Goal: Information Seeking & Learning: Learn about a topic

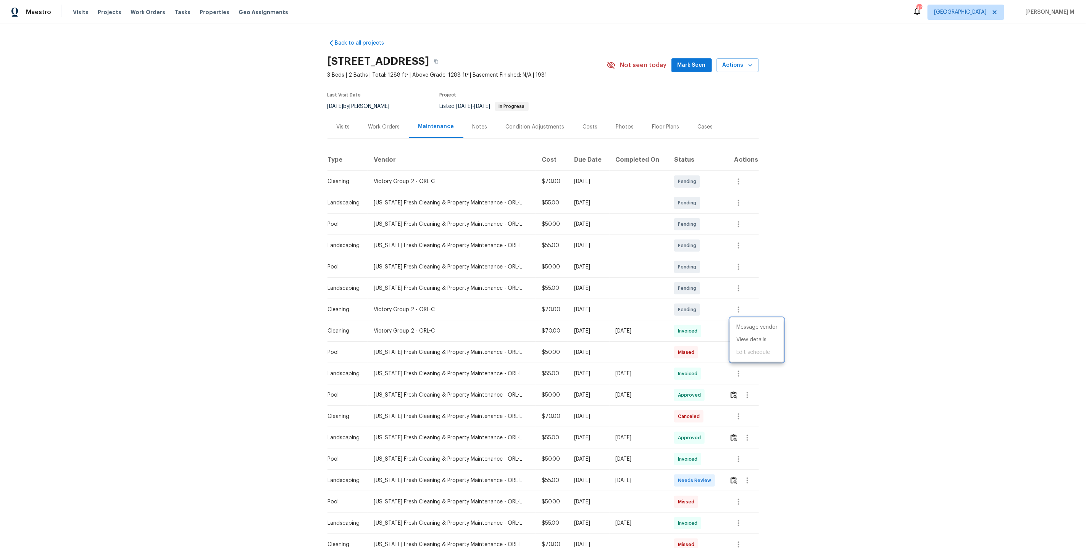
click at [384, 130] on div at bounding box center [543, 274] width 1086 height 548
click at [384, 123] on div "Work Orders" at bounding box center [384, 127] width 32 height 8
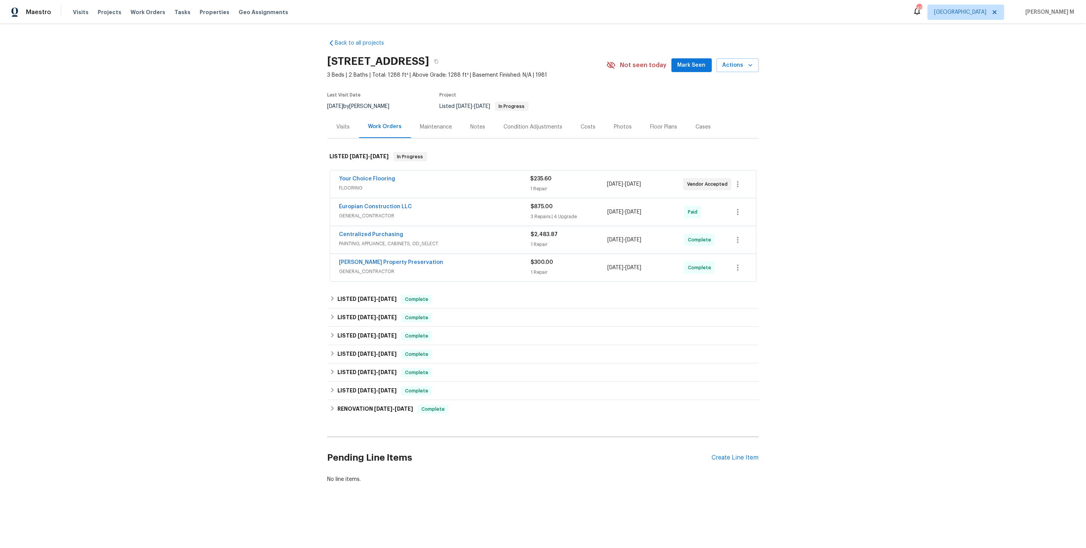
click at [425, 124] on div "Maintenance" at bounding box center [436, 127] width 32 height 8
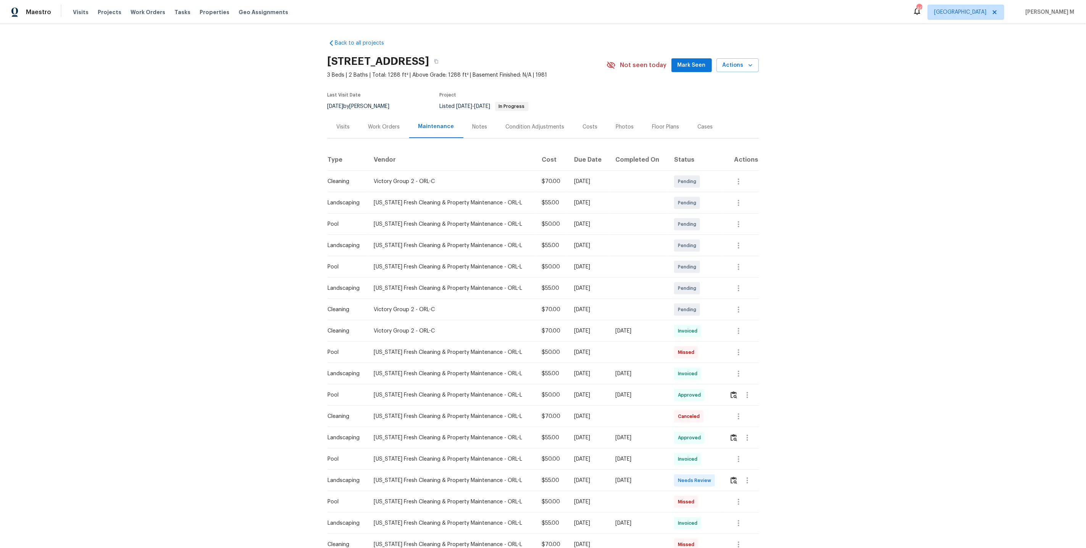
click at [387, 123] on div "Work Orders" at bounding box center [384, 127] width 32 height 8
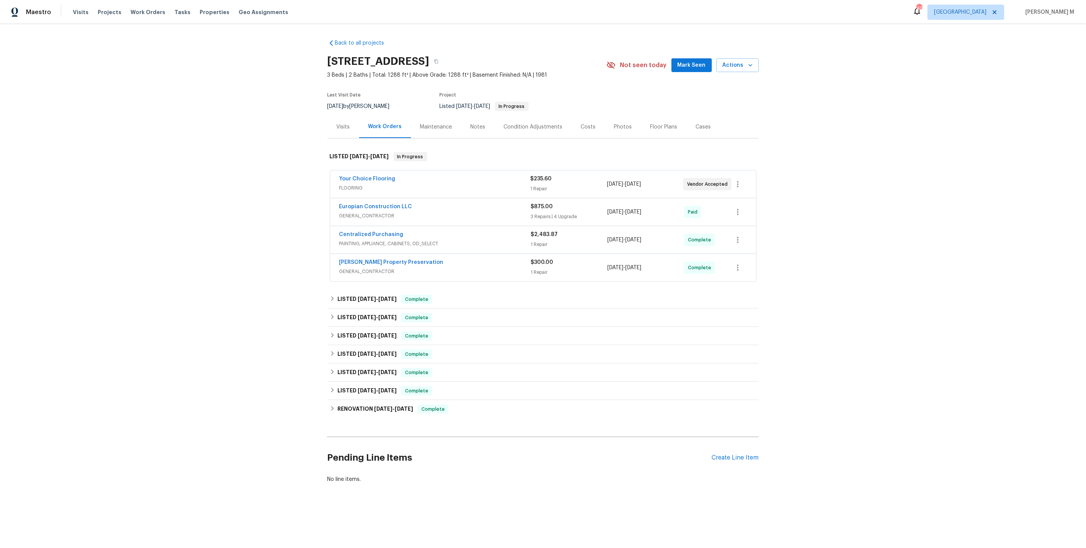
click at [343, 185] on span "FLOORING" at bounding box center [434, 188] width 191 height 8
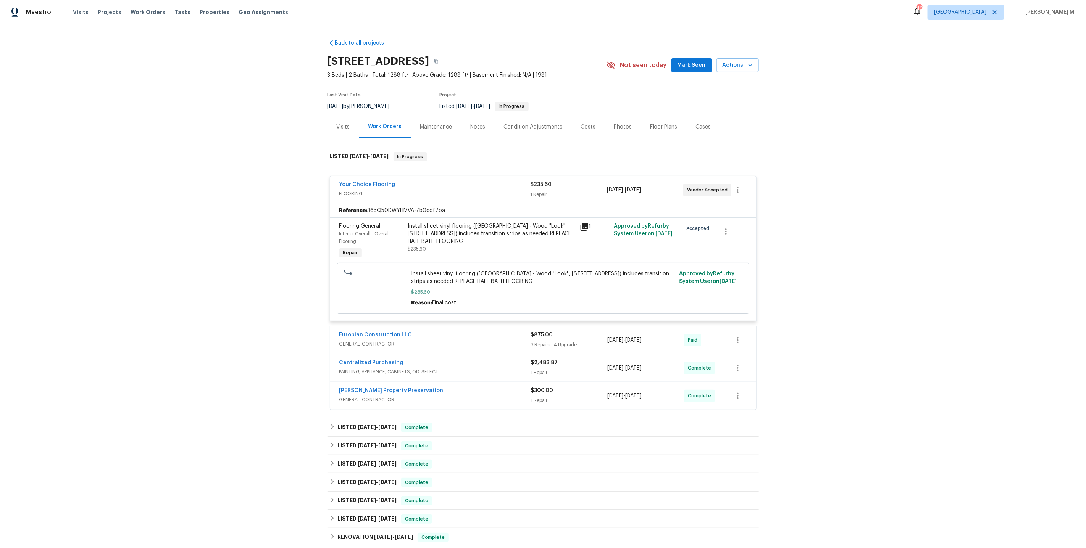
scroll to position [101, 0]
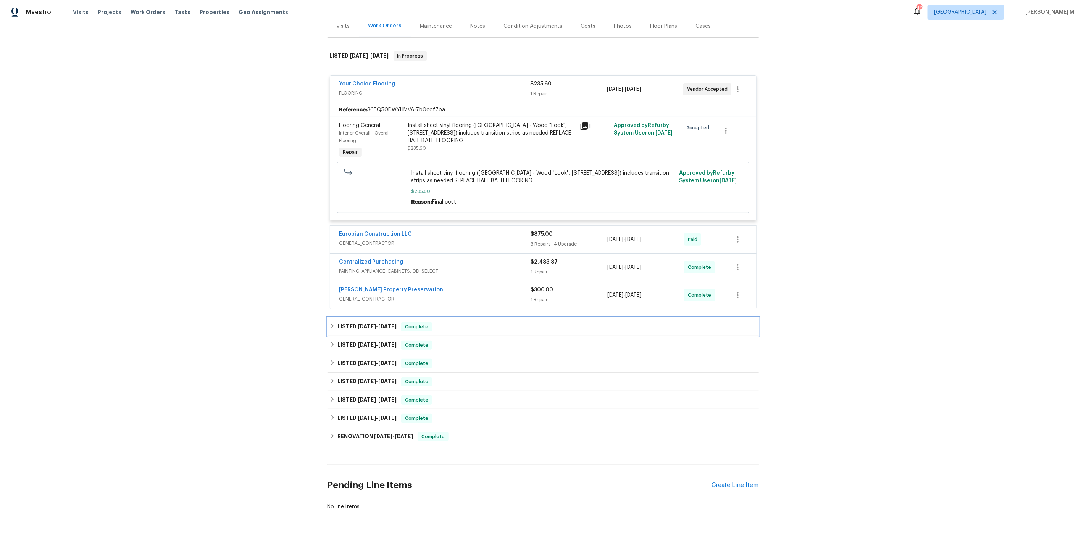
click at [352, 324] on div "LISTED [DATE] - [DATE] Complete" at bounding box center [542, 327] width 431 height 18
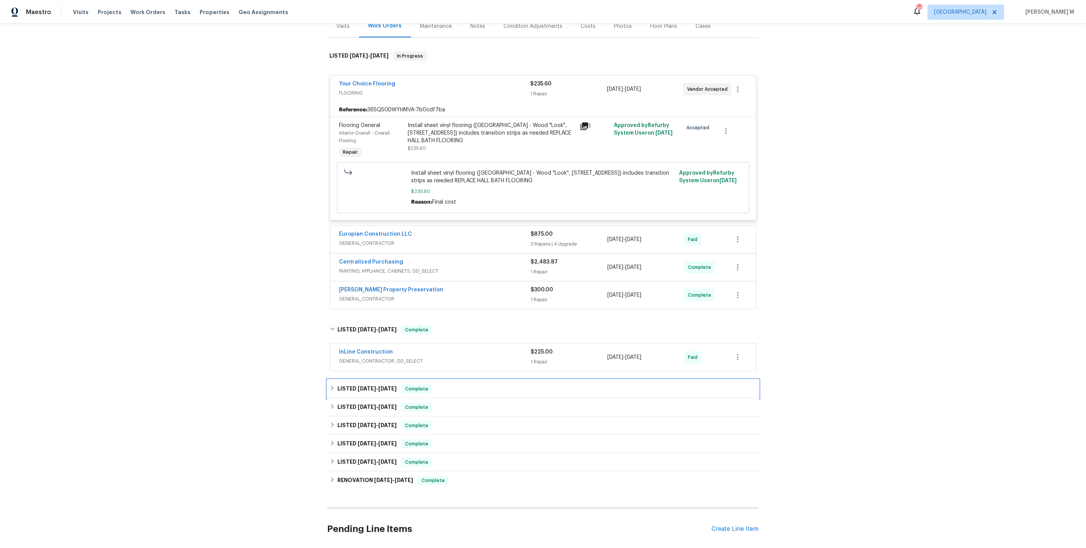
click at [347, 384] on div "LISTED [DATE] - [DATE] Complete" at bounding box center [542, 389] width 431 height 18
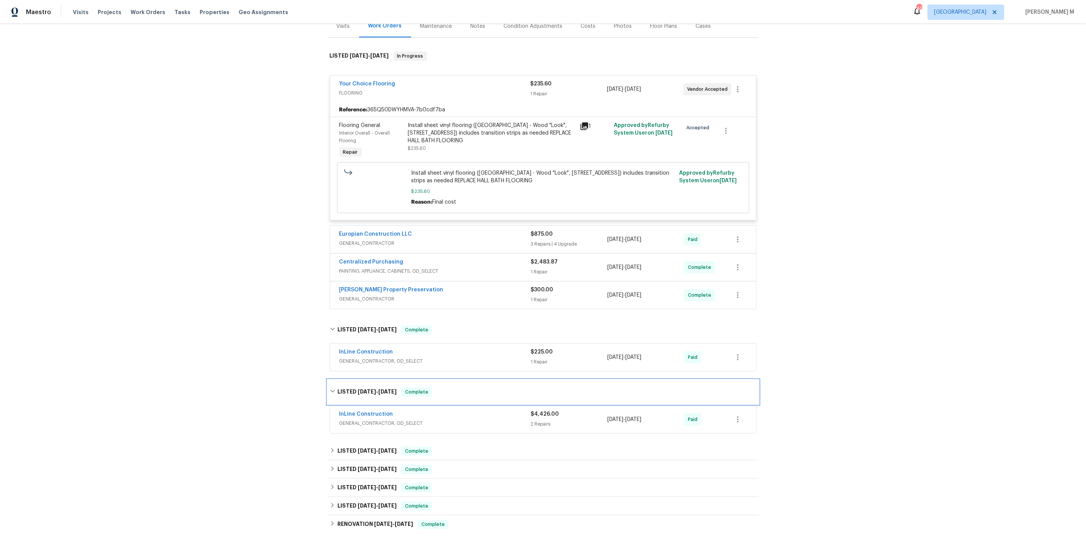
scroll to position [158, 0]
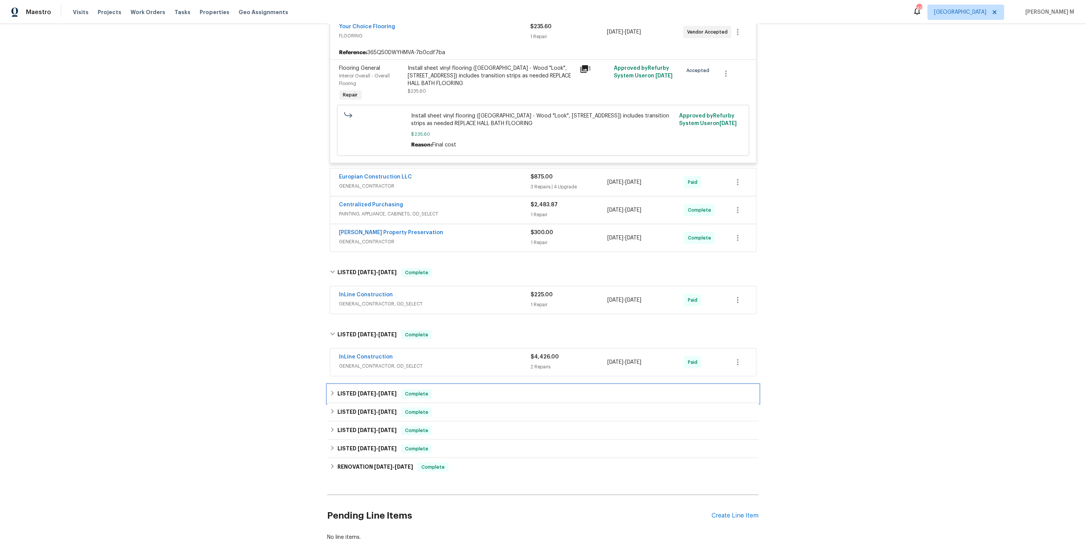
click at [347, 390] on h6 "LISTED [DATE] - [DATE]" at bounding box center [366, 394] width 59 height 9
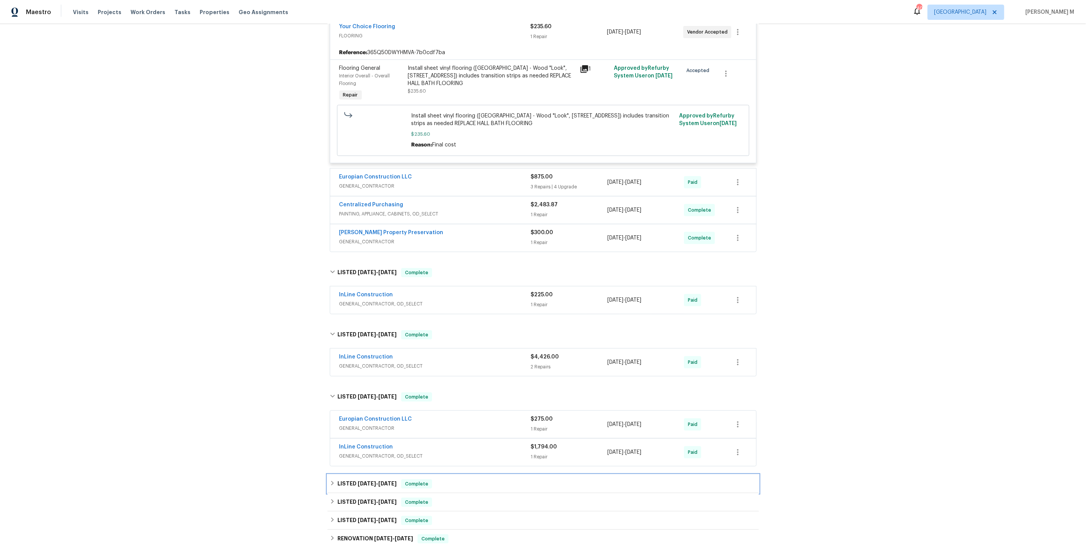
click at [339, 476] on div "LISTED [DATE] - [DATE] Complete" at bounding box center [542, 484] width 431 height 18
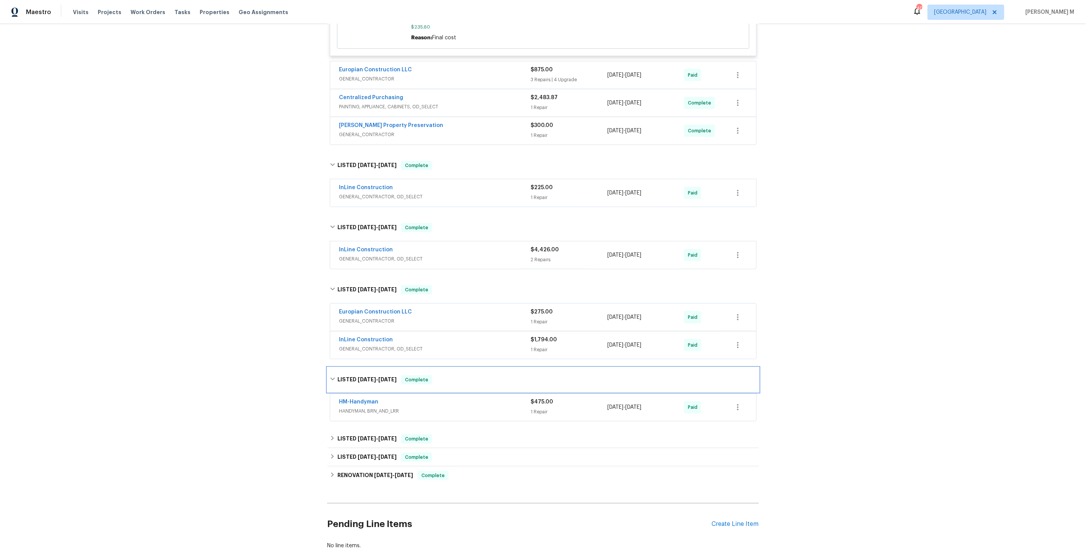
scroll to position [279, 0]
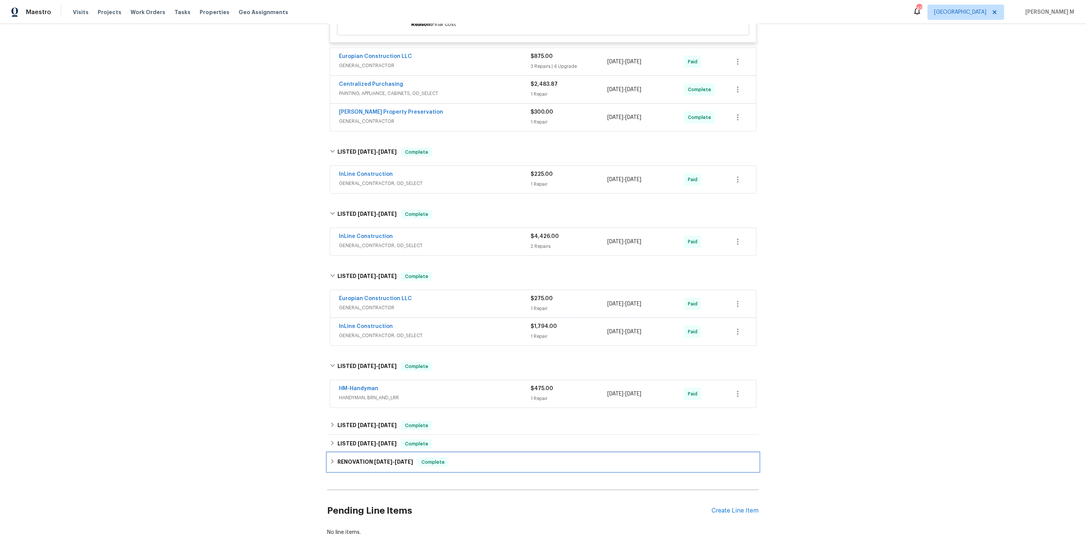
click at [369, 453] on div "RENOVATION [DATE] - [DATE] Complete" at bounding box center [542, 462] width 431 height 18
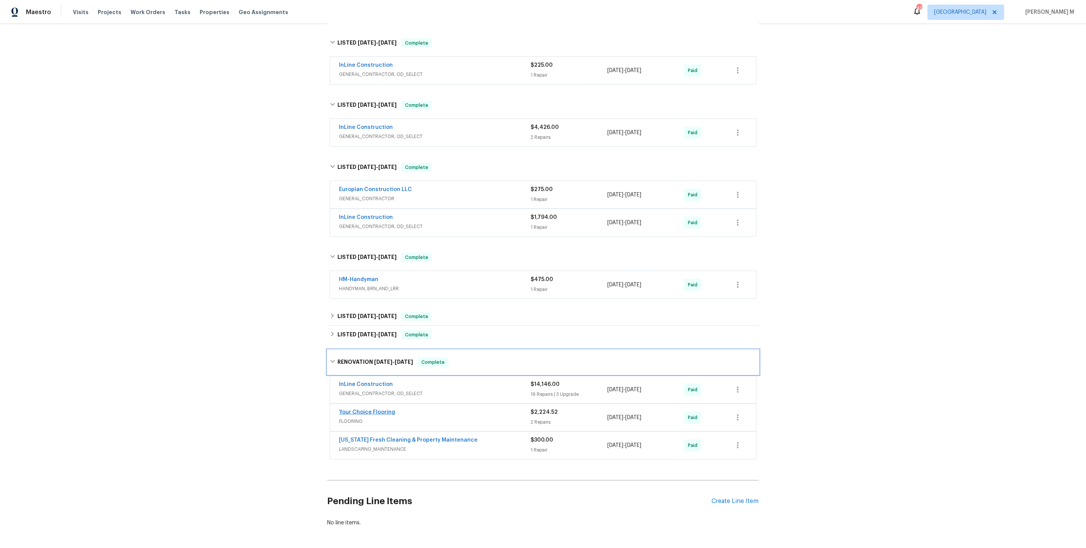
scroll to position [389, 0]
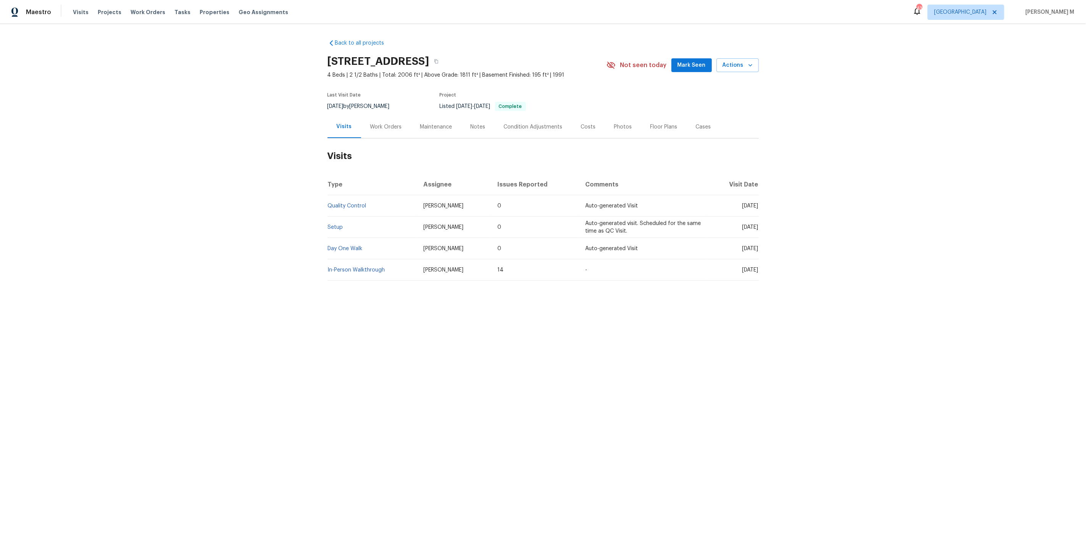
click at [382, 130] on div "Work Orders" at bounding box center [386, 127] width 50 height 23
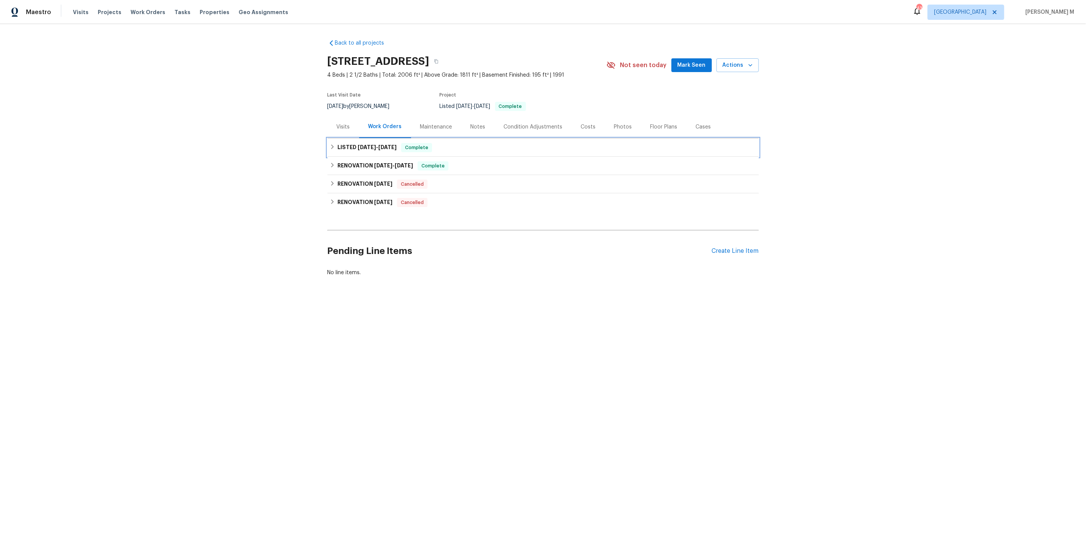
click at [364, 145] on span "8/15/25" at bounding box center [367, 147] width 18 height 5
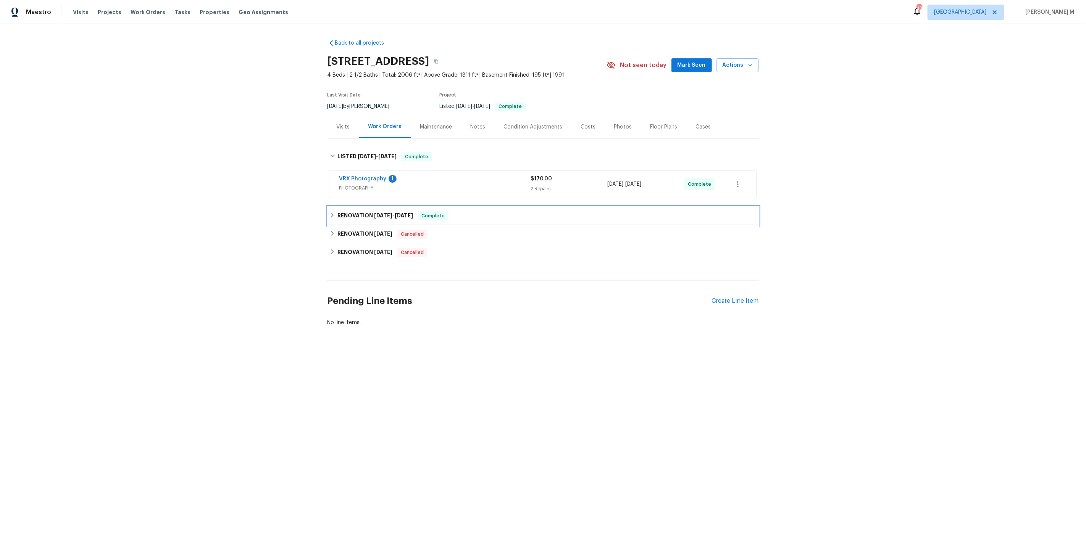
click at [358, 218] on div "RENOVATION 8/1/25 - 8/11/25 Complete" at bounding box center [542, 216] width 431 height 18
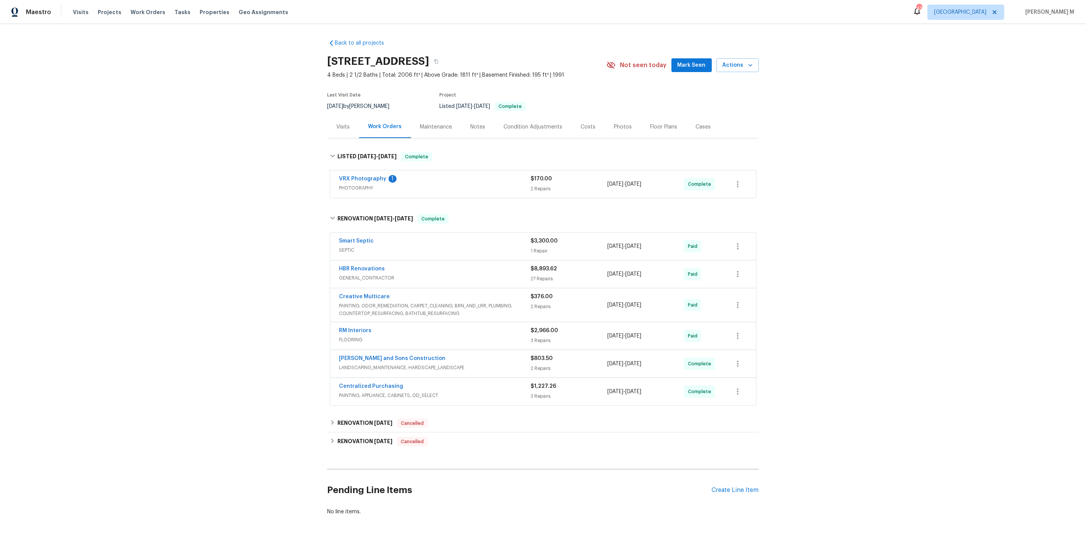
click at [360, 274] on span "GENERAL_CONTRACTOR" at bounding box center [435, 278] width 192 height 8
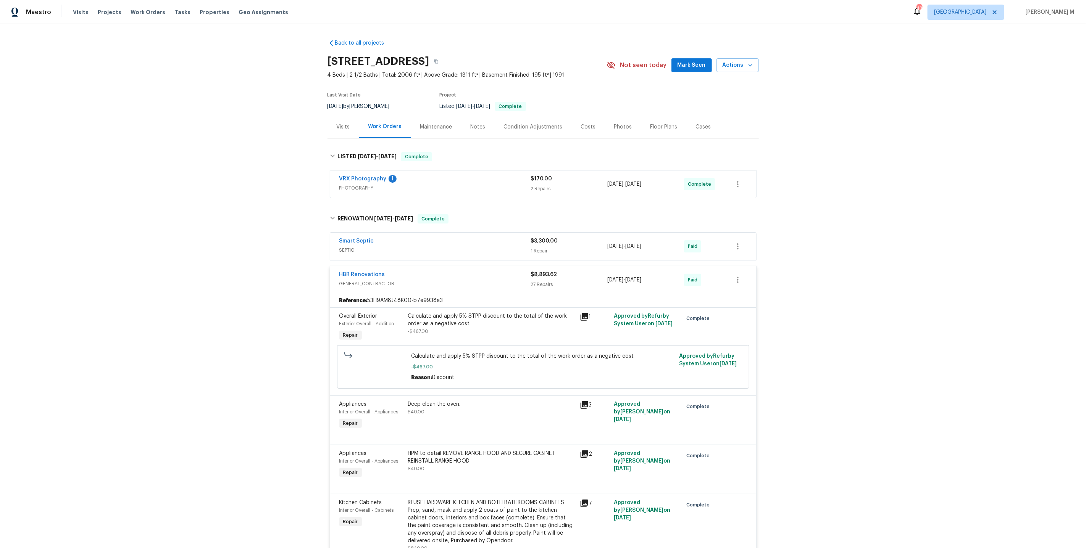
click at [430, 123] on div "Maintenance" at bounding box center [436, 127] width 32 height 8
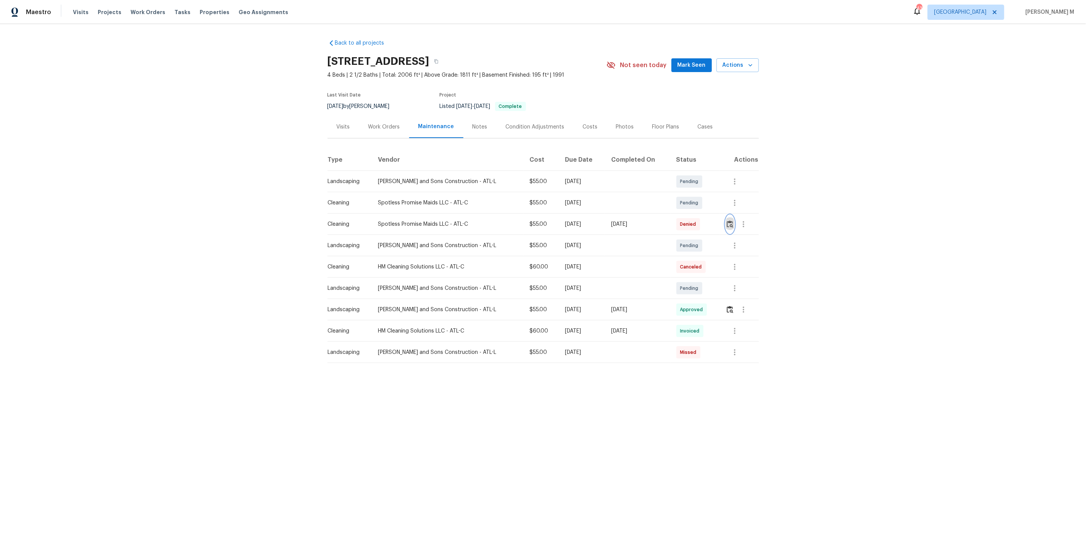
click at [731, 226] on button "button" at bounding box center [730, 224] width 9 height 18
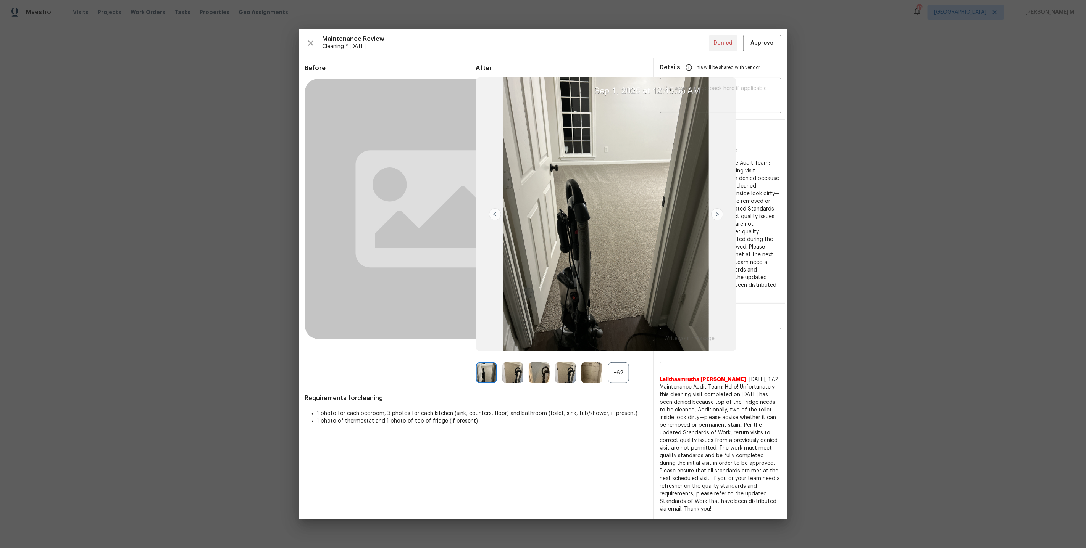
click at [614, 384] on div "+62" at bounding box center [618, 373] width 21 height 21
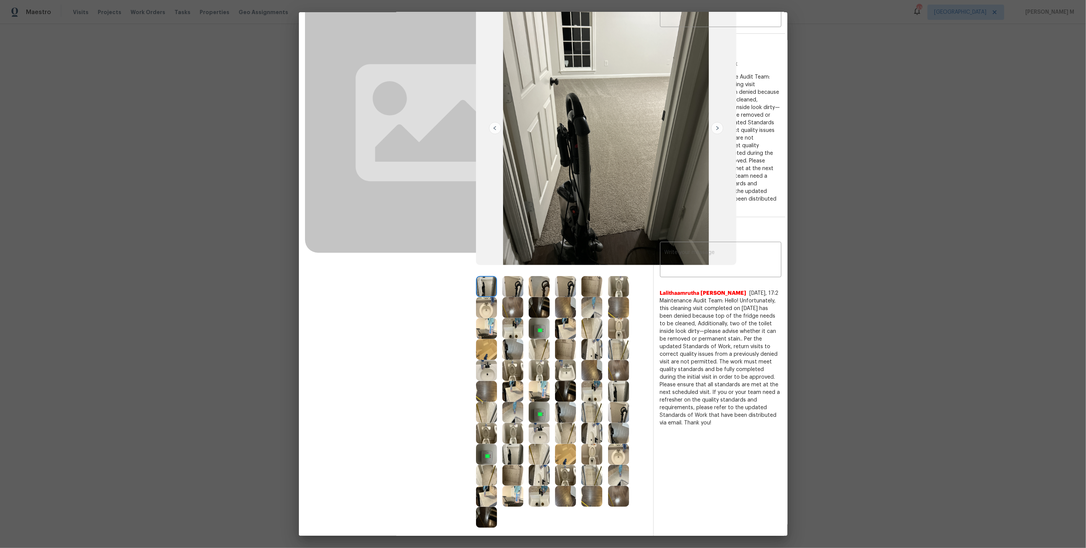
scroll to position [70, 0]
click at [590, 476] on img at bounding box center [591, 474] width 21 height 21
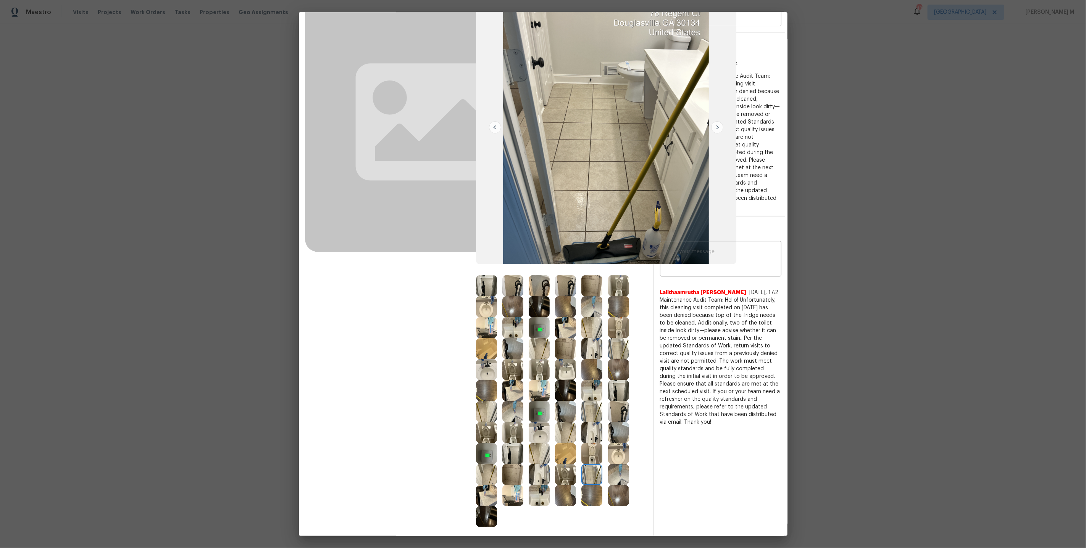
click at [488, 501] on img at bounding box center [486, 495] width 21 height 21
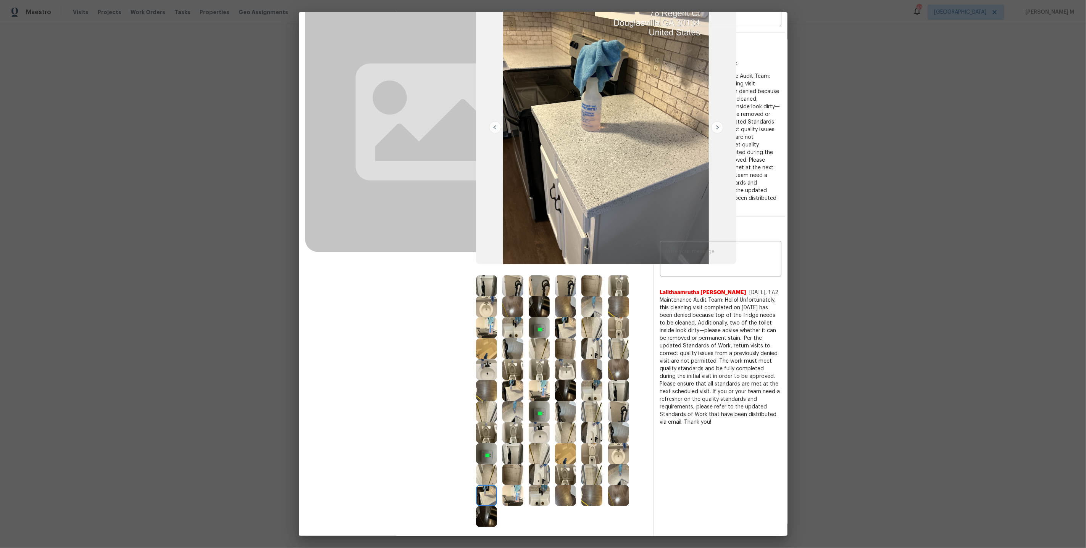
click at [619, 353] on img at bounding box center [618, 349] width 21 height 21
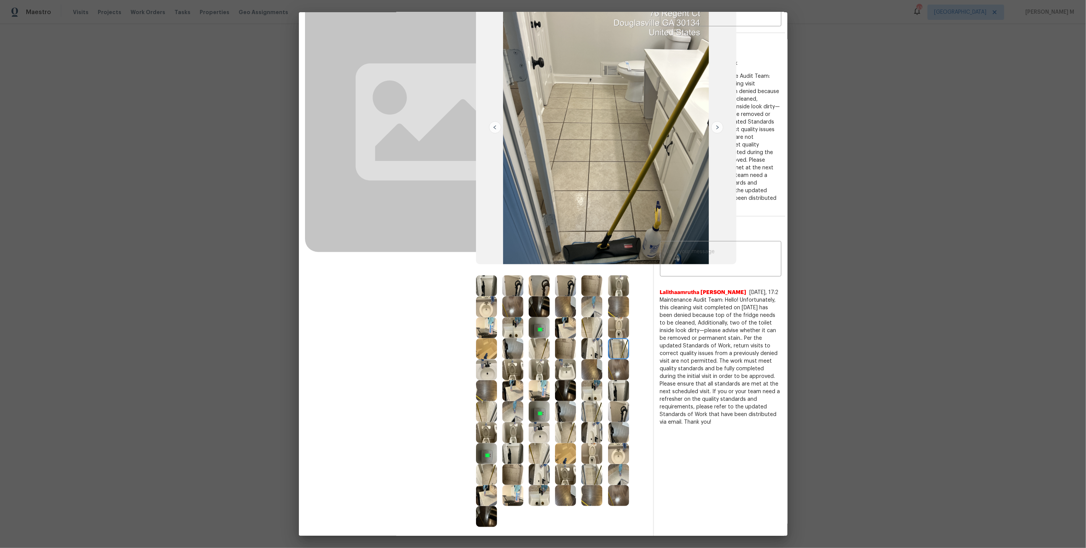
click at [475, 524] on div "Before" at bounding box center [390, 252] width 171 height 550
click at [482, 519] on img at bounding box center [486, 516] width 21 height 21
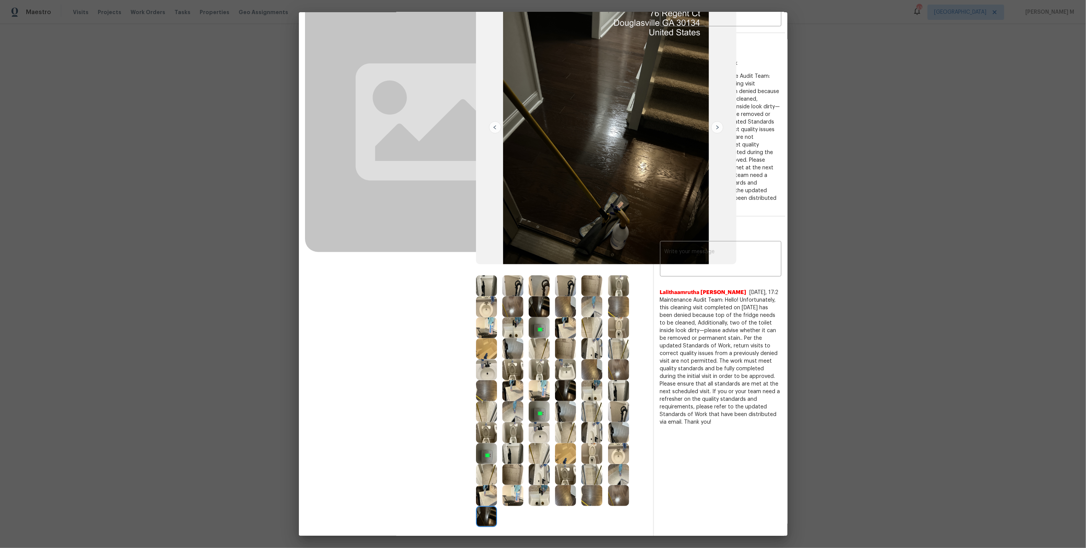
click at [508, 345] on img at bounding box center [512, 349] width 21 height 21
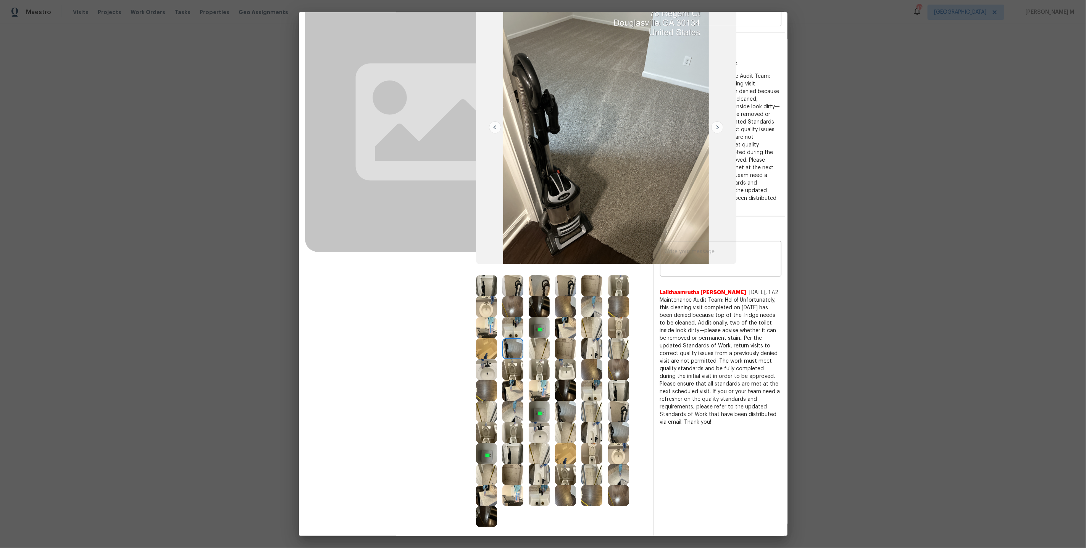
click at [619, 336] on img at bounding box center [618, 328] width 21 height 21
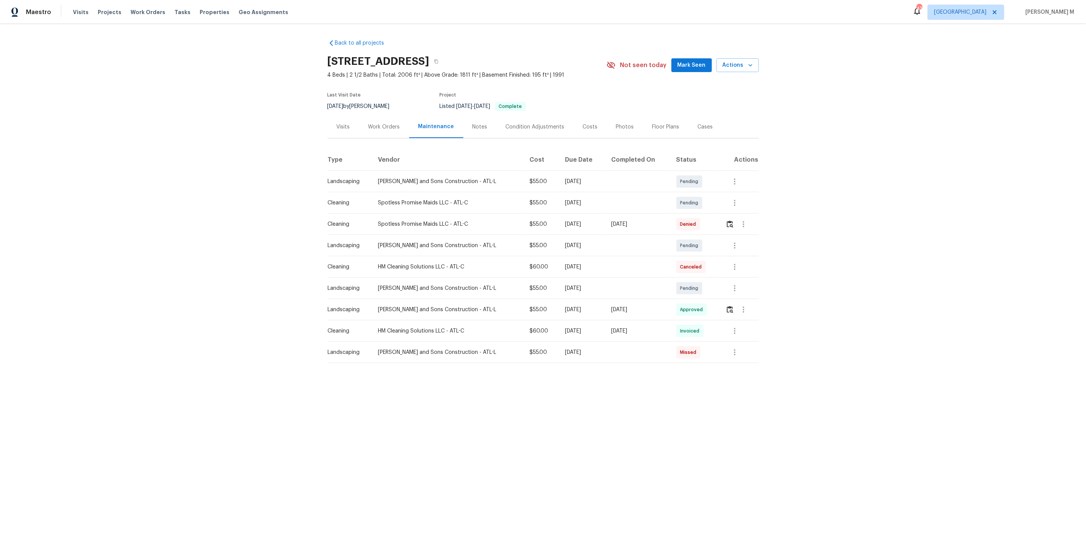
click at [666, 224] on td "Sun, Aug 31 2025" at bounding box center [637, 224] width 65 height 21
click at [730, 225] on button "button" at bounding box center [730, 224] width 9 height 18
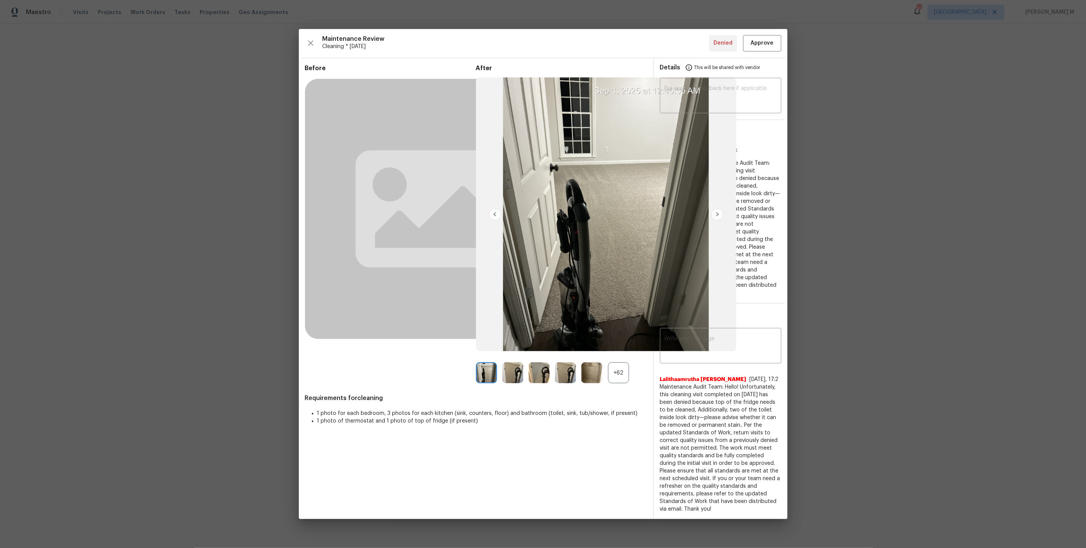
click at [609, 384] on div "+62" at bounding box center [618, 373] width 21 height 21
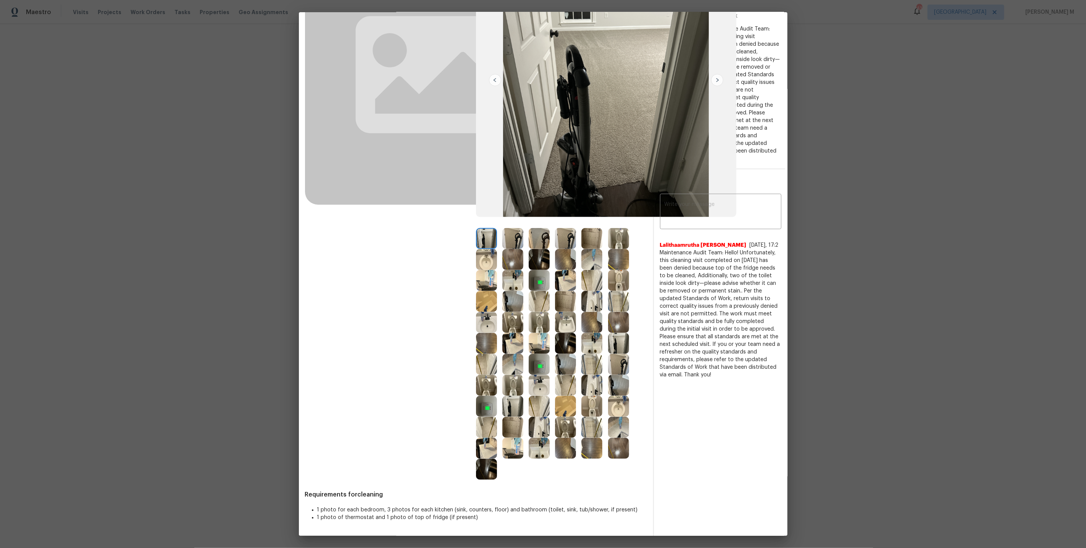
scroll to position [117, 0]
click at [484, 430] on img at bounding box center [486, 428] width 21 height 21
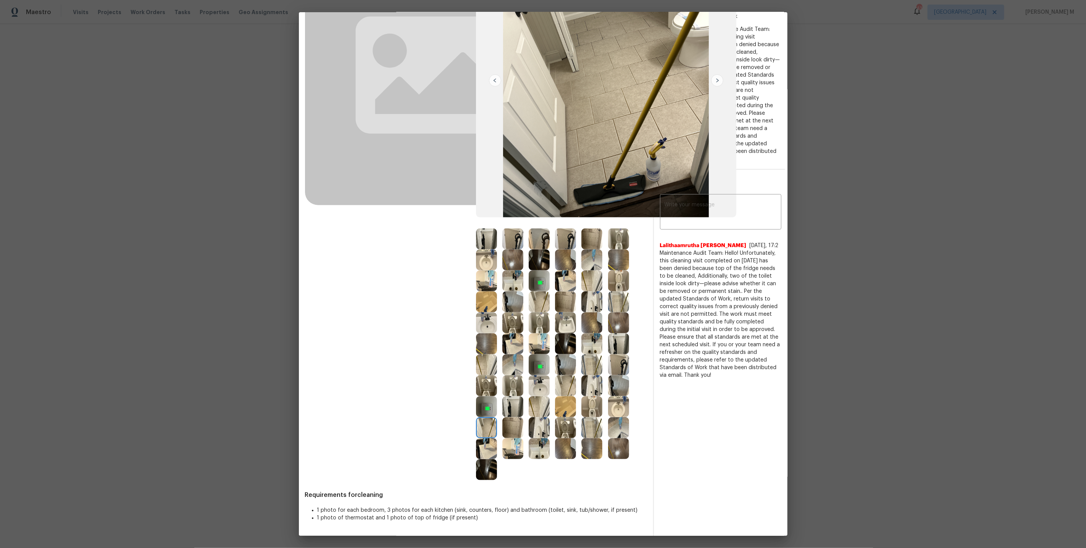
click at [616, 387] on img at bounding box center [618, 386] width 21 height 21
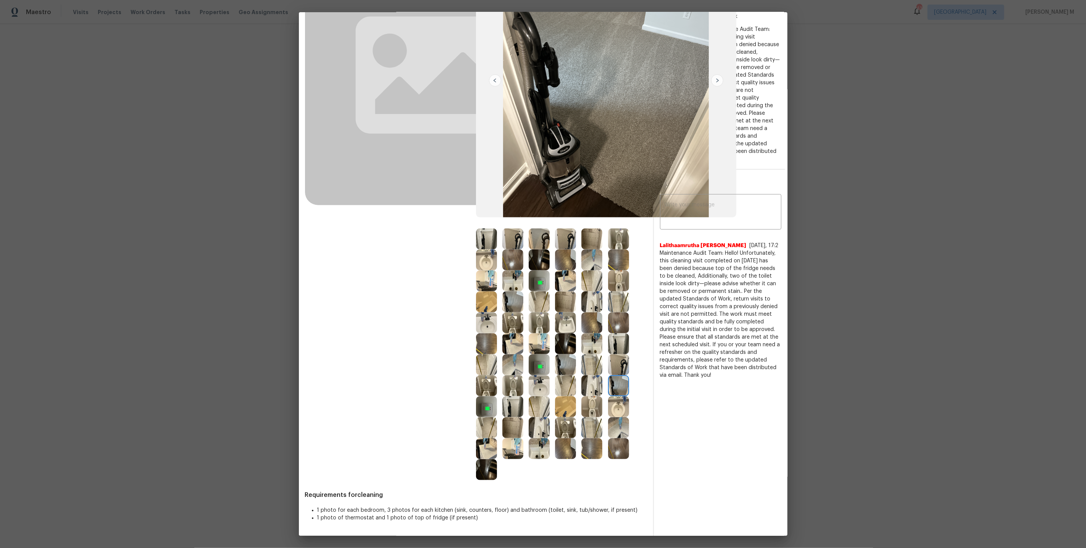
click at [624, 345] on img at bounding box center [618, 344] width 21 height 21
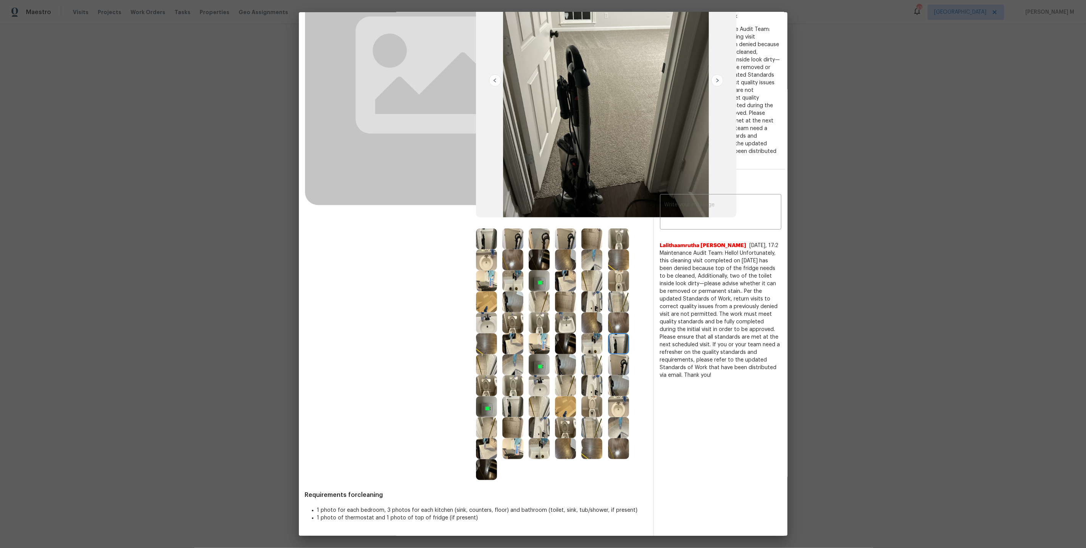
click at [563, 336] on img at bounding box center [565, 344] width 21 height 21
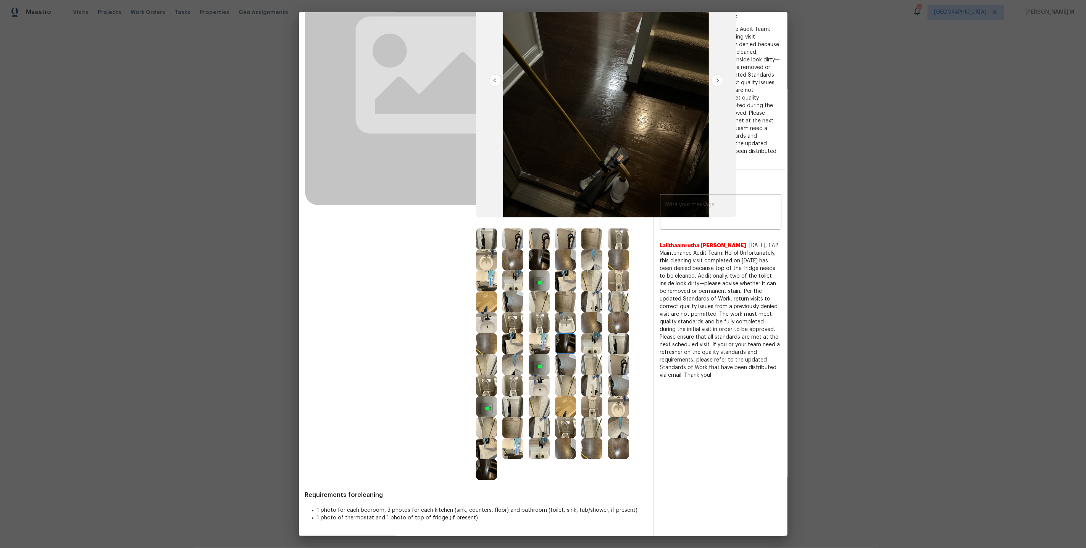
click at [616, 305] on img at bounding box center [618, 302] width 21 height 21
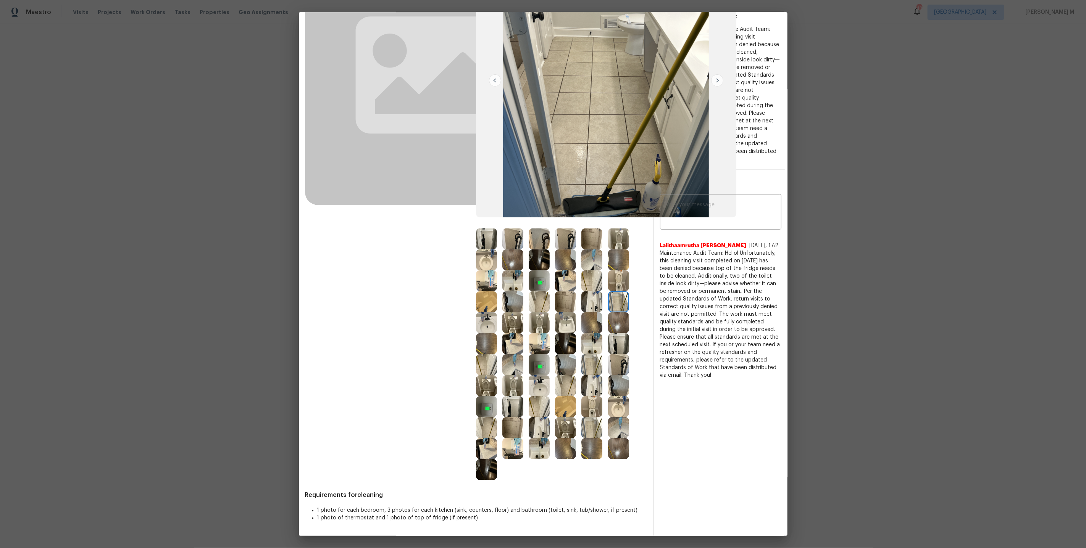
click at [618, 245] on img at bounding box center [618, 239] width 21 height 21
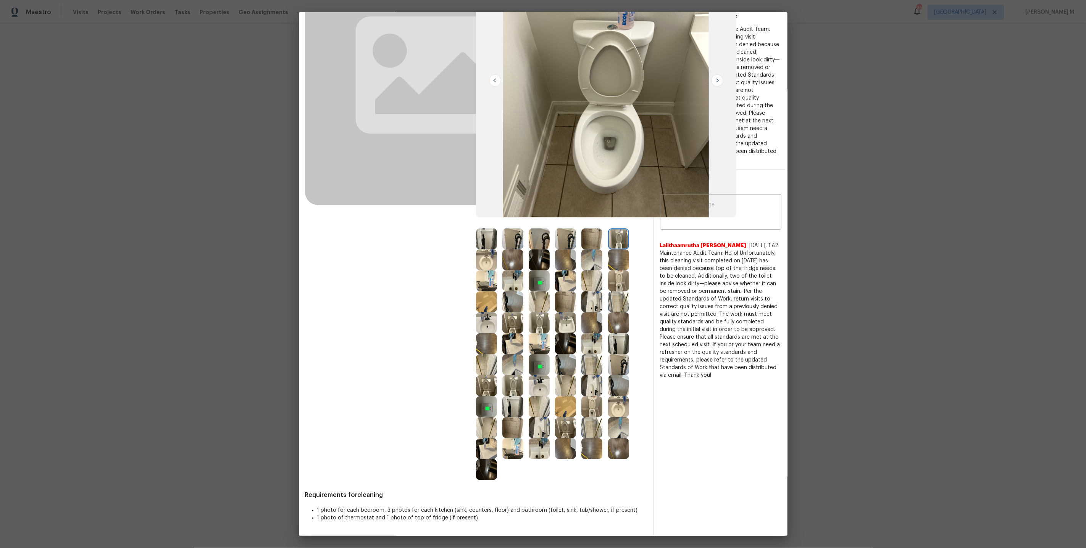
click at [661, 242] on span "Lalithaamrutha Davuluri" at bounding box center [703, 246] width 87 height 8
drag, startPoint x: 724, startPoint y: 224, endPoint x: 658, endPoint y: 224, distance: 66.0
click at [658, 224] on div "x ​ Lalithaamrutha Davuluri 9/1/25, 17:2 Maintenance Audit Team: Hello! Unfortu…" at bounding box center [721, 287] width 134 height 183
drag, startPoint x: 659, startPoint y: 224, endPoint x: 759, endPoint y: 343, distance: 155.7
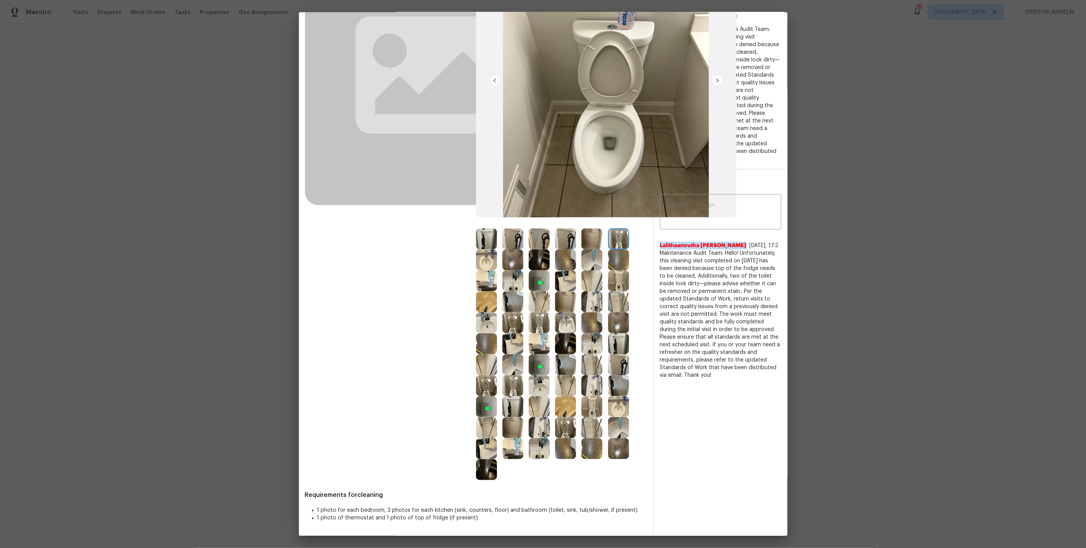
click at [759, 343] on div "Lalithaamrutha Davuluri 9/1/25, 17:2 Maintenance Audit Team: Hello! Unfortunate…" at bounding box center [720, 310] width 121 height 137
drag, startPoint x: 695, startPoint y: 279, endPoint x: 759, endPoint y: 379, distance: 118.9
click at [759, 379] on div "Details This will be shared with vendor ​ Feedback • Unacceptable quality of wo…" at bounding box center [721, 231] width 134 height 614
drag, startPoint x: 759, startPoint y: 358, endPoint x: 656, endPoint y: 221, distance: 171.3
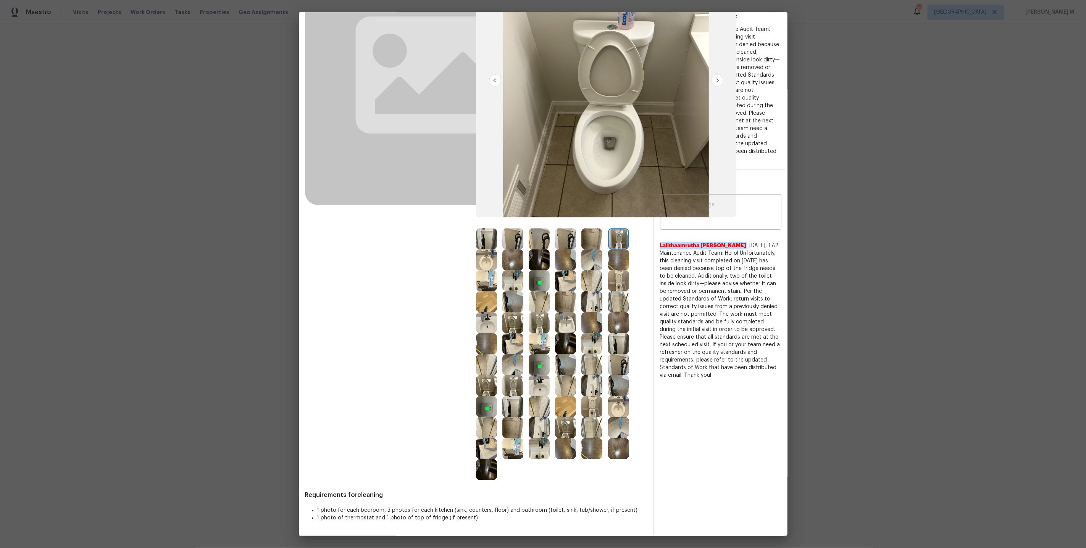
click at [656, 221] on div "Details This will be shared with vendor ​ Feedback • Unacceptable quality of wo…" at bounding box center [721, 231] width 134 height 614
drag, startPoint x: 778, startPoint y: 305, endPoint x: 668, endPoint y: 269, distance: 116.2
click at [668, 269] on span "Maintenance Audit Team: Hello! Unfortunately, this cleaning visit completed on …" at bounding box center [720, 315] width 121 height 130
click at [406, 349] on div "Before" at bounding box center [390, 205] width 171 height 550
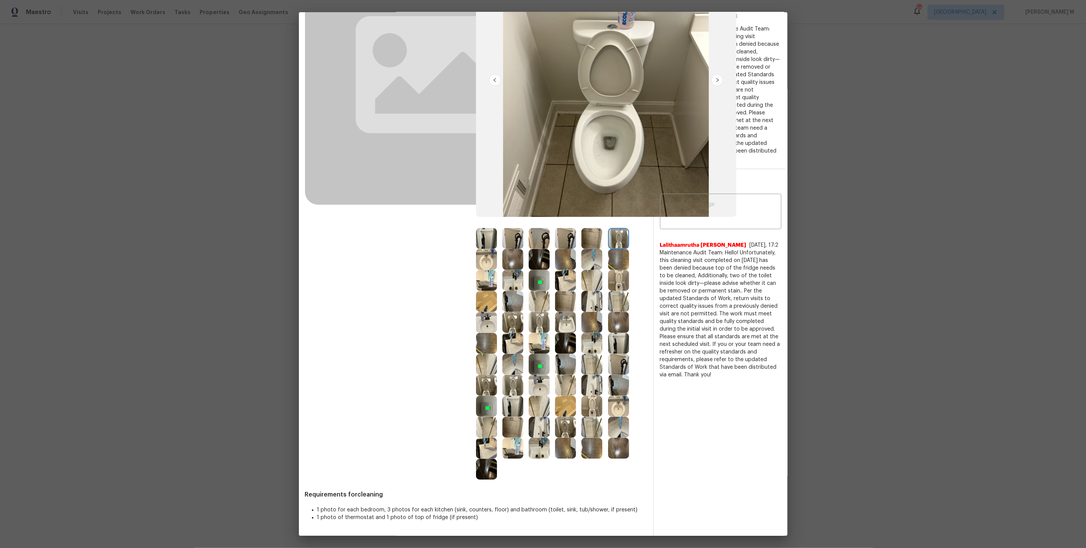
scroll to position [0, 0]
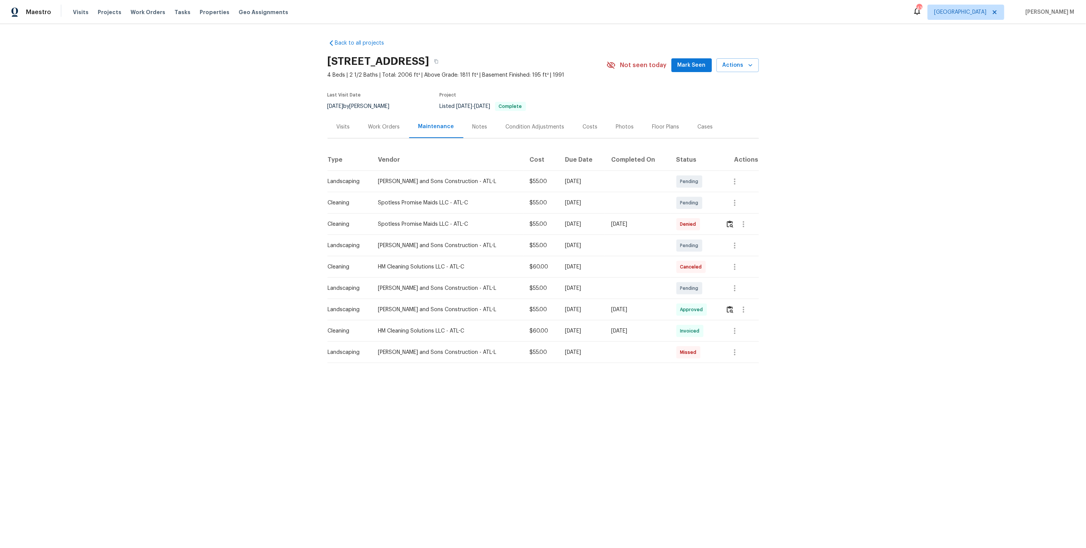
click at [675, 321] on td "Invoiced" at bounding box center [695, 331] width 50 height 21
click at [727, 222] on img "button" at bounding box center [730, 224] width 6 height 7
click at [754, 237] on div at bounding box center [742, 246] width 32 height 18
click at [751, 225] on div at bounding box center [743, 224] width 18 height 18
click at [736, 225] on button "button" at bounding box center [743, 224] width 18 height 18
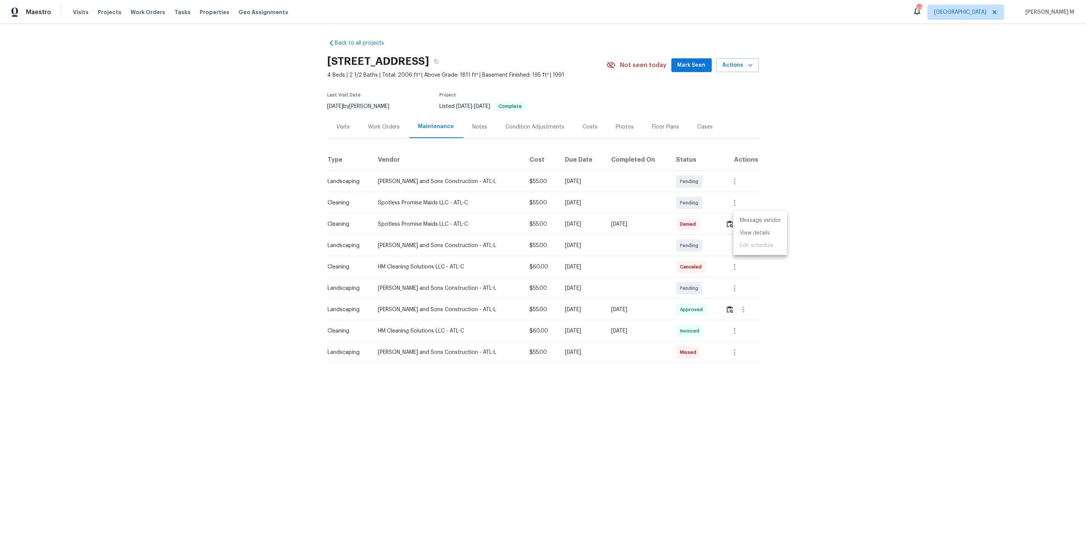
click at [745, 224] on li "Message vendor" at bounding box center [760, 220] width 53 height 13
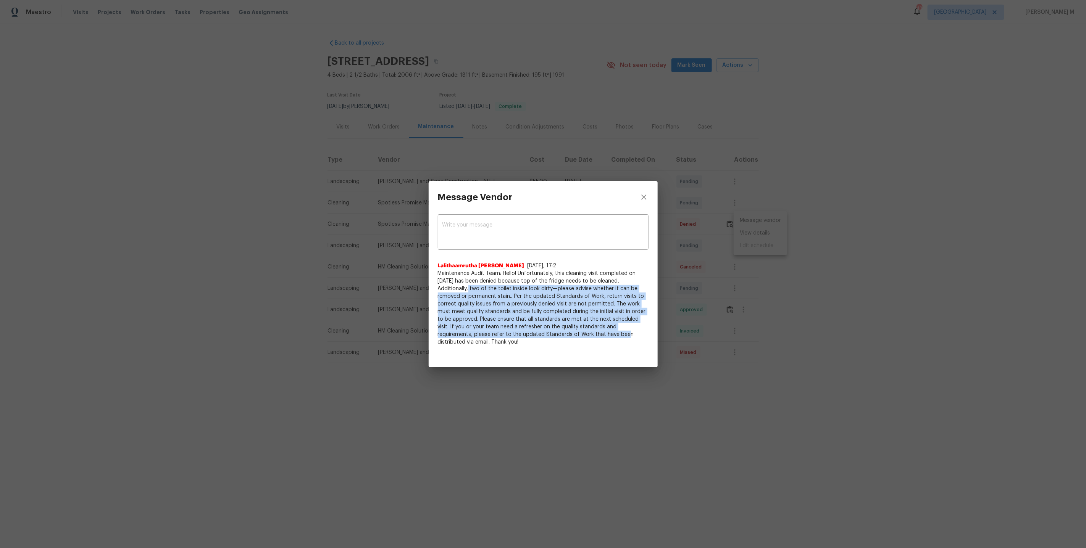
drag, startPoint x: 462, startPoint y: 288, endPoint x: 578, endPoint y: 330, distance: 123.2
click at [578, 330] on span "Maintenance Audit Team: Hello! Unfortunately, this cleaning visit completed on …" at bounding box center [543, 308] width 211 height 76
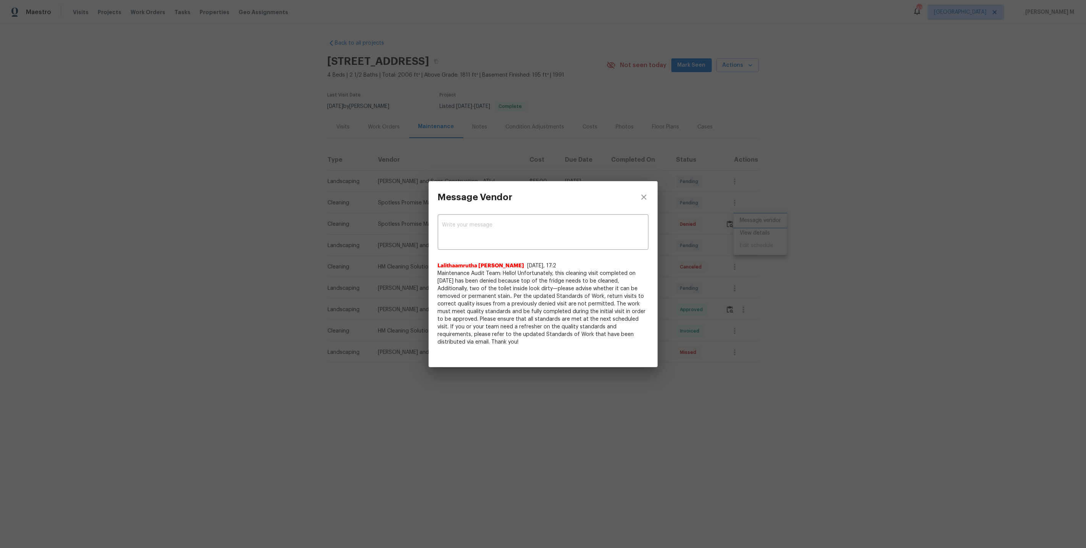
click at [793, 365] on div "Message Vendor x ​ Lalithaamrutha Davuluri 9/1/25, 17:2 Maintenance Audit Team:…" at bounding box center [543, 274] width 1086 height 548
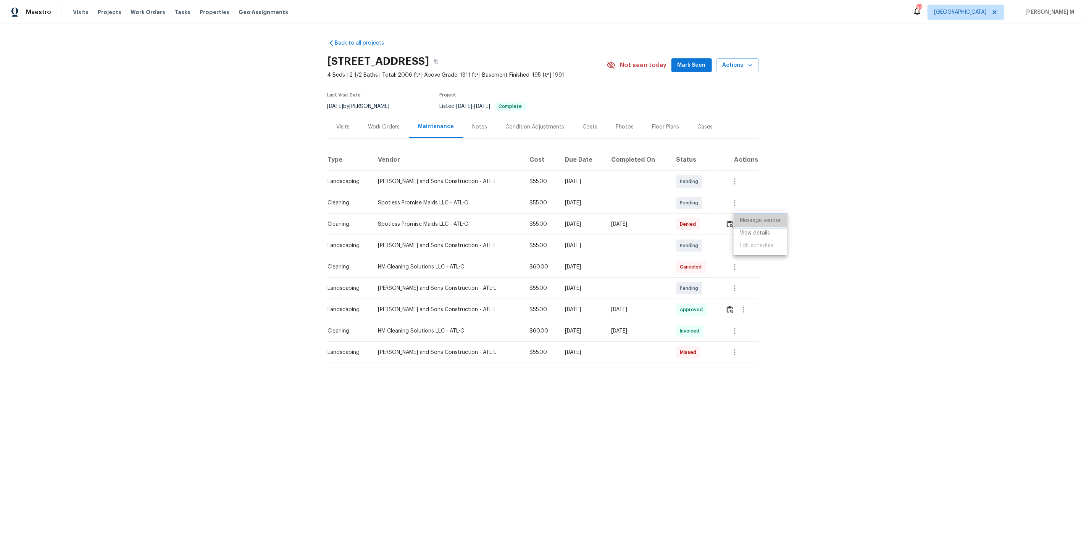
click at [765, 221] on li "Message vendor" at bounding box center [760, 220] width 53 height 13
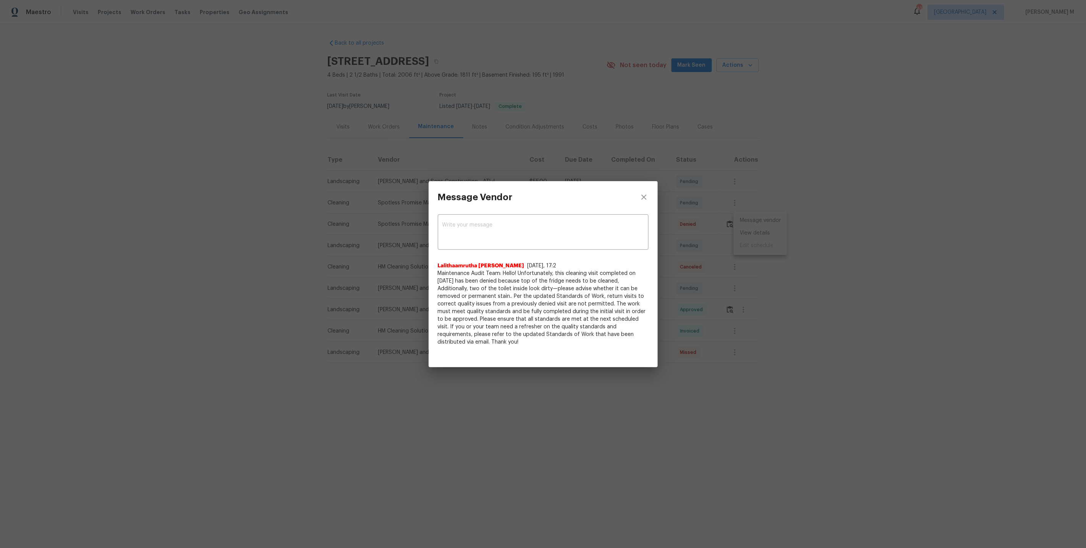
click at [642, 298] on span "Maintenance Audit Team: Hello! Unfortunately, this cleaning visit completed on …" at bounding box center [543, 308] width 211 height 76
click at [747, 298] on div "Message Vendor x ​ Lalithaamrutha Davuluri 9/1/25, 17:2 Maintenance Audit Team:…" at bounding box center [543, 274] width 1086 height 548
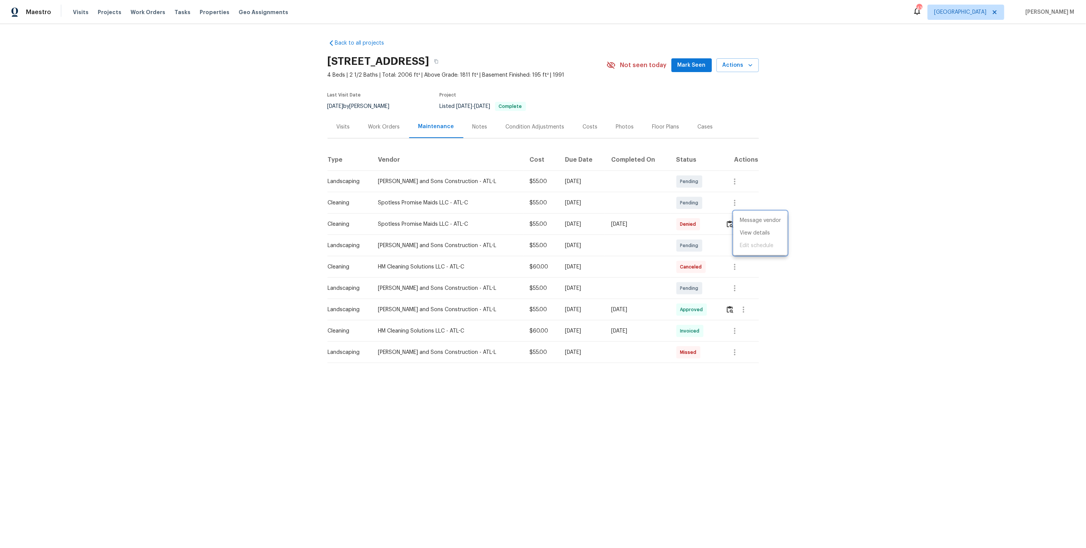
click at [727, 221] on div at bounding box center [543, 274] width 1086 height 548
click at [727, 221] on div "Message vendor View details Edit schedule" at bounding box center [543, 274] width 1086 height 548
click at [727, 221] on img "button" at bounding box center [730, 224] width 6 height 7
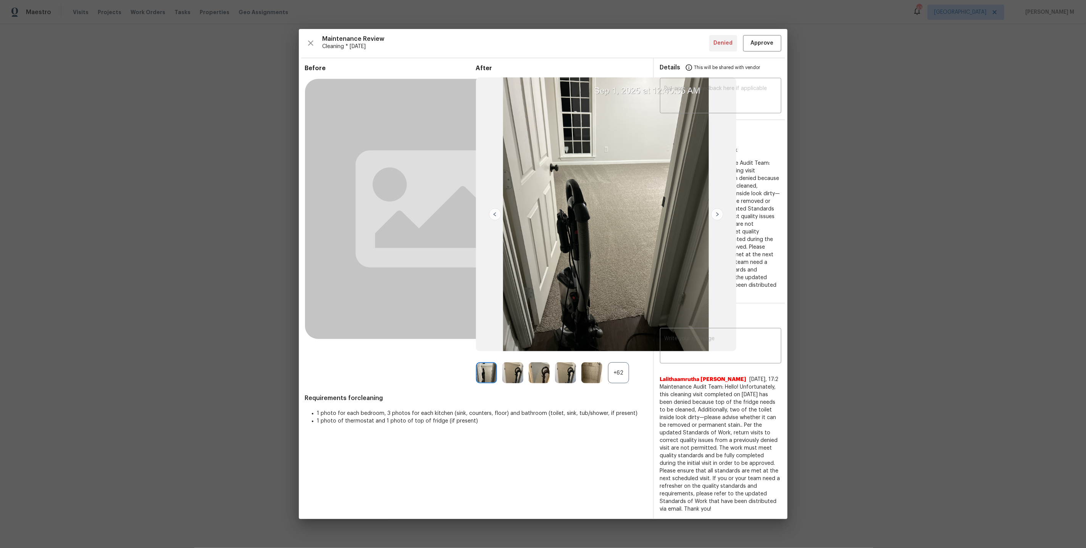
click at [611, 384] on div "+62" at bounding box center [618, 373] width 21 height 21
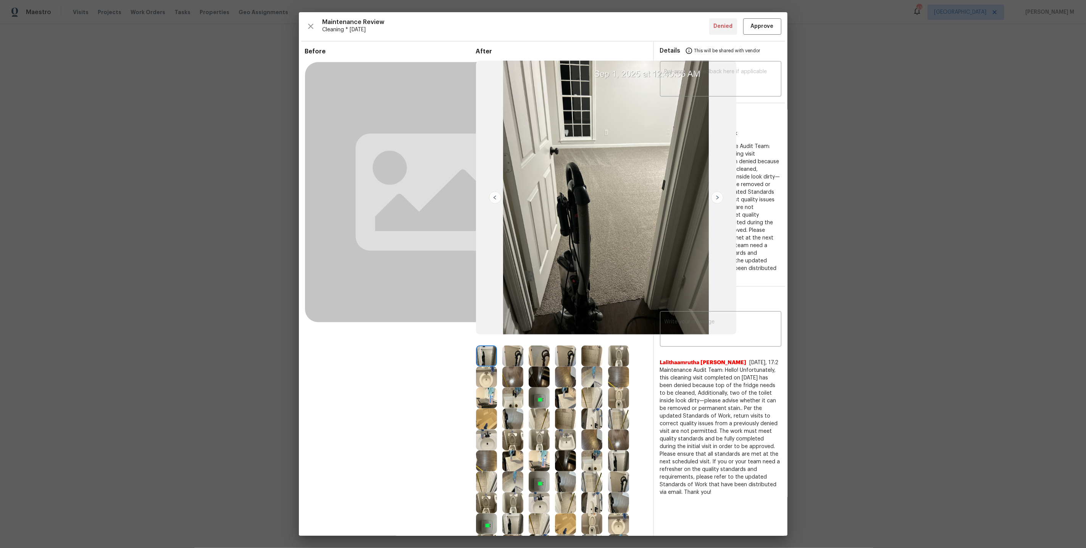
click at [589, 361] on img at bounding box center [591, 356] width 21 height 21
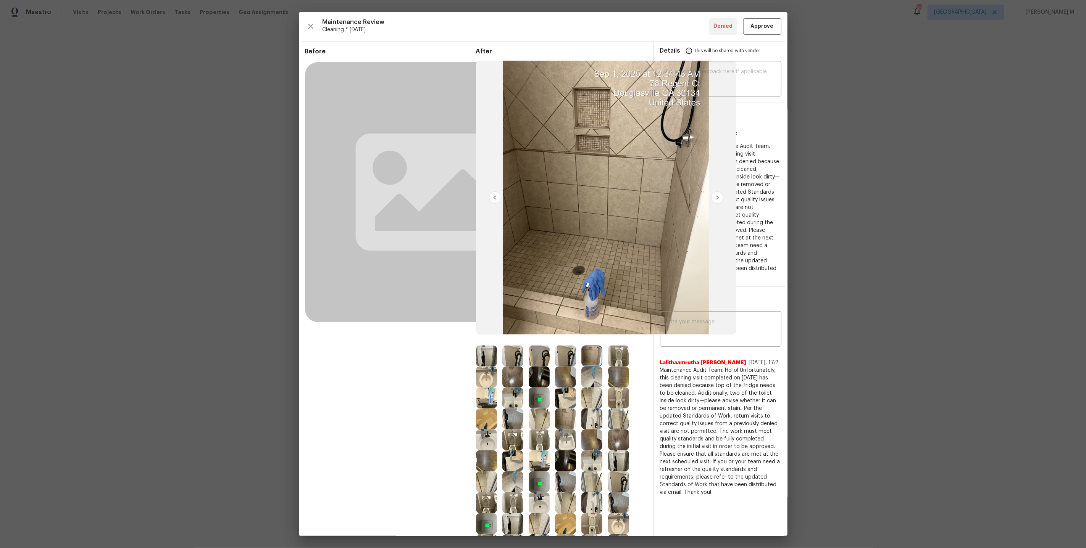
click at [619, 382] on img at bounding box center [618, 377] width 21 height 21
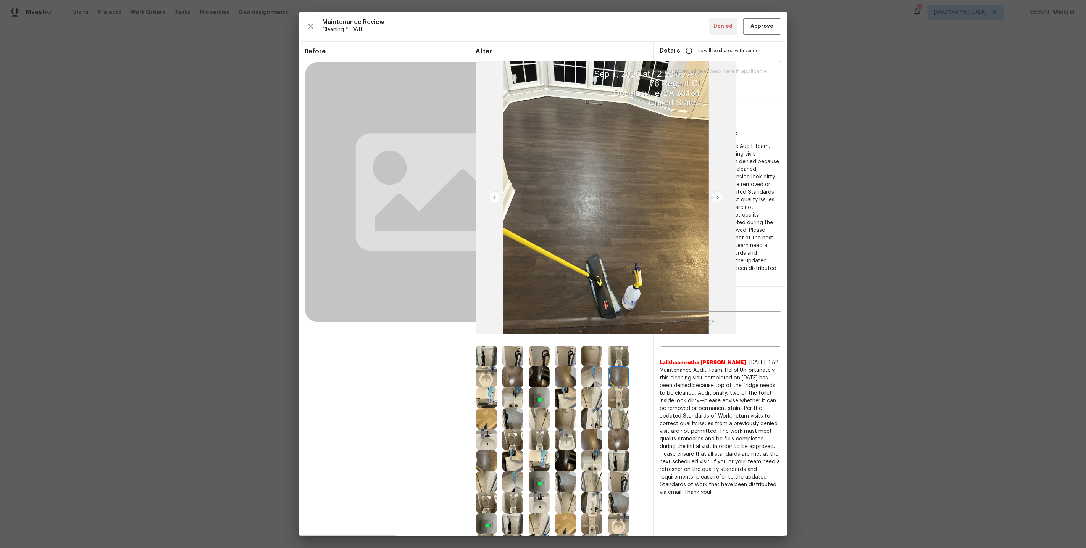
click at [717, 196] on img at bounding box center [717, 198] width 12 height 12
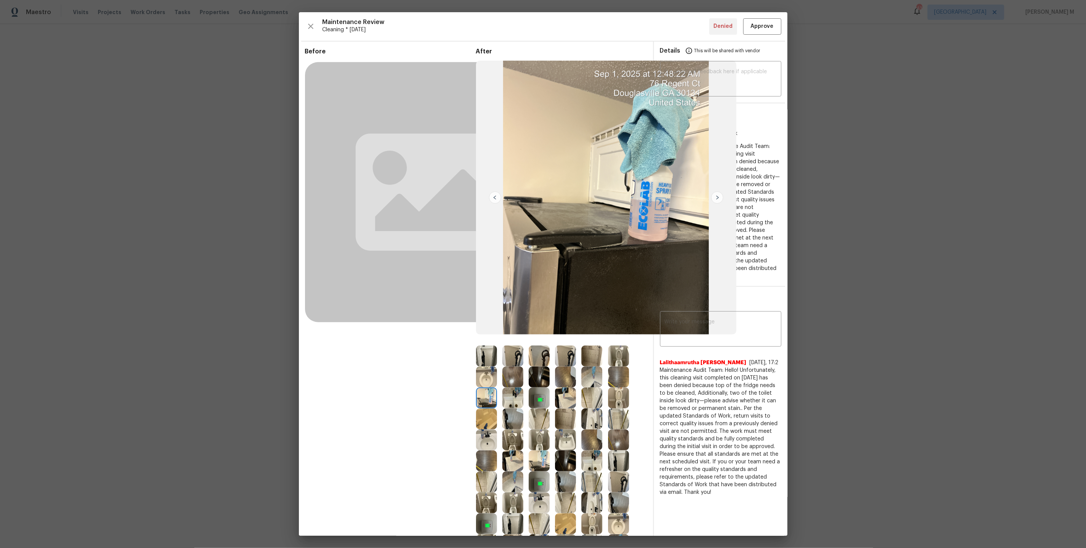
click at [567, 369] on img at bounding box center [565, 377] width 21 height 21
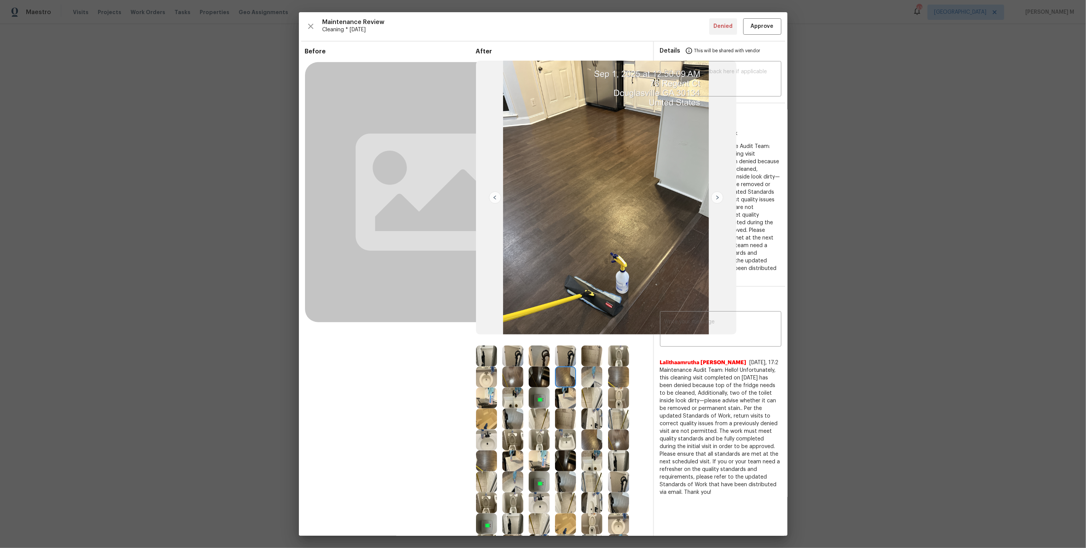
click at [779, 131] on div "• Unacceptable quality of work" at bounding box center [720, 134] width 121 height 8
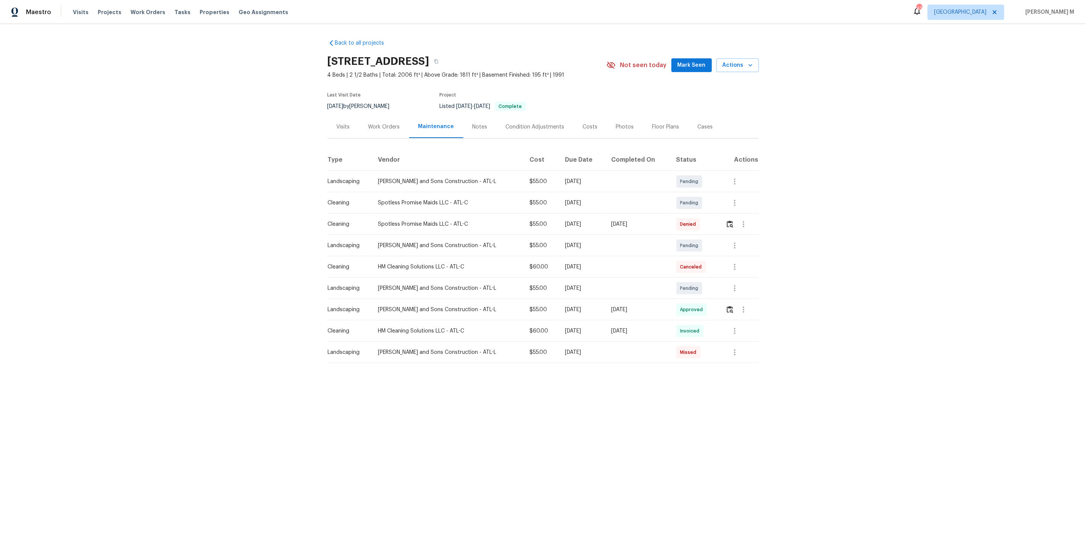
click at [698, 125] on div "Cases" at bounding box center [705, 127] width 15 height 8
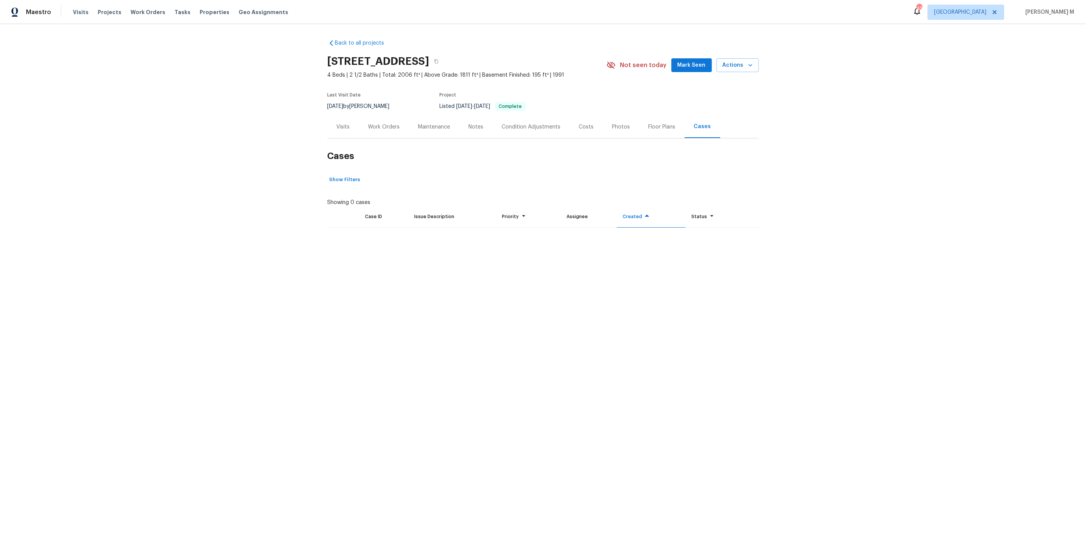
click at [661, 127] on div "Floor Plans" at bounding box center [661, 127] width 45 height 23
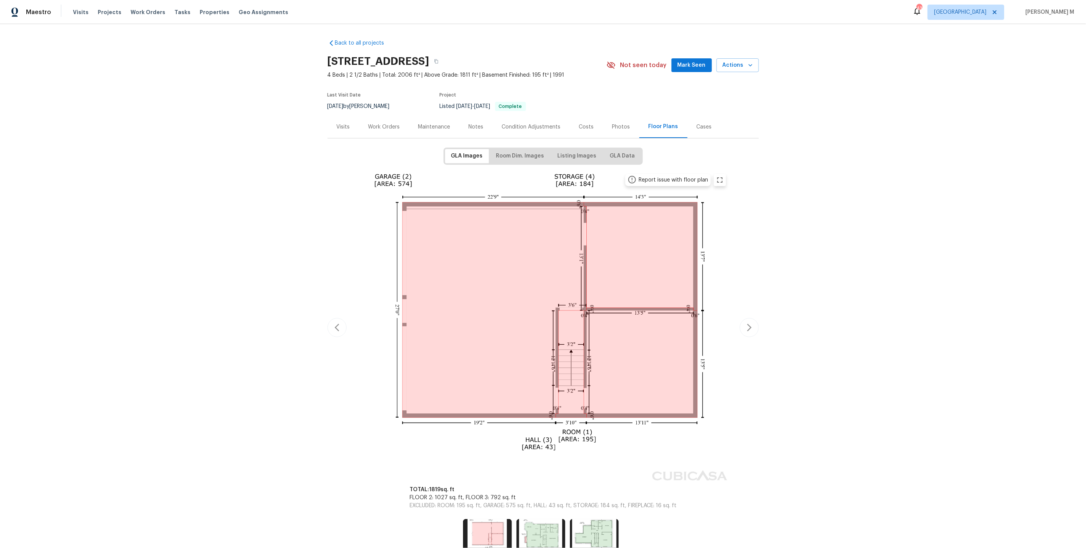
scroll to position [36, 0]
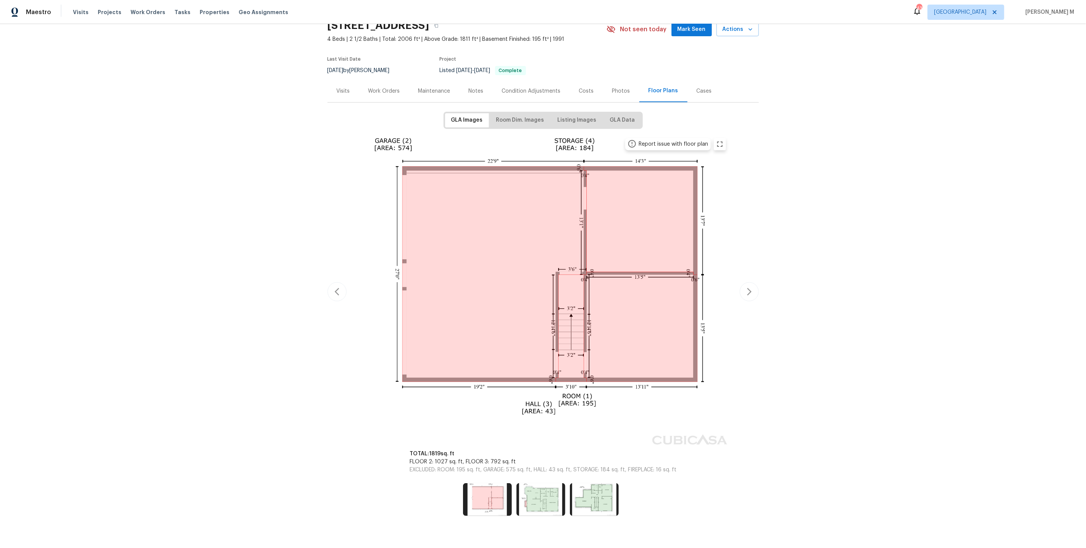
click at [742, 384] on div "Report issue with floor plan Report issue with floor plan Report issue with flo…" at bounding box center [542, 292] width 431 height 317
click at [570, 387] on img at bounding box center [543, 291] width 375 height 314
click at [535, 484] on img at bounding box center [540, 500] width 49 height 33
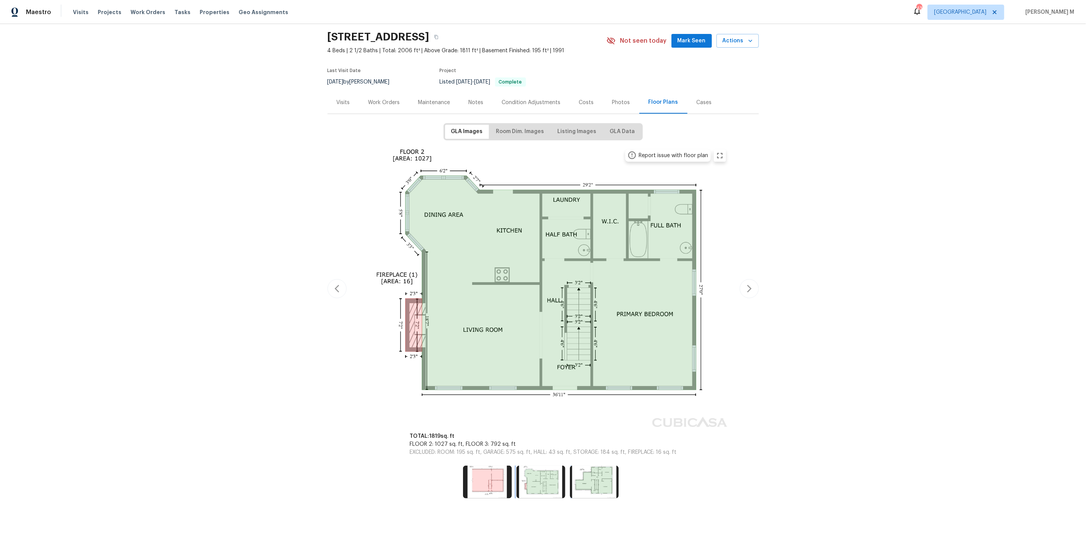
scroll to position [8, 0]
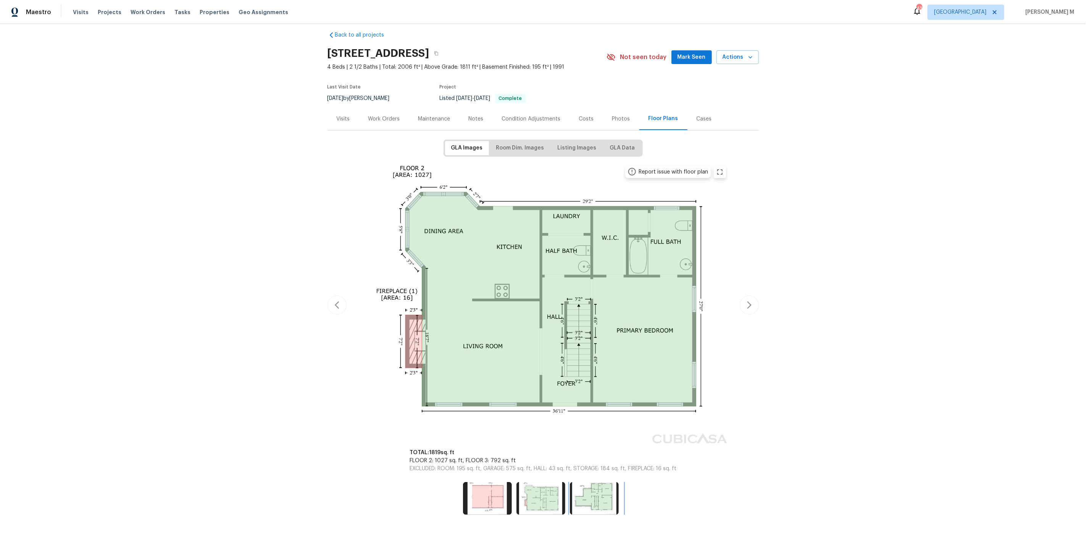
click at [586, 487] on img at bounding box center [594, 498] width 49 height 33
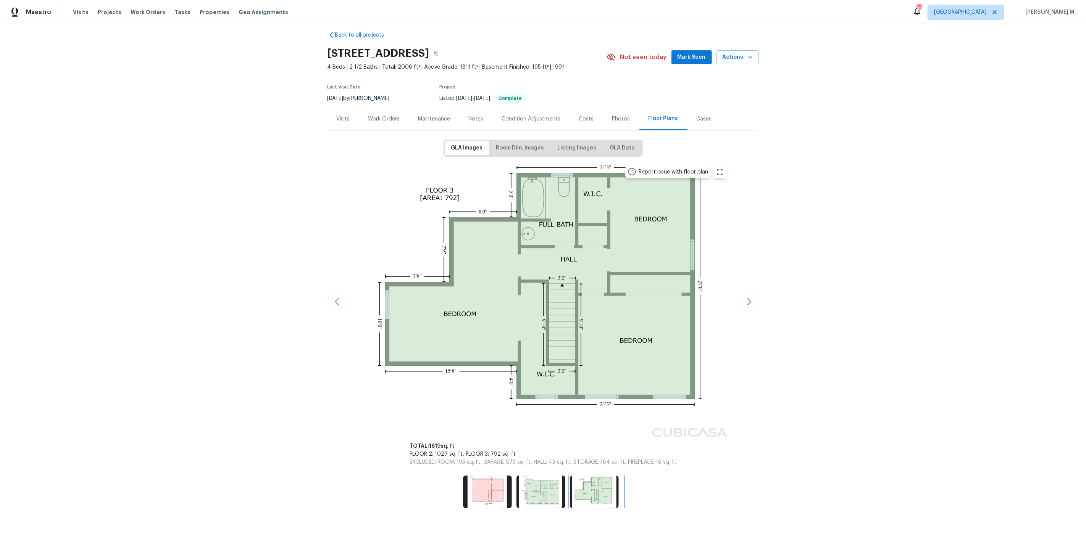
scroll to position [2, 0]
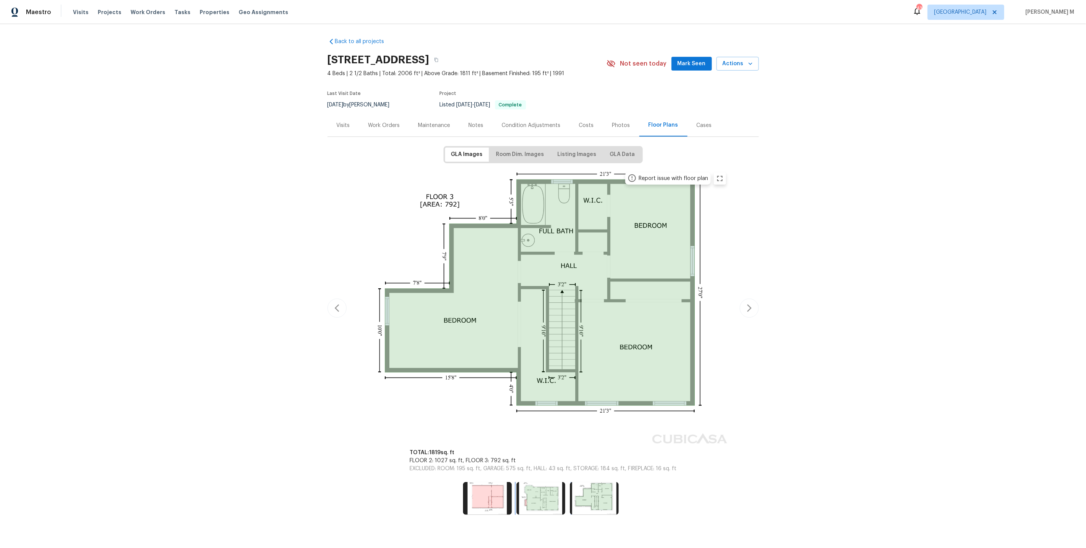
click at [539, 484] on img at bounding box center [540, 498] width 49 height 33
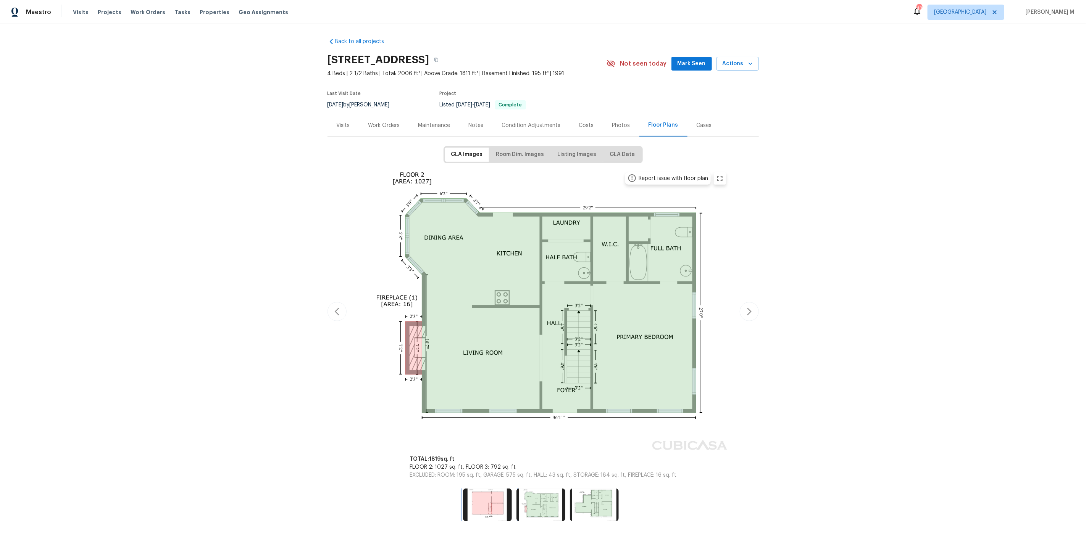
click at [493, 489] on img at bounding box center [487, 505] width 49 height 33
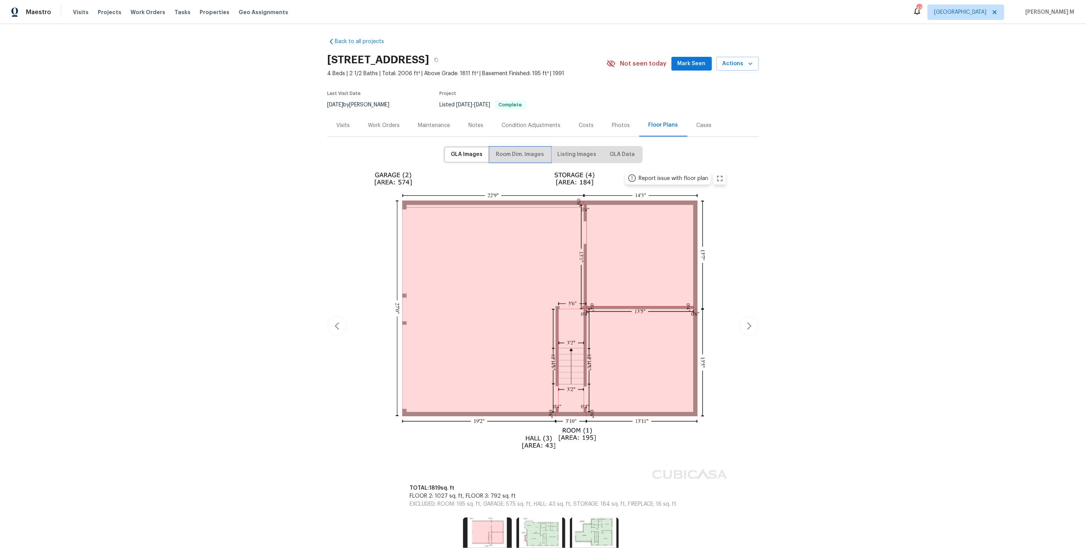
click at [501, 148] on button "Room Dim. Images" at bounding box center [520, 155] width 60 height 14
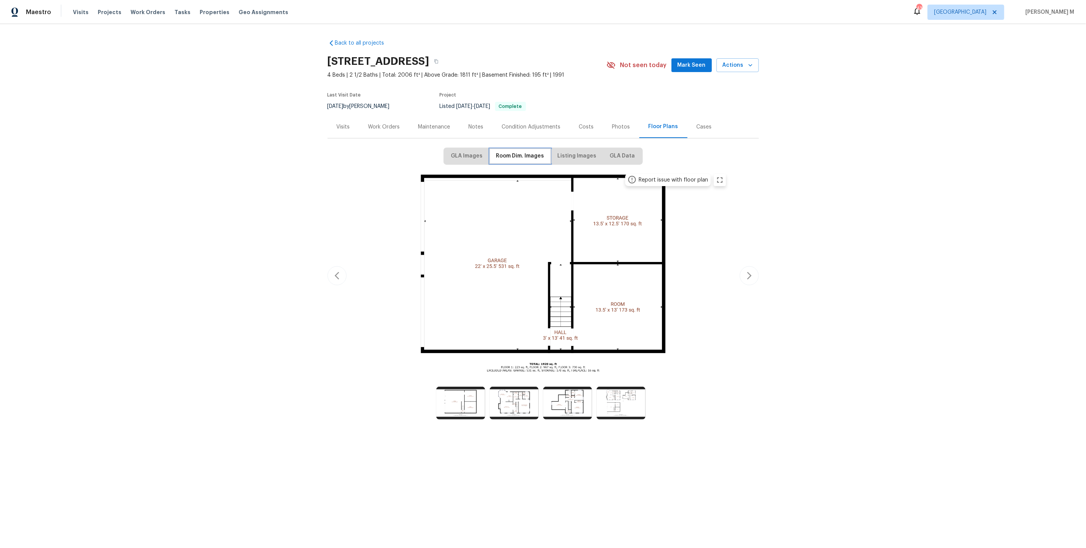
scroll to position [0, 0]
click at [569, 155] on span "Listing Images" at bounding box center [577, 157] width 39 height 10
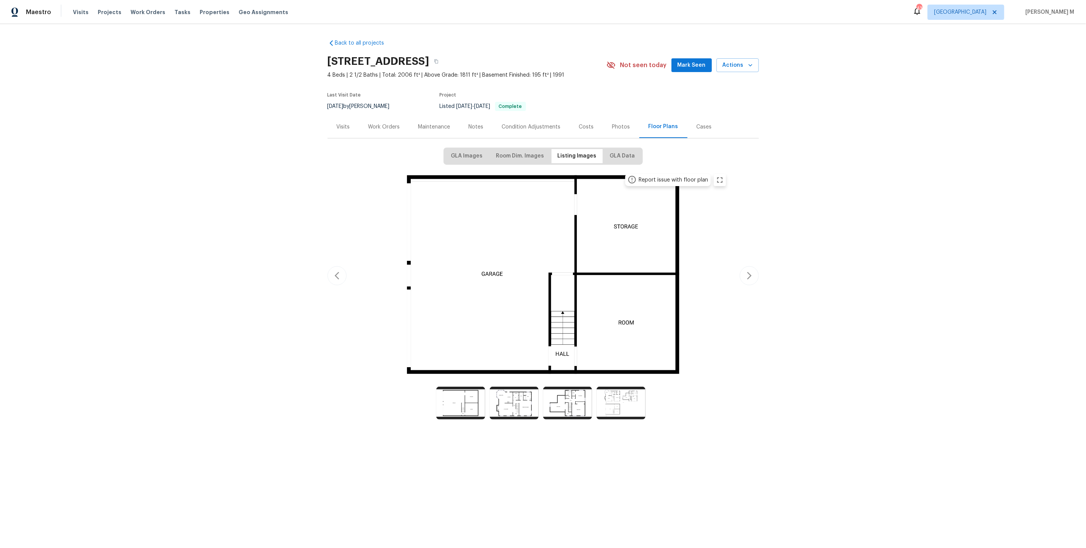
click at [614, 161] on div "GLA Images Room Dim. Images Listing Images GLA Data Report issue with floor pla…" at bounding box center [542, 286] width 431 height 276
click at [614, 156] on button "GLA Data" at bounding box center [622, 156] width 37 height 14
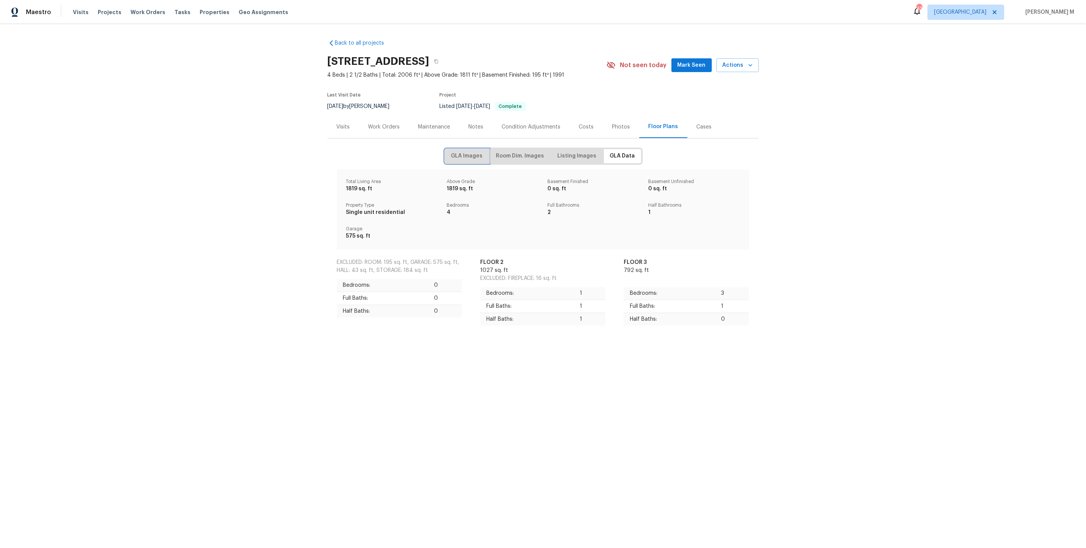
click at [473, 152] on span "GLA Images" at bounding box center [467, 157] width 32 height 10
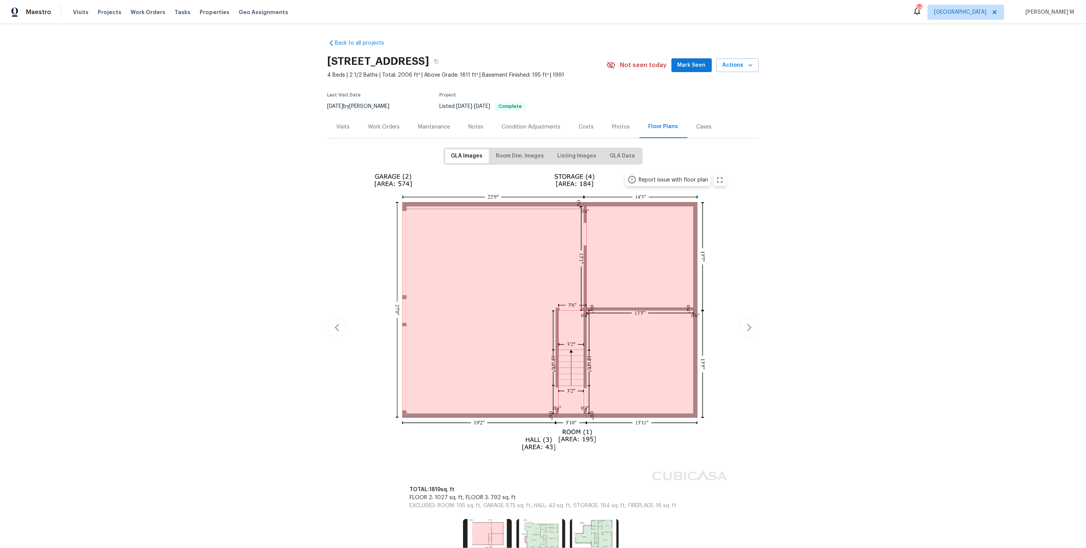
click at [560, 452] on img at bounding box center [543, 326] width 375 height 314
click at [564, 390] on img at bounding box center [543, 326] width 375 height 314
click at [539, 521] on img at bounding box center [540, 535] width 49 height 33
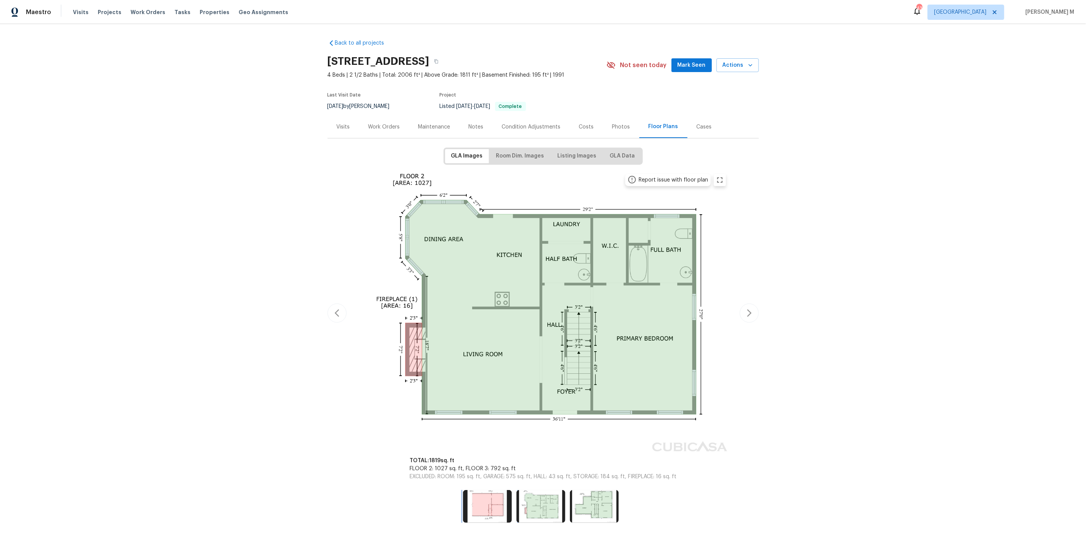
click at [494, 499] on img at bounding box center [487, 506] width 49 height 33
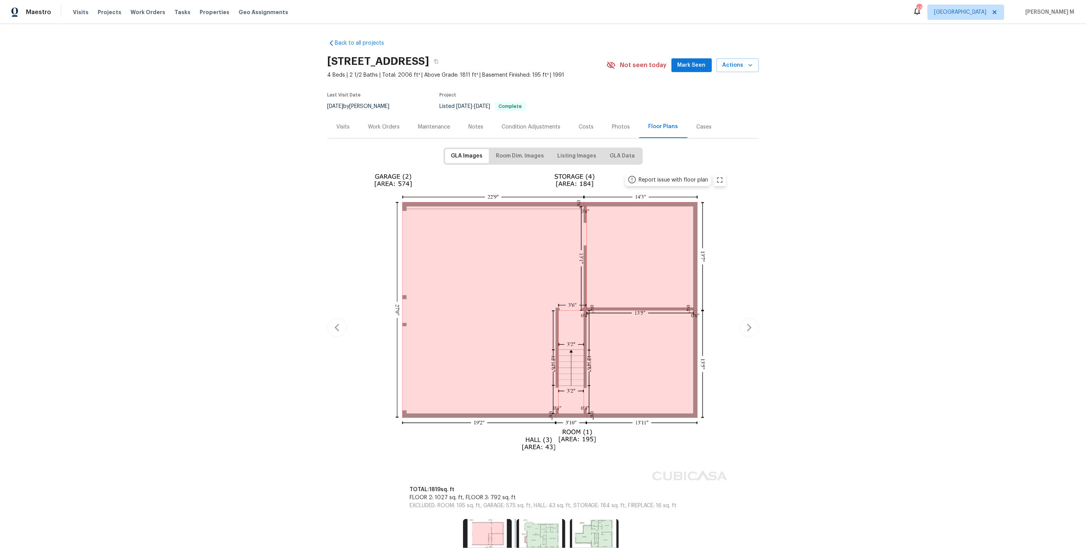
click at [538, 522] on img at bounding box center [540, 535] width 49 height 33
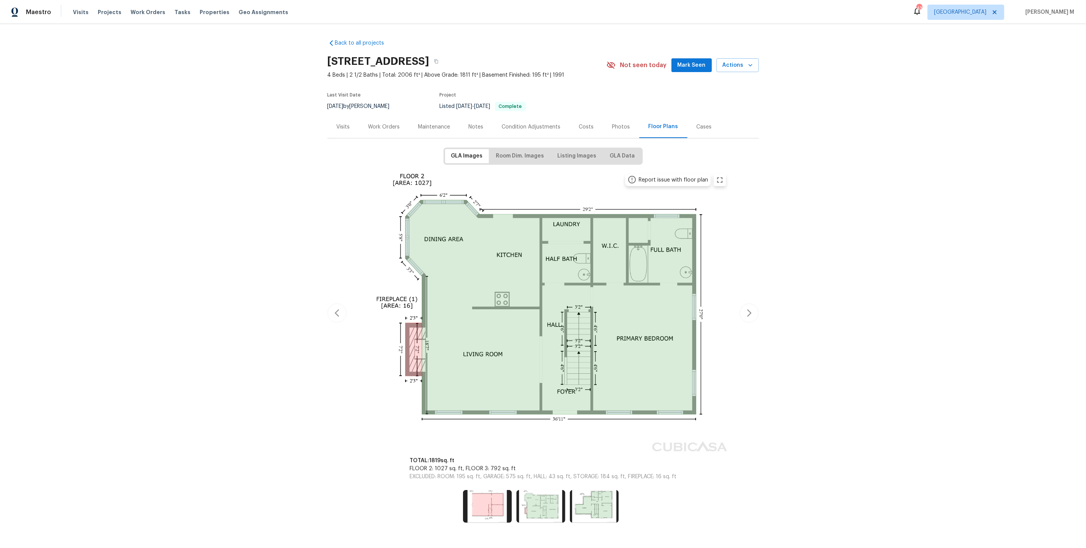
click at [579, 522] on div "Back to all projects 76 Regent Ct, Douglasville, GA 30134 4 Beds | 2 1/2 Baths …" at bounding box center [543, 286] width 1086 height 524
click at [545, 519] on div "Back to all projects 76 Regent Ct, Douglasville, GA 30134 4 Beds | 2 1/2 Baths …" at bounding box center [543, 286] width 1086 height 524
click at [505, 519] on div "Back to all projects 76 Regent Ct, Douglasville, GA 30134 4 Beds | 2 1/2 Baths …" at bounding box center [543, 286] width 1086 height 524
click at [508, 510] on div at bounding box center [542, 508] width 431 height 37
click at [559, 511] on div at bounding box center [542, 508] width 431 height 37
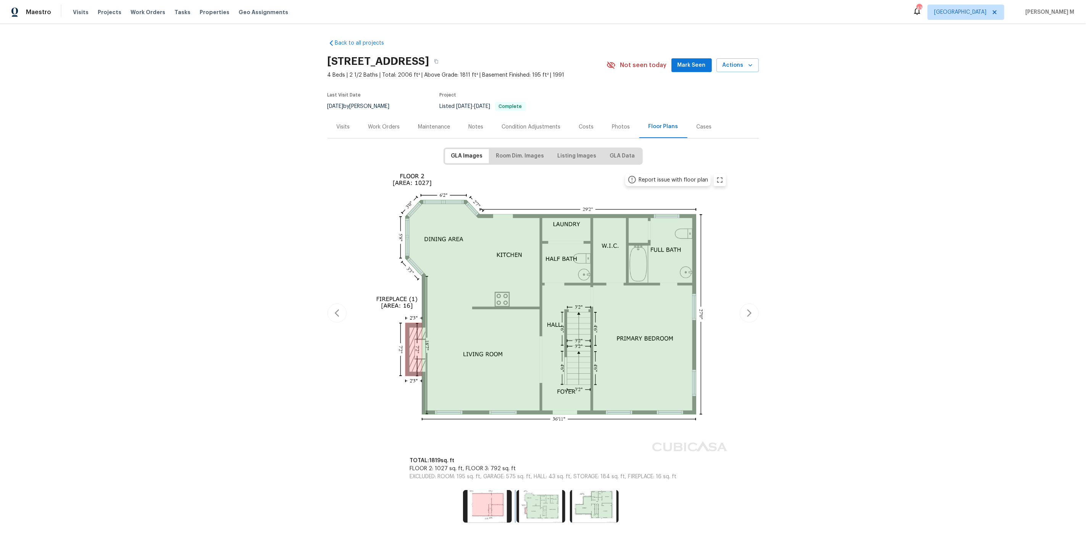
click at [546, 503] on img at bounding box center [540, 506] width 49 height 33
click at [598, 503] on img at bounding box center [594, 506] width 49 height 33
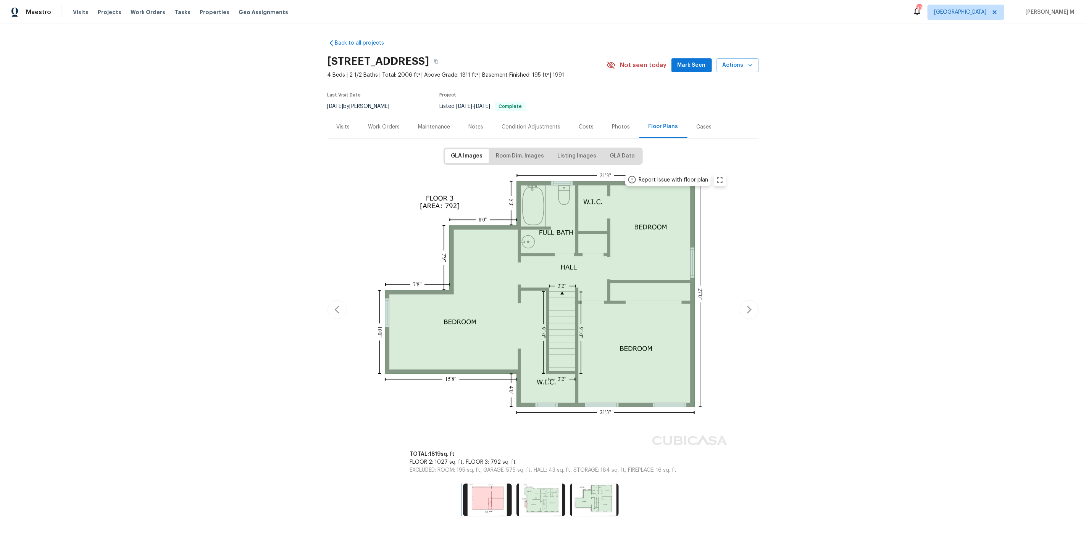
click at [512, 489] on img at bounding box center [487, 500] width 49 height 33
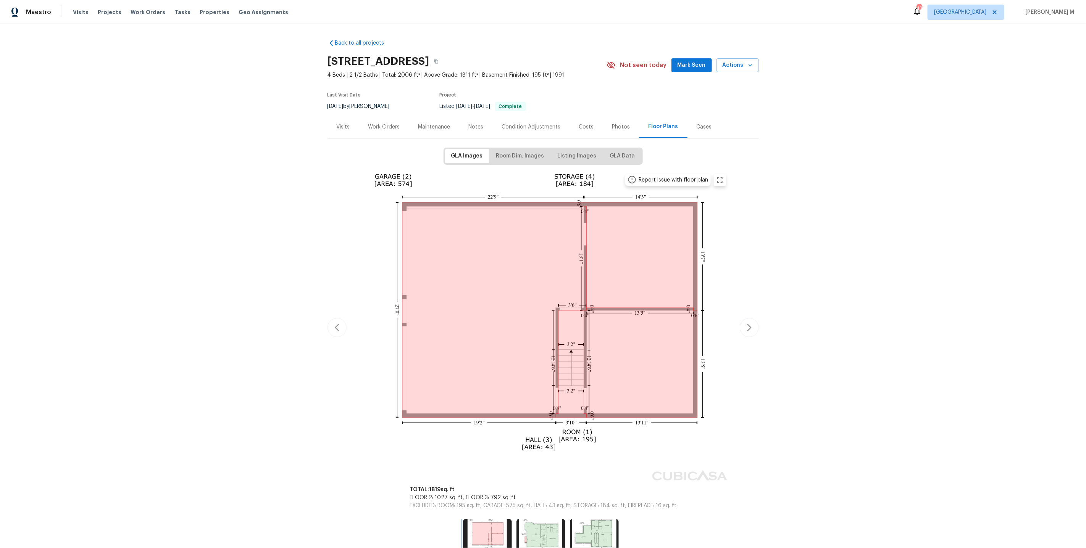
click at [481, 519] on img at bounding box center [487, 535] width 49 height 33
click at [723, 169] on img at bounding box center [543, 326] width 375 height 314
click at [722, 169] on img at bounding box center [543, 326] width 375 height 314
click at [720, 174] on button "zoom in" at bounding box center [720, 180] width 12 height 12
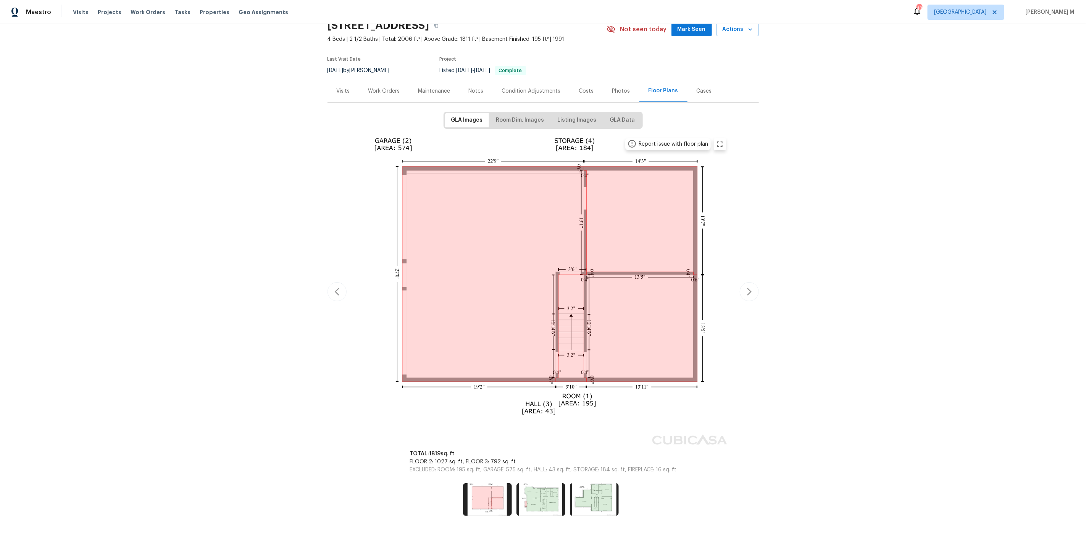
click at [780, 386] on div "Back to all projects 76 Regent Ct, Douglasville, GA 30134 4 Beds | 2 1/2 Baths …" at bounding box center [543, 286] width 1086 height 524
click at [523, 484] on img at bounding box center [540, 500] width 49 height 33
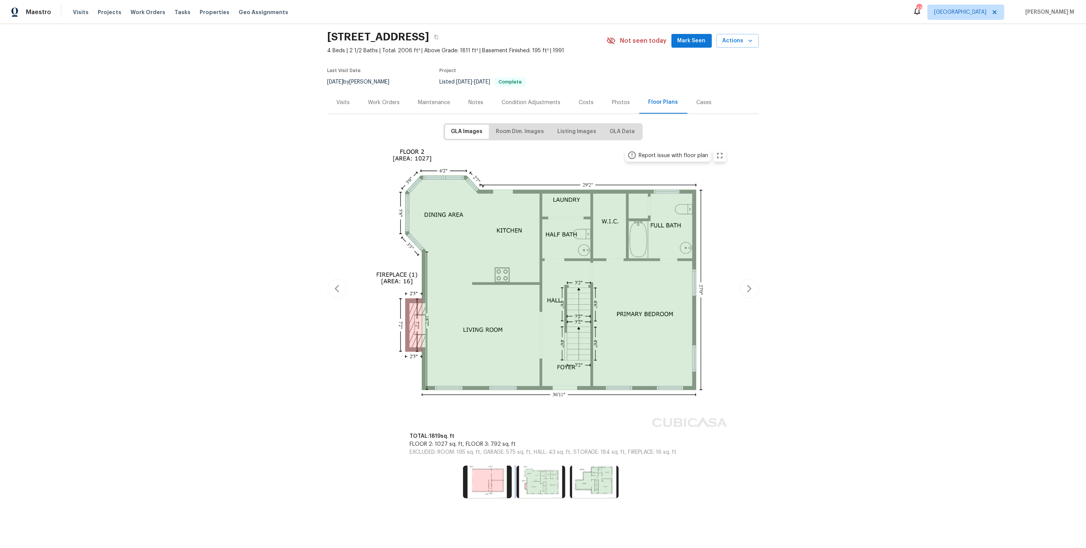
scroll to position [8, 0]
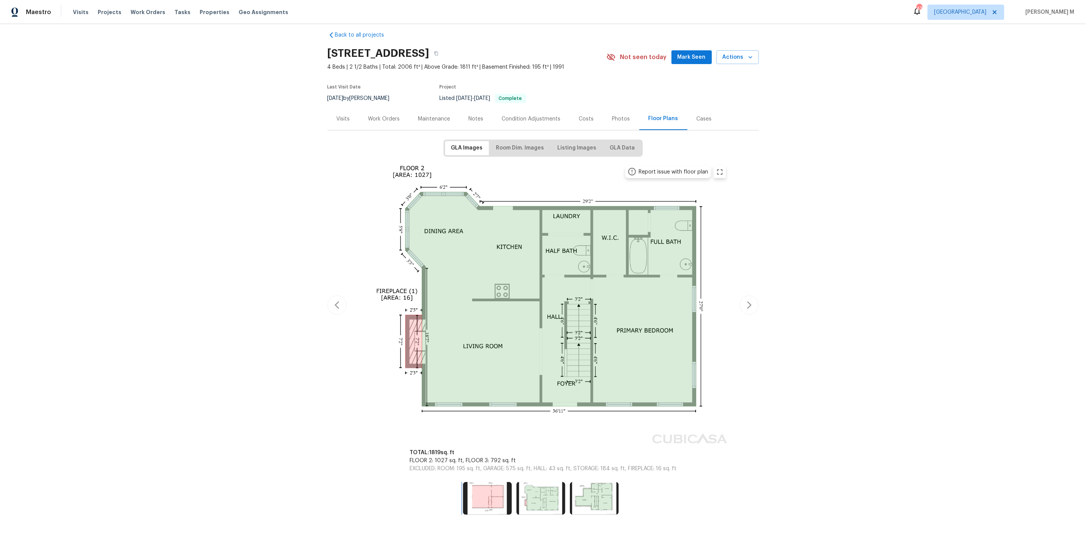
click at [489, 482] on img at bounding box center [487, 498] width 49 height 33
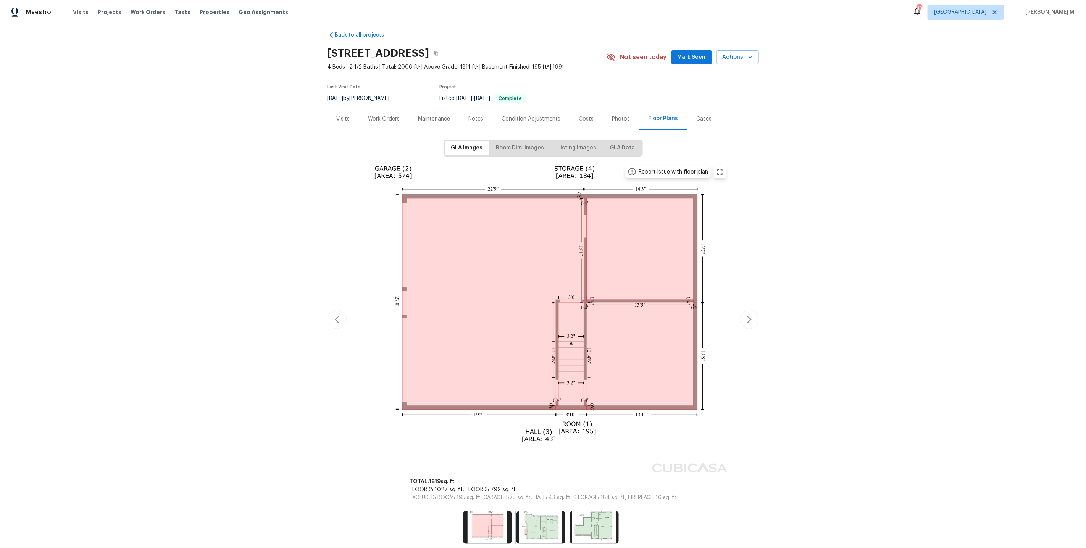
click at [542, 512] on img at bounding box center [540, 527] width 49 height 33
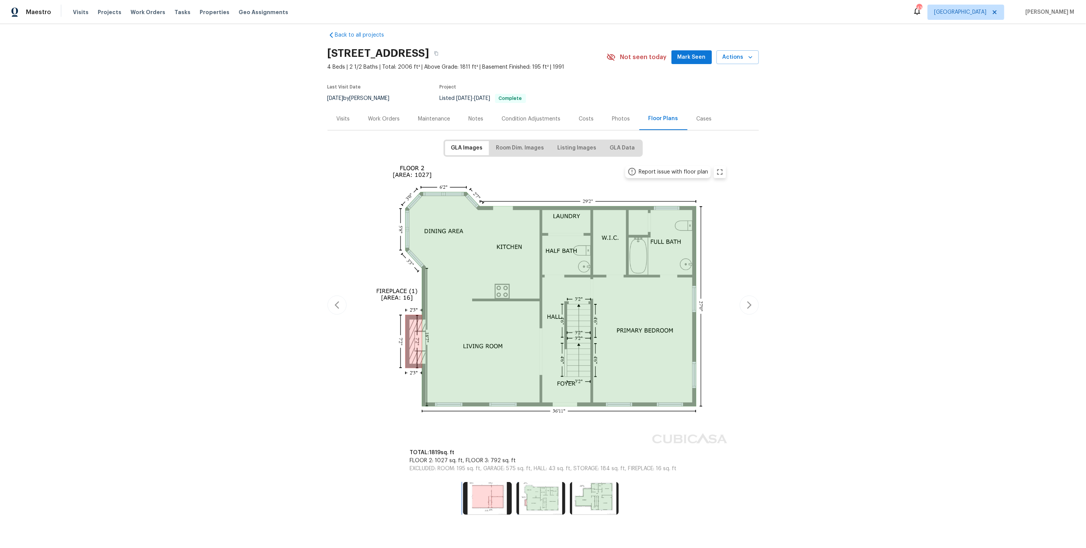
click at [485, 489] on img at bounding box center [487, 498] width 49 height 33
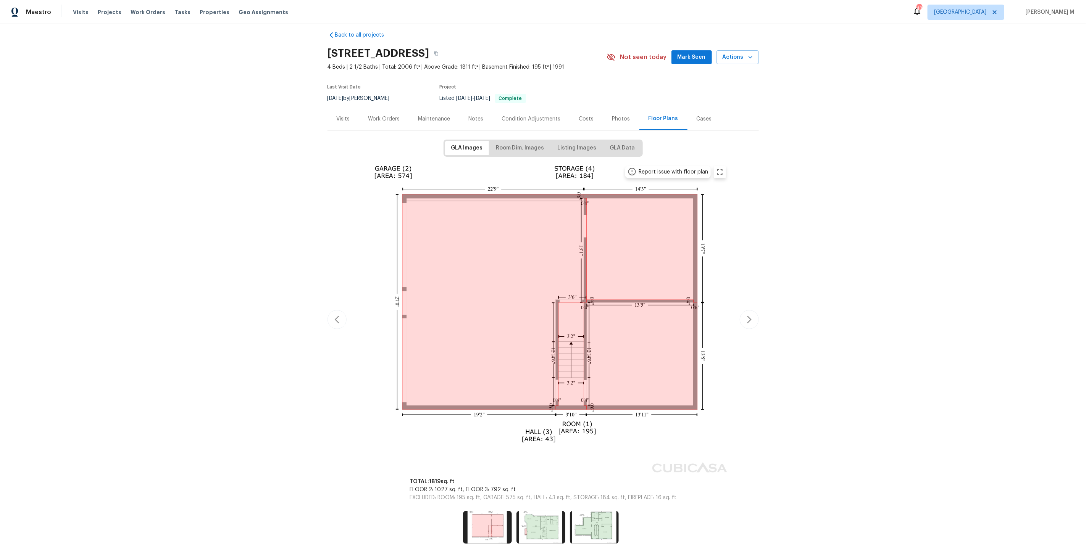
click at [374, 116] on div "Work Orders" at bounding box center [384, 119] width 32 height 8
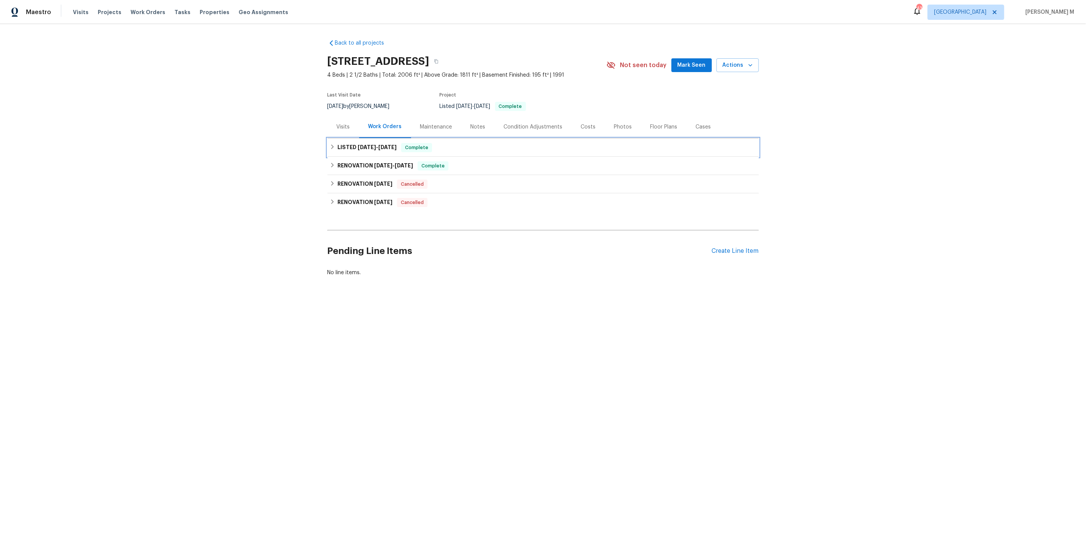
click at [362, 147] on h6 "LISTED 8/15/25 - 8/16/25" at bounding box center [366, 147] width 59 height 9
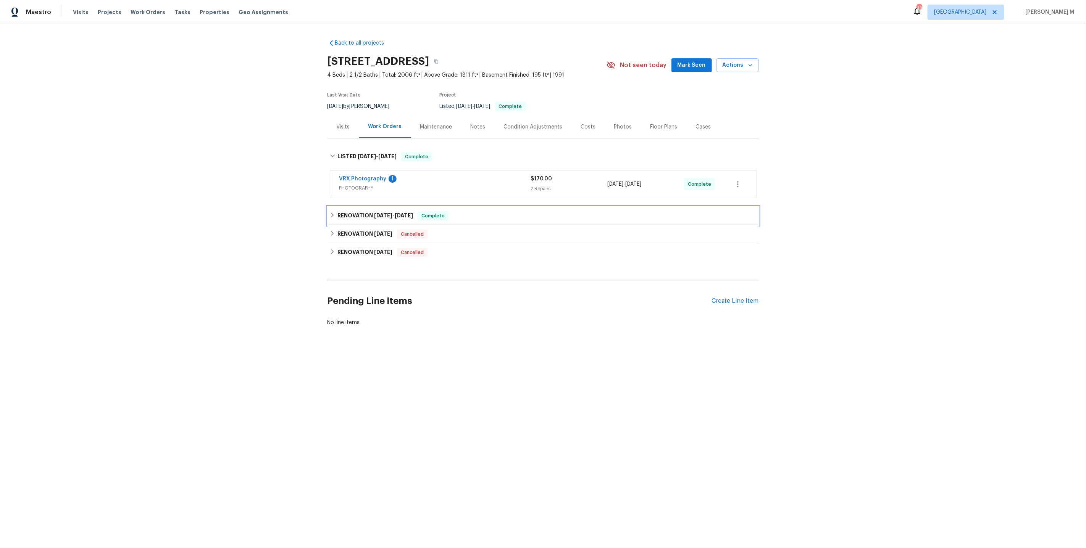
click at [359, 211] on h6 "RENOVATION 8/1/25 - 8/11/25" at bounding box center [375, 215] width 76 height 9
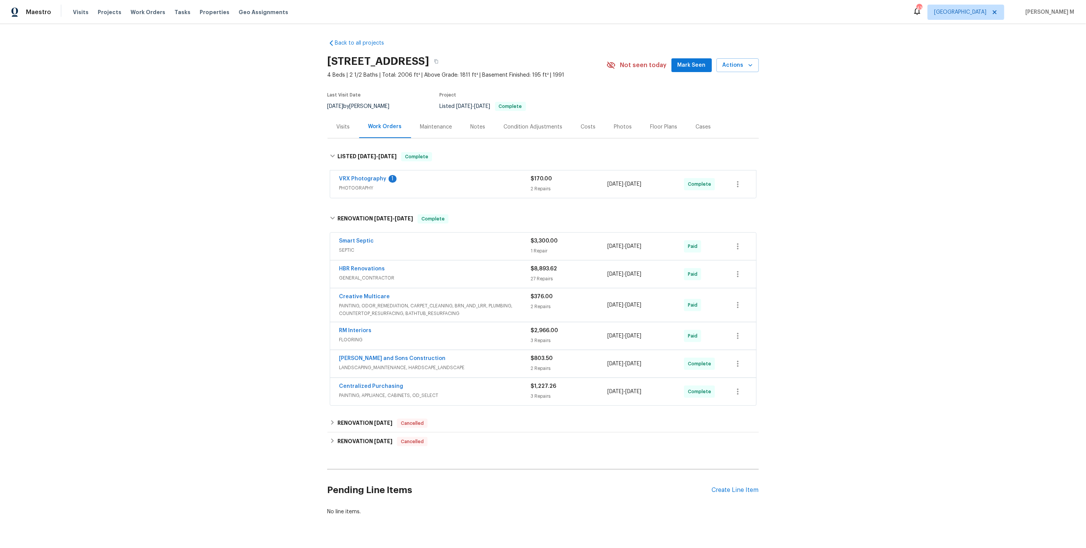
click at [355, 247] on span "SEPTIC" at bounding box center [435, 251] width 192 height 8
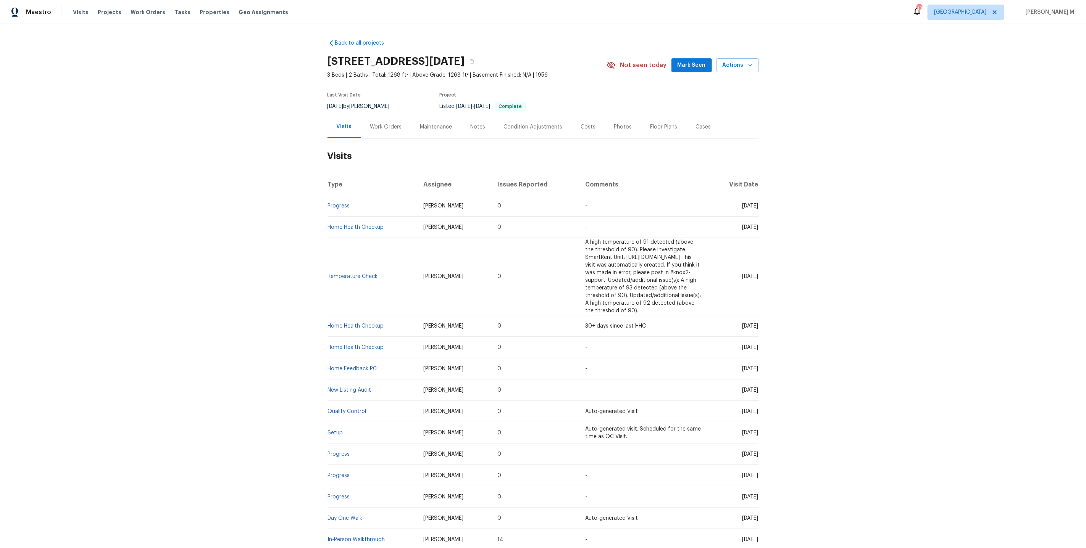
click at [395, 123] on div "Work Orders" at bounding box center [386, 127] width 32 height 8
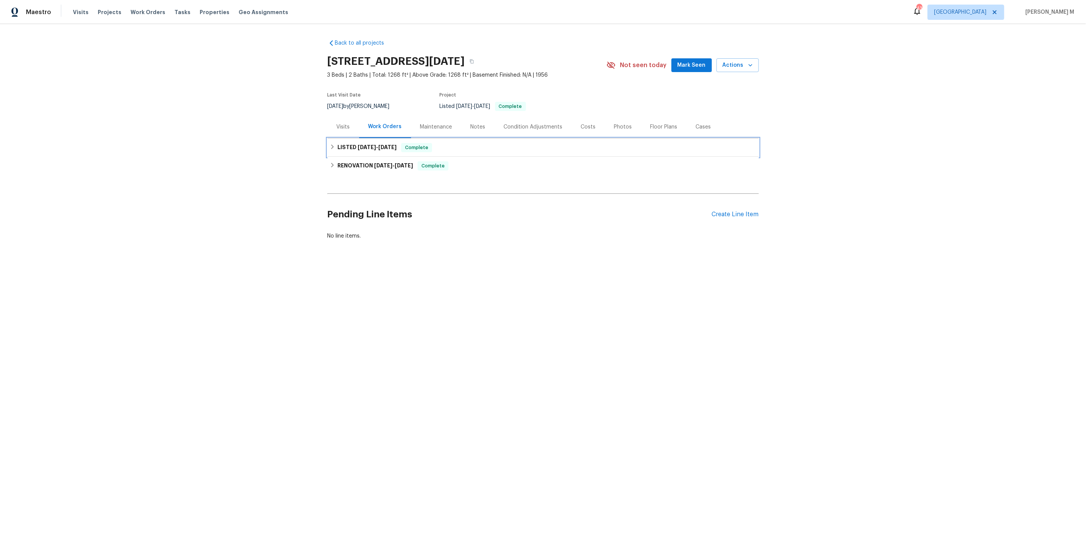
click at [361, 145] on span "6/17/25" at bounding box center [367, 147] width 18 height 5
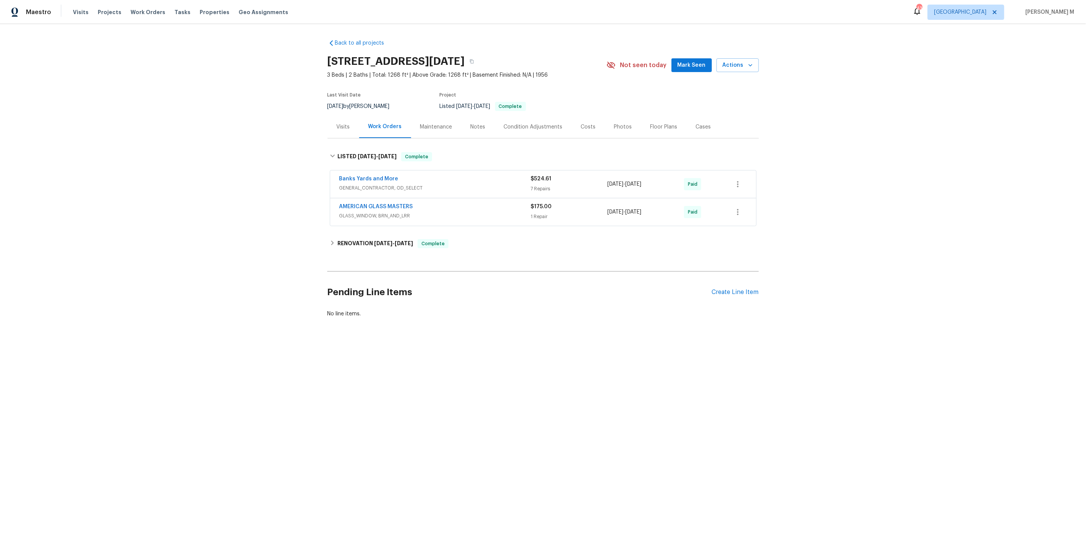
click at [356, 184] on span "GENERAL_CONTRACTOR, OD_SELECT" at bounding box center [435, 188] width 192 height 8
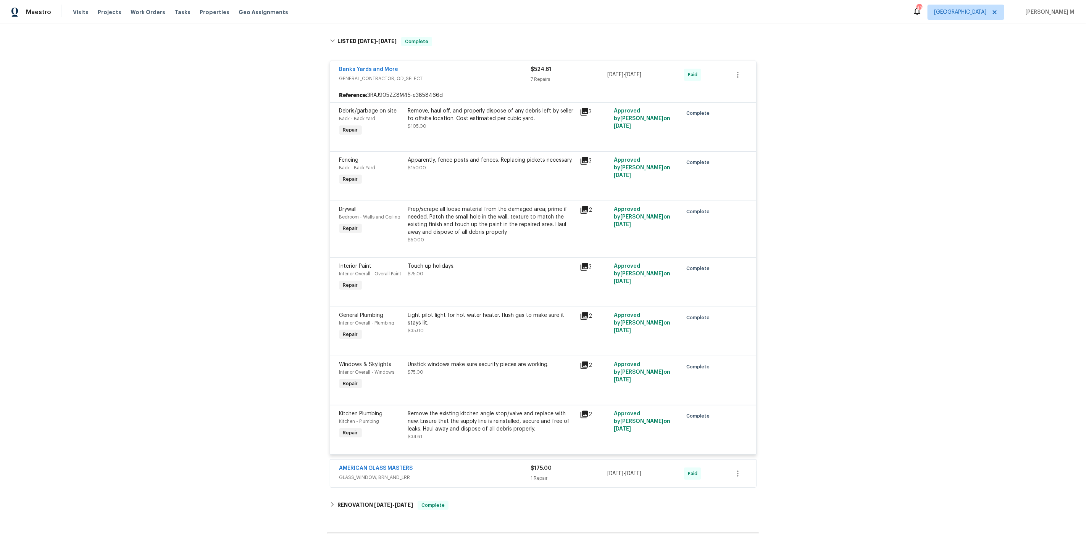
scroll to position [121, 0]
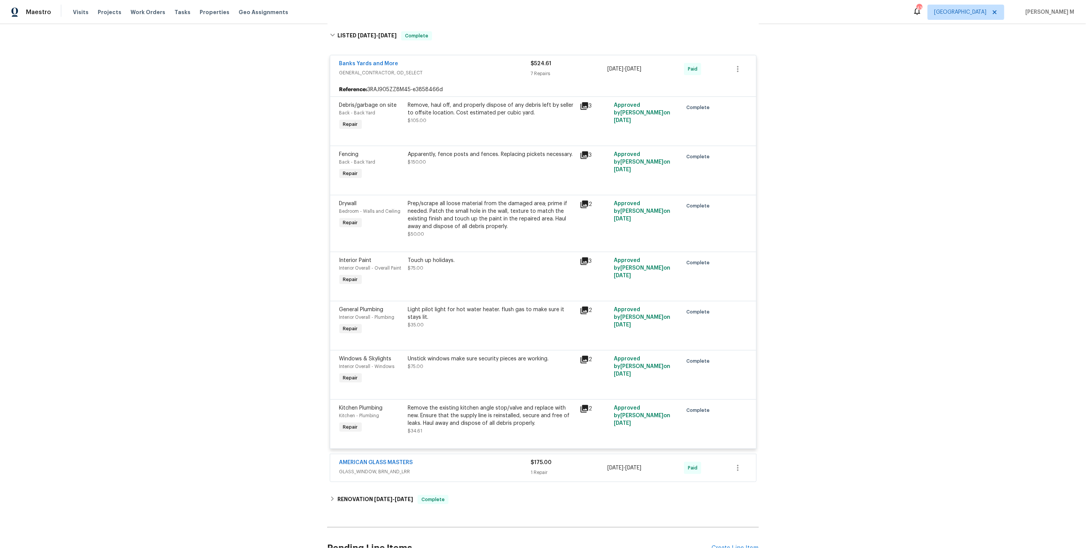
click at [475, 364] on div "Unstick windows make sure security pieces are working. $75.00" at bounding box center [492, 370] width 172 height 35
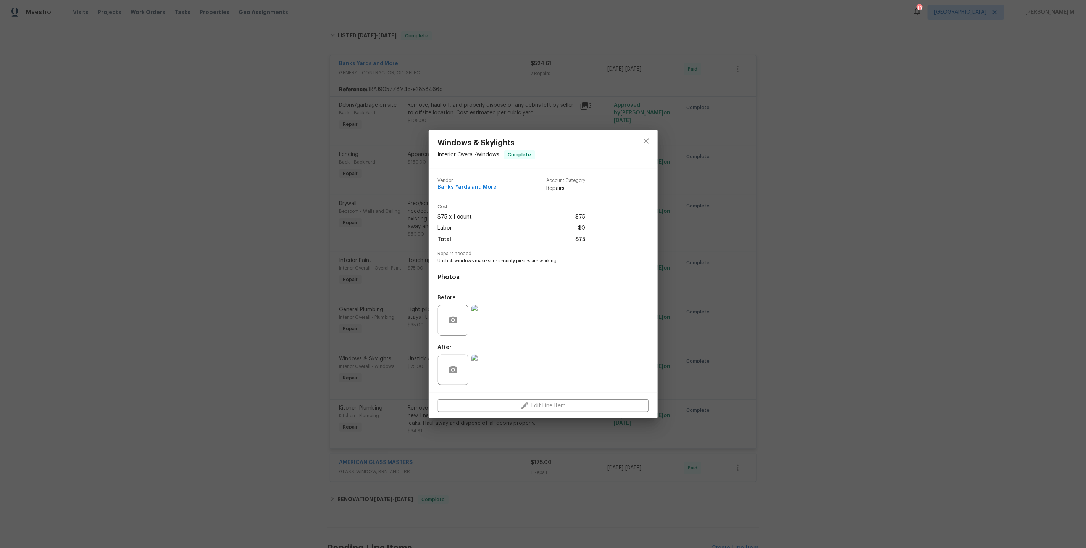
click at [478, 322] on img at bounding box center [486, 320] width 31 height 31
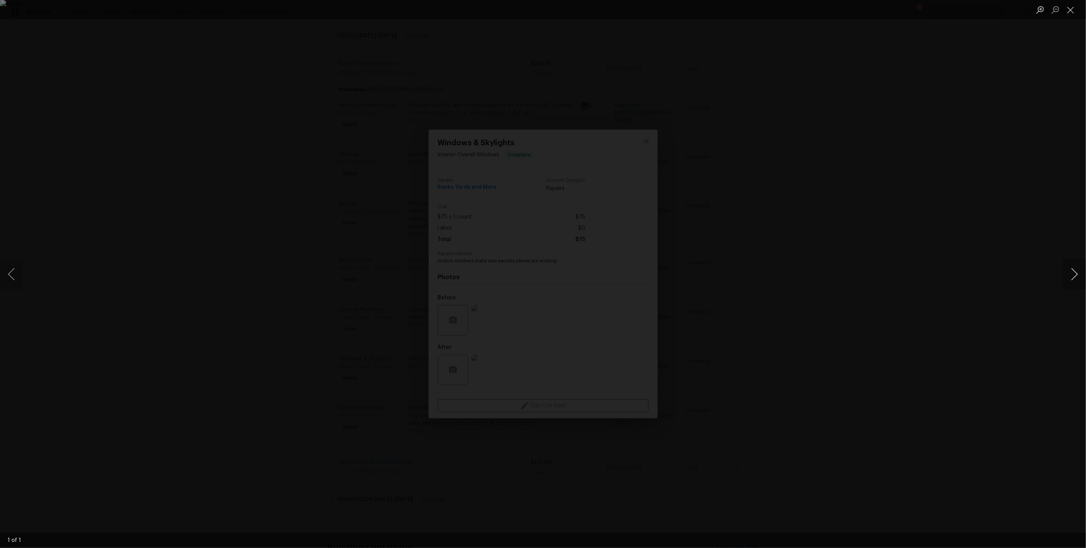
click at [1071, 272] on button "Next image" at bounding box center [1074, 274] width 23 height 31
click at [909, 213] on div "Lightbox" at bounding box center [543, 274] width 1086 height 548
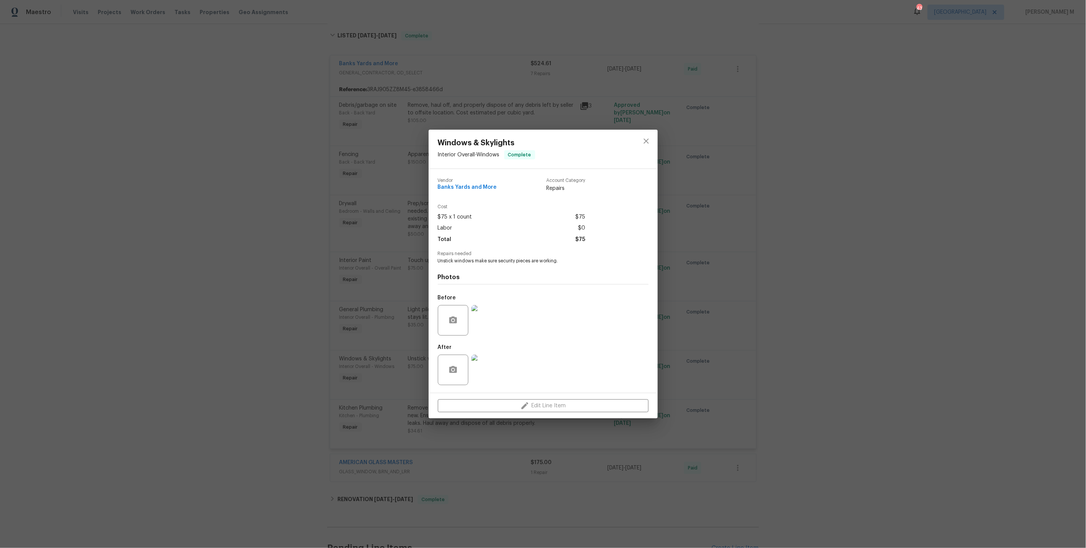
click at [490, 364] on img at bounding box center [486, 370] width 31 height 31
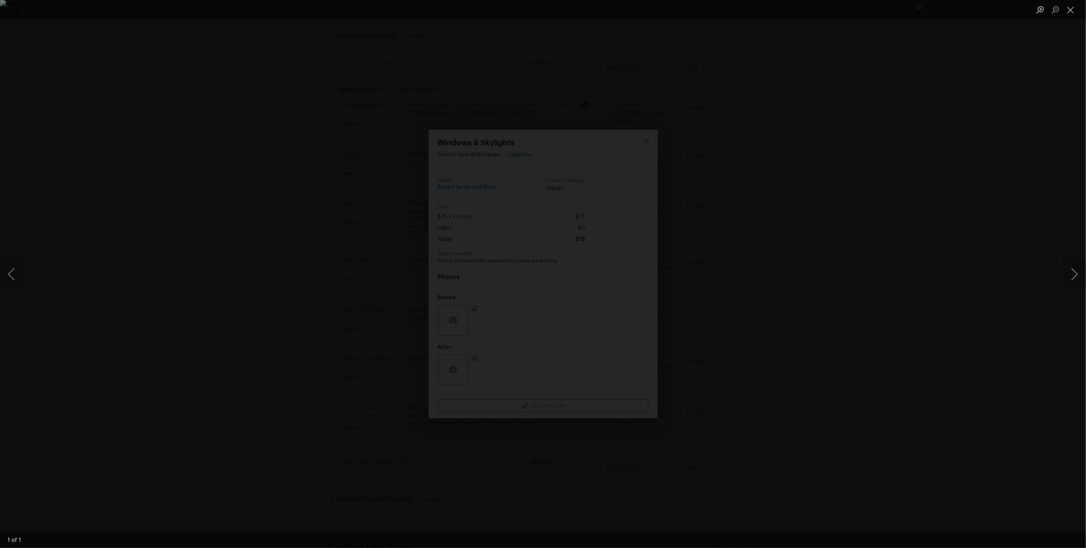
click at [894, 252] on div "Lightbox" at bounding box center [543, 274] width 1086 height 548
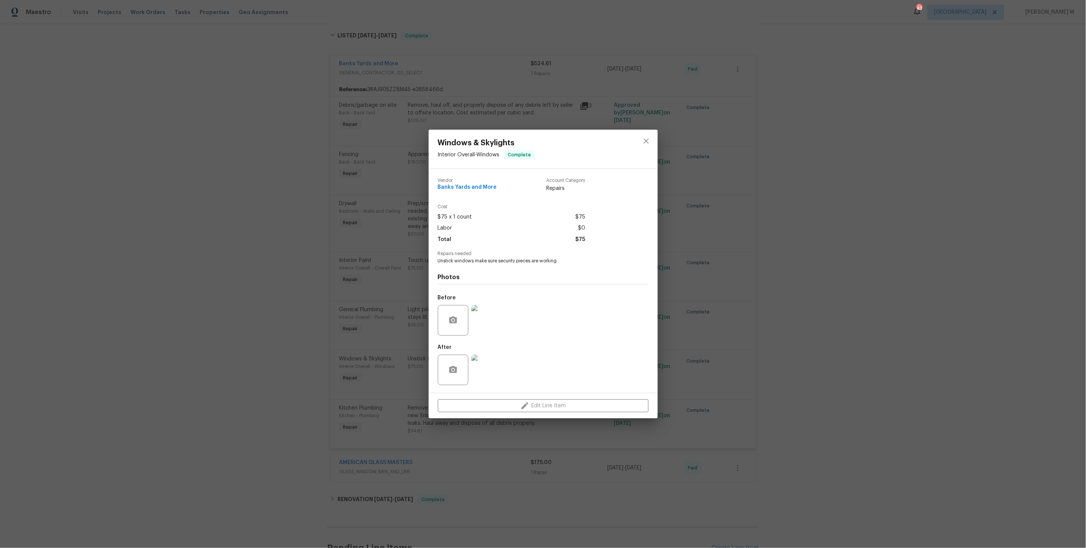
click at [495, 319] on img at bounding box center [486, 320] width 31 height 31
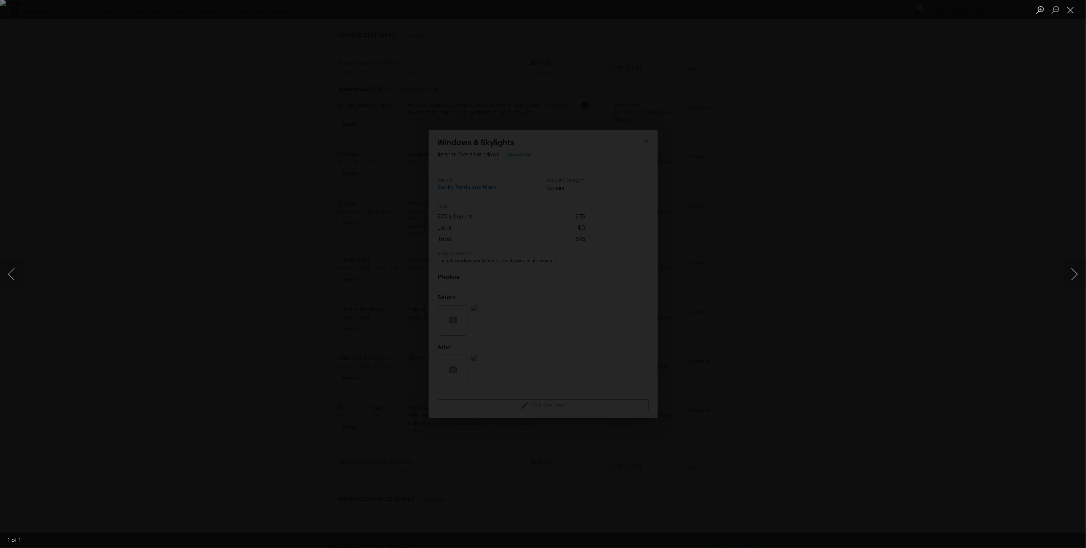
click at [796, 245] on div "Lightbox" at bounding box center [543, 274] width 1086 height 548
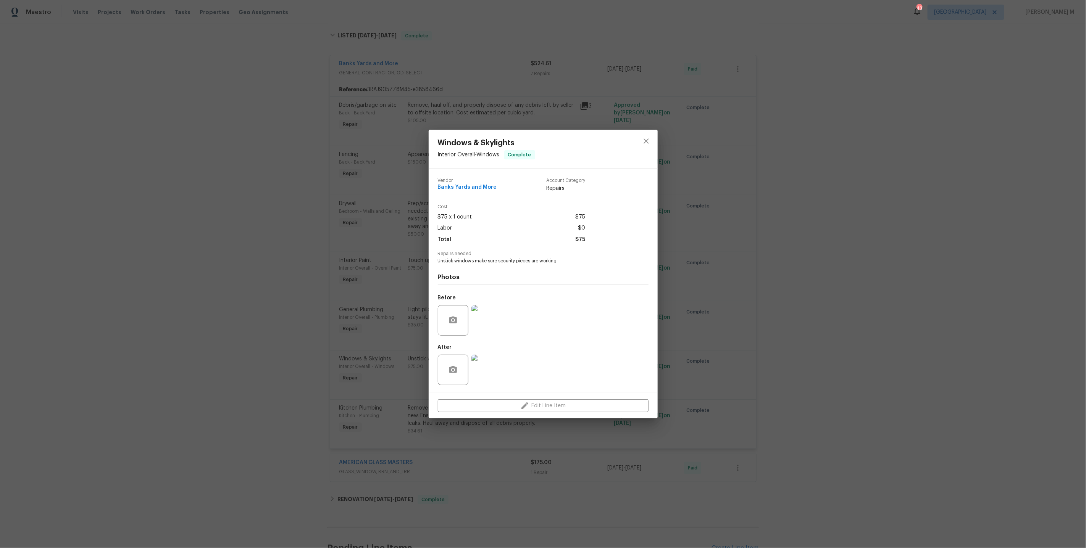
click at [484, 360] on img at bounding box center [486, 370] width 31 height 31
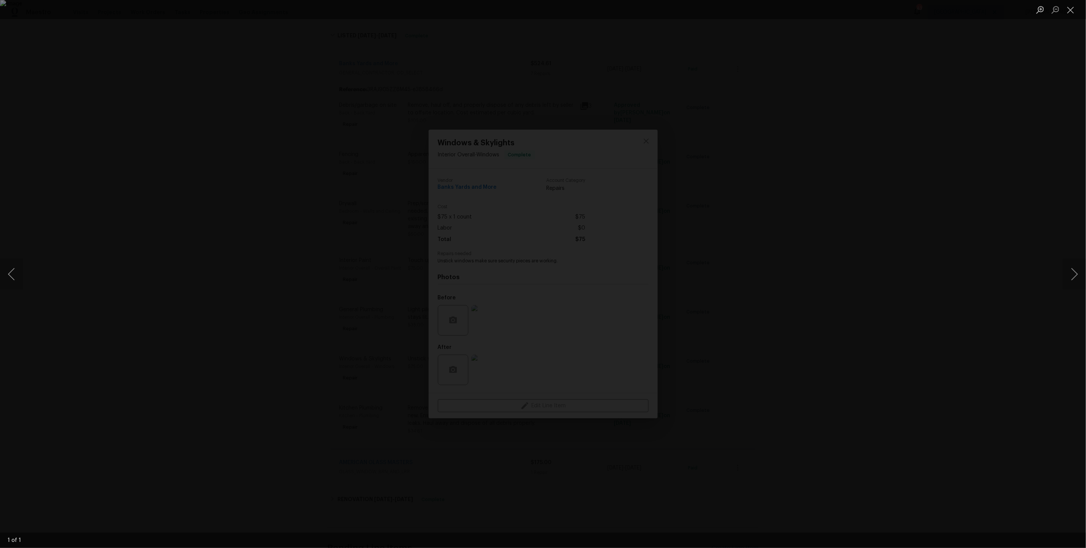
click at [782, 303] on div "Lightbox" at bounding box center [543, 274] width 1086 height 548
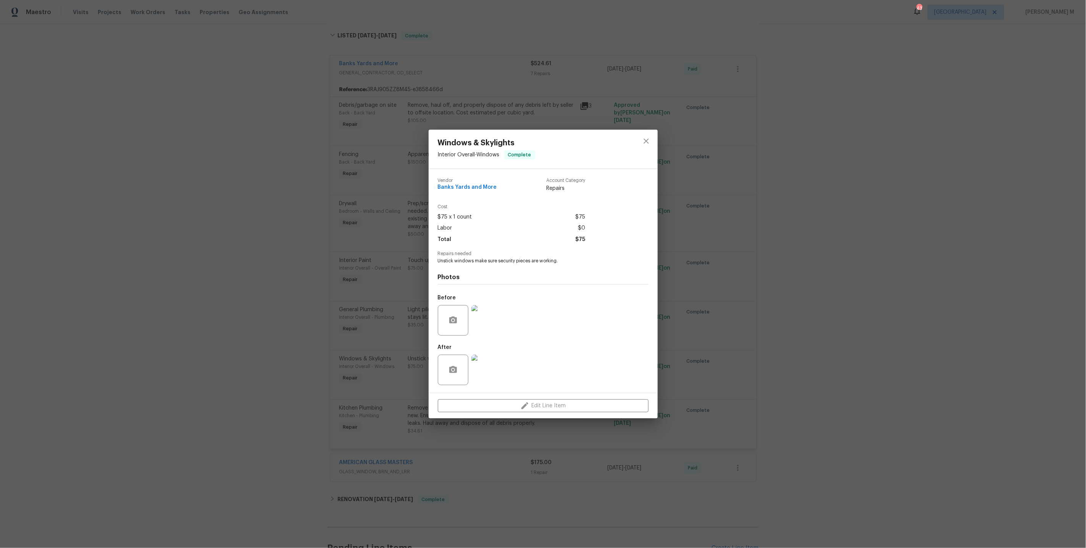
click at [380, 407] on div "Windows & Skylights Interior Overall - Windows Complete Vendor Banks Yards and …" at bounding box center [543, 274] width 1086 height 548
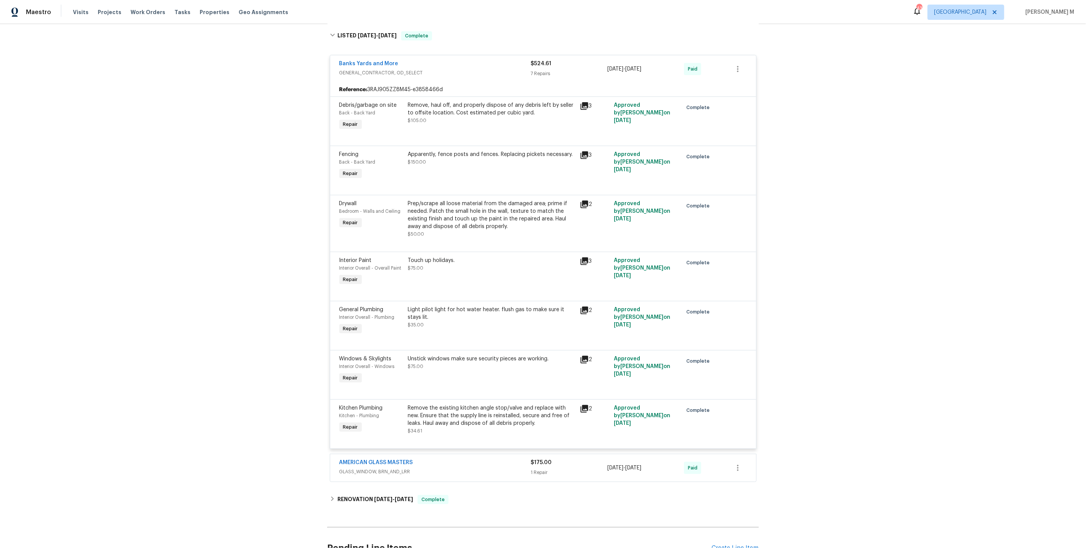
click at [357, 468] on span "GLASS_WINDOW, BRN_AND_LRR" at bounding box center [435, 472] width 192 height 8
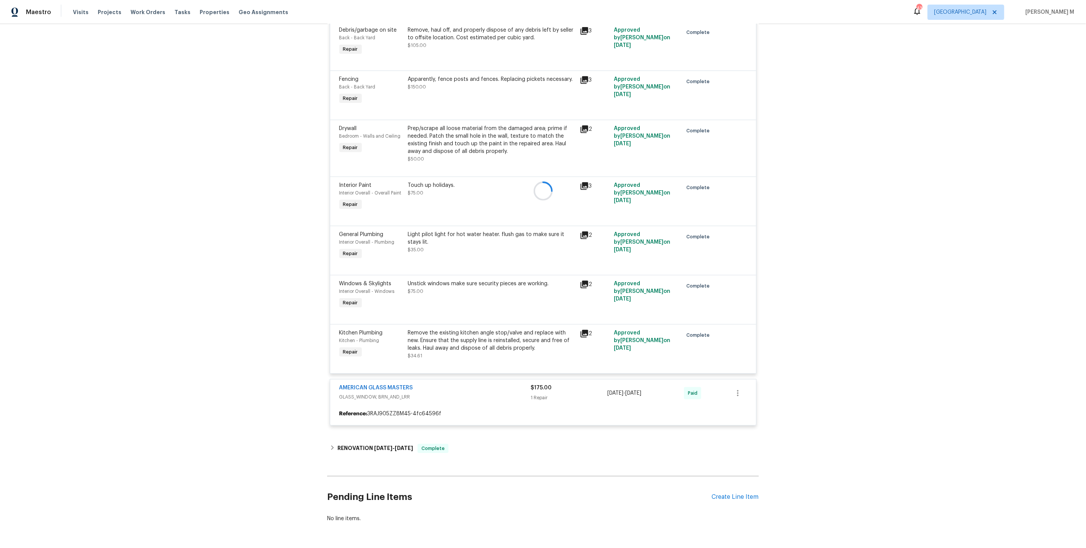
scroll to position [205, 0]
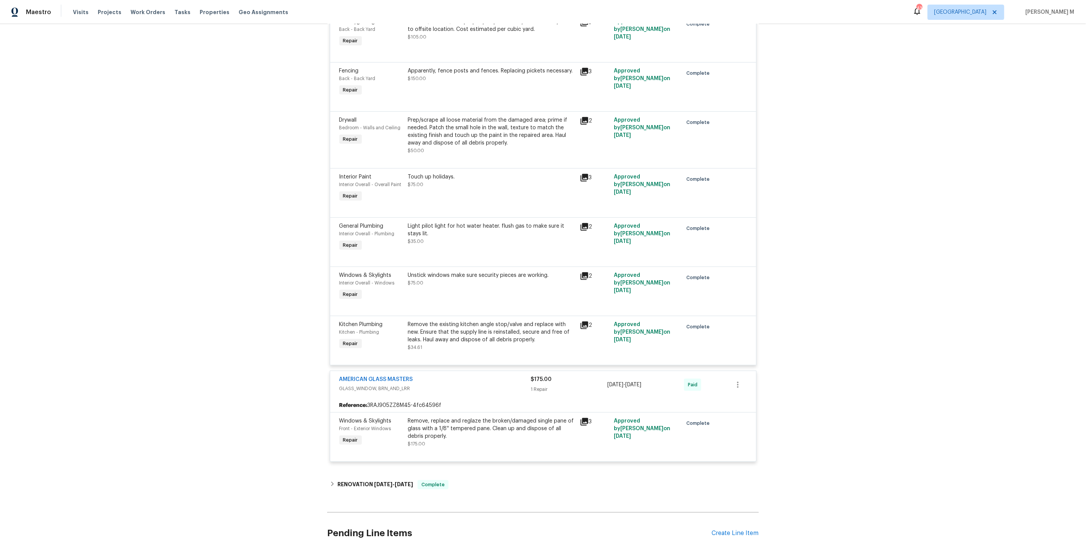
click at [514, 418] on div "Remove, replace and reglaze the broken/damaged single pane of glass with a 1/8'…" at bounding box center [491, 429] width 167 height 23
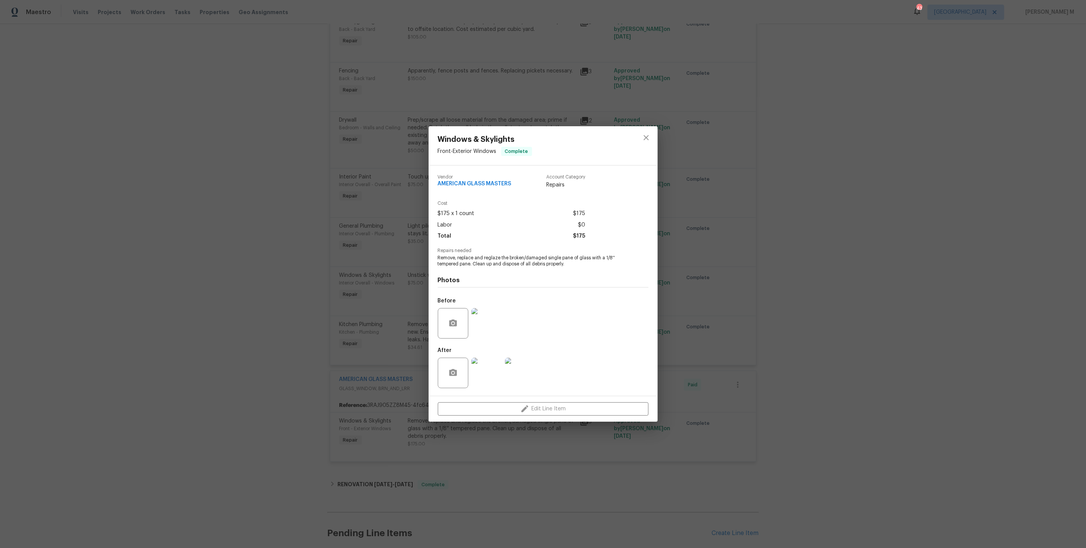
click at [480, 316] on img at bounding box center [486, 323] width 31 height 31
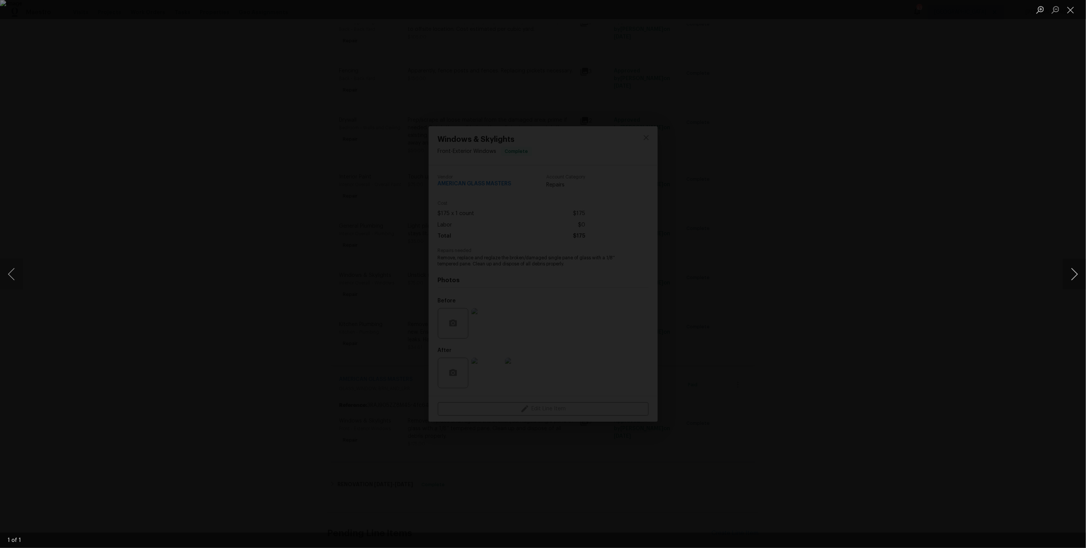
click at [1074, 273] on button "Next image" at bounding box center [1074, 274] width 23 height 31
click at [886, 161] on div "Lightbox" at bounding box center [543, 274] width 1086 height 548
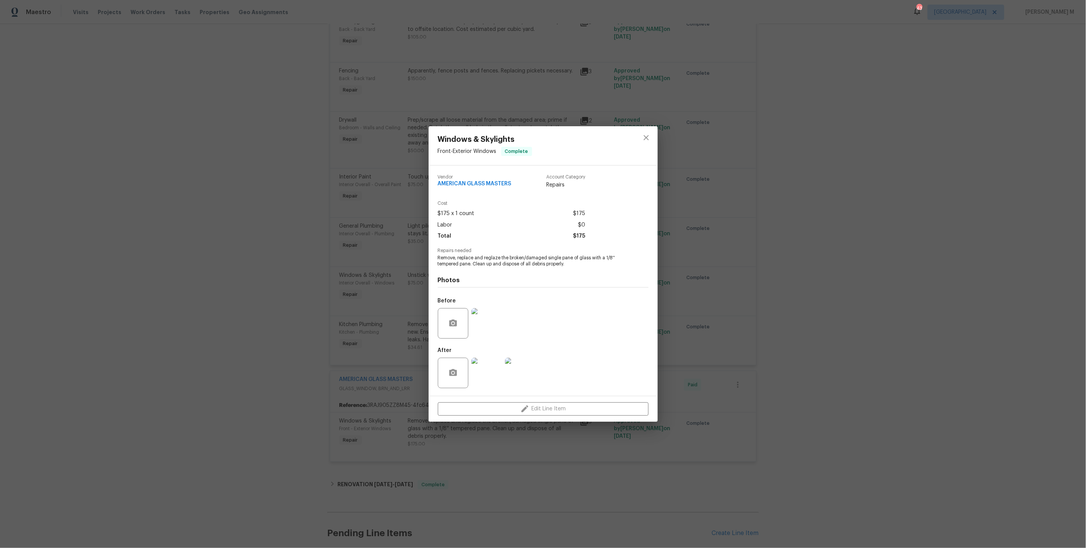
click at [885, 153] on div "Windows & Skylights Front - Exterior Windows Complete Vendor AMERICAN GLASS MAS…" at bounding box center [543, 274] width 1086 height 548
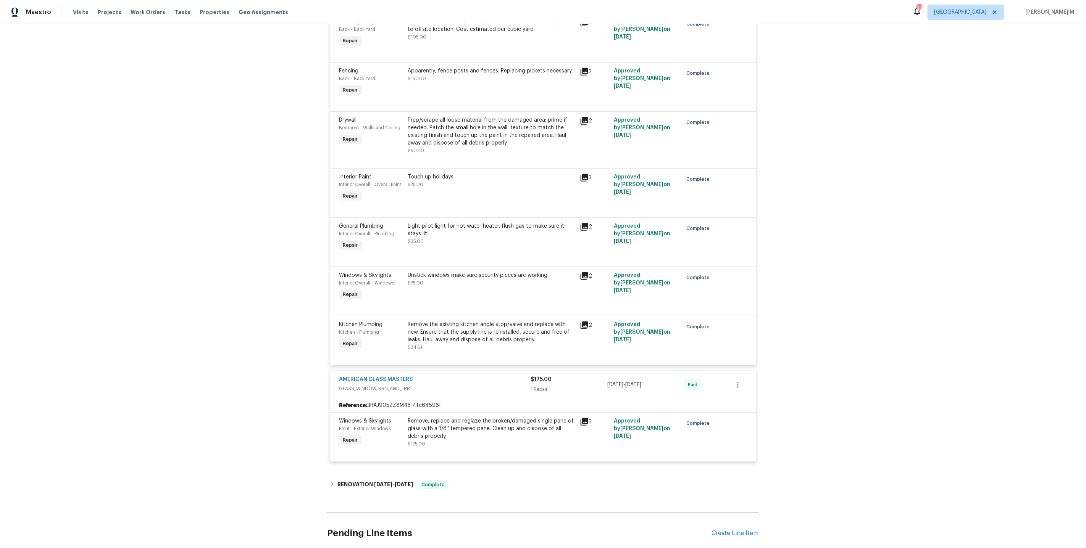
click at [505, 385] on span "GLASS_WINDOW, BRN_AND_LRR" at bounding box center [435, 389] width 192 height 8
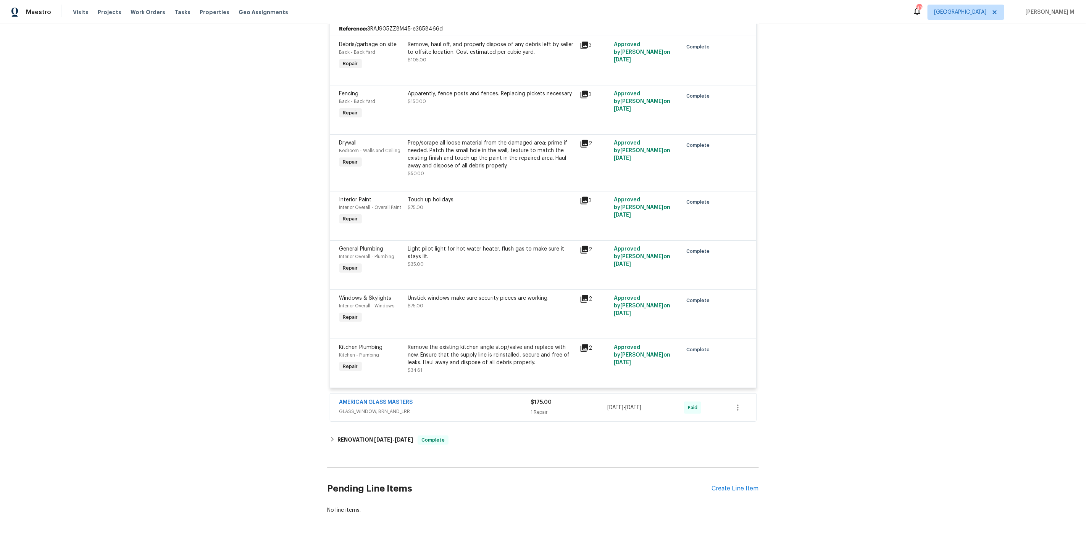
scroll to position [181, 0]
click at [478, 348] on div "Remove the existing kitchen angle stop/valve and replace with new. Ensure that …" at bounding box center [491, 355] width 167 height 23
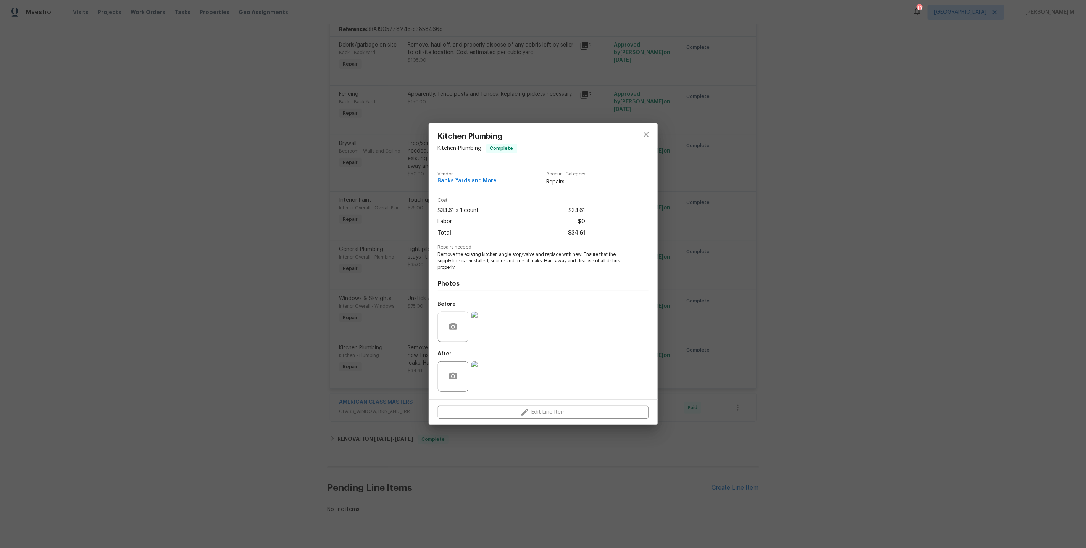
click at [382, 402] on div "Kitchen Plumbing Kitchen - Plumbing Complete Vendor Banks Yards and More Accoun…" at bounding box center [543, 274] width 1086 height 548
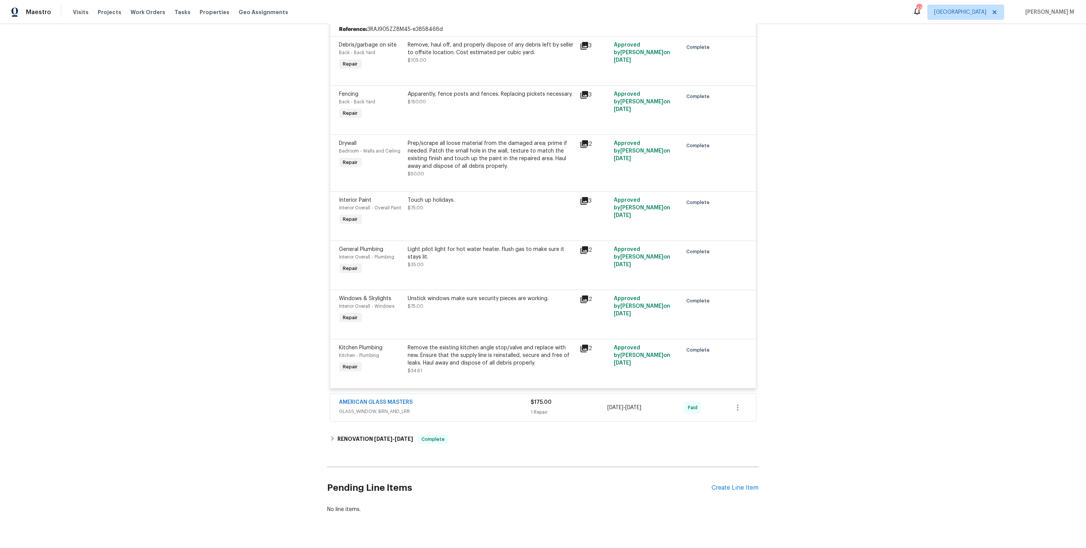
click at [379, 408] on span "GLASS_WINDOW, BRN_AND_LRR" at bounding box center [435, 412] width 192 height 8
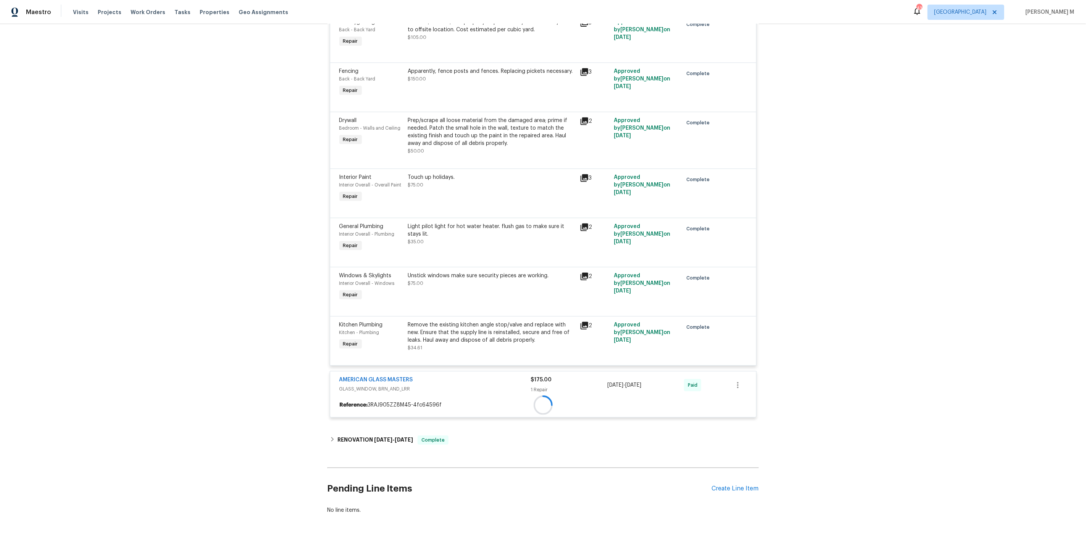
scroll to position [205, 0]
click at [483, 399] on div "Reference: 3RAJ905ZZ8M45-4fc64596f" at bounding box center [543, 406] width 426 height 14
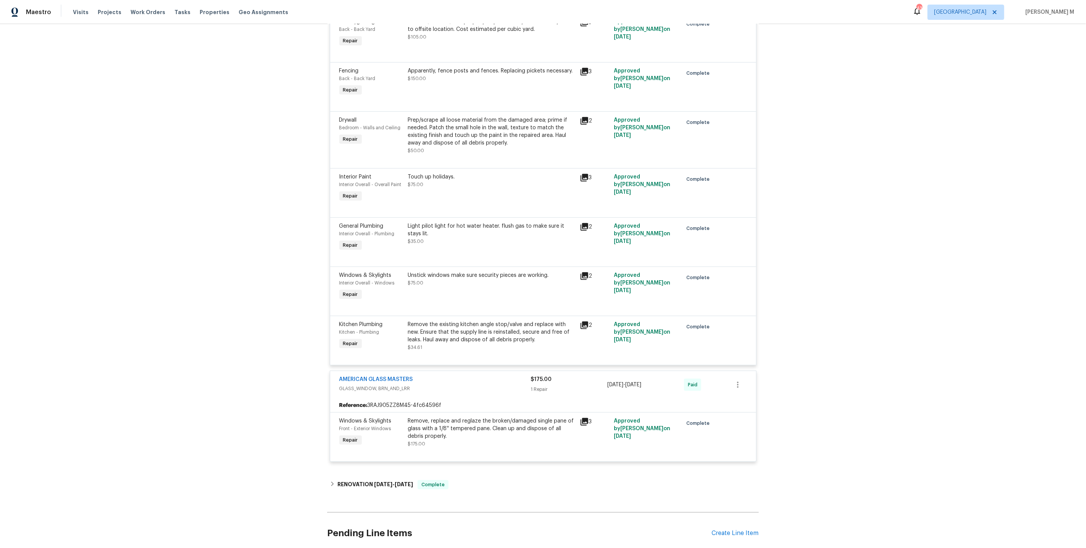
click at [459, 418] on div "Remove, replace and reglaze the broken/damaged single pane of glass with a 1/8'…" at bounding box center [491, 429] width 167 height 23
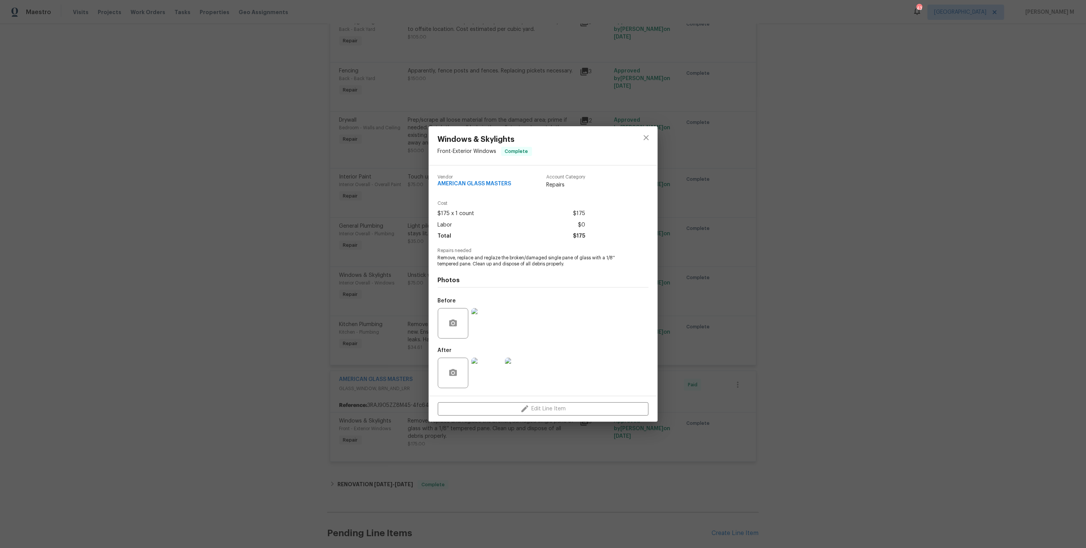
click at [481, 362] on img at bounding box center [486, 373] width 31 height 31
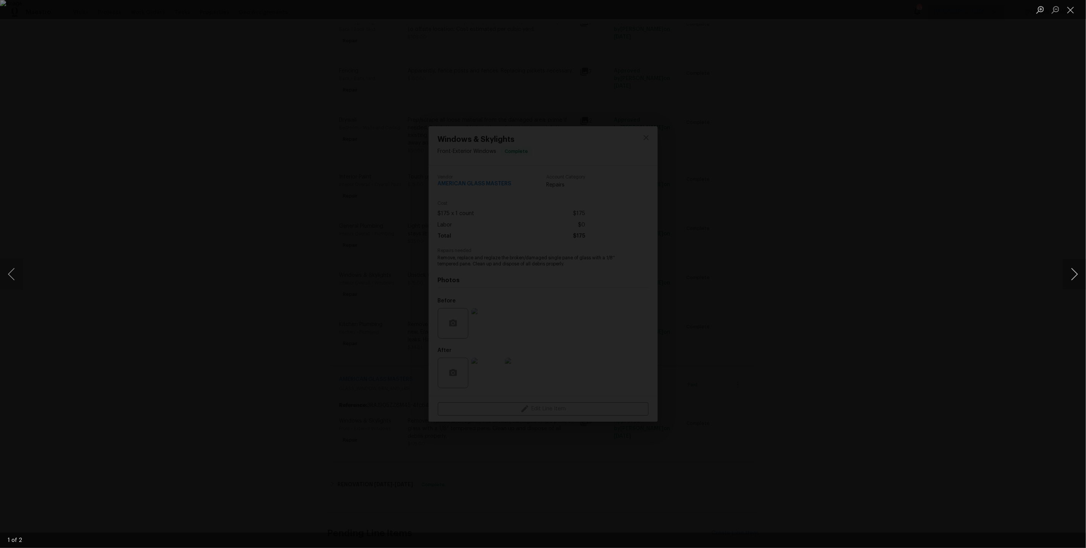
click at [1075, 270] on button "Next image" at bounding box center [1074, 274] width 23 height 31
click at [880, 111] on div "Lightbox" at bounding box center [543, 274] width 1086 height 548
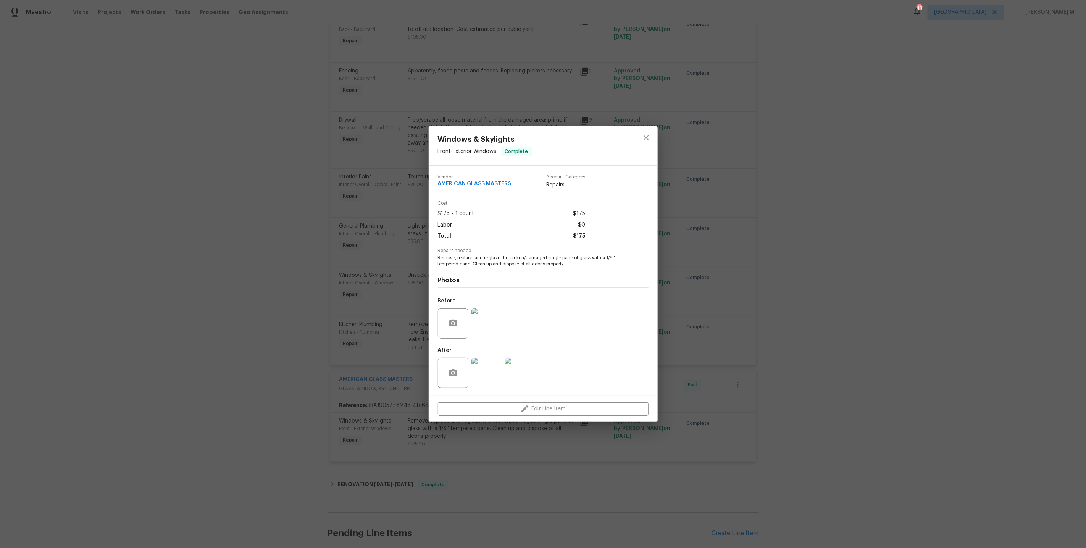
click at [668, 237] on div "Windows & Skylights Front - Exterior Windows Complete Vendor AMERICAN GLASS MAS…" at bounding box center [543, 274] width 1086 height 548
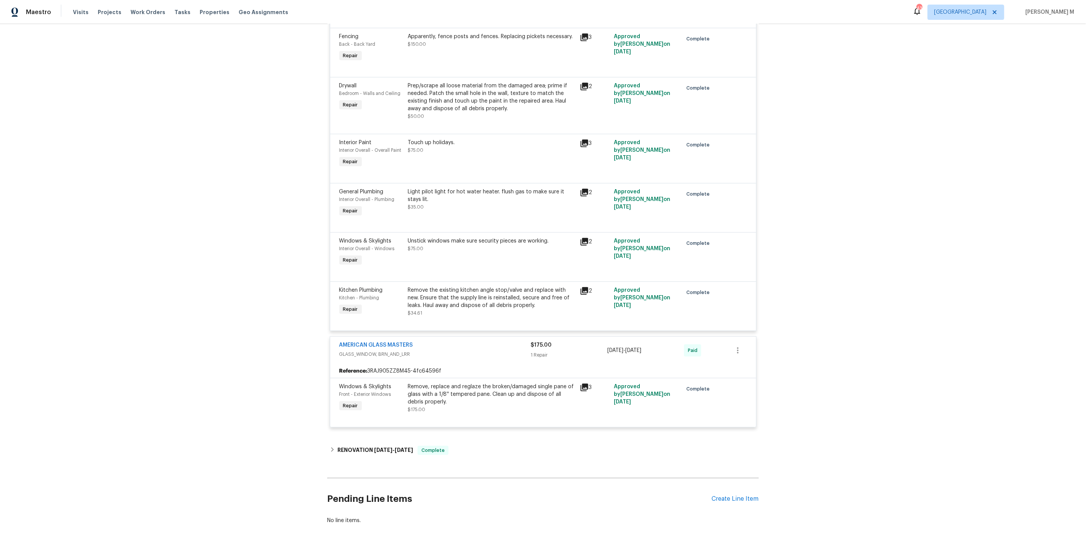
scroll to position [249, 0]
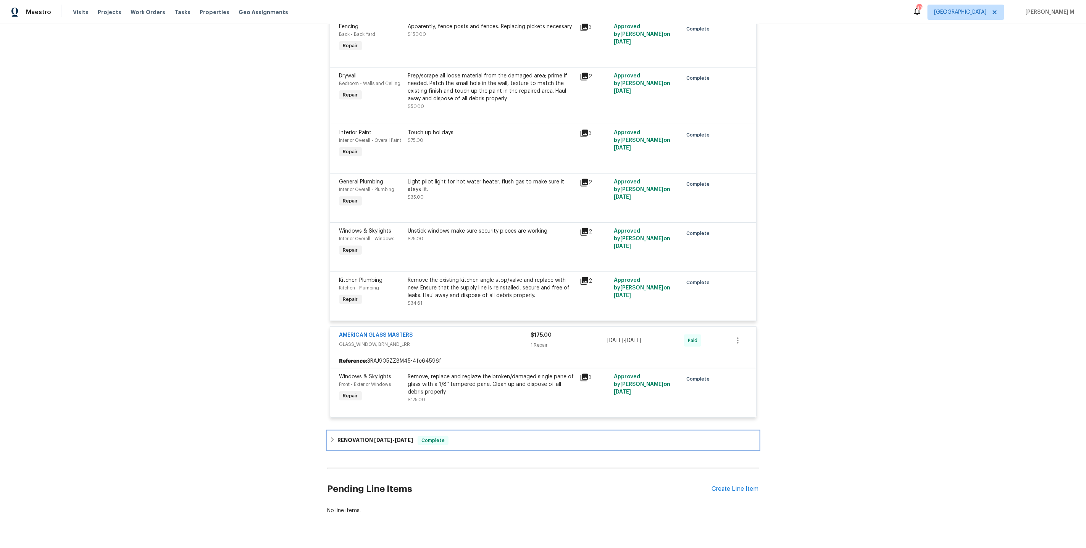
click at [388, 436] on h6 "RENOVATION 4/28/25 - 5/26/25" at bounding box center [375, 440] width 76 height 9
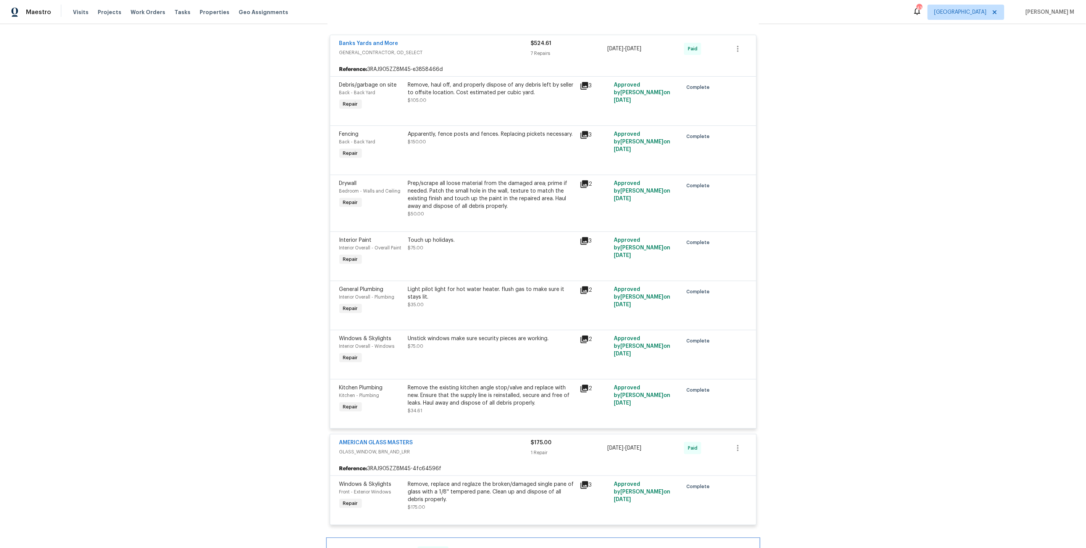
scroll to position [0, 0]
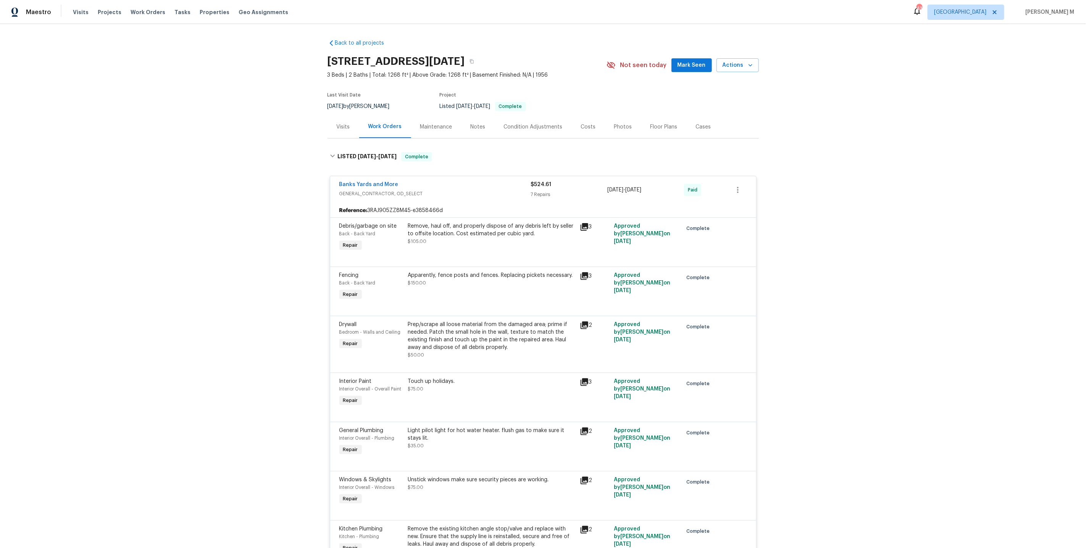
click at [298, 212] on div "Back to all projects 6042 Hugo Dr, Corpus Christi, TX 78412 3 Beds | 2 Baths | …" at bounding box center [543, 286] width 1086 height 524
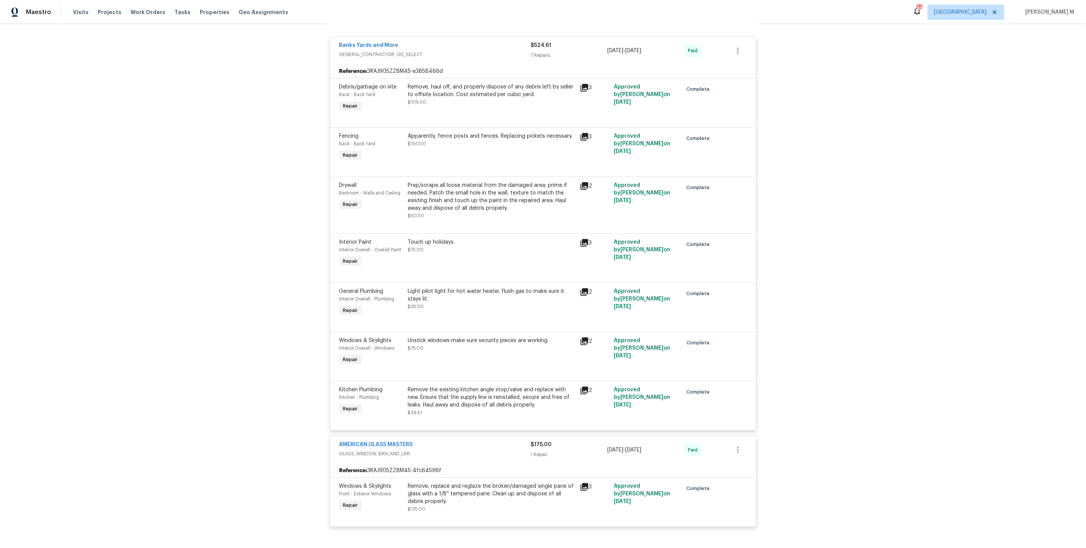
scroll to position [419, 0]
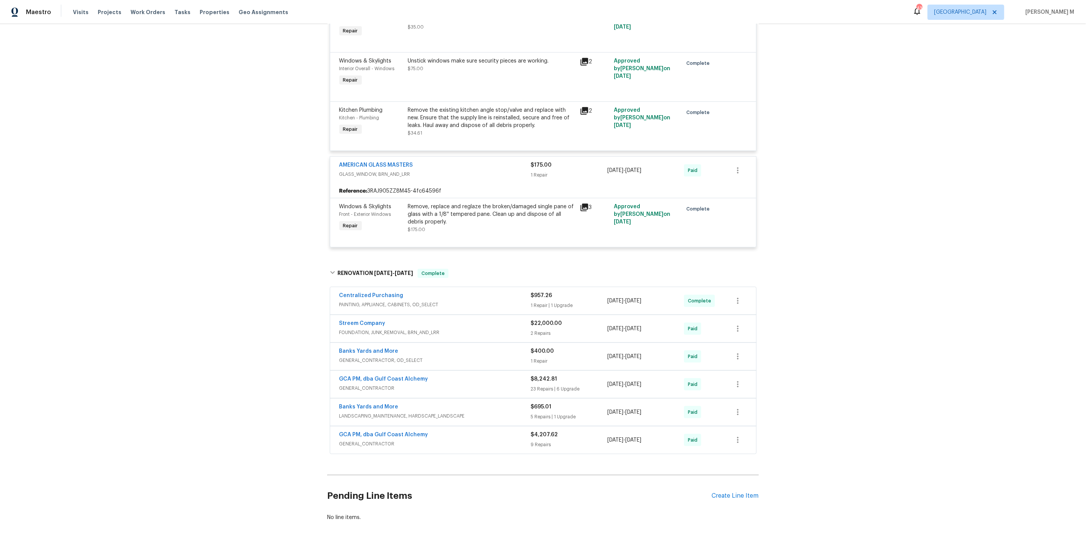
click at [363, 440] on span "GENERAL_CONTRACTOR" at bounding box center [435, 444] width 192 height 8
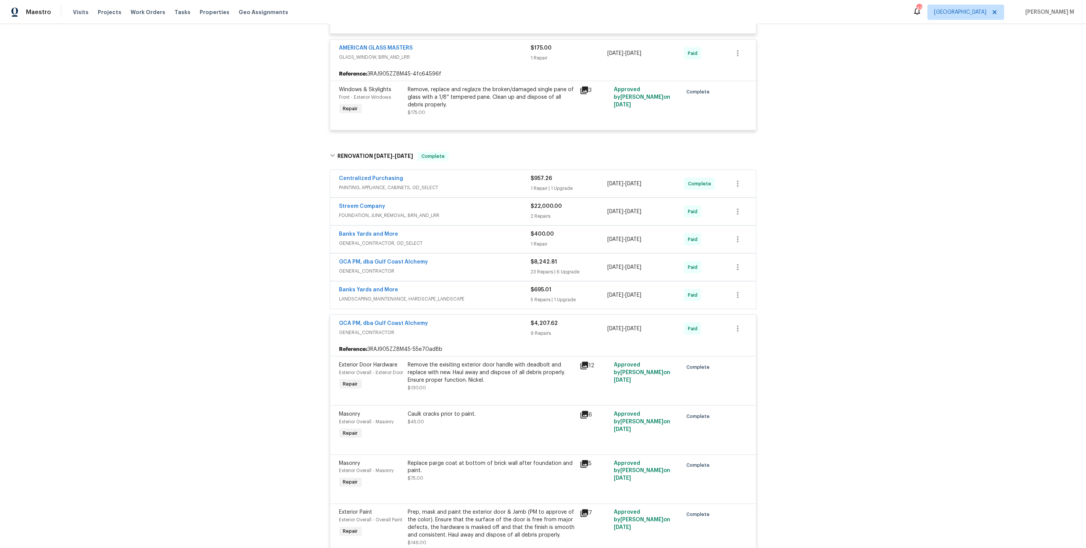
scroll to position [0, 0]
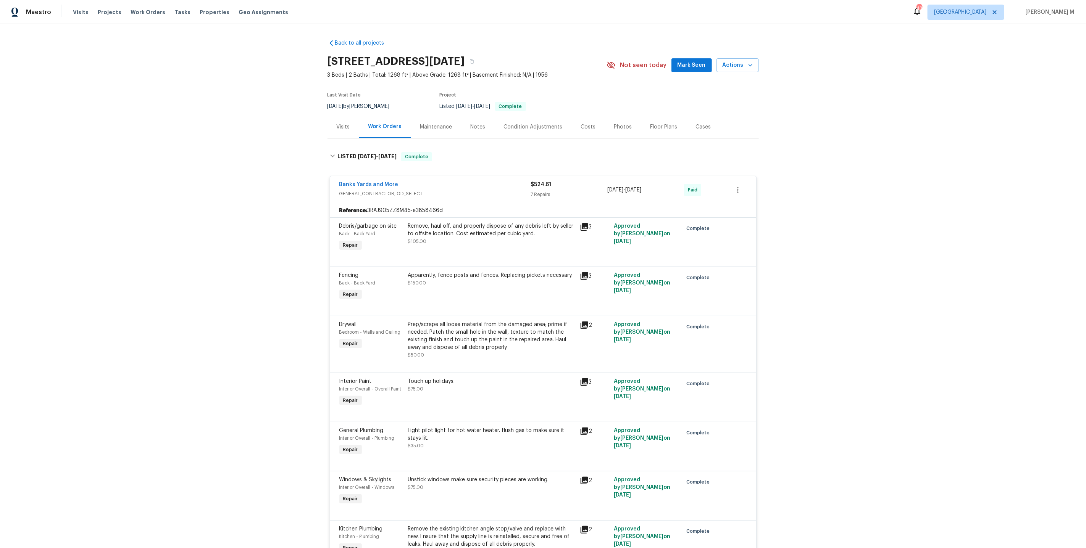
click at [439, 123] on div "Maintenance" at bounding box center [436, 127] width 32 height 8
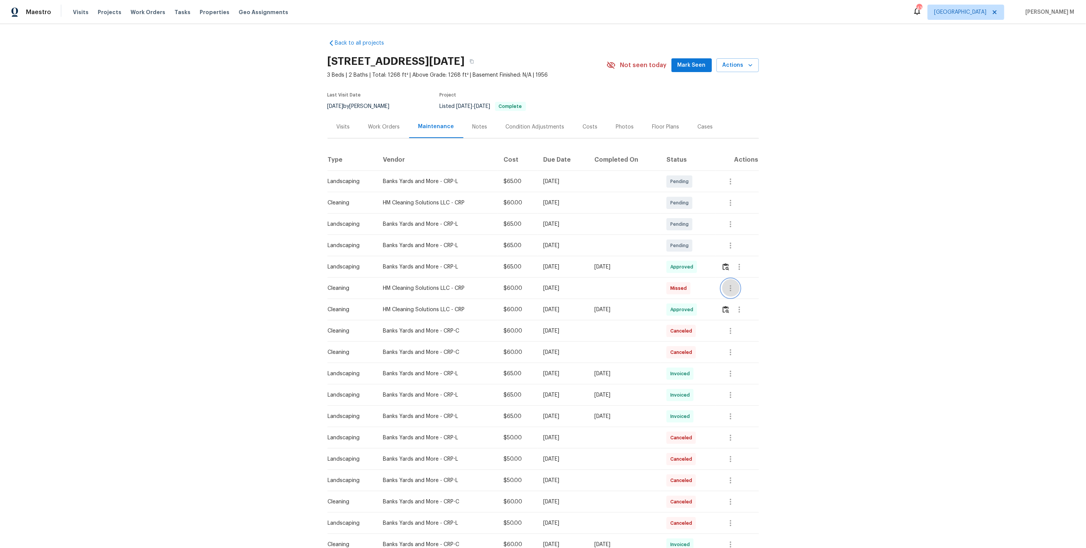
click at [725, 289] on button "button" at bounding box center [730, 288] width 18 height 18
click at [732, 298] on li "View details" at bounding box center [750, 297] width 53 height 13
click at [674, 298] on div at bounding box center [543, 274] width 1086 height 548
click at [761, 300] on div "Back to all projects 6042 Hugo Dr, Corpus Christi, TX 78412 3 Beds | 2 Baths | …" at bounding box center [543, 286] width 1086 height 524
click at [745, 301] on button "button" at bounding box center [739, 310] width 18 height 18
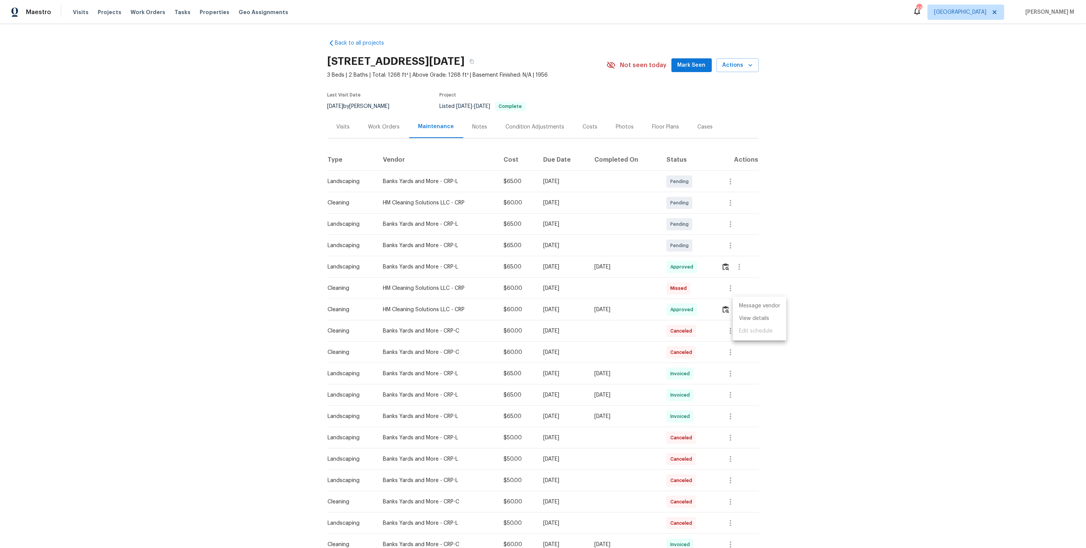
click at [745, 300] on li "Message vendor" at bounding box center [759, 306] width 53 height 13
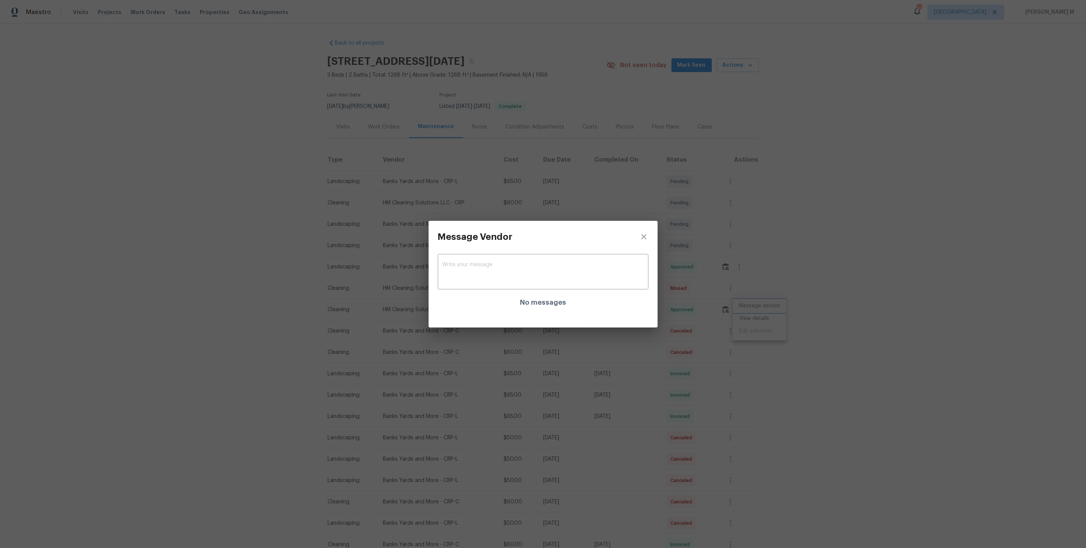
click at [732, 322] on div "Message Vendor x ​ No messages" at bounding box center [543, 274] width 1086 height 548
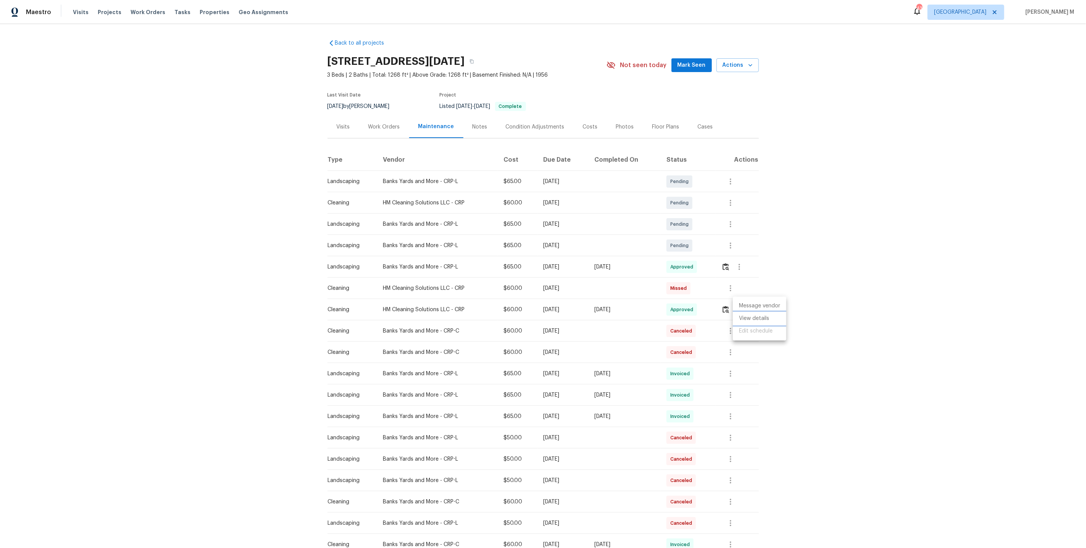
click at [753, 322] on li "View details" at bounding box center [759, 319] width 53 height 13
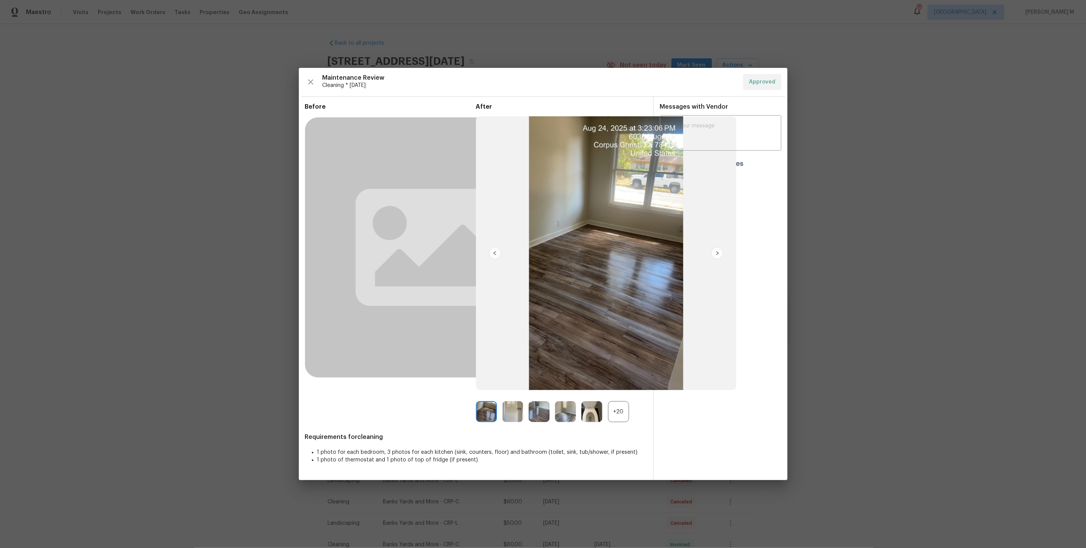
click at [619, 418] on div "+20" at bounding box center [618, 411] width 21 height 21
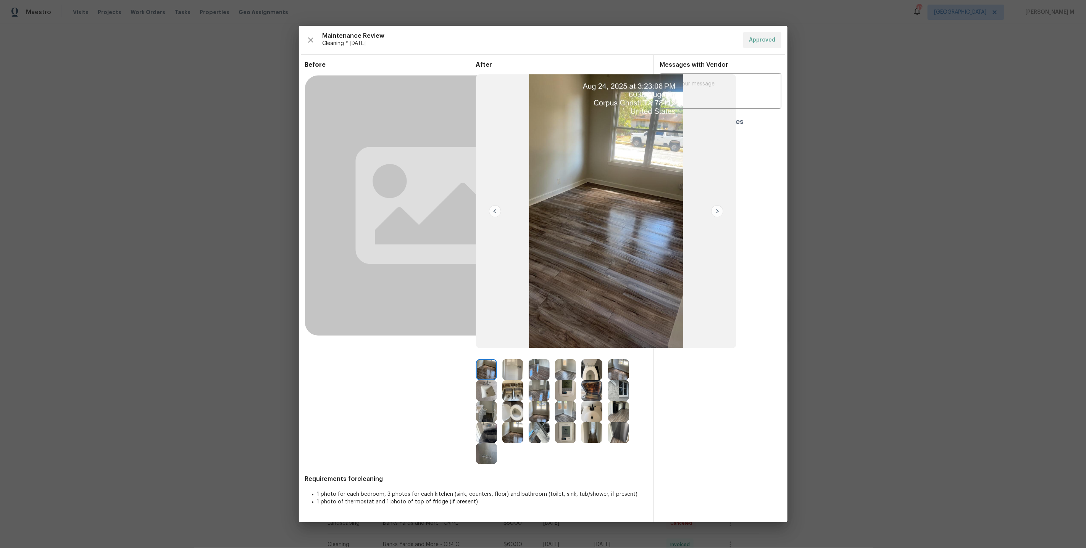
click at [622, 357] on div "After" at bounding box center [561, 262] width 171 height 403
click at [621, 369] on img at bounding box center [618, 370] width 21 height 21
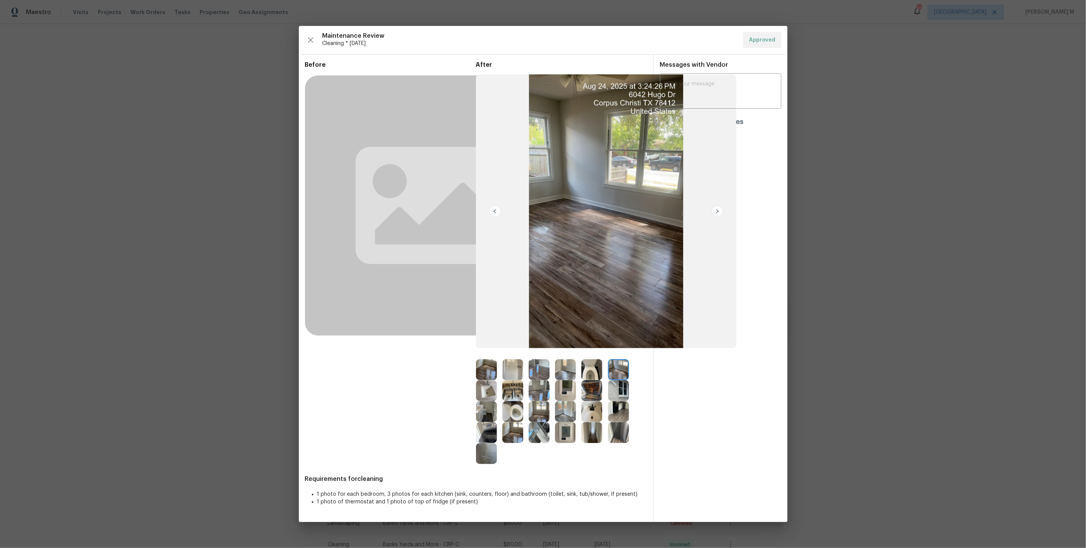
click at [303, 188] on div "Before After Requirements for cleaning 1 photo for each bedroom, 3 photos for e…" at bounding box center [543, 288] width 489 height 467
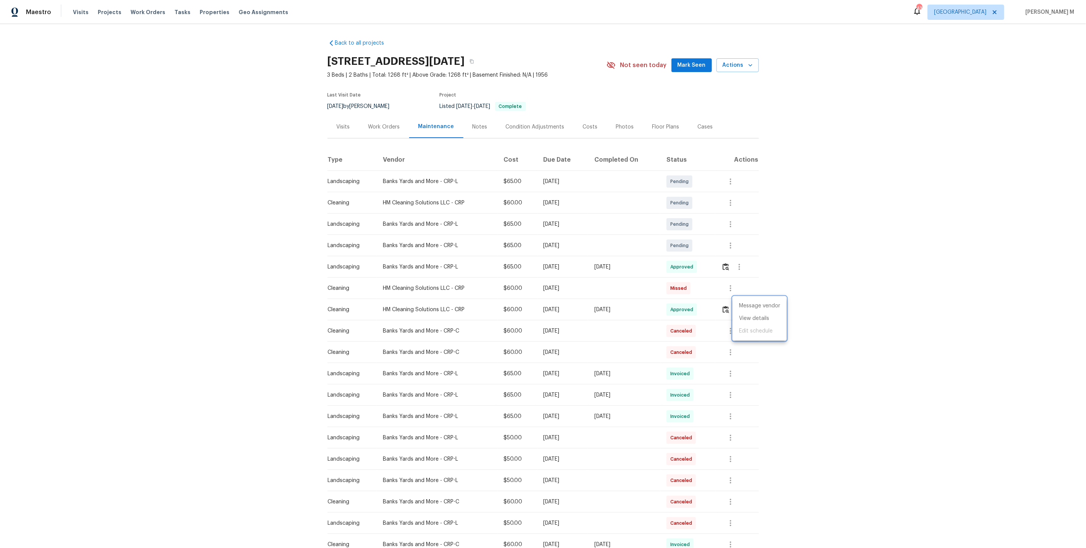
click at [384, 113] on div at bounding box center [543, 274] width 1086 height 548
click at [384, 129] on div "Work Orders" at bounding box center [384, 127] width 50 height 23
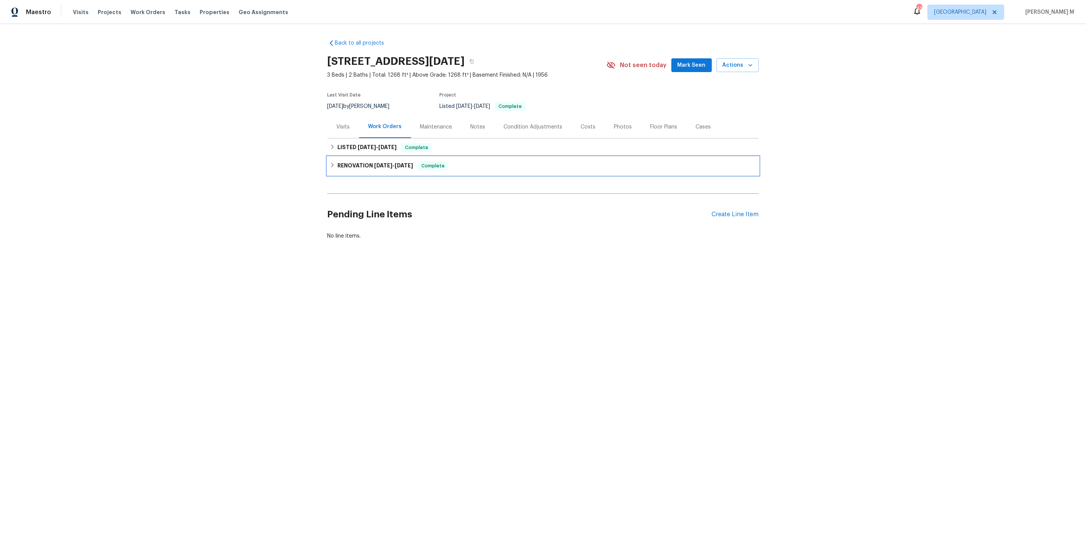
click at [391, 157] on div "RENOVATION 4/28/25 - 5/26/25 Complete" at bounding box center [542, 166] width 431 height 18
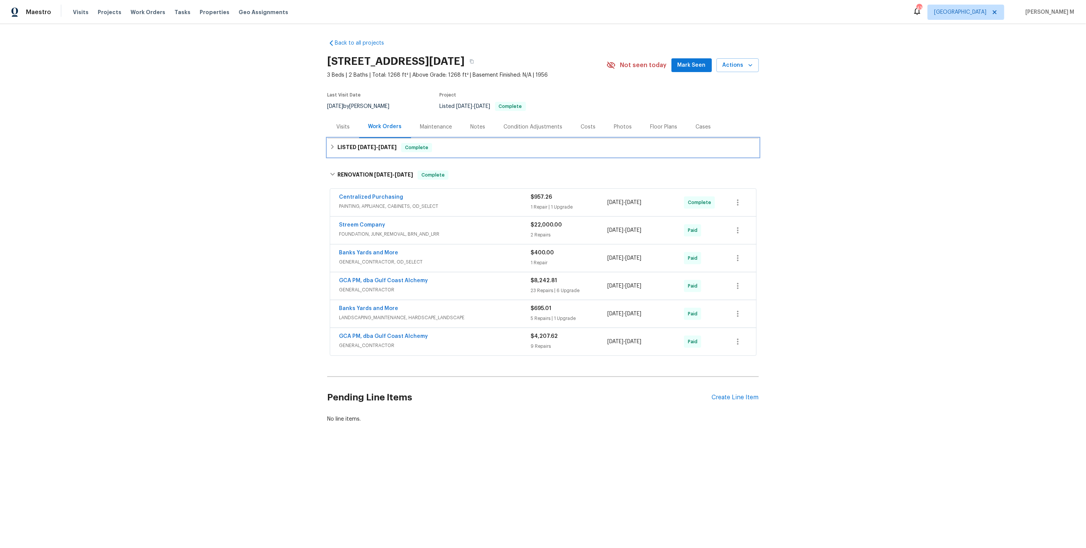
click at [389, 152] on div "LISTED 6/17/25 - 6/26/25 Complete" at bounding box center [542, 148] width 431 height 18
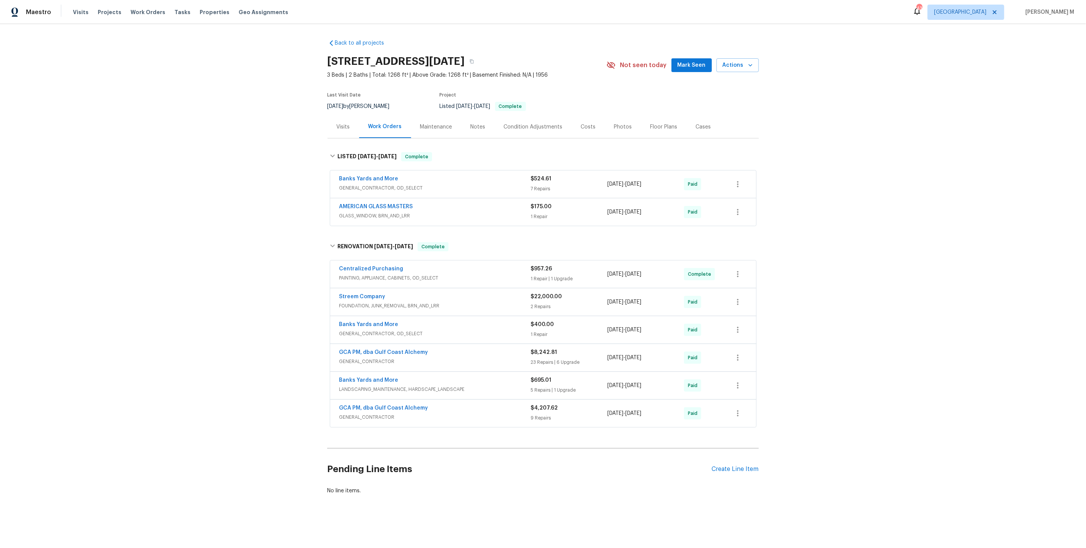
click at [387, 212] on span "GLASS_WINDOW, BRN_AND_LRR" at bounding box center [435, 216] width 192 height 8
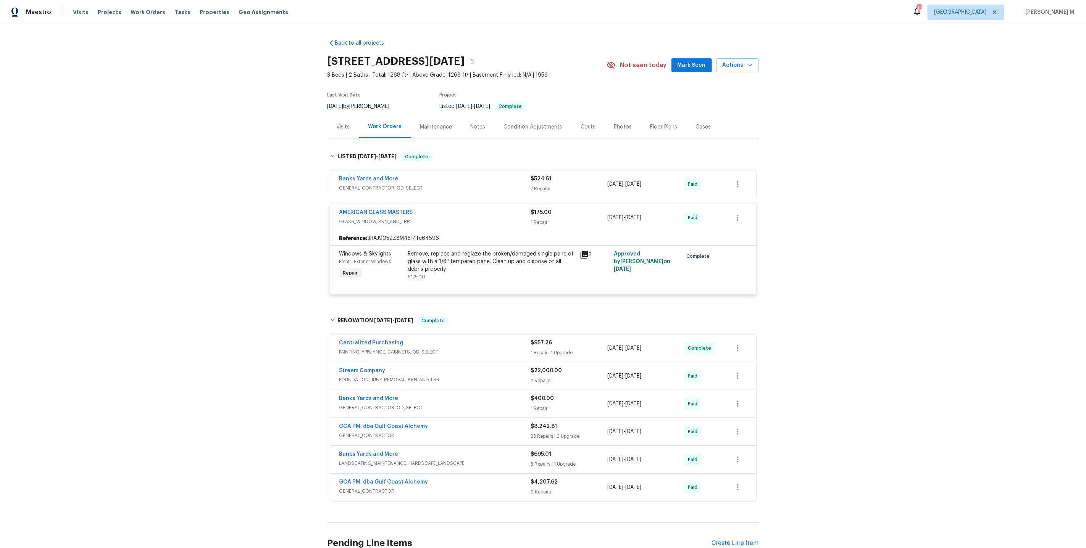
click at [381, 188] on div "Banks Yards and More GENERAL_CONTRACTOR, OD_SELECT" at bounding box center [435, 184] width 192 height 18
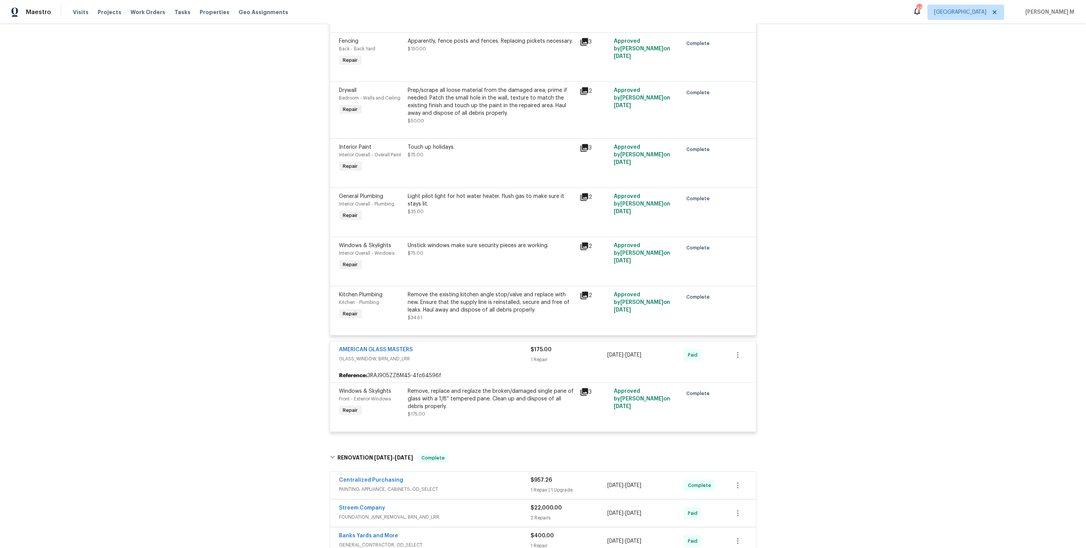
scroll to position [250, 0]
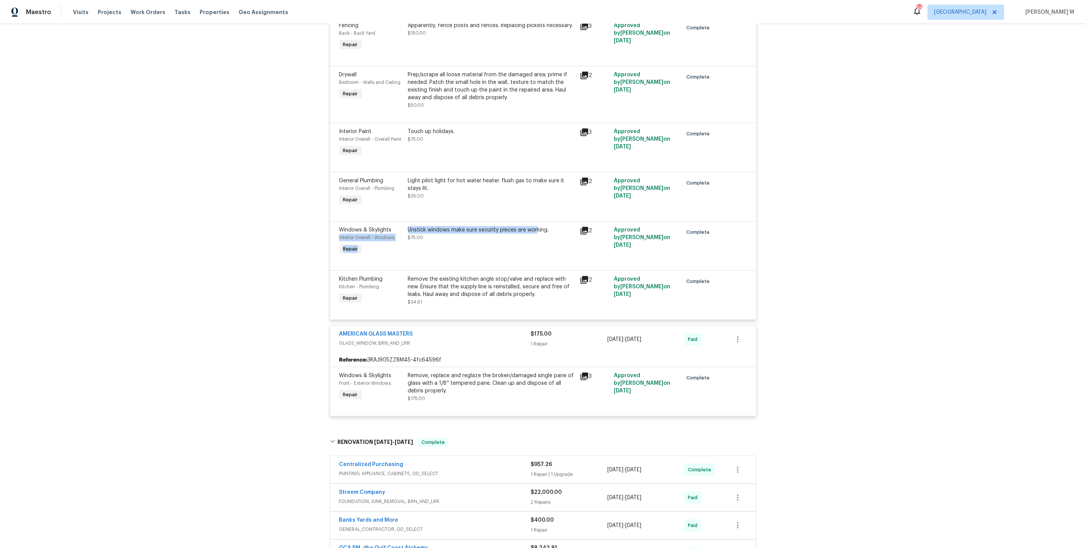
drag, startPoint x: 403, startPoint y: 221, endPoint x: 534, endPoint y: 217, distance: 130.6
click at [534, 224] on div "Windows & Skylights Interior Overall - Windows Repair Unstick windows make sure…" at bounding box center [543, 241] width 412 height 35
drag, startPoint x: 551, startPoint y: 221, endPoint x: 409, endPoint y: 221, distance: 141.6
click at [409, 226] on div "Unstick windows make sure security pieces are working." at bounding box center [491, 230] width 167 height 8
copy div "Unstick windows make sure security pieces are working."
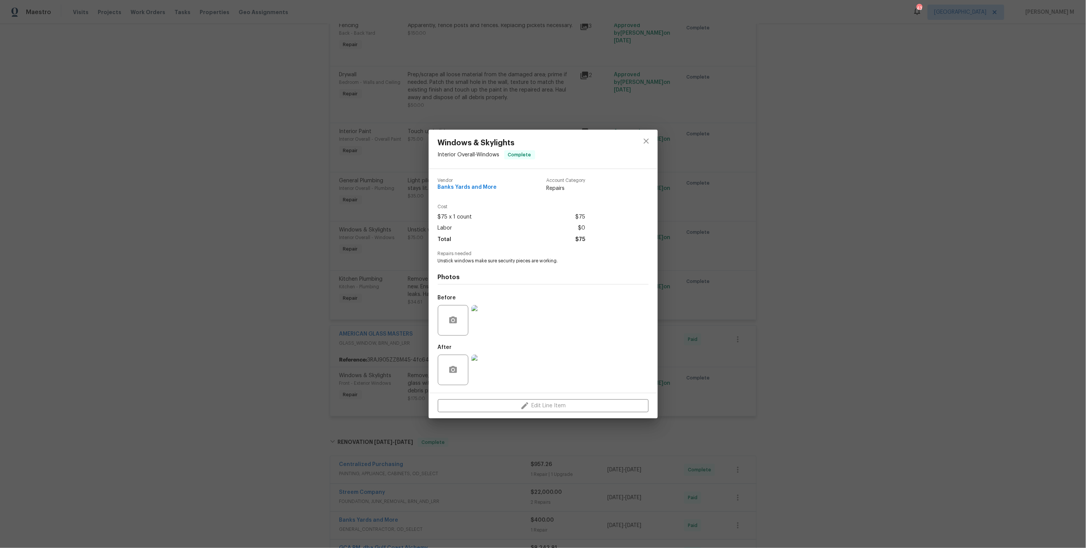
click at [416, 305] on div "Windows & Skylights Interior Overall - Windows Complete Vendor Banks Yards and …" at bounding box center [543, 274] width 1086 height 548
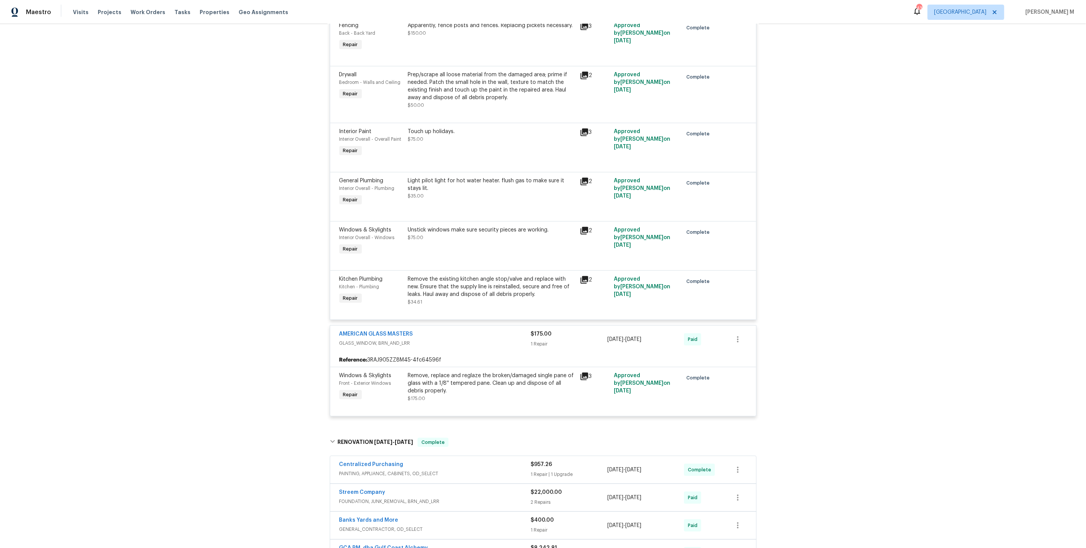
scroll to position [0, 0]
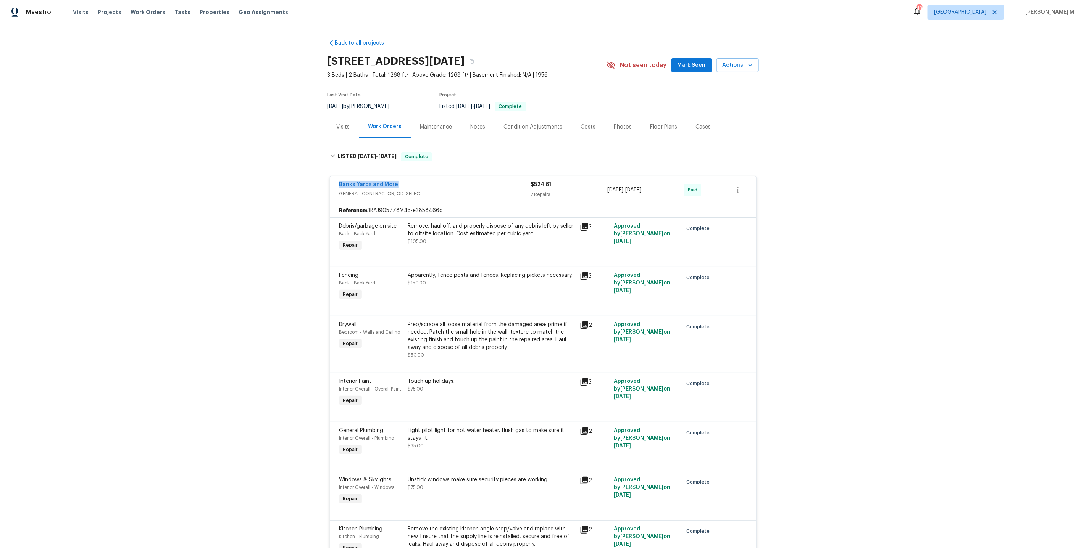
drag, startPoint x: 398, startPoint y: 182, endPoint x: 310, endPoint y: 182, distance: 88.2
click at [310, 182] on div "Back to all projects 6042 Hugo Dr, Corpus Christi, TX 78412 3 Beds | 2 Baths | …" at bounding box center [543, 286] width 1086 height 524
copy link "Banks Yards and More"
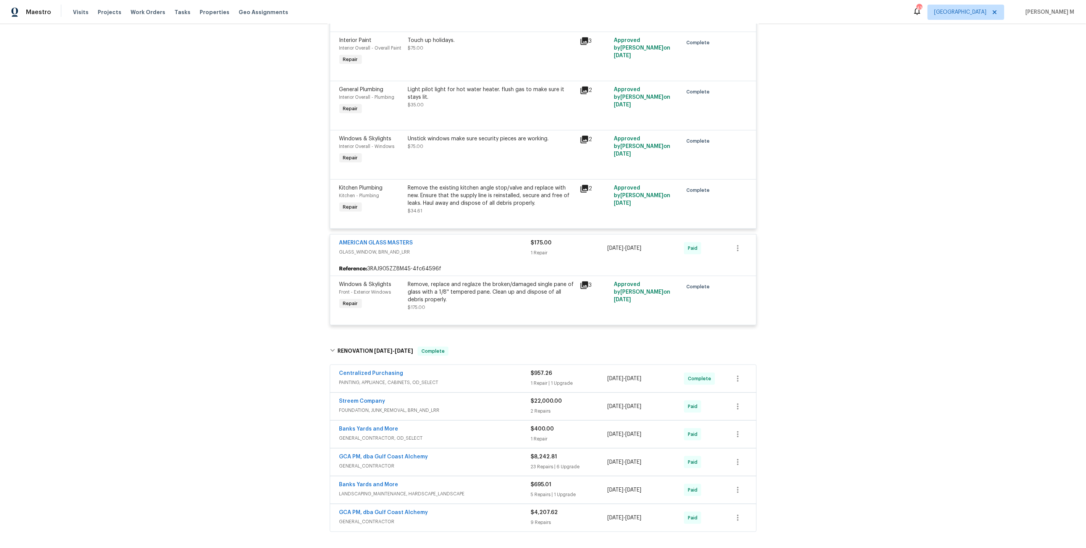
scroll to position [316, 0]
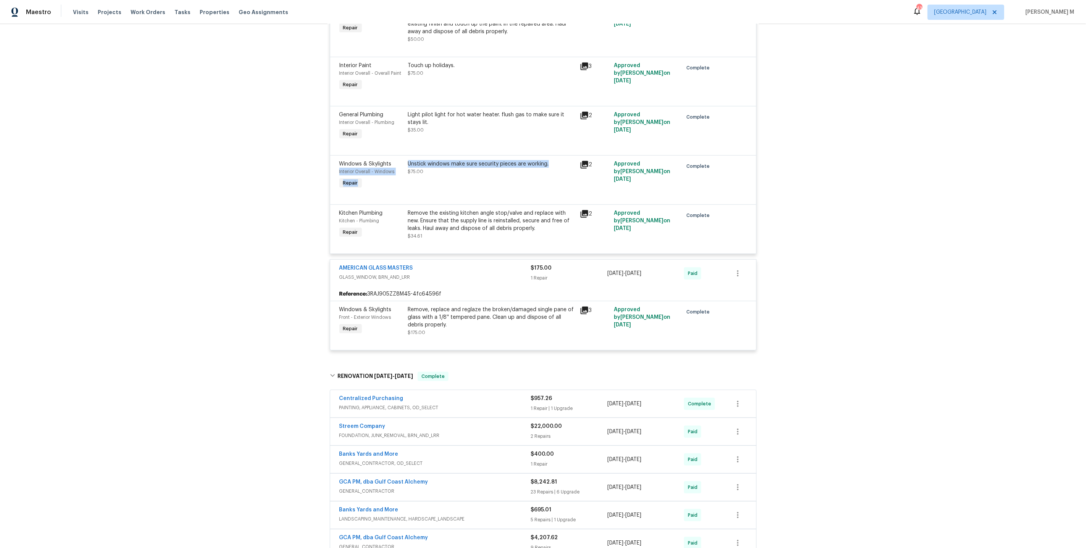
drag, startPoint x: 403, startPoint y: 155, endPoint x: 561, endPoint y: 155, distance: 158.4
click at [561, 158] on div "Windows & Skylights Interior Overall - Windows Repair Unstick windows make sure…" at bounding box center [543, 175] width 412 height 35
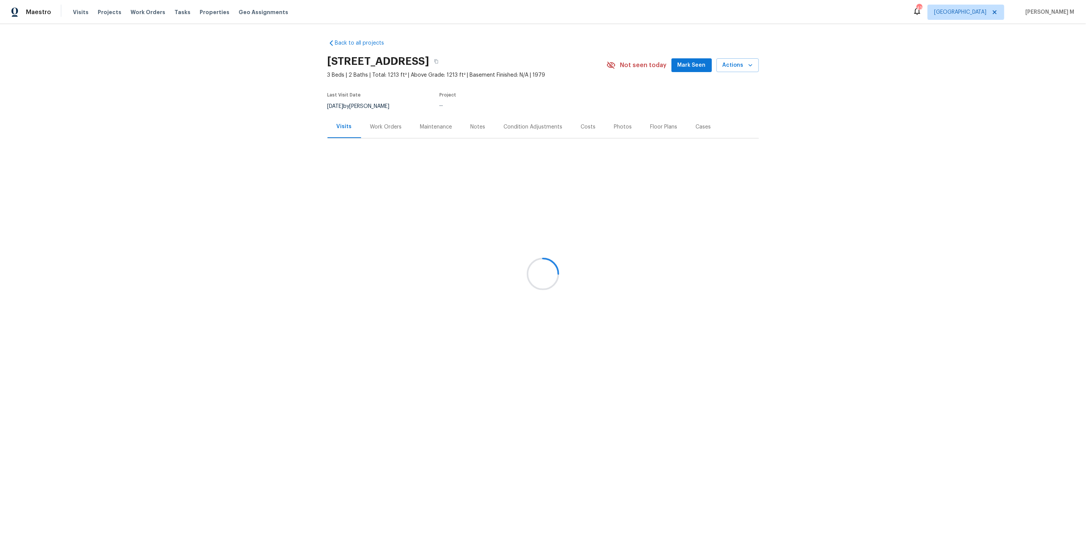
click at [384, 131] on div at bounding box center [543, 274] width 1086 height 548
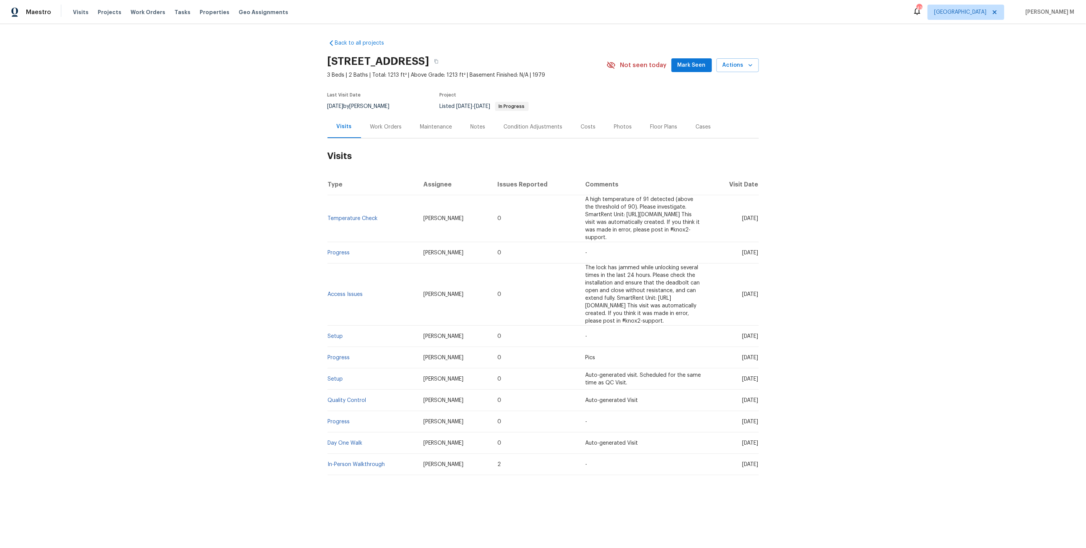
click at [384, 131] on div "Work Orders" at bounding box center [386, 127] width 50 height 23
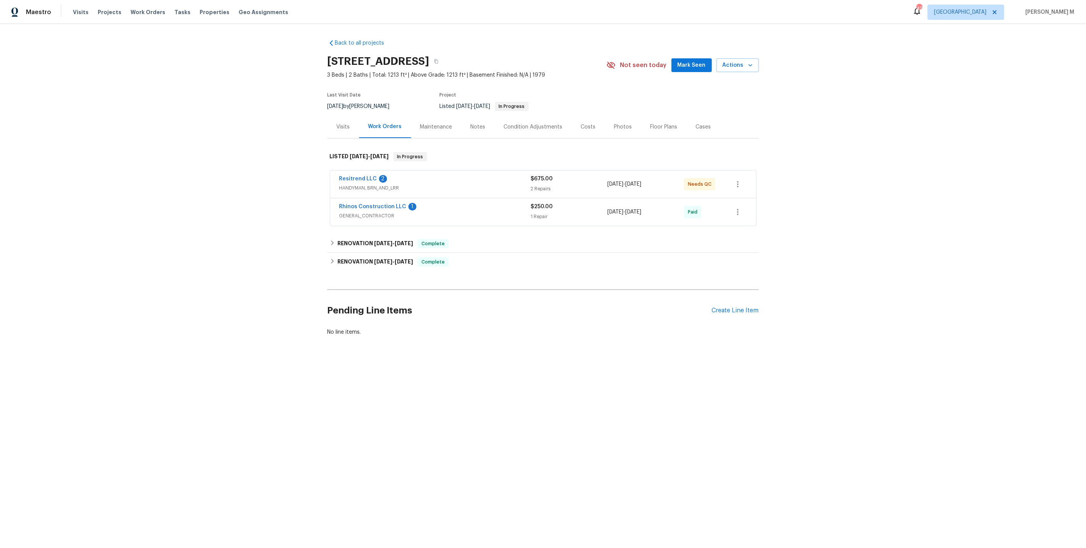
click at [361, 184] on span "HANDYMAN, BRN_AND_LRR" at bounding box center [435, 188] width 192 height 8
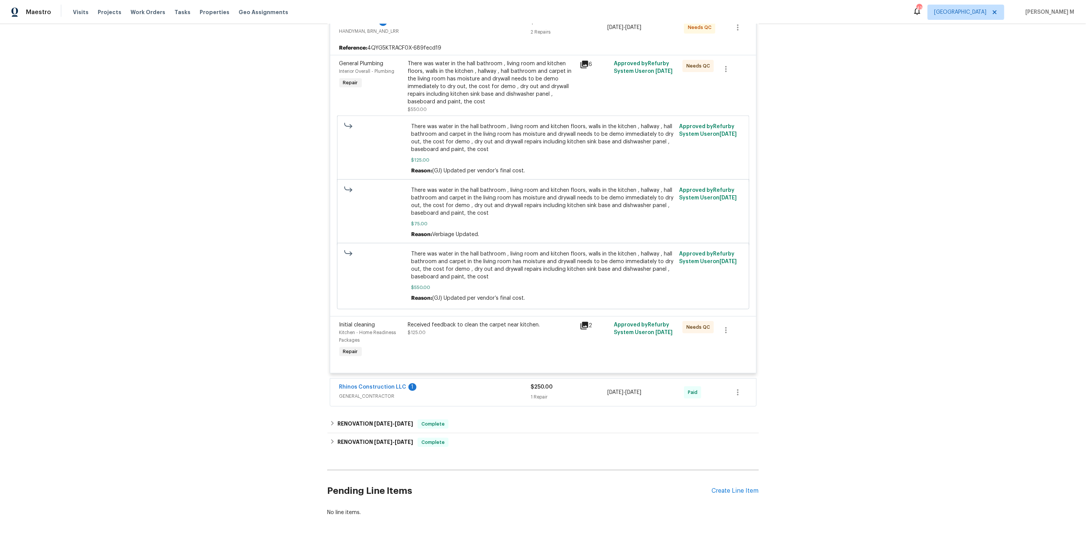
scroll to position [163, 0]
click at [354, 392] on div "Rhinos Construction LLC 1 GENERAL_CONTRACTOR $250.00 1 Repair 8/17/2025 - 8/20/…" at bounding box center [543, 391] width 426 height 27
click at [360, 392] on span "GENERAL_CONTRACTOR" at bounding box center [435, 396] width 192 height 8
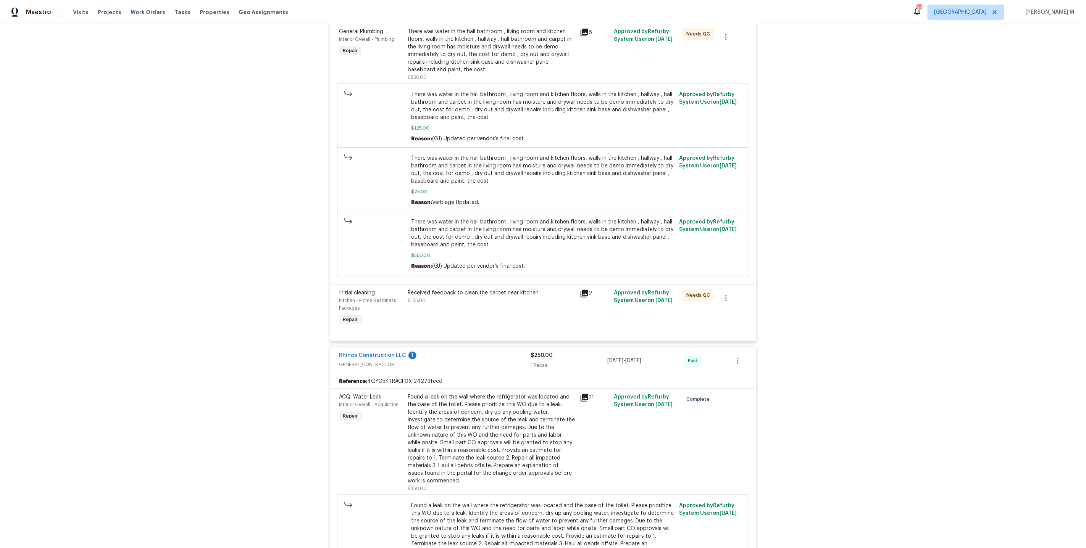
scroll to position [380, 0]
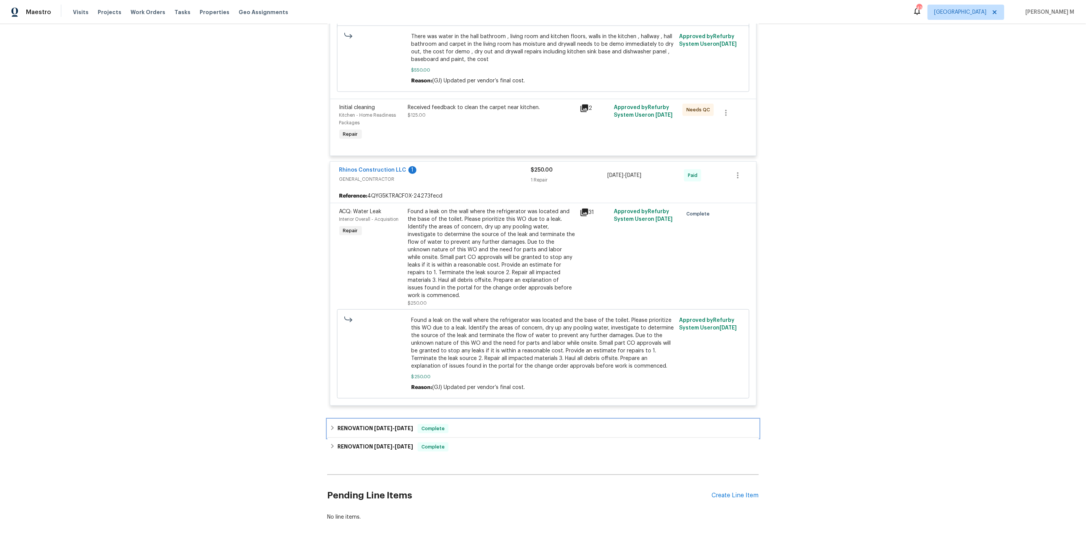
click at [347, 424] on h6 "RENOVATION 7/2/25 - 7/11/25" at bounding box center [375, 428] width 76 height 9
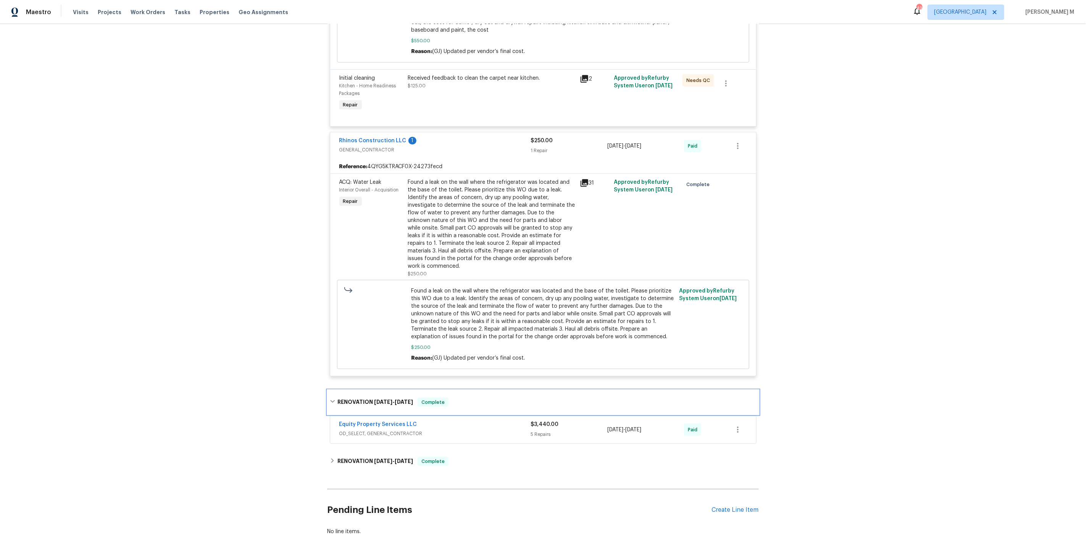
scroll to position [415, 0]
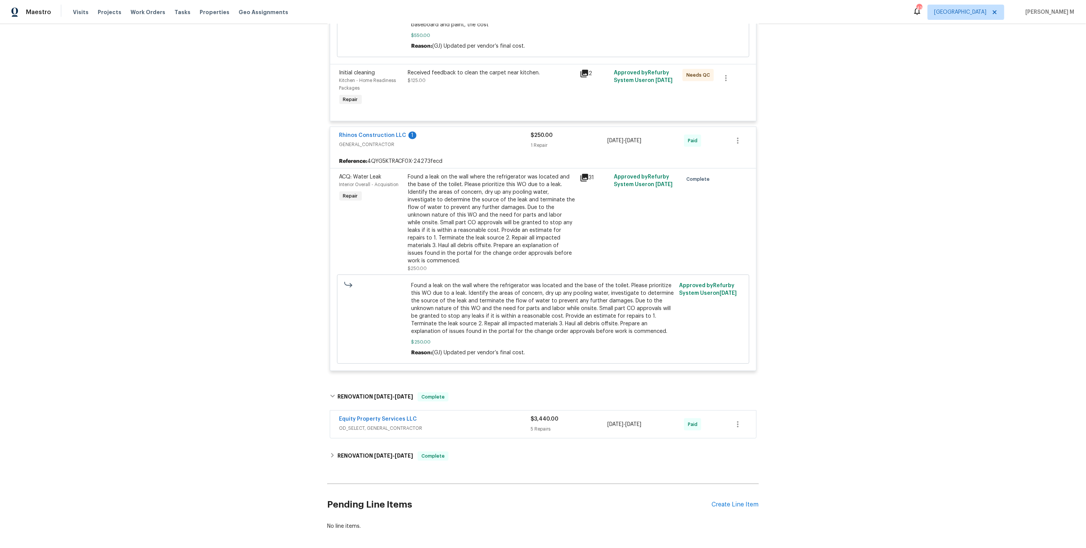
click at [390, 425] on span "OD_SELECT, GENERAL_CONTRACTOR" at bounding box center [435, 429] width 192 height 8
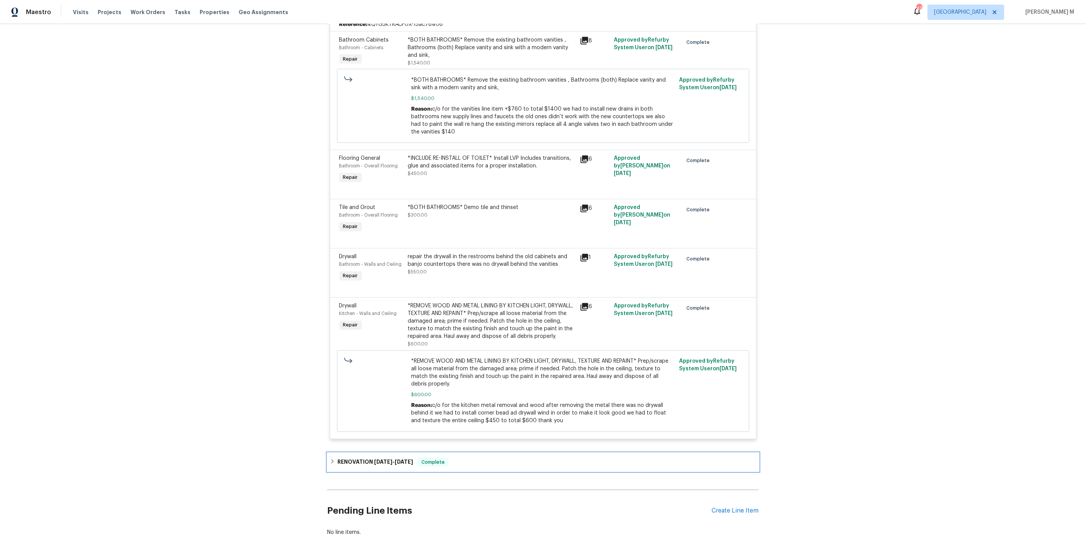
click at [396, 460] on span "6/30/25" at bounding box center [404, 462] width 18 height 5
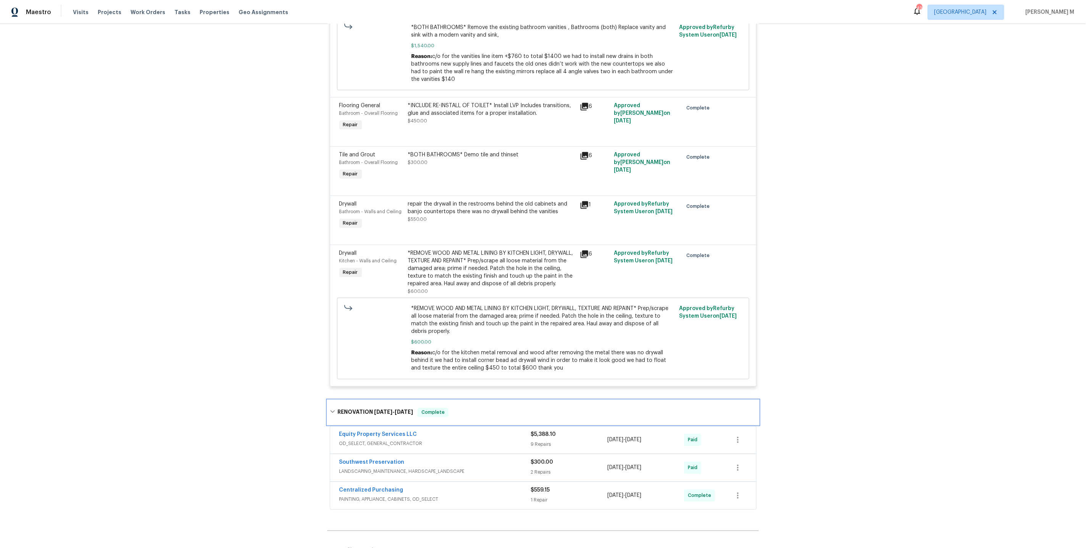
scroll to position [908, 0]
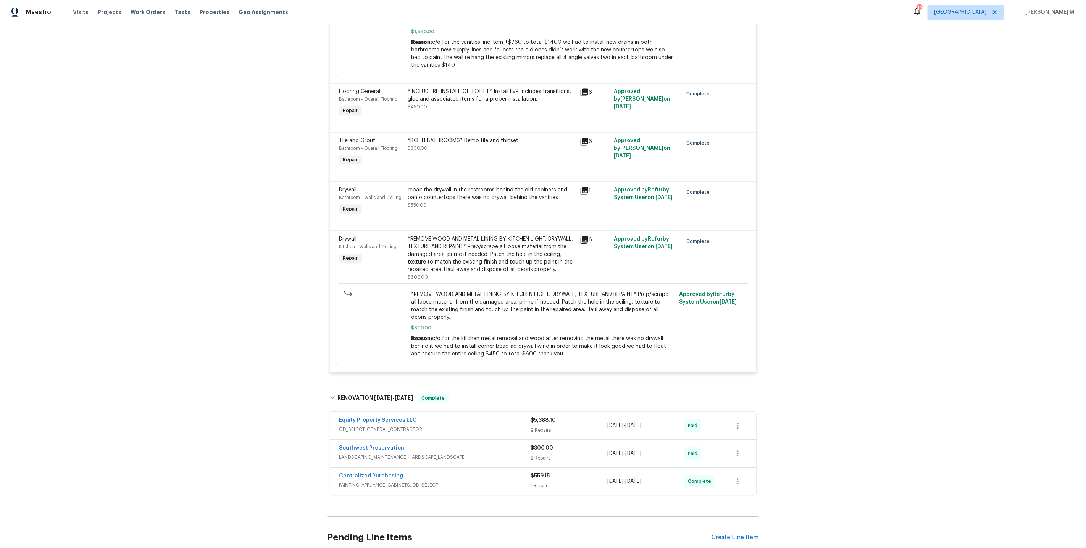
click at [380, 426] on span "OD_SELECT, GENERAL_CONTRACTOR" at bounding box center [435, 430] width 192 height 8
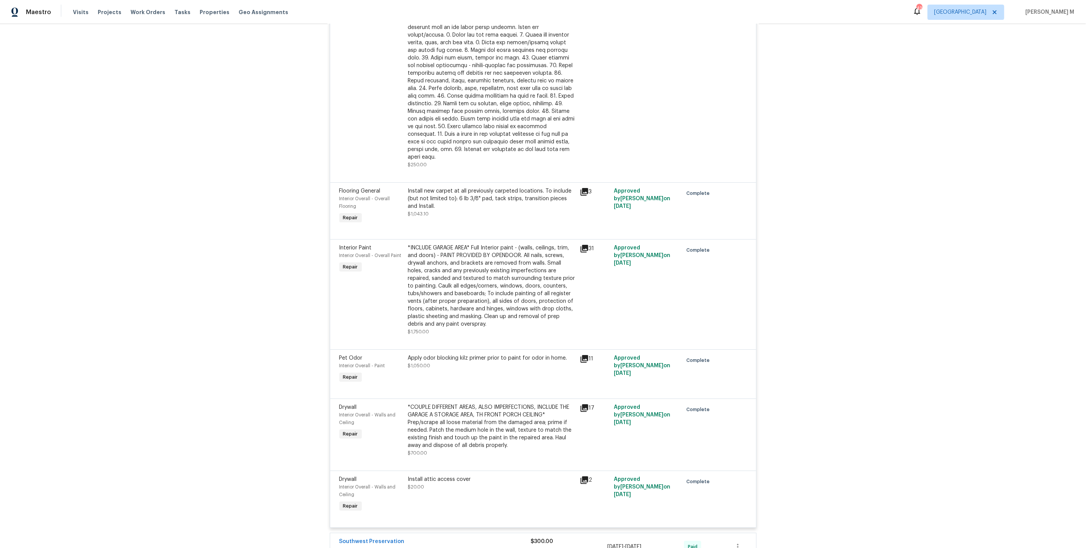
scroll to position [1711, 0]
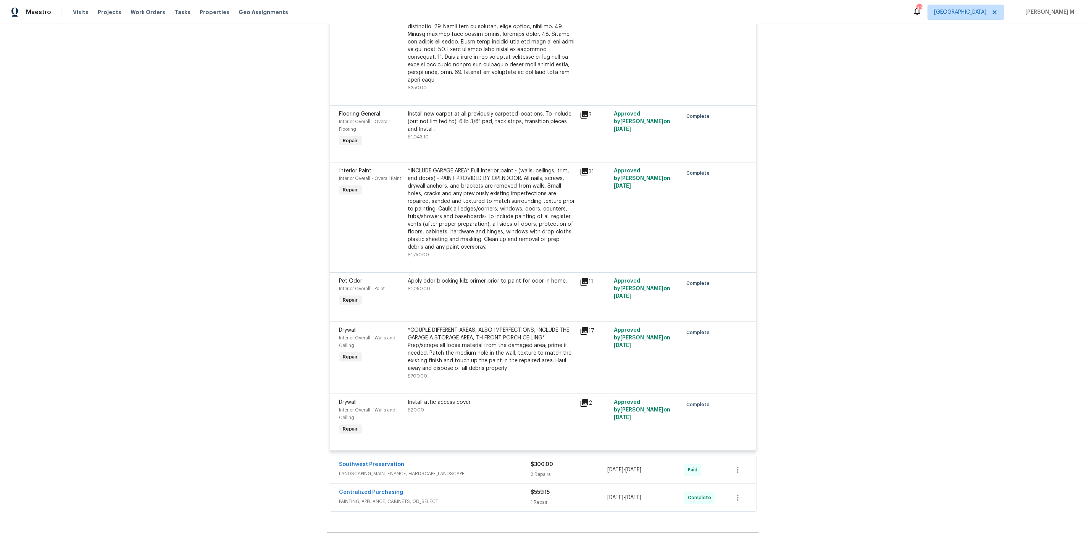
click at [376, 470] on span "LANDSCAPING_MAINTENANCE, HARDSCAPE_LANDSCAPE" at bounding box center [435, 474] width 192 height 8
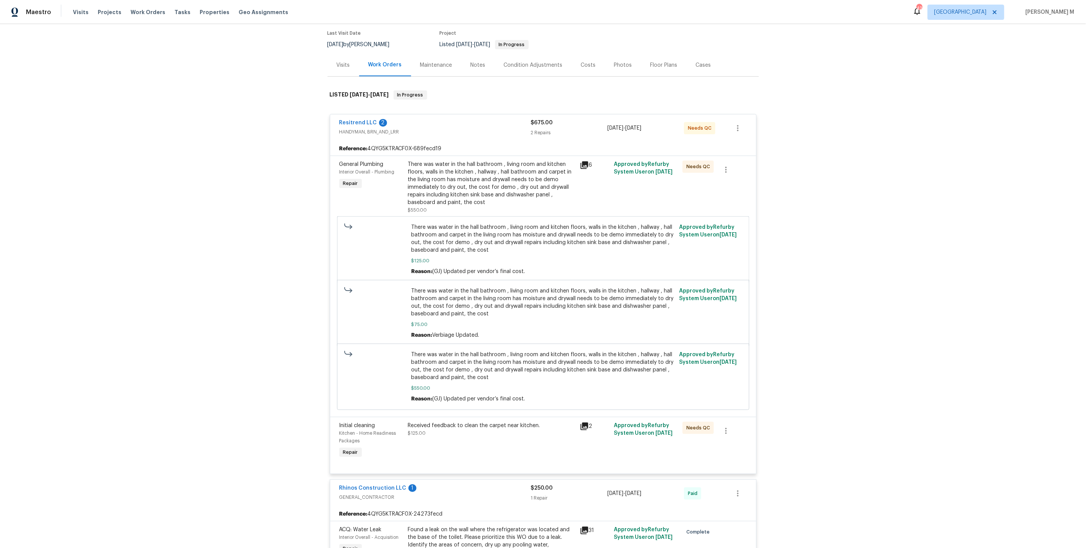
scroll to position [0, 0]
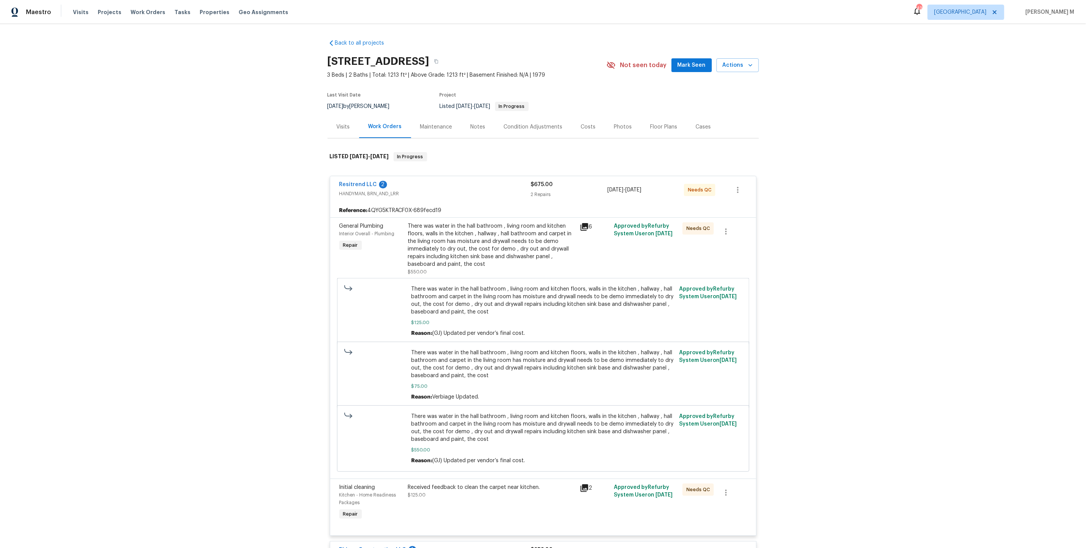
click at [380, 130] on div "Work Orders" at bounding box center [385, 127] width 52 height 23
click at [350, 195] on div "Resitrend LLC 2 HANDYMAN, BRN_AND_LRR $675.00 2 Repairs 8/18/2025 - 8/20/2025 N…" at bounding box center [543, 189] width 426 height 27
click at [359, 190] on span "HANDYMAN, BRN_AND_LRR" at bounding box center [435, 194] width 192 height 8
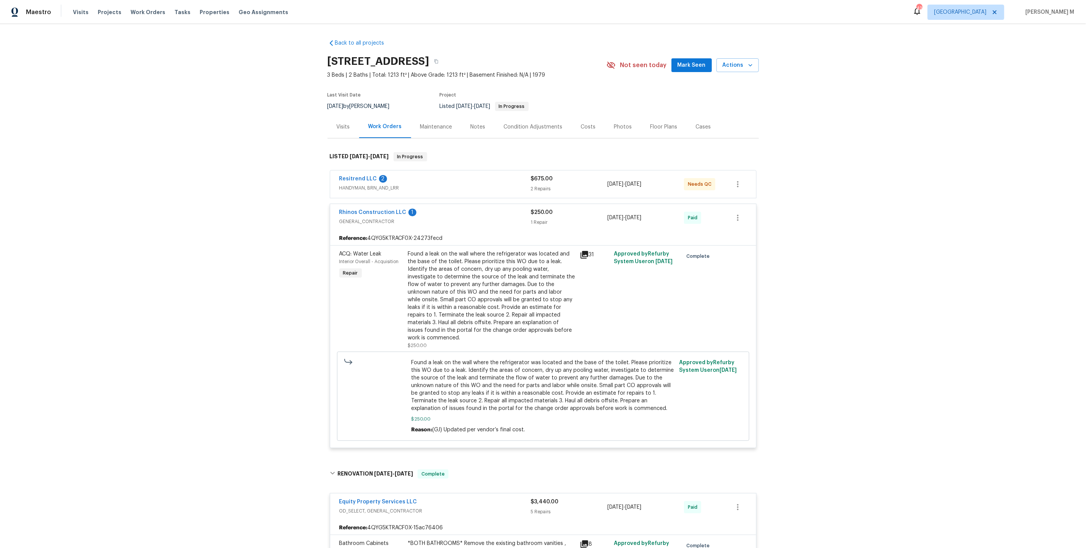
click at [378, 218] on span "GENERAL_CONTRACTOR" at bounding box center [435, 222] width 192 height 8
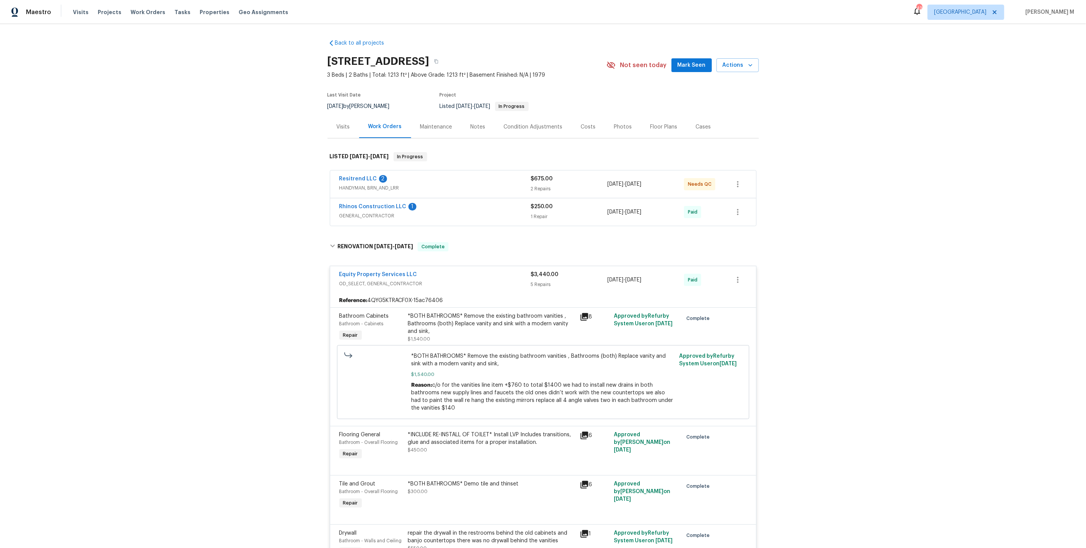
click at [354, 280] on span "OD_SELECT, GENERAL_CONTRACTOR" at bounding box center [435, 284] width 192 height 8
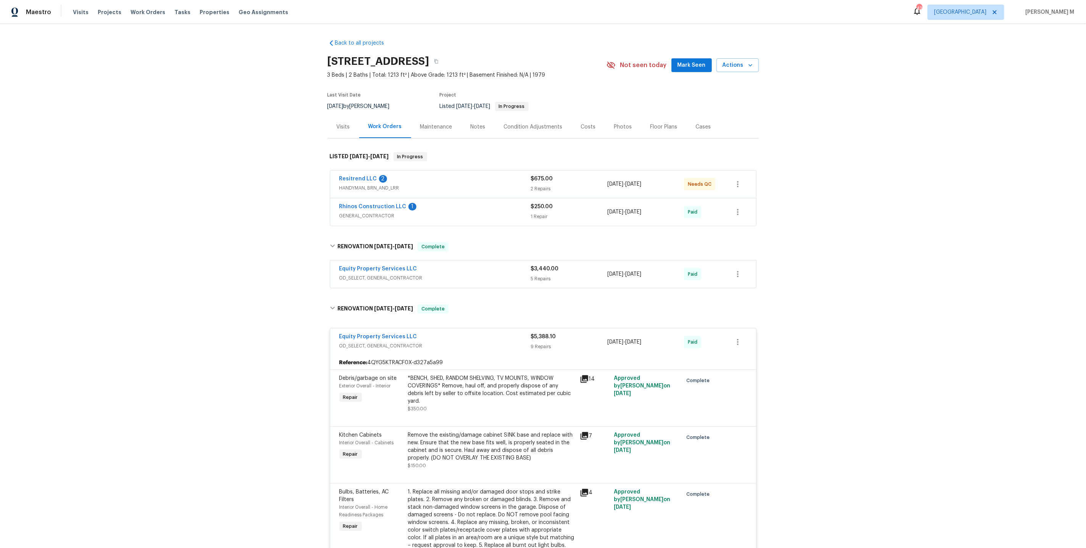
click at [348, 342] on span "OD_SELECT, GENERAL_CONTRACTOR" at bounding box center [435, 346] width 192 height 8
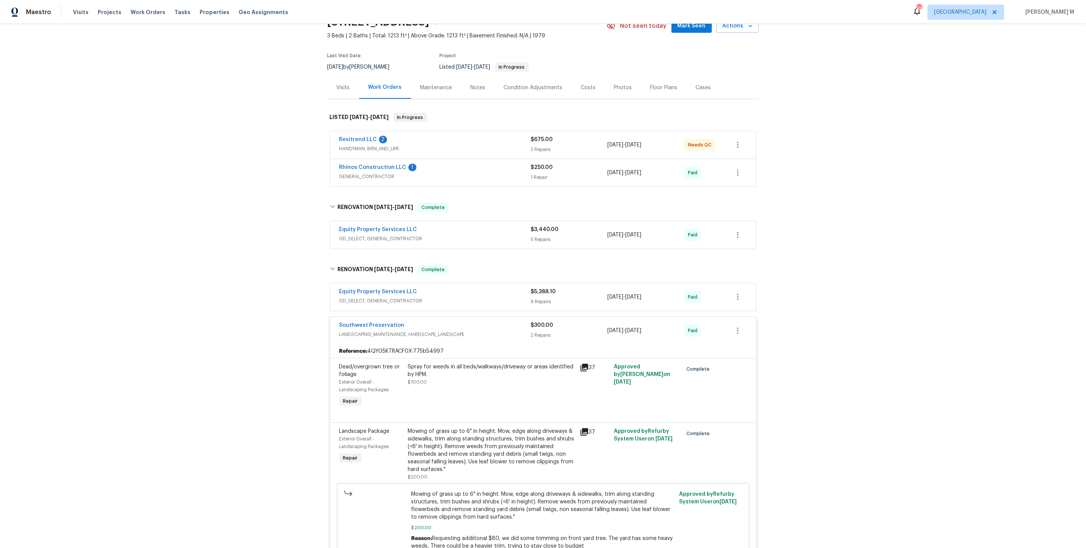
click at [356, 331] on span "LANDSCAPING_MAINTENANCE, HARDSCAPE_LANDSCAPE" at bounding box center [435, 335] width 192 height 8
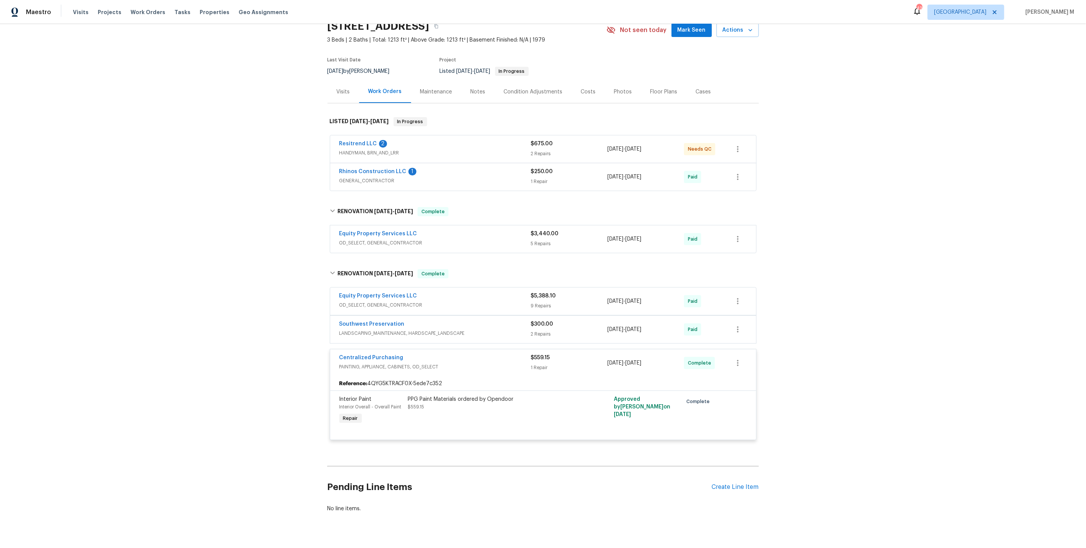
scroll to position [35, 0]
click at [351, 363] on span "PAINTING, APPLIANCE, CABINETS, OD_SELECT" at bounding box center [435, 367] width 192 height 8
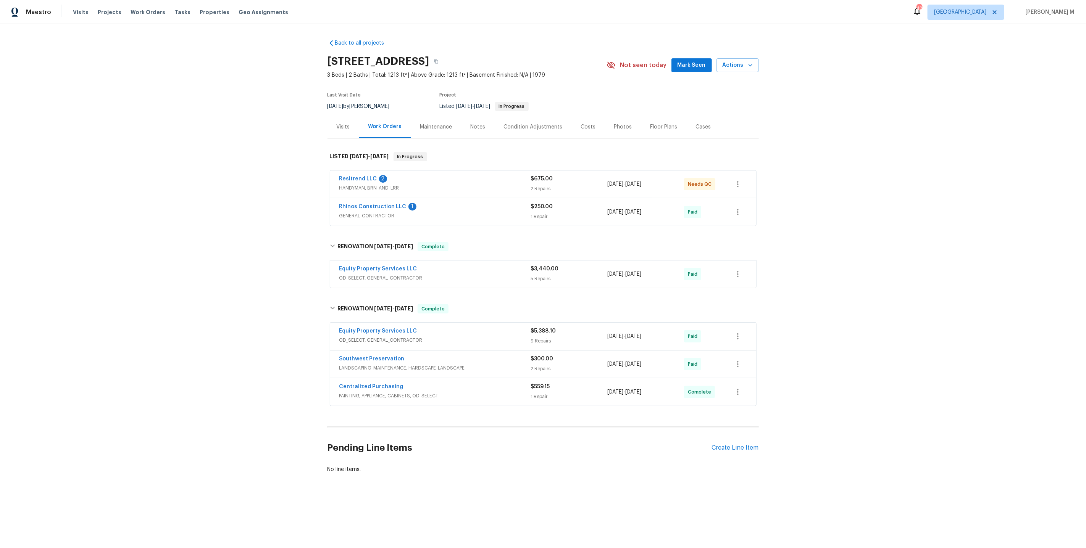
click at [446, 125] on div "Maintenance" at bounding box center [436, 127] width 32 height 8
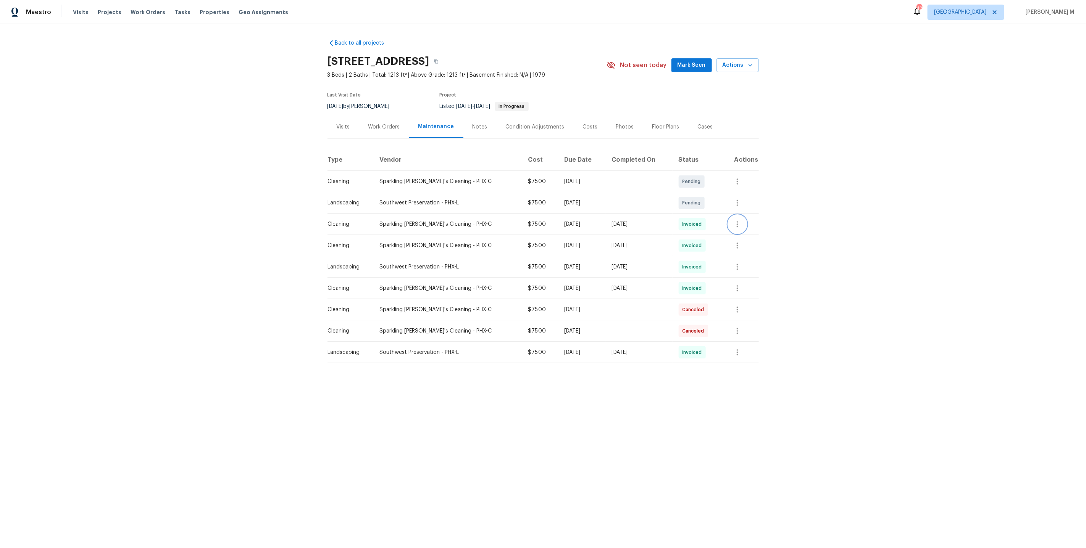
click at [738, 224] on icon "button" at bounding box center [737, 224] width 9 height 9
click at [738, 224] on li "Message vendor" at bounding box center [757, 220] width 53 height 13
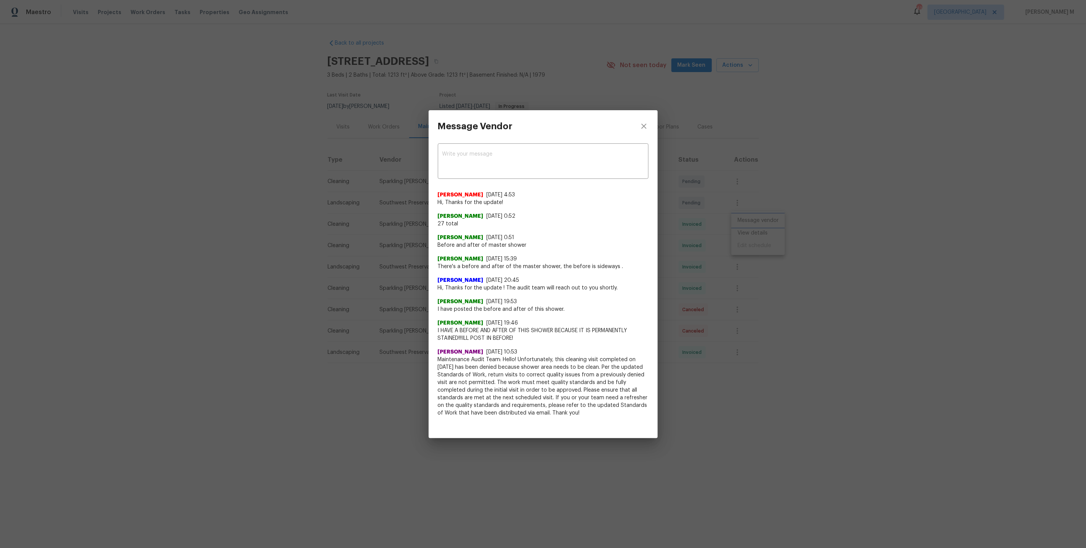
click at [742, 271] on div "Message Vendor x ​ Akshaya Narayanan 8/27/25, 4:53 Hi, Thanks for the update! A…" at bounding box center [543, 274] width 1086 height 548
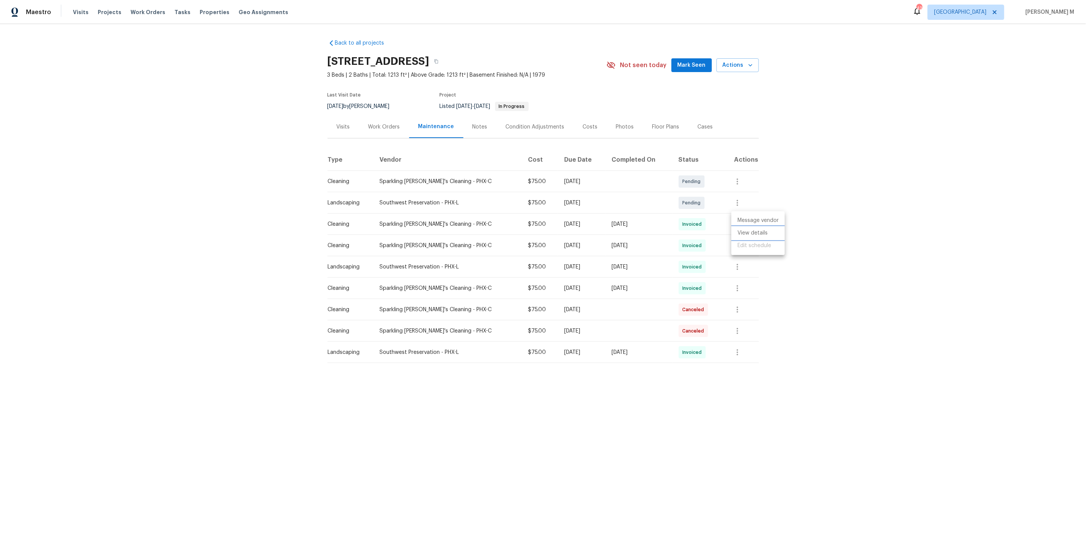
click at [766, 229] on li "View details" at bounding box center [757, 233] width 53 height 13
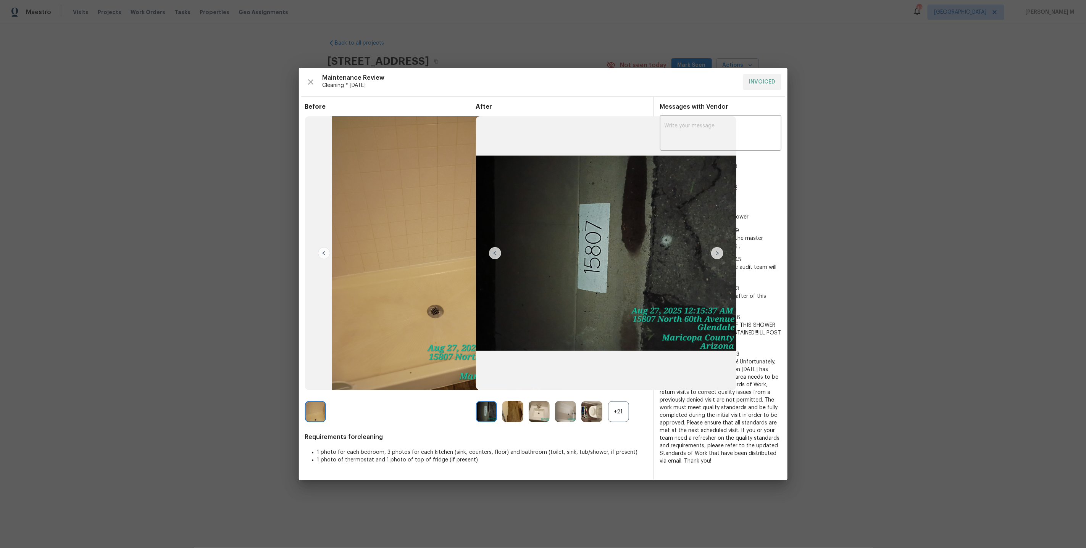
click at [613, 419] on div "+21" at bounding box center [618, 411] width 21 height 21
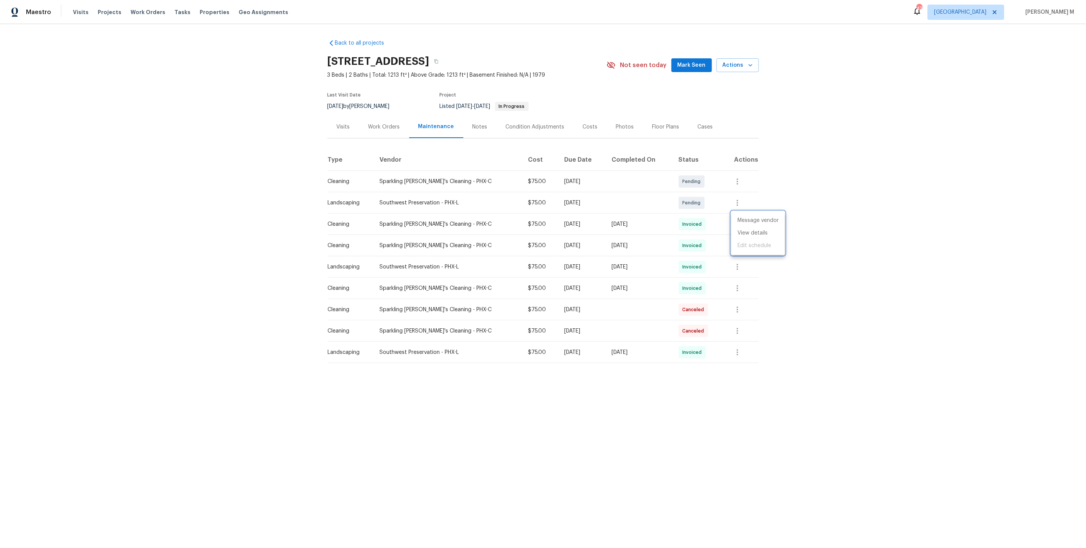
click at [725, 281] on div at bounding box center [543, 274] width 1086 height 548
click at [742, 237] on button "button" at bounding box center [737, 246] width 18 height 18
click at [742, 234] on ul "Message vendor View details Edit schedule" at bounding box center [757, 255] width 53 height 44
click at [743, 254] on li "View details" at bounding box center [757, 254] width 53 height 13
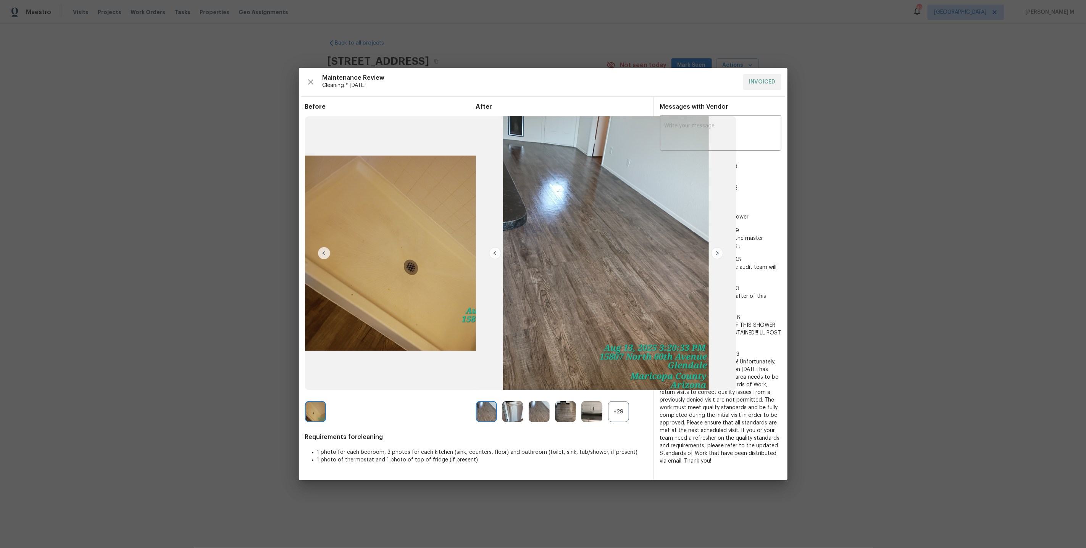
click at [615, 413] on div "+29" at bounding box center [618, 411] width 21 height 21
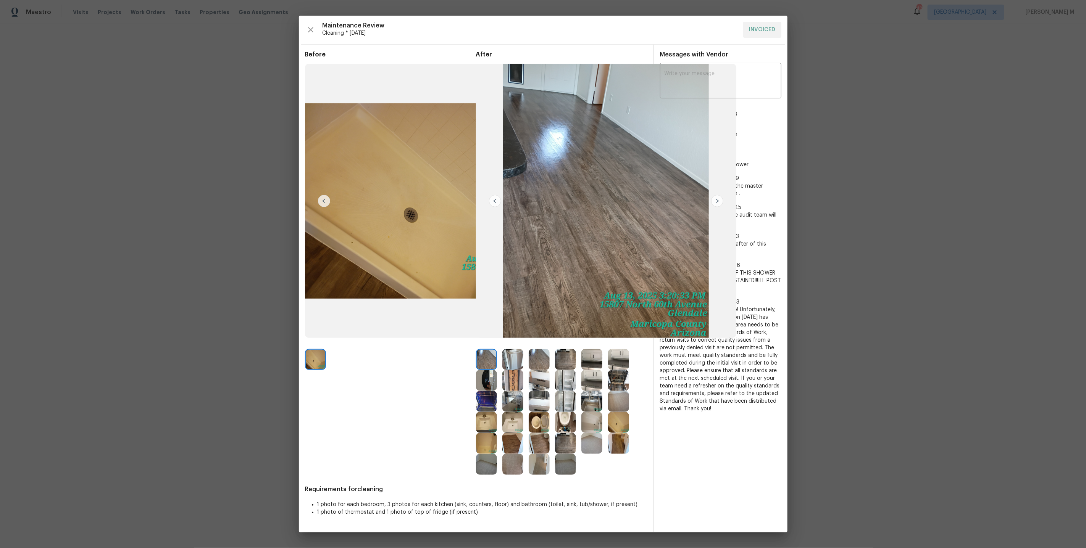
click at [502, 376] on img at bounding box center [512, 380] width 21 height 21
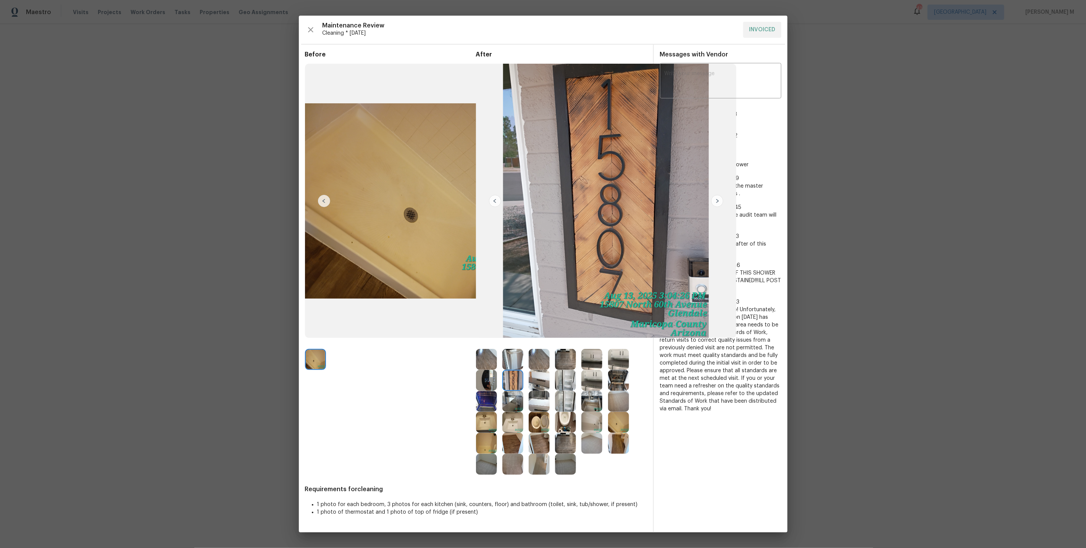
click at [516, 378] on img at bounding box center [512, 380] width 21 height 21
click at [493, 378] on img at bounding box center [486, 380] width 21 height 21
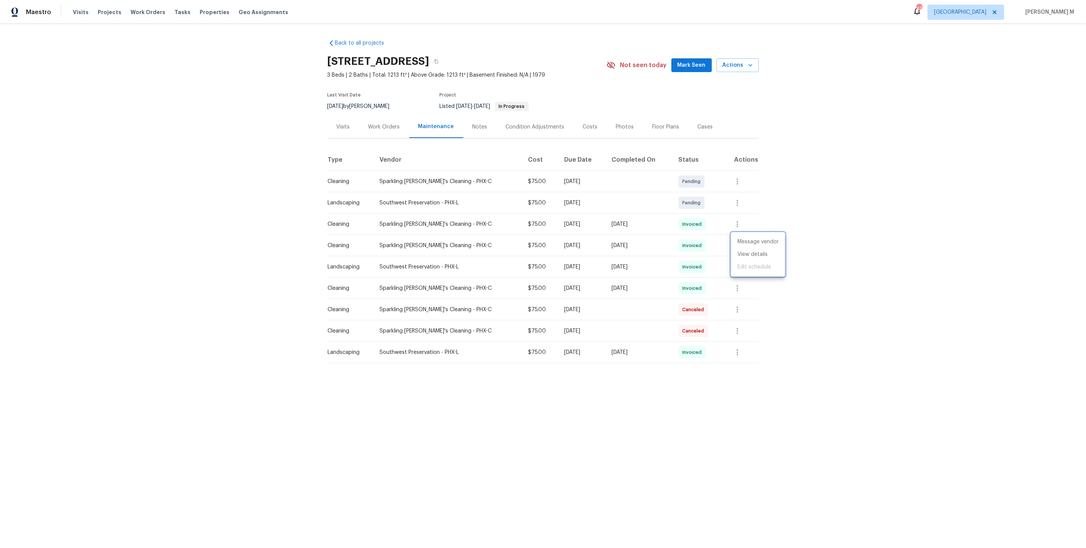
click at [657, 318] on div at bounding box center [543, 274] width 1086 height 548
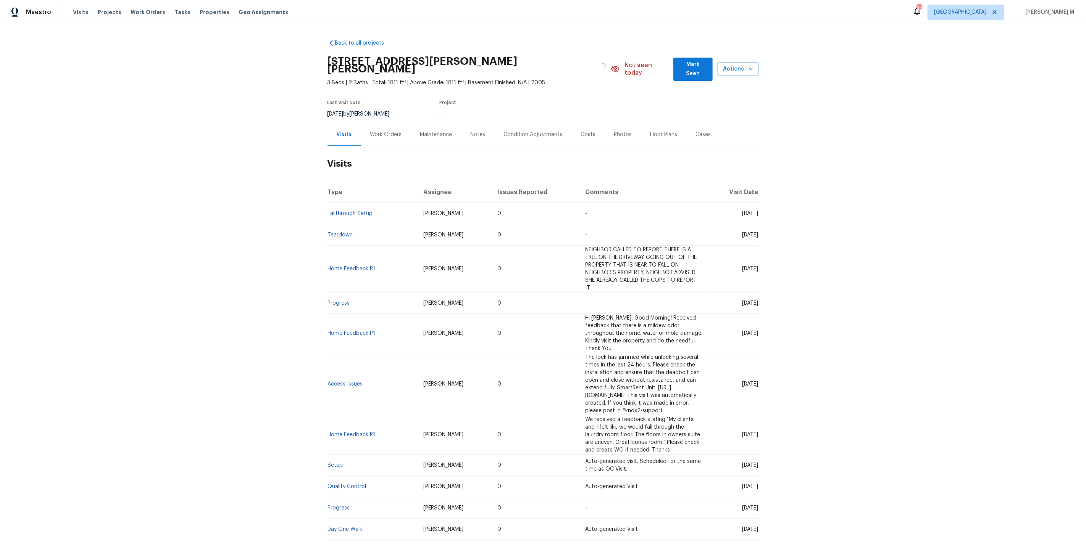
click at [376, 131] on div "Work Orders" at bounding box center [386, 135] width 32 height 8
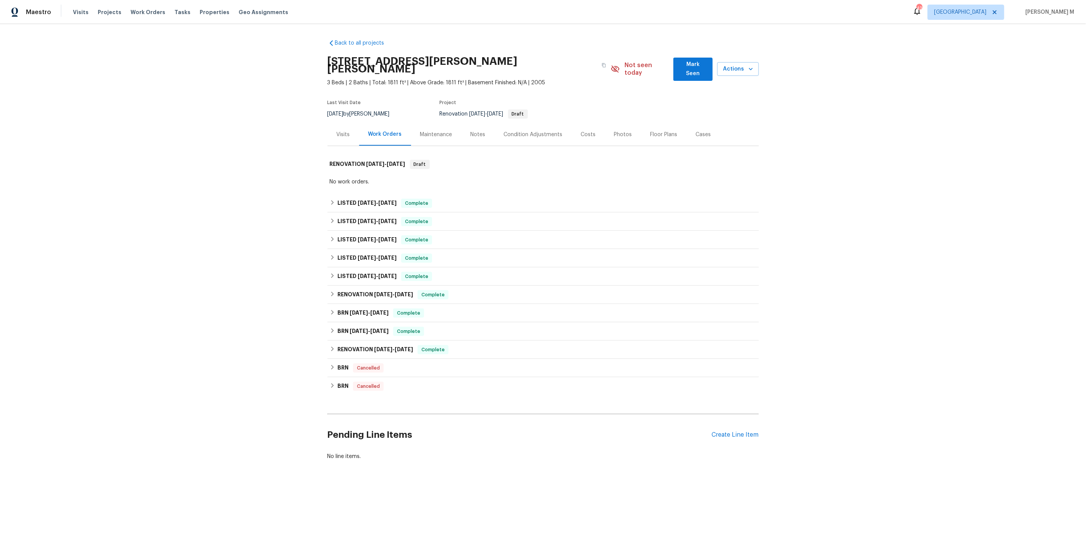
click at [362, 178] on div "Back to all projects [STREET_ADDRESS][PERSON_NAME][PERSON_NAME] 3 Beds | 2 Bath…" at bounding box center [542, 250] width 431 height 434
click at [360, 194] on div "LISTED [DATE] - [DATE] Complete" at bounding box center [542, 203] width 431 height 18
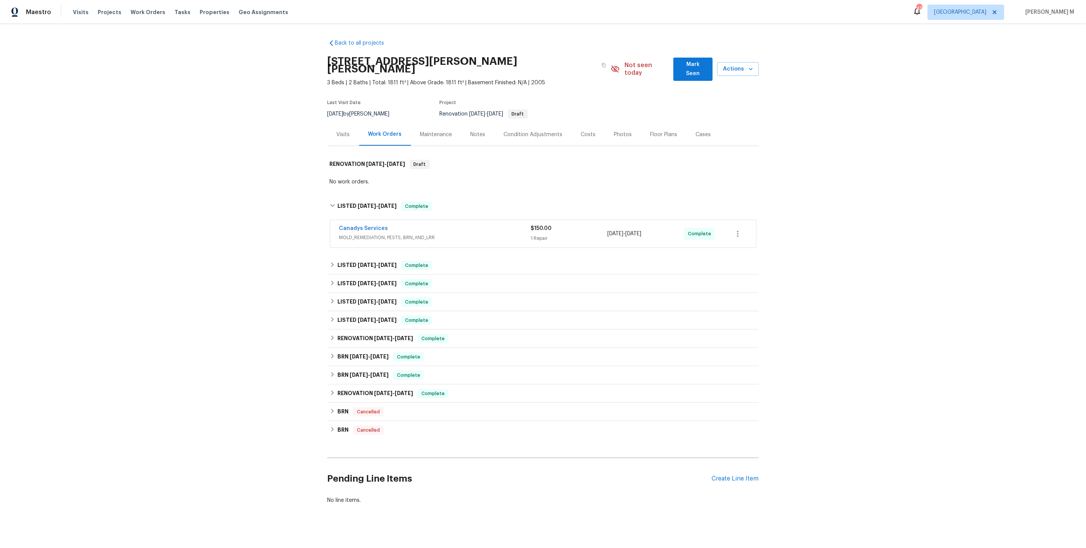
click at [355, 232] on div "Canadys Services MOLD_REMEDIATION, [GEOGRAPHIC_DATA], BRN_AND_LRR $150.00 1 Rep…" at bounding box center [543, 233] width 426 height 27
click at [358, 281] on span "[DATE]" at bounding box center [367, 283] width 18 height 5
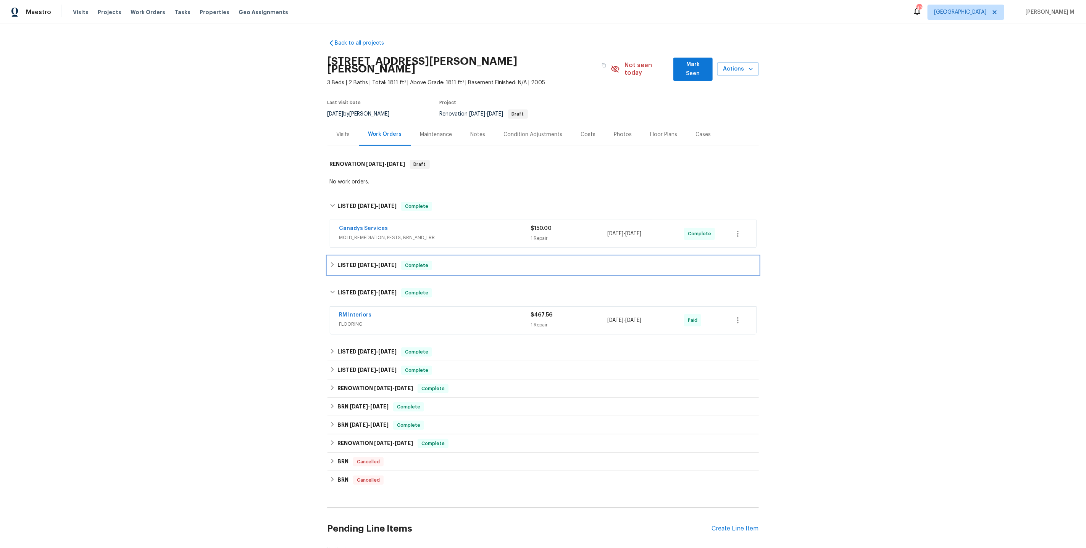
click at [360, 257] on div "LISTED [DATE] - [DATE] Complete" at bounding box center [542, 265] width 431 height 18
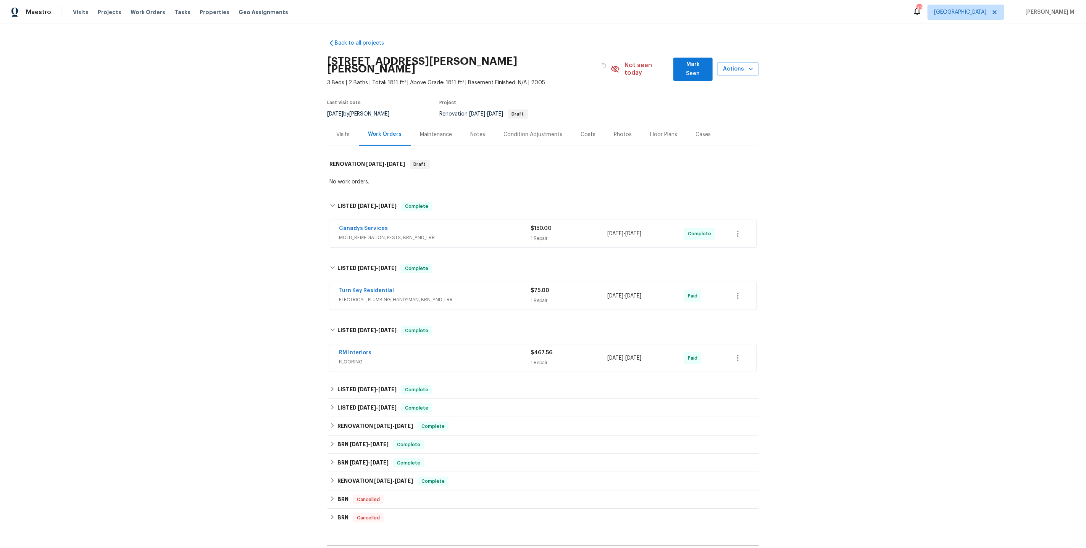
click at [351, 358] on span "FLOORING" at bounding box center [435, 362] width 192 height 8
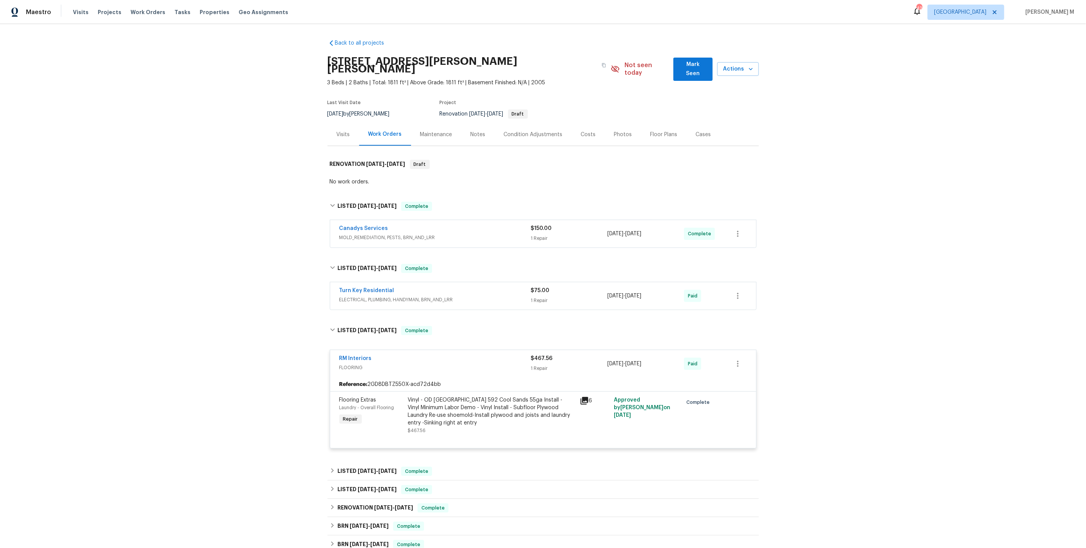
click at [486, 410] on div "Vinyl - OD [GEOGRAPHIC_DATA] 592 Cool Sands 55ga Install - Vinyl Minimum Labor …" at bounding box center [491, 412] width 167 height 31
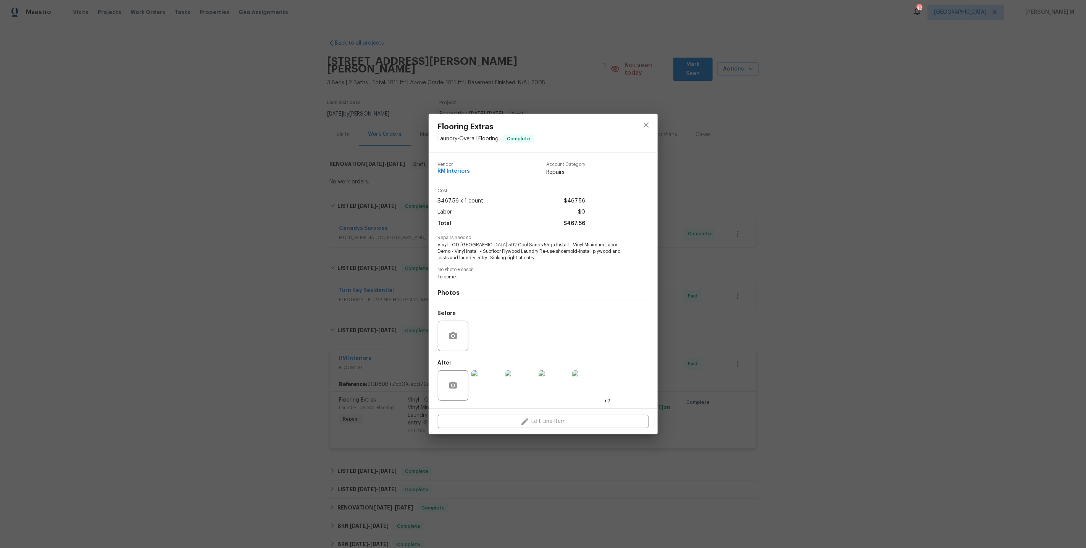
click at [500, 382] on img at bounding box center [486, 386] width 31 height 31
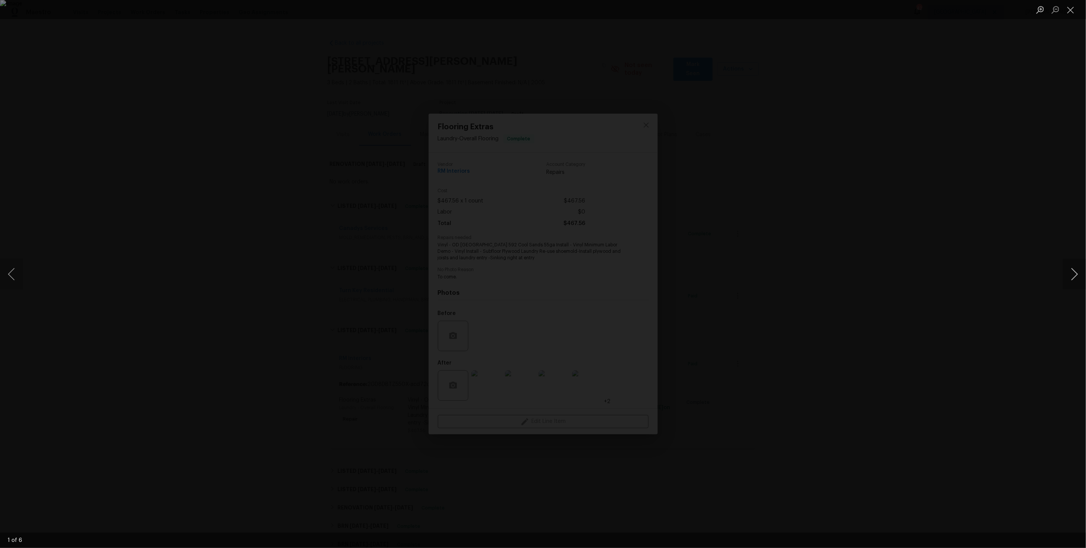
click at [1073, 279] on button "Next image" at bounding box center [1074, 274] width 23 height 31
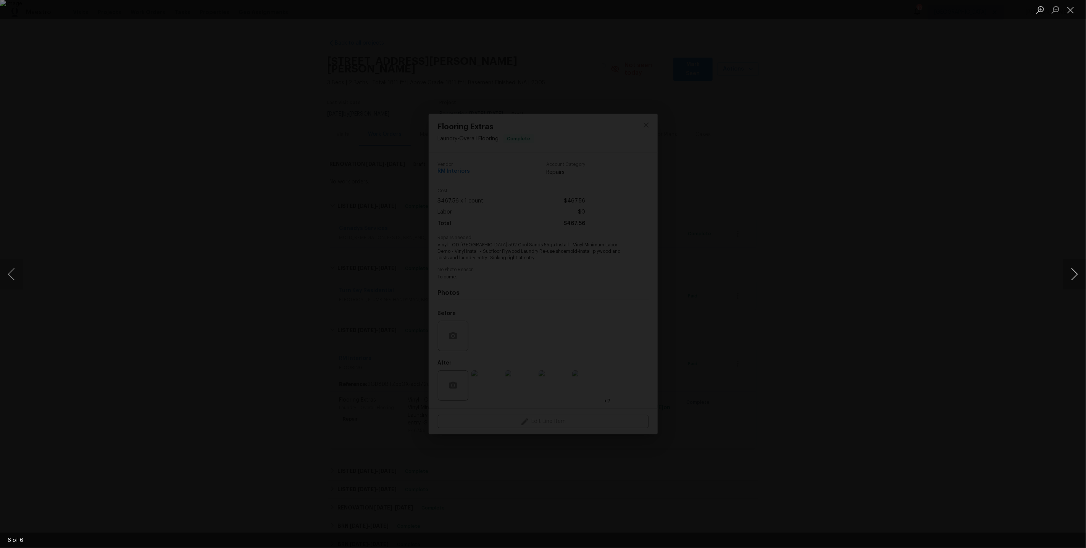
click at [1073, 279] on button "Next image" at bounding box center [1074, 274] width 23 height 31
drag, startPoint x: 1073, startPoint y: 279, endPoint x: 1073, endPoint y: 273, distance: 5.7
click at [1073, 278] on button "Next image" at bounding box center [1074, 274] width 23 height 31
click at [1053, 198] on div "Lightbox" at bounding box center [543, 274] width 1086 height 548
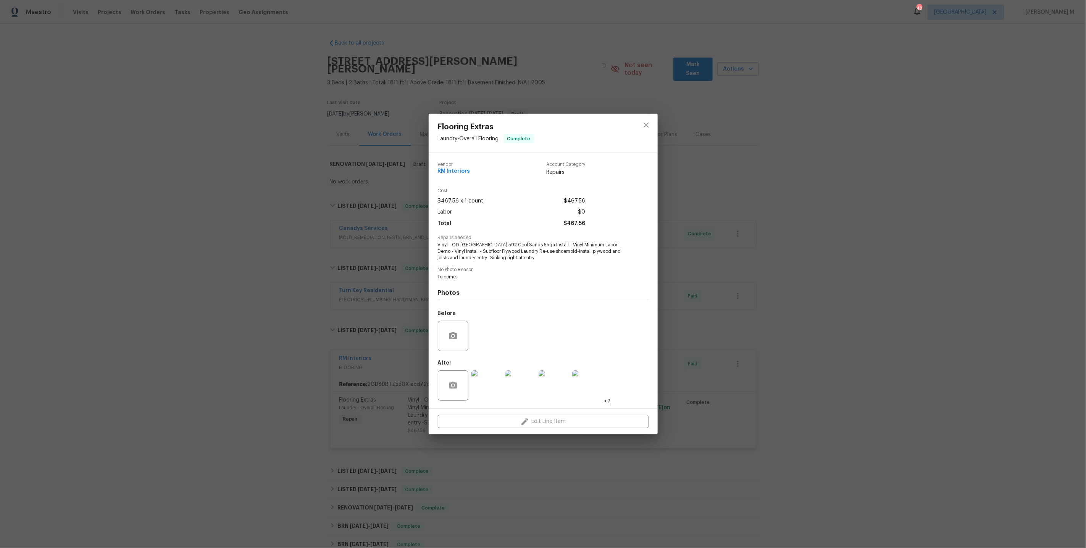
click at [1053, 198] on div "Flooring Extras Laundry - Overall Flooring Complete Vendor RM Interiors Account…" at bounding box center [543, 274] width 1086 height 548
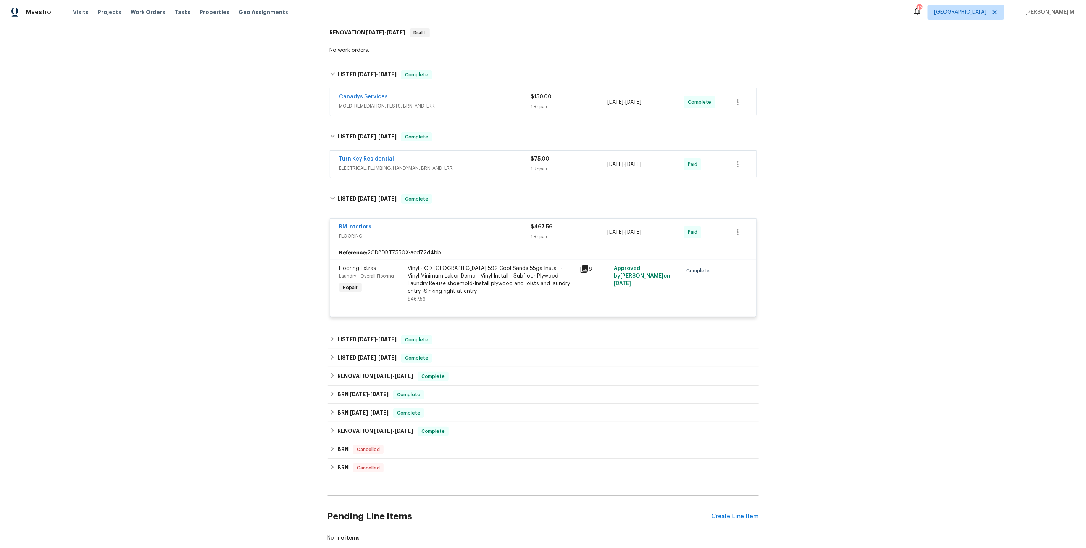
scroll to position [133, 0]
click at [372, 336] on span "5/15/25" at bounding box center [367, 338] width 18 height 5
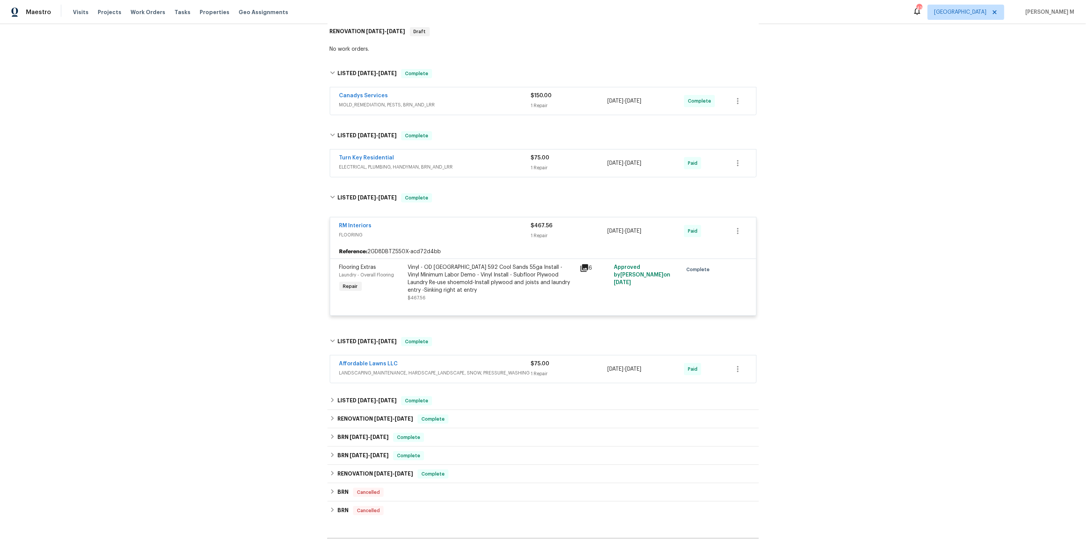
click at [382, 369] on span "LANDSCAPING_MAINTENANCE, HARDSCAPE_LANDSCAPE, SNOW, PRESSURE_WASHING" at bounding box center [435, 373] width 192 height 8
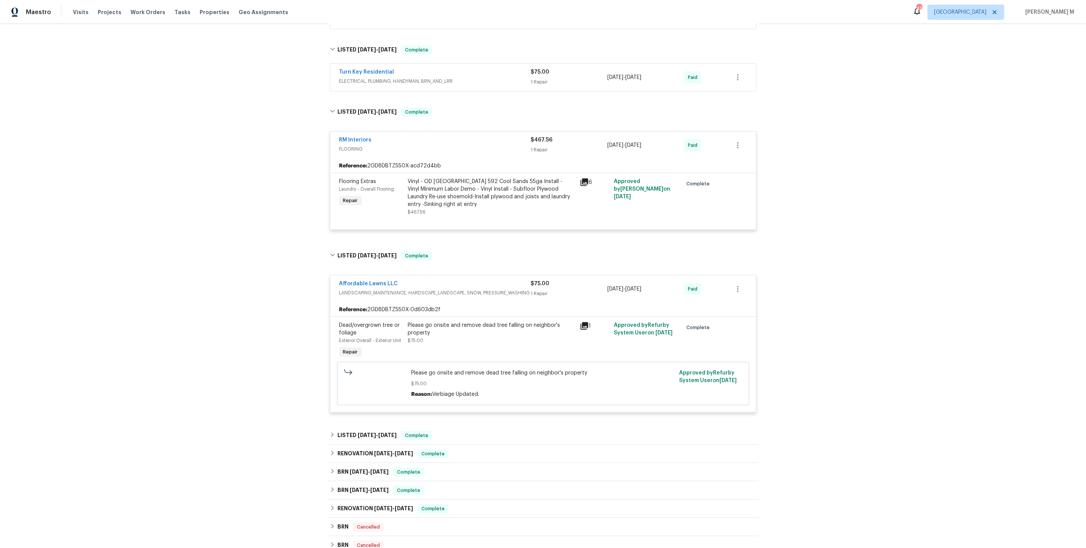
scroll to position [318, 0]
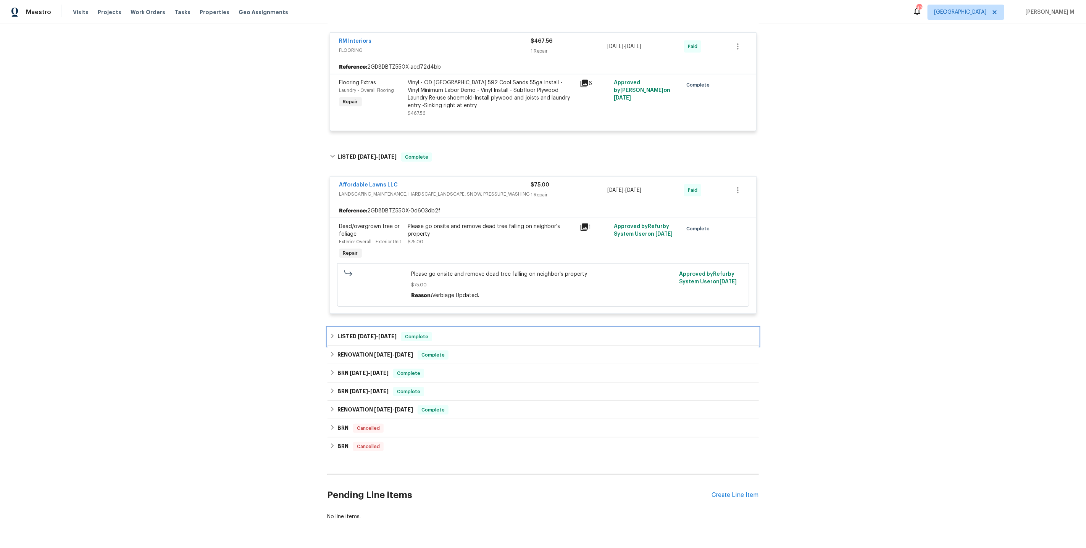
click at [355, 328] on div "LISTED 3/26/25 - 3/28/25 Complete" at bounding box center [542, 337] width 431 height 18
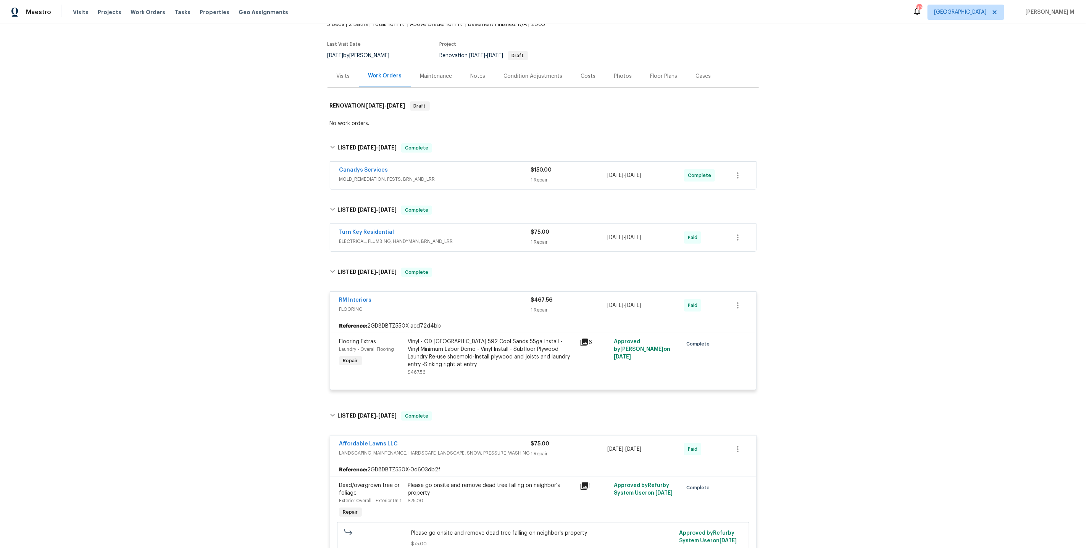
scroll to position [8, 0]
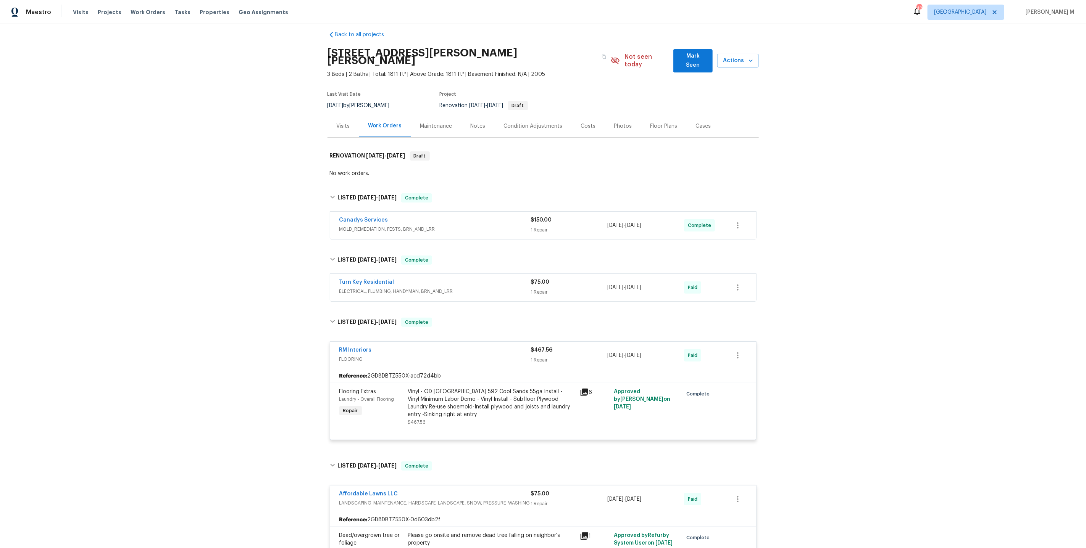
click at [361, 226] on span "MOLD_REMEDIATION, PESTS, BRN_AND_LRR" at bounding box center [435, 230] width 192 height 8
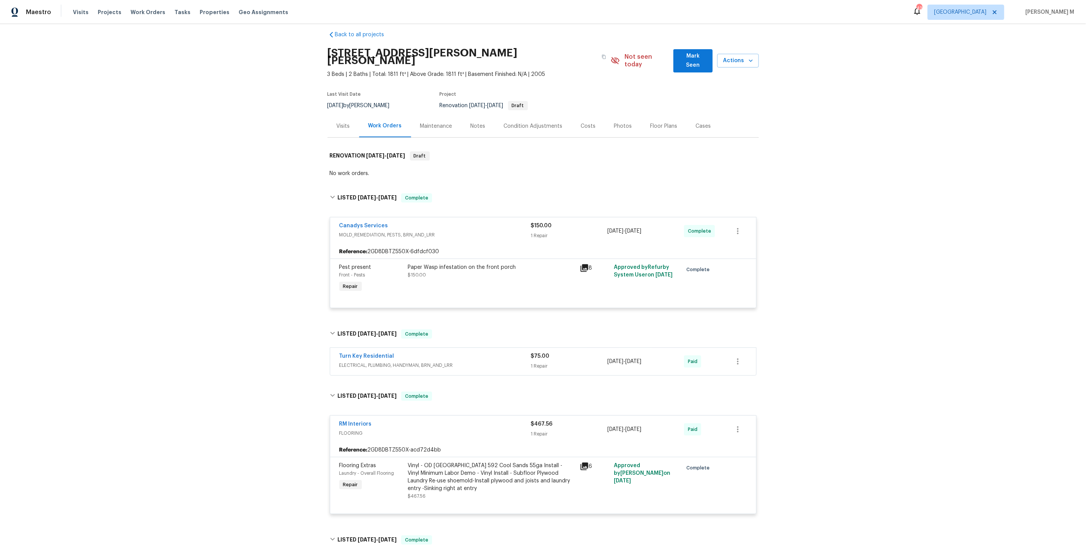
click at [344, 362] on span "ELECTRICAL, PLUMBING, HANDYMAN, BRN_AND_LRR" at bounding box center [435, 366] width 192 height 8
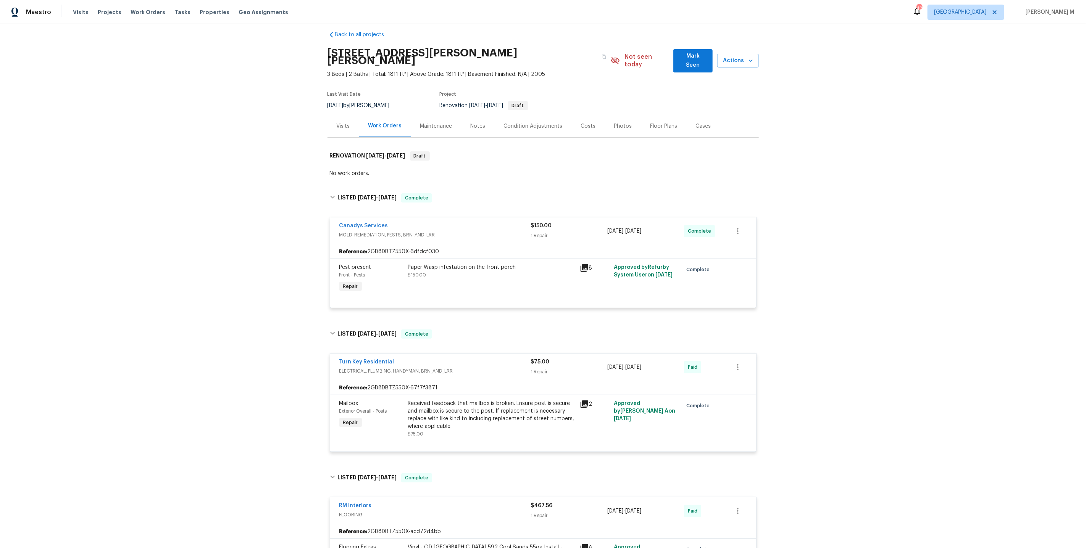
scroll to position [24, 0]
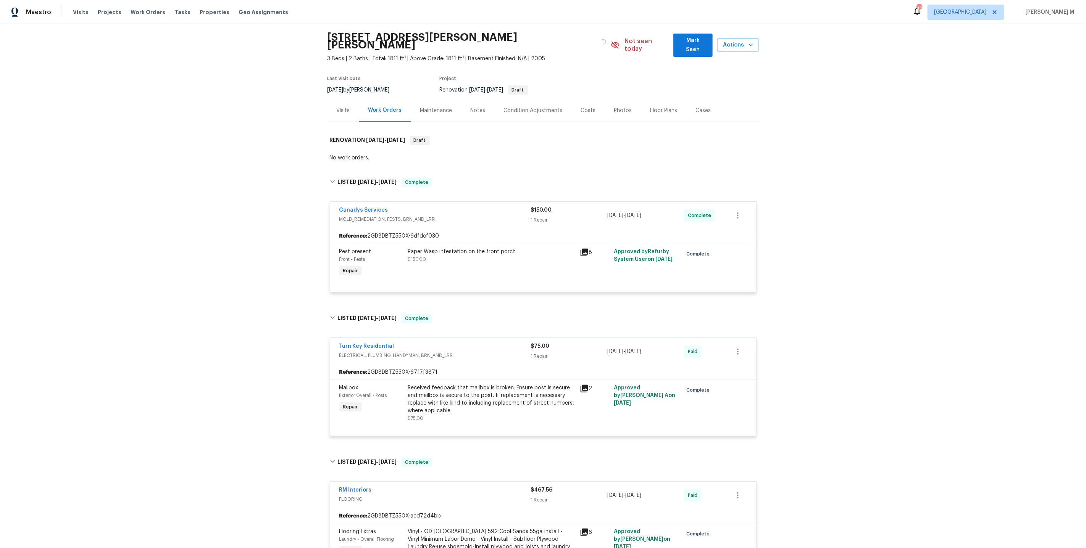
click at [427, 72] on div "Last Visit Date 8/5/2025 by Wayne Putnam Project Renovation 3/26/2025 - 3/28/20…" at bounding box center [456, 85] width 259 height 27
click at [427, 84] on div "Last Visit Date 8/5/2025 by Wayne Putnam Project Renovation 3/26/2025 - 3/28/20…" at bounding box center [456, 85] width 259 height 27
click at [424, 107] on div "Maintenance" at bounding box center [436, 111] width 32 height 8
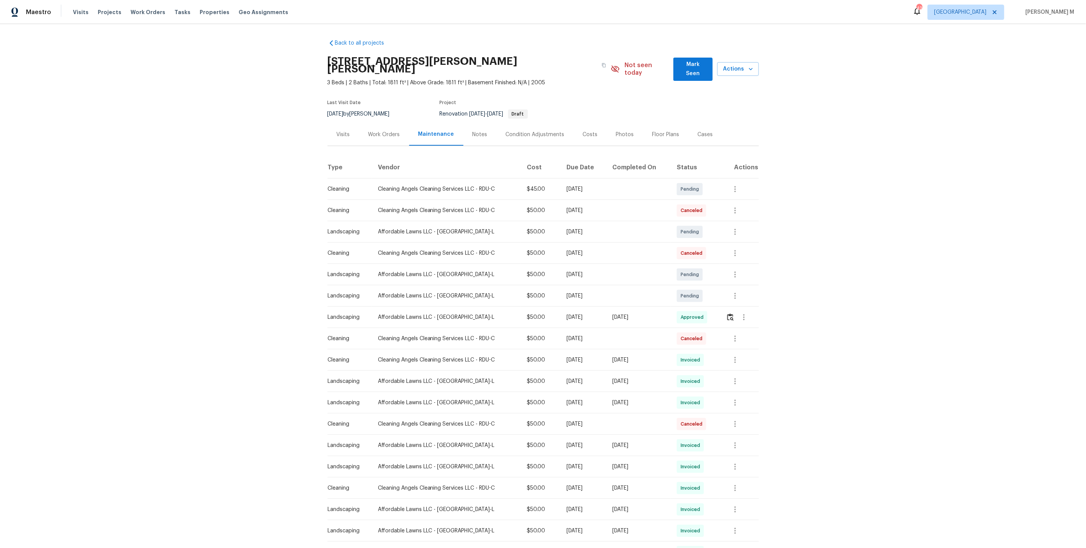
click at [725, 311] on td at bounding box center [739, 317] width 39 height 21
click at [729, 311] on button "button" at bounding box center [730, 317] width 9 height 18
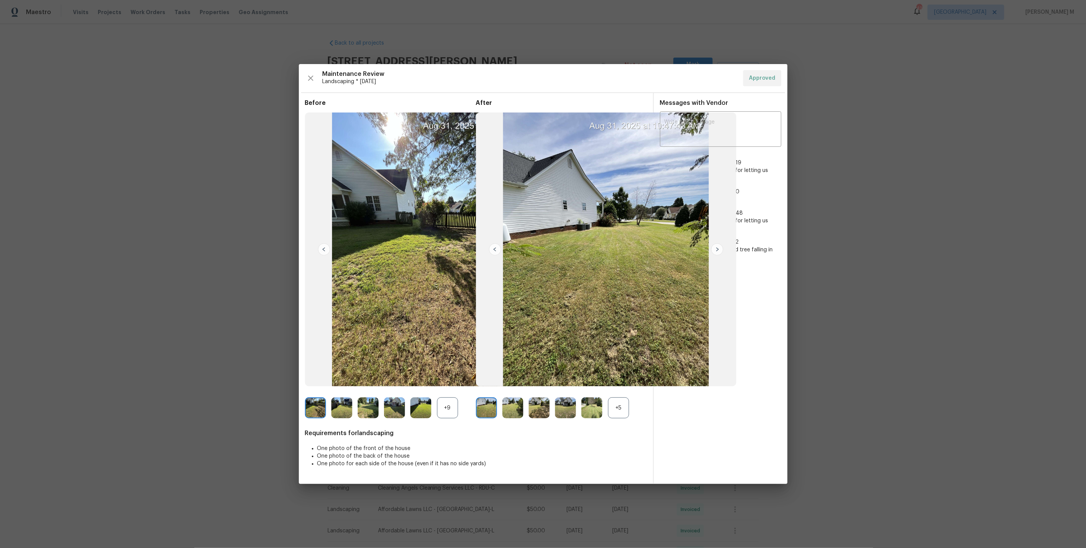
click at [601, 400] on img at bounding box center [591, 408] width 21 height 21
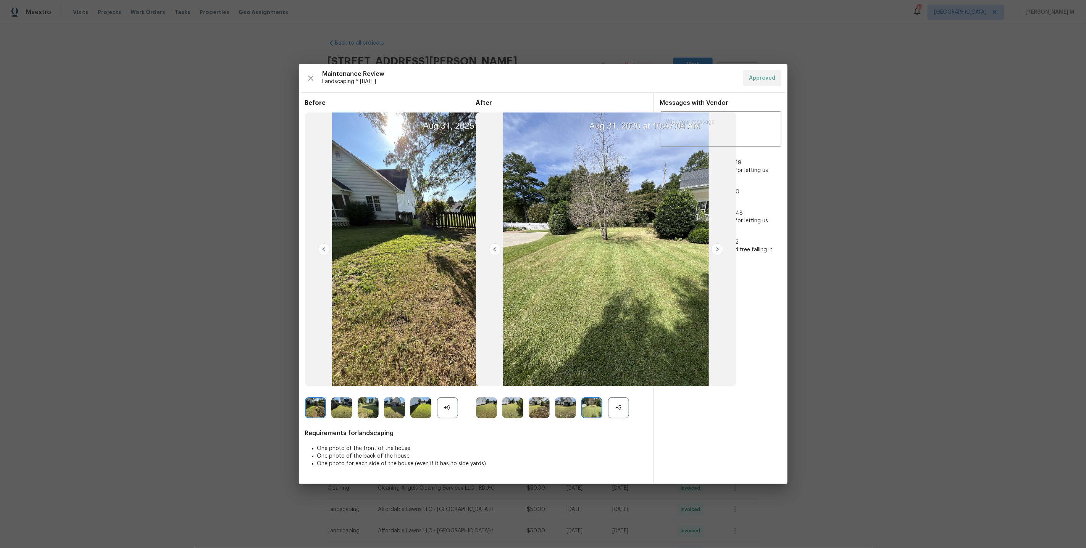
click at [605, 405] on div at bounding box center [594, 408] width 26 height 21
click at [617, 405] on div "+5" at bounding box center [618, 408] width 21 height 21
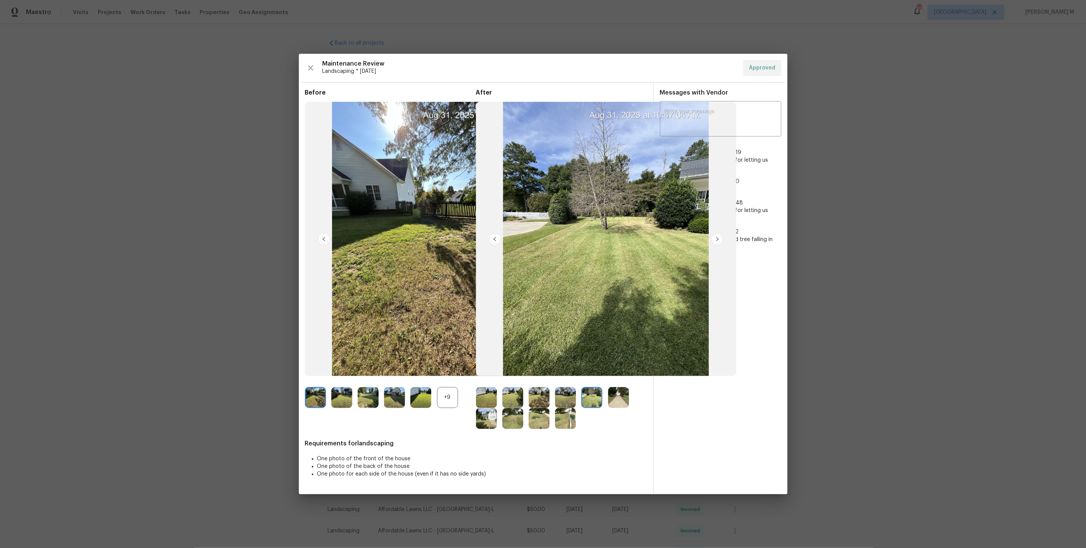
click at [561, 414] on img at bounding box center [565, 418] width 21 height 21
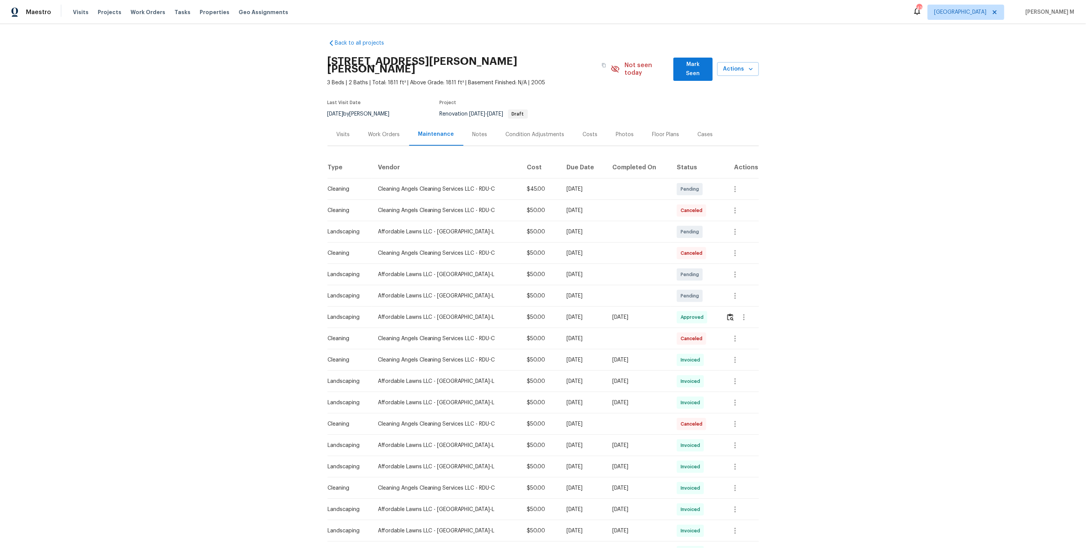
click at [385, 132] on div "Work Orders" at bounding box center [384, 134] width 50 height 23
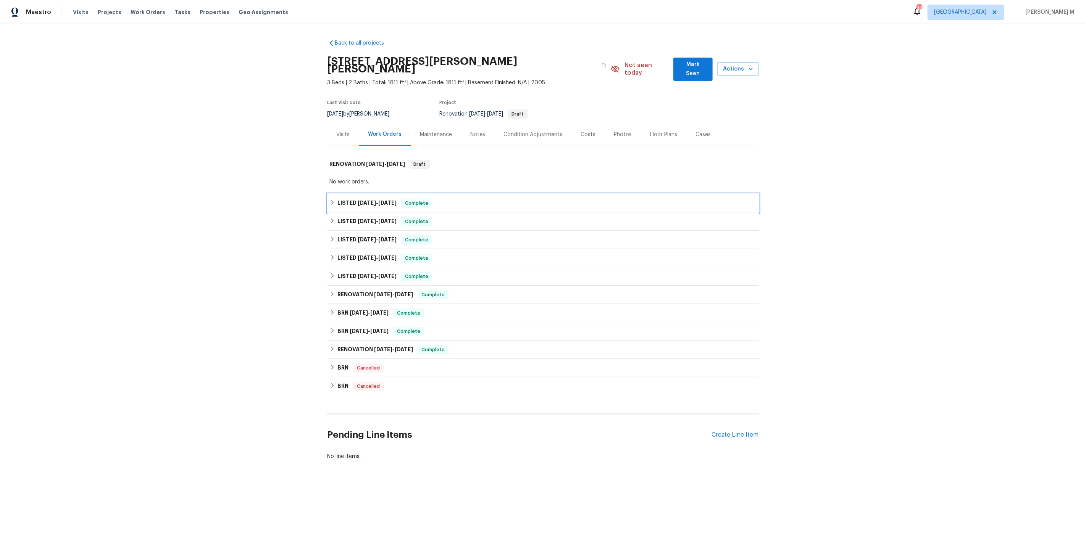
click at [349, 199] on h6 "LISTED 8/1/25 - 8/7/25" at bounding box center [366, 203] width 59 height 9
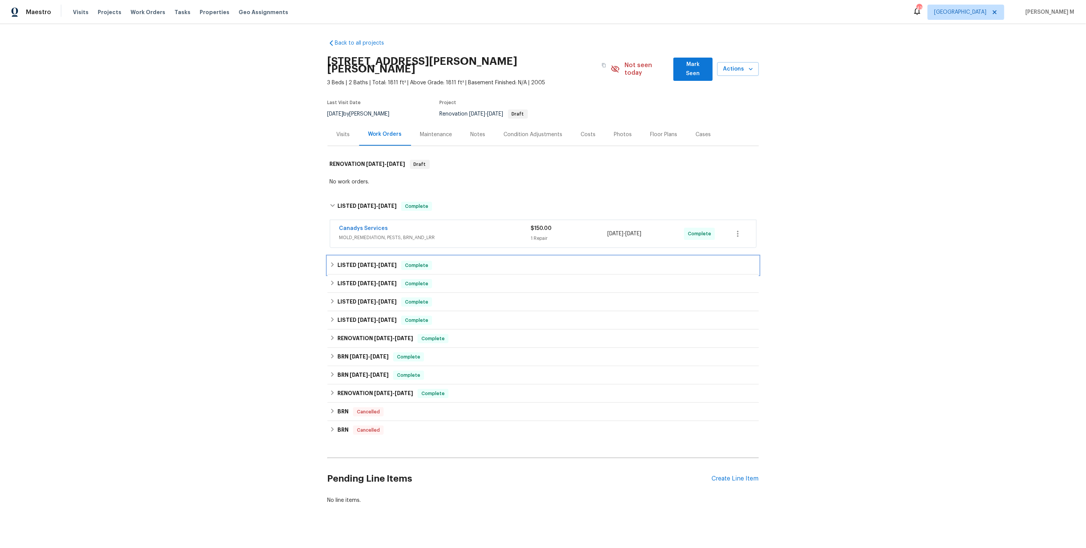
click at [350, 256] on div "LISTED 6/12/25 - 6/17/25 Complete" at bounding box center [542, 265] width 431 height 18
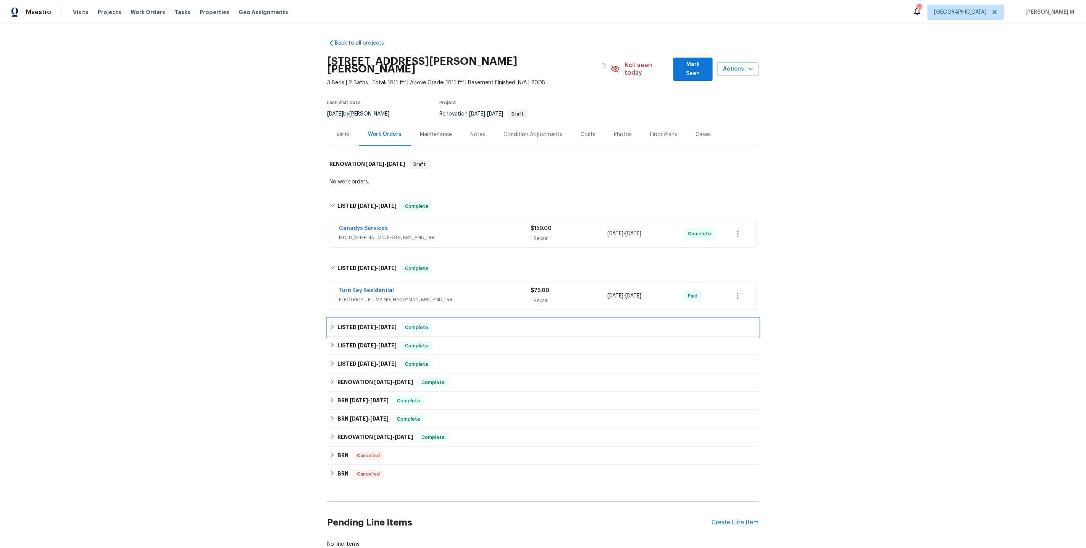
click at [348, 319] on div "LISTED 5/29/25 - 6/2/25 Complete" at bounding box center [542, 328] width 431 height 18
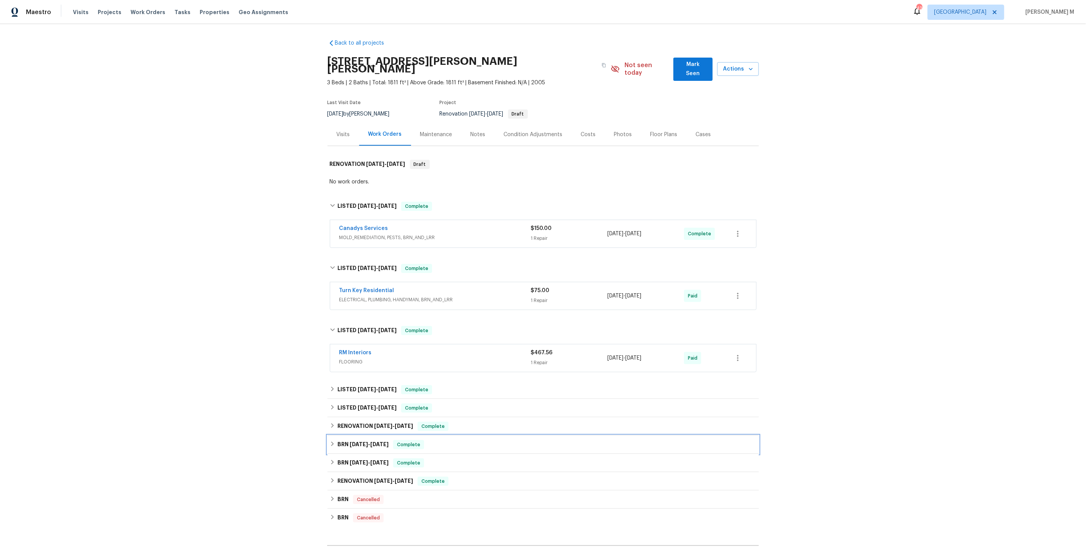
click at [379, 436] on div "BRN 11/10/20 - 11/18/20 Complete" at bounding box center [542, 445] width 431 height 18
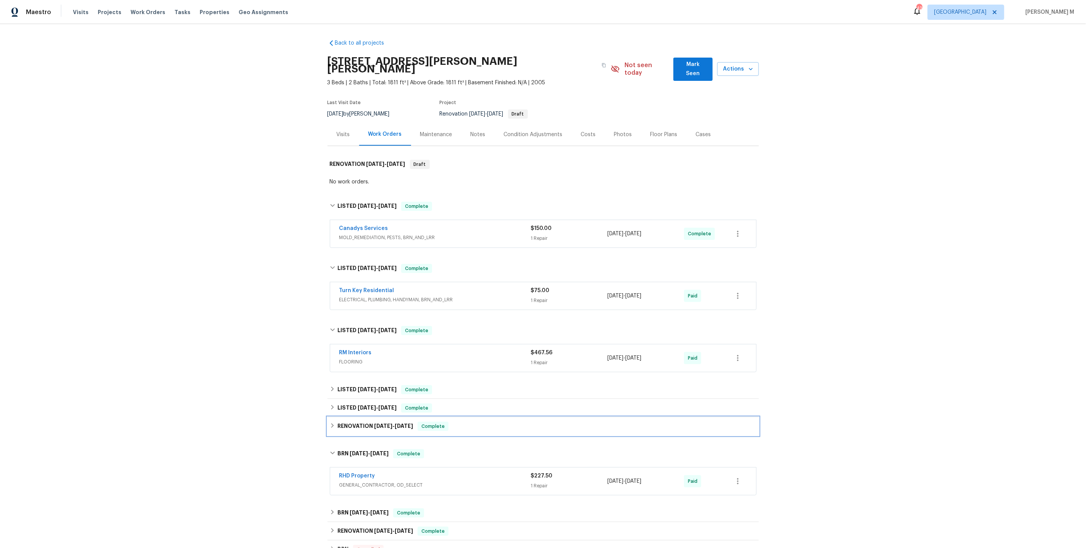
click at [379, 422] on h6 "RENOVATION 3/10/25 - 3/25/25" at bounding box center [375, 426] width 76 height 9
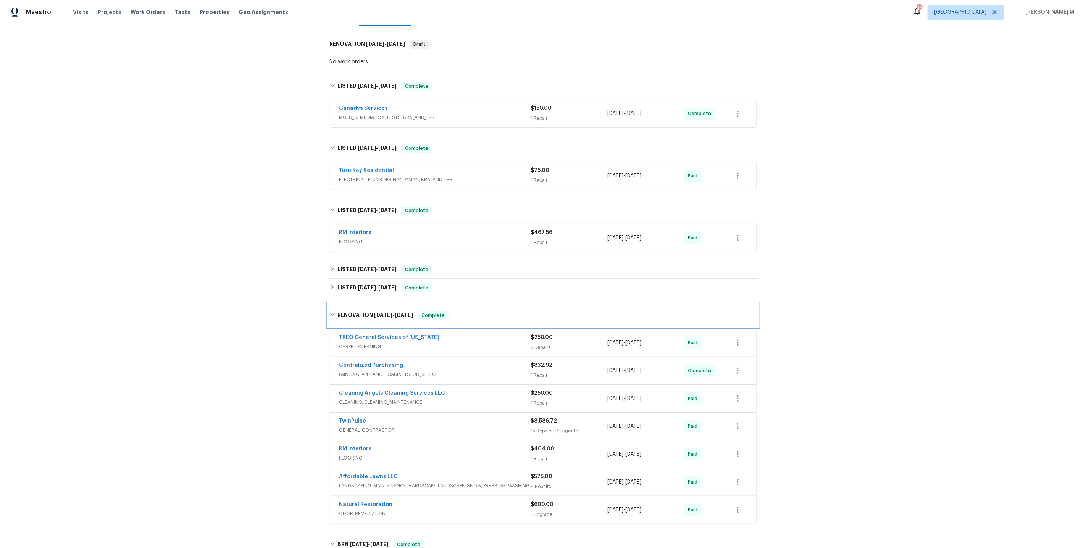
scroll to position [121, 0]
click at [375, 426] on span "GENERAL_CONTRACTOR" at bounding box center [435, 430] width 192 height 8
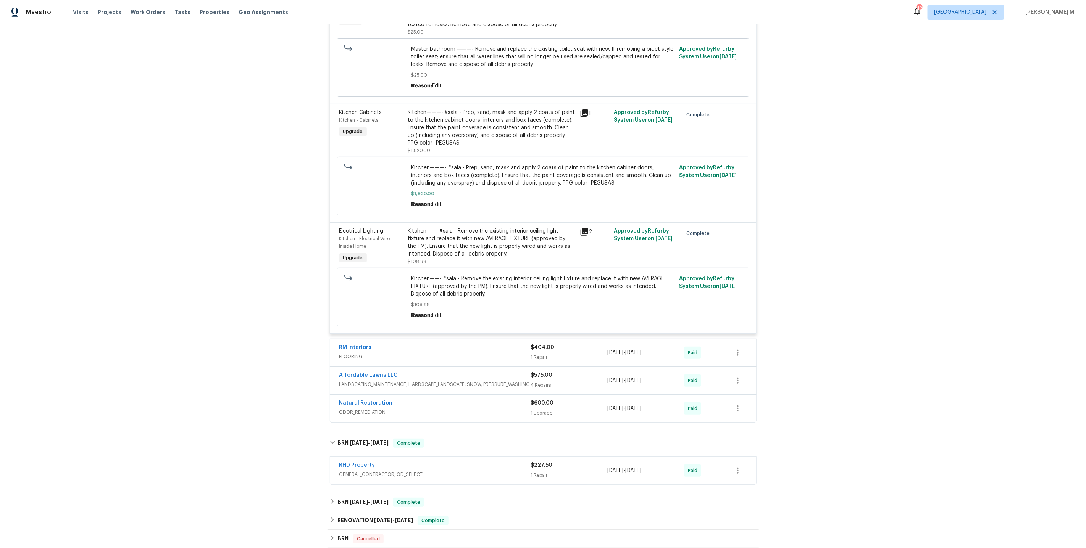
scroll to position [2133, 0]
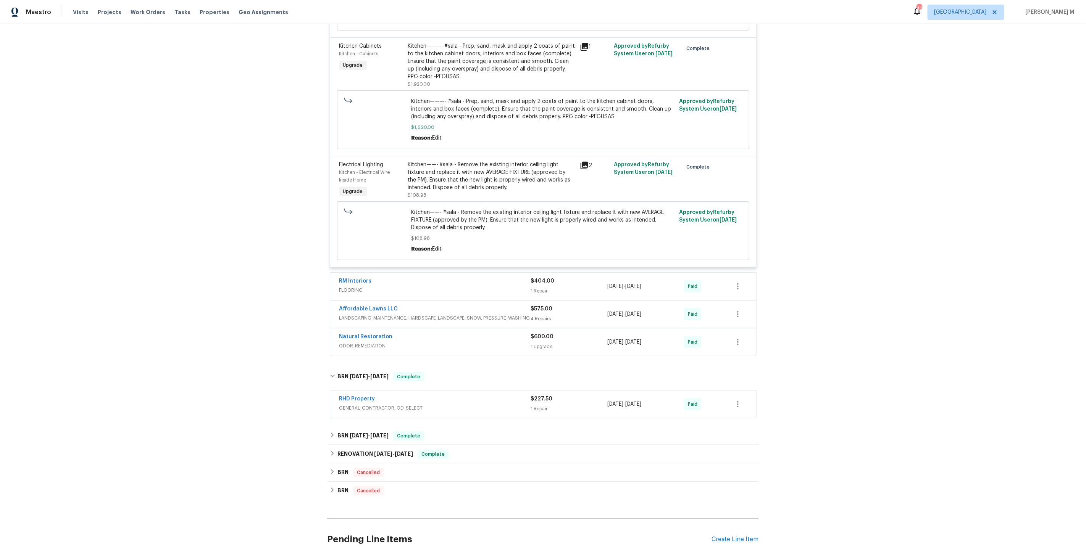
click at [348, 405] on span "GENERAL_CONTRACTOR, OD_SELECT" at bounding box center [435, 409] width 192 height 8
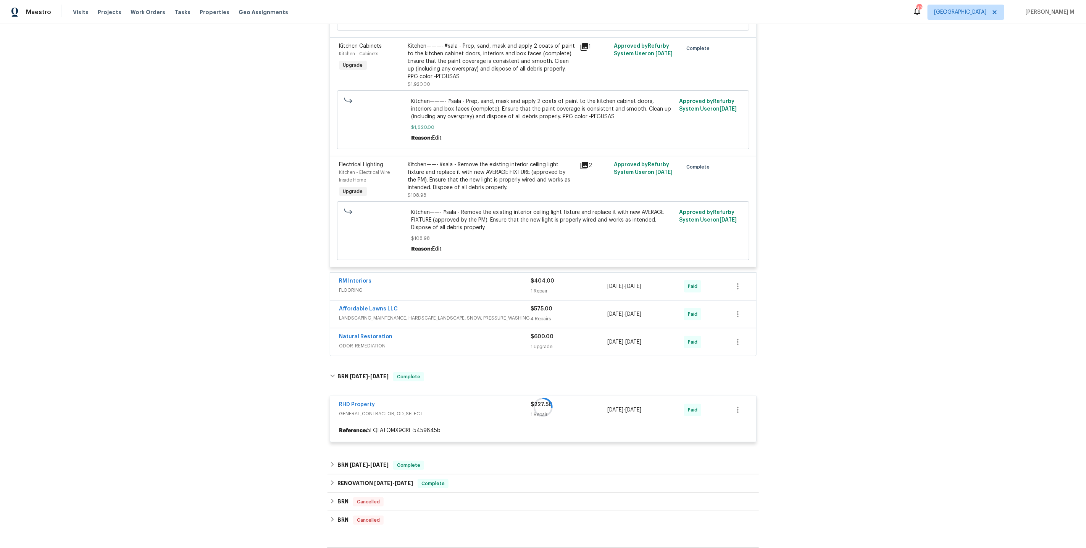
click at [356, 342] on span "ODOR_REMEDIATION" at bounding box center [435, 346] width 192 height 8
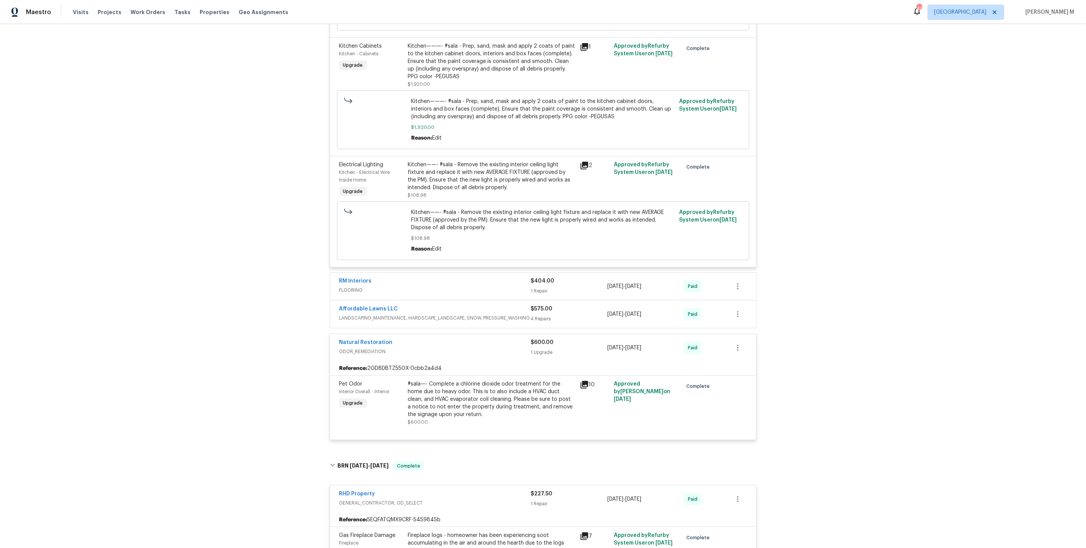
click at [475, 381] on div "#sala—- Complete a chlorine dioxide odor treatment for the home due to heavy od…" at bounding box center [491, 400] width 167 height 38
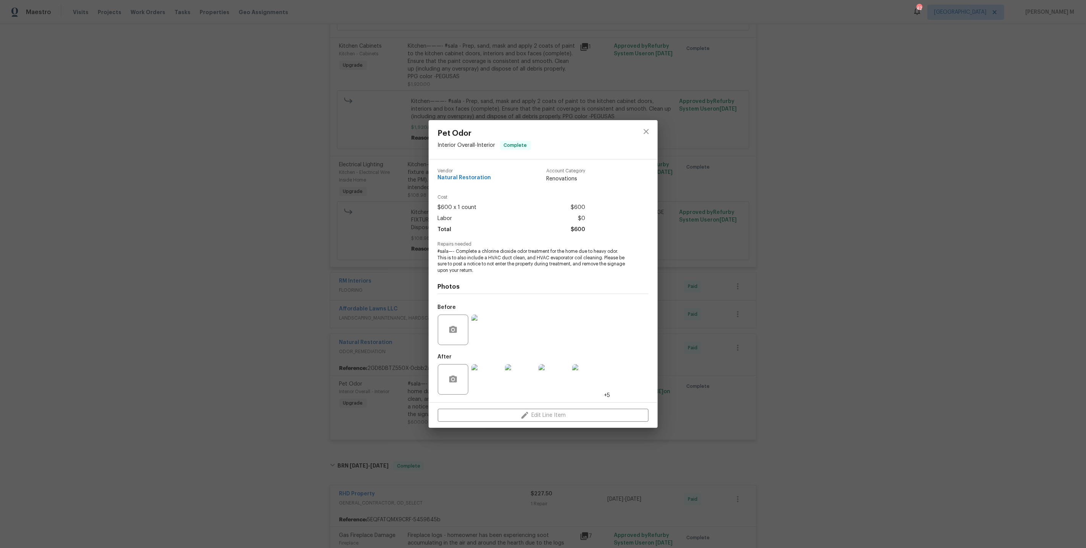
click at [491, 328] on img at bounding box center [486, 330] width 31 height 31
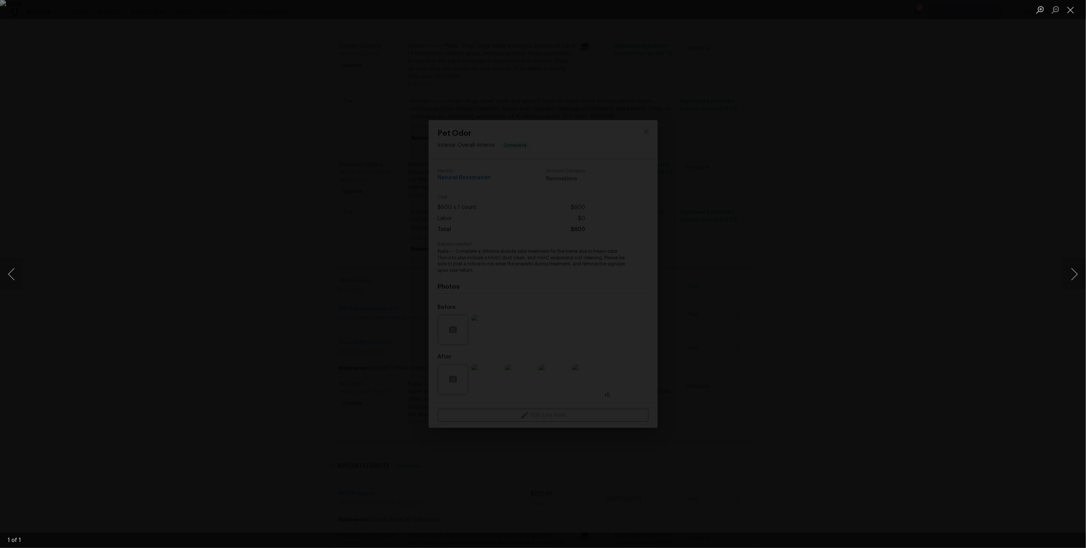
click at [753, 343] on div "Lightbox" at bounding box center [543, 274] width 1086 height 548
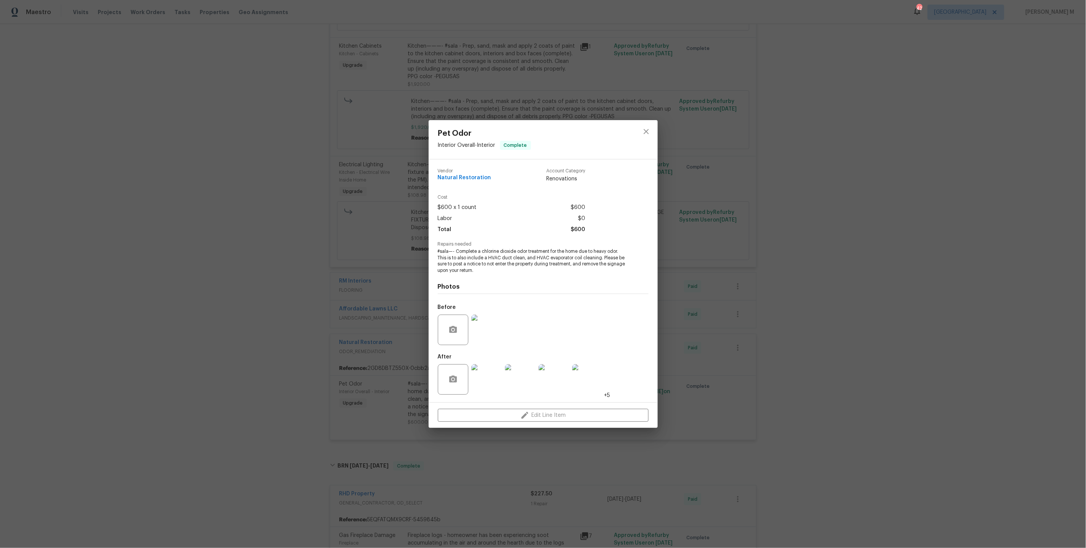
click at [738, 313] on div "Pet Odor Interior Overall - Interior Complete Vendor Natural Restoration Accoun…" at bounding box center [543, 274] width 1086 height 548
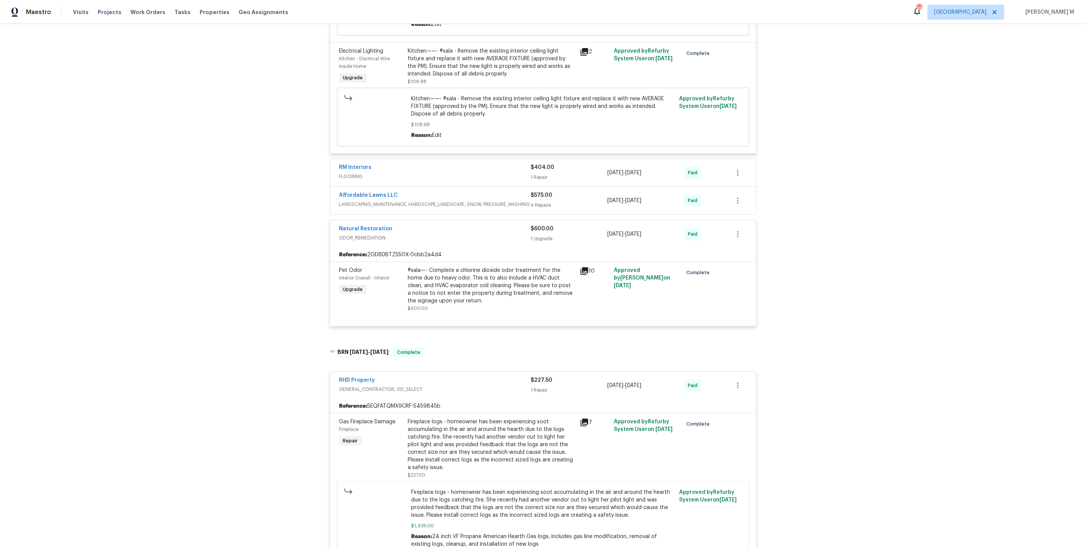
scroll to position [2256, 0]
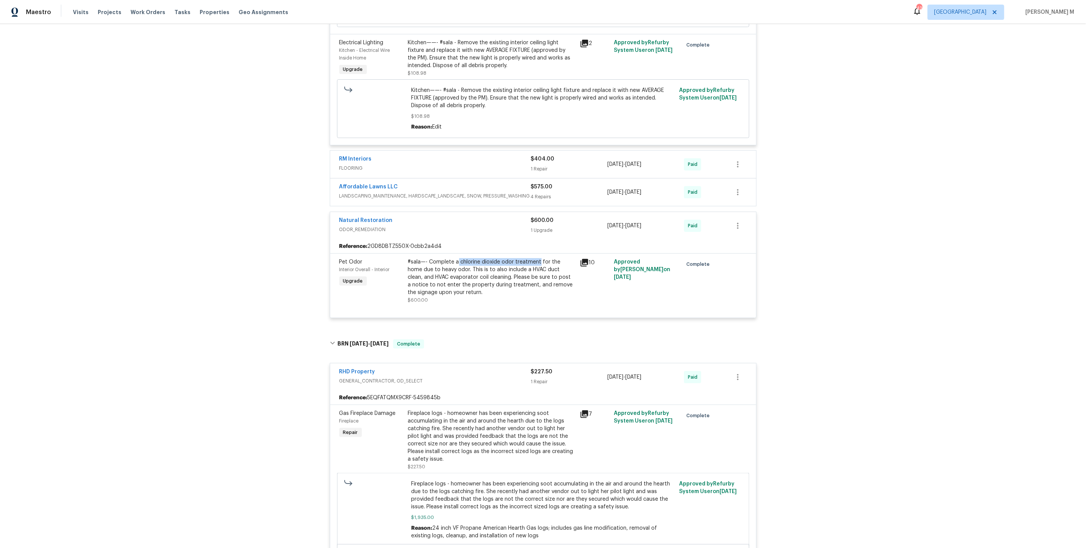
drag, startPoint x: 456, startPoint y: 197, endPoint x: 538, endPoint y: 197, distance: 82.4
click at [538, 258] on div "#sala—- Complete a chlorine dioxide odor treatment for the home due to heavy od…" at bounding box center [491, 277] width 167 height 38
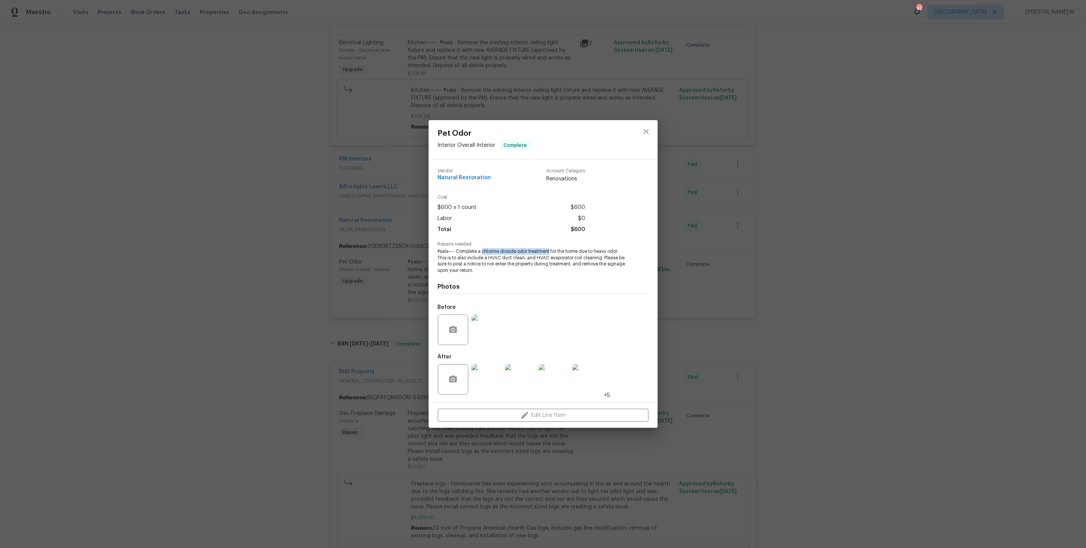
drag, startPoint x: 481, startPoint y: 252, endPoint x: 548, endPoint y: 253, distance: 67.6
click at [548, 253] on span "#sala—- Complete a chlorine dioxide odor treatment for the home due to heavy od…" at bounding box center [533, 261] width 190 height 26
copy span "chlorine dioxide odor treatment"
click at [395, 310] on div "Pet Odor Interior Overall - Interior Complete Vendor Natural Restoration Accoun…" at bounding box center [543, 274] width 1086 height 548
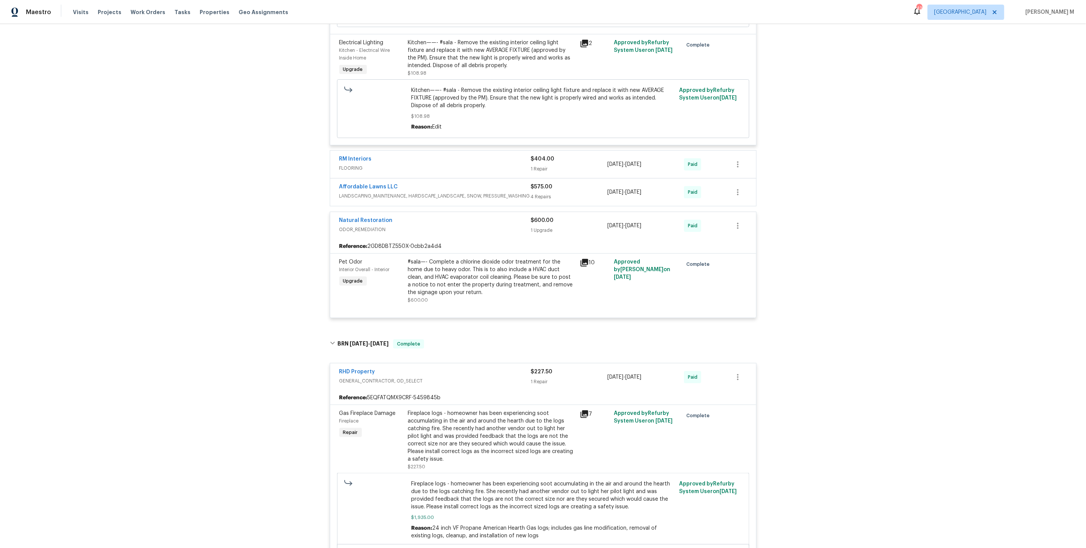
drag, startPoint x: 668, startPoint y: 166, endPoint x: 555, endPoint y: 165, distance: 113.4
click at [555, 217] on div "Natural Restoration ODOR_REMEDIATION $600.00 1 Upgrade 3/19/2025 - 3/21/2025 Pa…" at bounding box center [533, 226] width 389 height 18
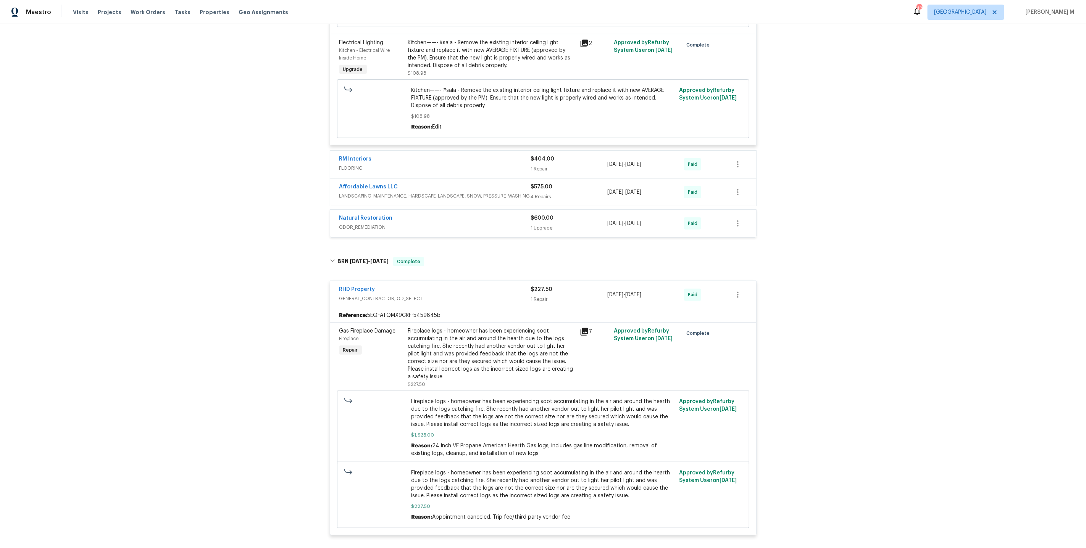
copy div "3/19/2025 - 3/21/2025"
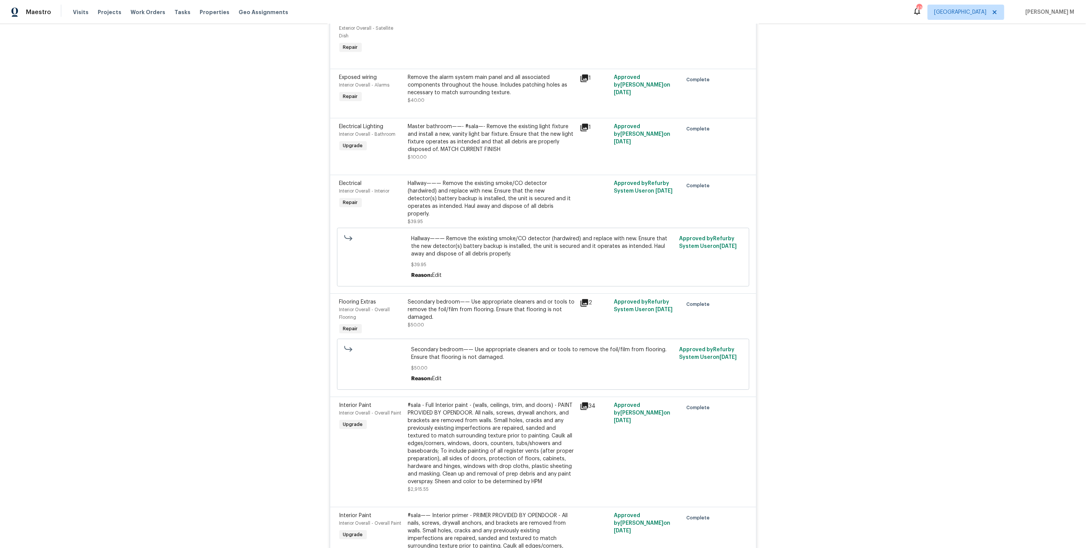
scroll to position [1200, 0]
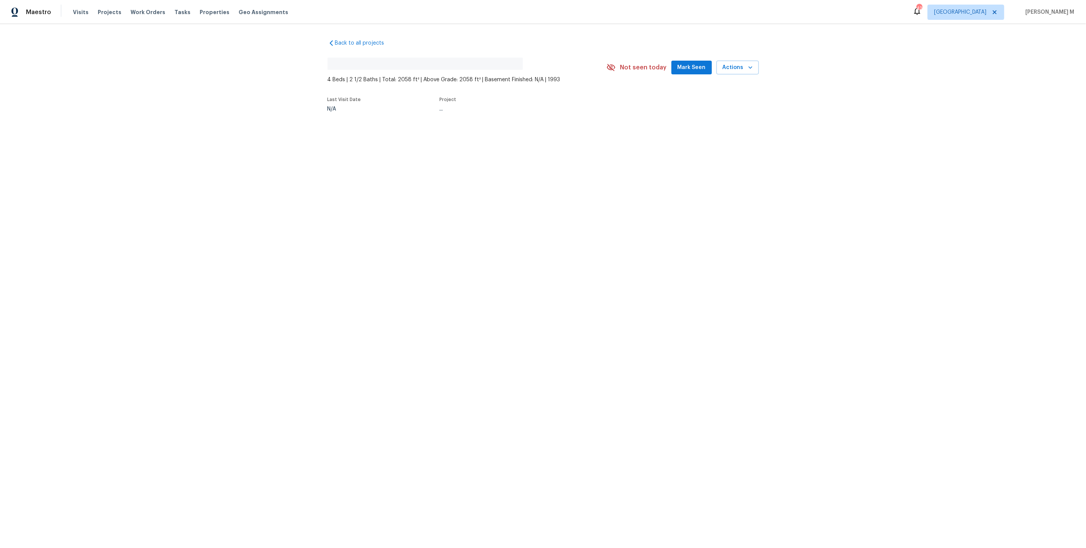
click at [385, 139] on div "Back to all projects No address found 4 Beds | 2 1/2 Baths | Total: 2058 ft² | …" at bounding box center [543, 93] width 1086 height 138
click at [377, 140] on div at bounding box center [543, 274] width 1086 height 548
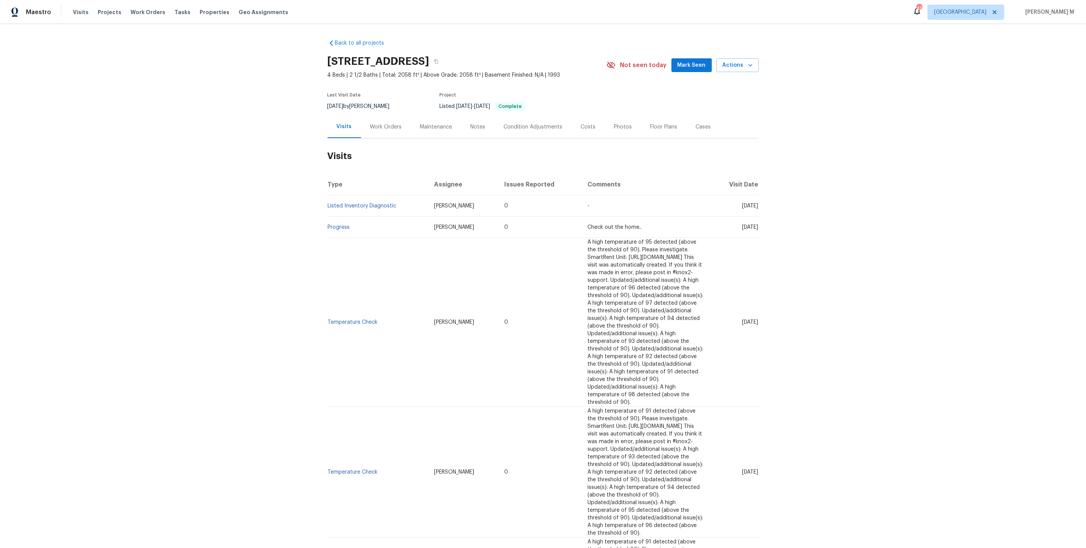
click at [377, 116] on div "Work Orders" at bounding box center [386, 127] width 50 height 23
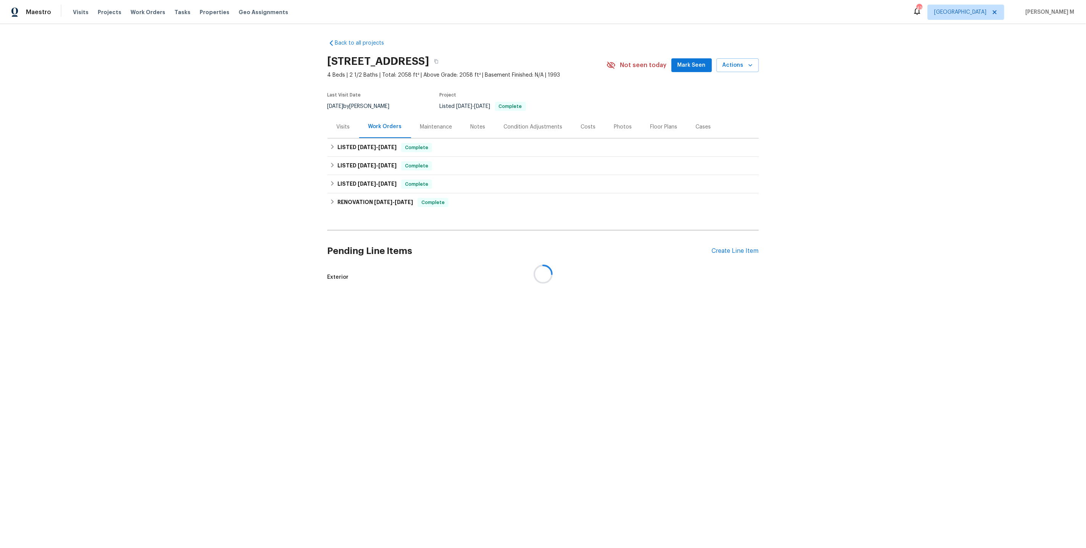
click at [365, 152] on div at bounding box center [543, 274] width 1086 height 548
click at [365, 149] on div "LISTED [DATE] - [DATE] Complete" at bounding box center [542, 148] width 431 height 18
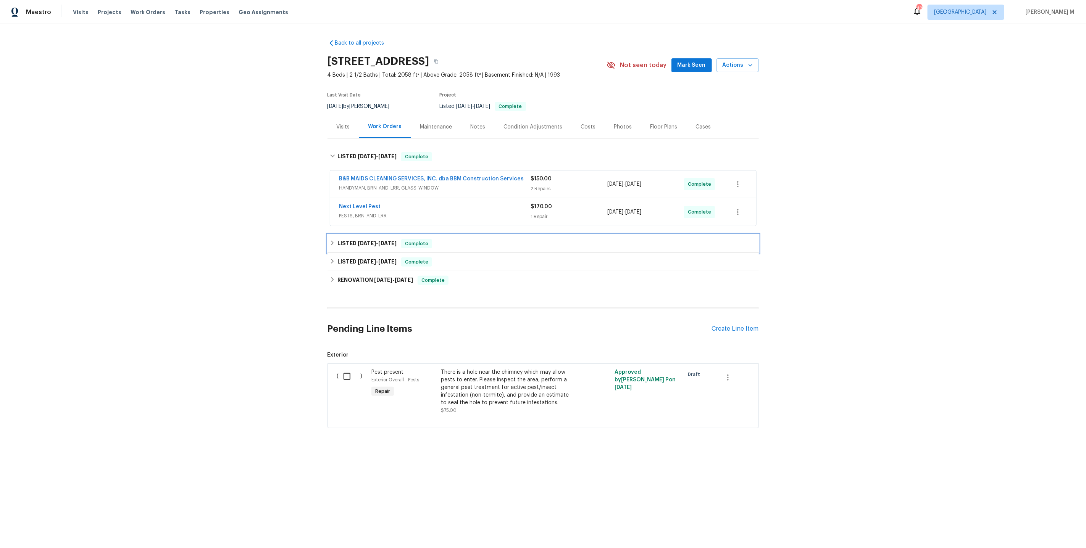
click at [358, 241] on span "[DATE]" at bounding box center [367, 243] width 18 height 5
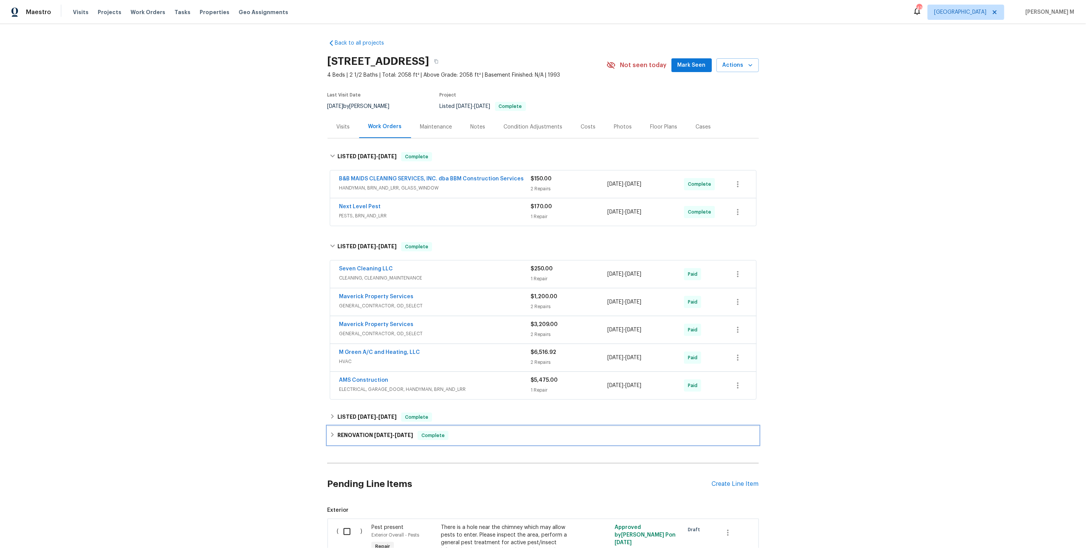
click at [379, 427] on div "RENOVATION [DATE] - [DATE] Complete Centralized Purchasing PAINTING, APPLIANCE,…" at bounding box center [542, 436] width 431 height 18
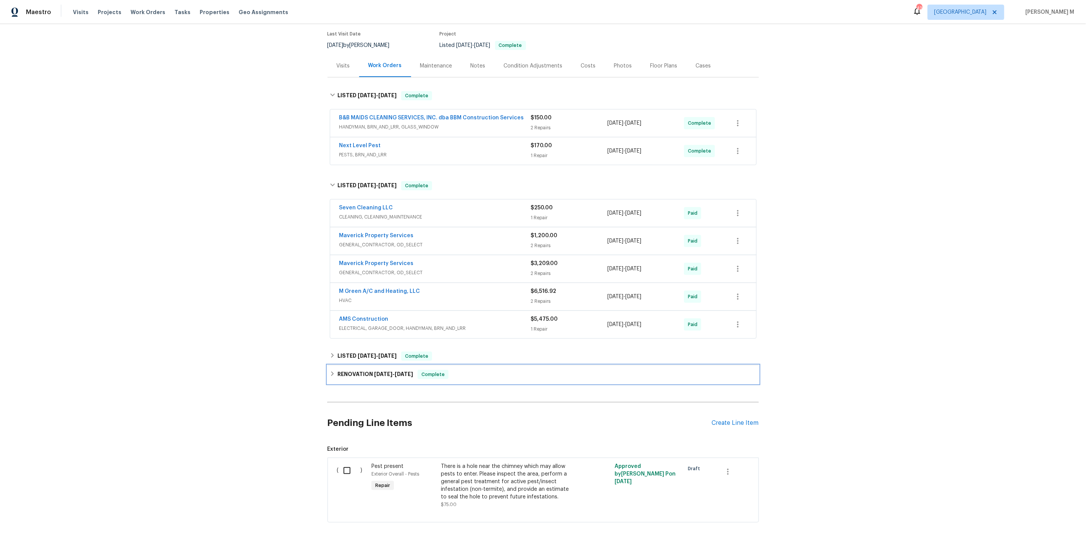
scroll to position [61, 0]
click at [360, 382] on div "Back to all projects [STREET_ADDRESS] 4 Beds | 2 1/2 Baths | Total: 2058 ft² | …" at bounding box center [542, 250] width 431 height 557
click at [362, 370] on h6 "RENOVATION [DATE] - [DATE]" at bounding box center [375, 374] width 76 height 9
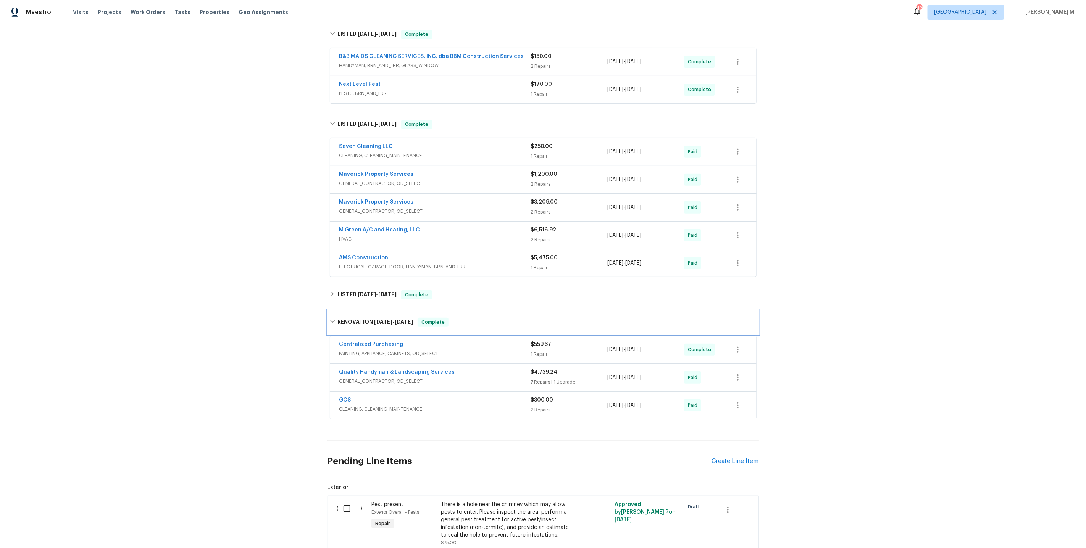
scroll to position [123, 0]
click at [366, 294] on div "Back to all projects [STREET_ADDRESS] 4 Beds | 2 1/2 Baths | Total: 2058 ft² | …" at bounding box center [542, 238] width 431 height 656
click at [366, 291] on span "[DATE]" at bounding box center [367, 293] width 18 height 5
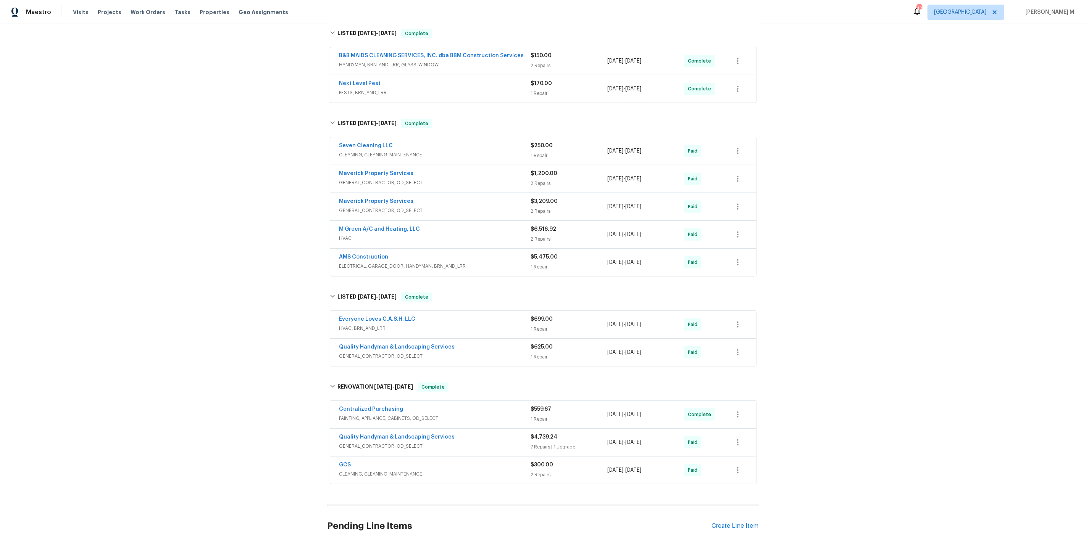
click at [371, 353] on span "GENERAL_CONTRACTOR, OD_SELECT" at bounding box center [435, 357] width 192 height 8
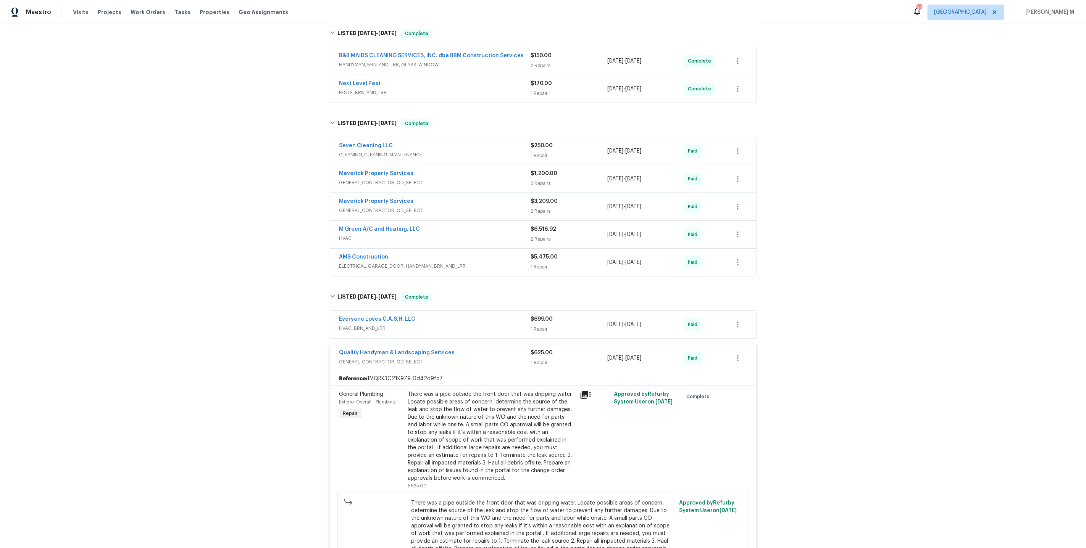
click at [303, 137] on div "Back to all projects [STREET_ADDRESS] 4 Beds | 2 1/2 Baths | Total: 2058 ft² | …" at bounding box center [543, 286] width 1086 height 524
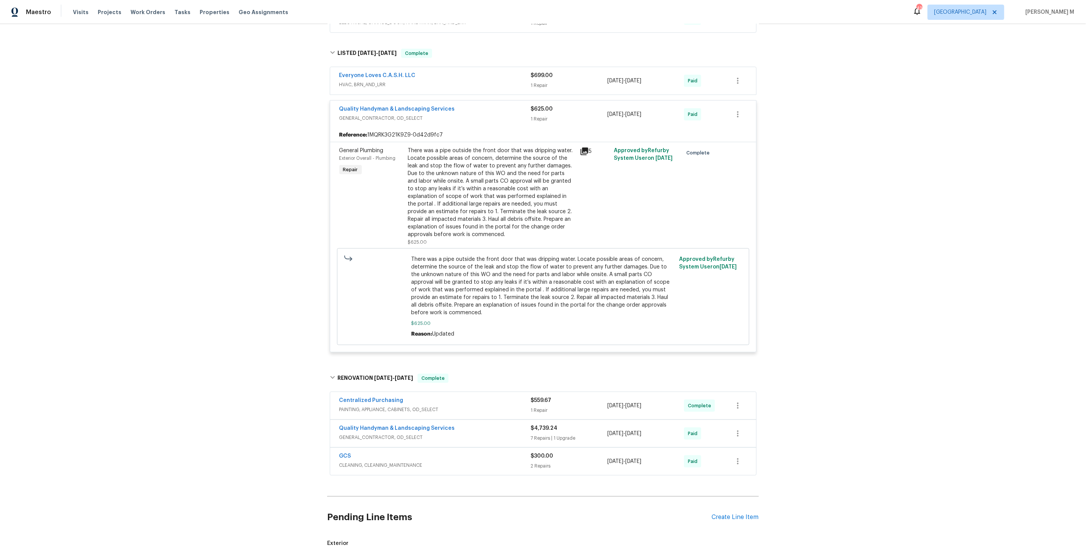
scroll to position [366, 0]
click at [472, 177] on div "There was a pipe outside the front door that was dripping water. Locate possibl…" at bounding box center [491, 194] width 167 height 92
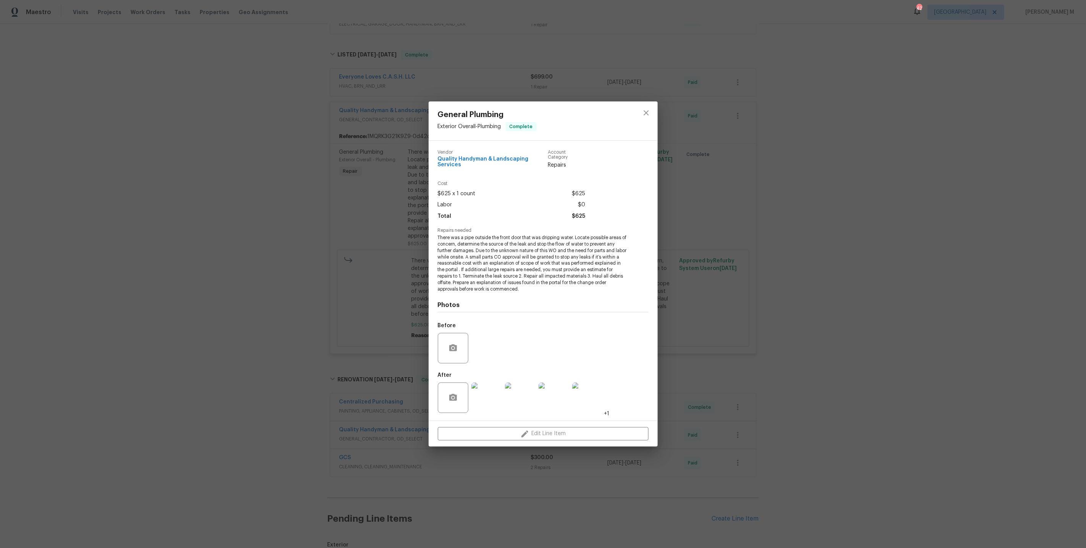
click at [490, 392] on img at bounding box center [486, 398] width 31 height 31
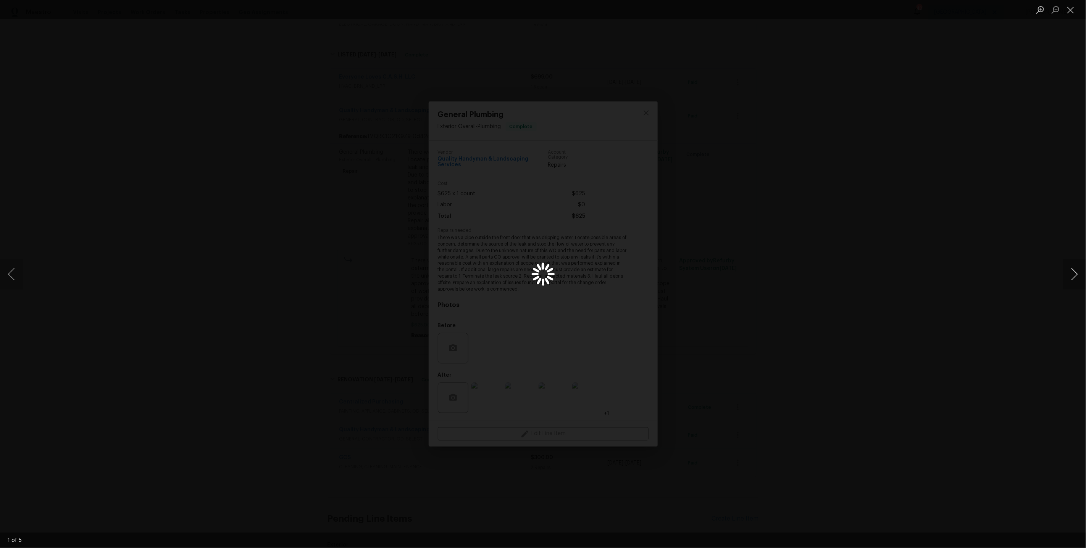
click at [1068, 272] on button "Next image" at bounding box center [1074, 274] width 23 height 31
click at [850, 210] on div "Lightbox" at bounding box center [543, 274] width 1086 height 548
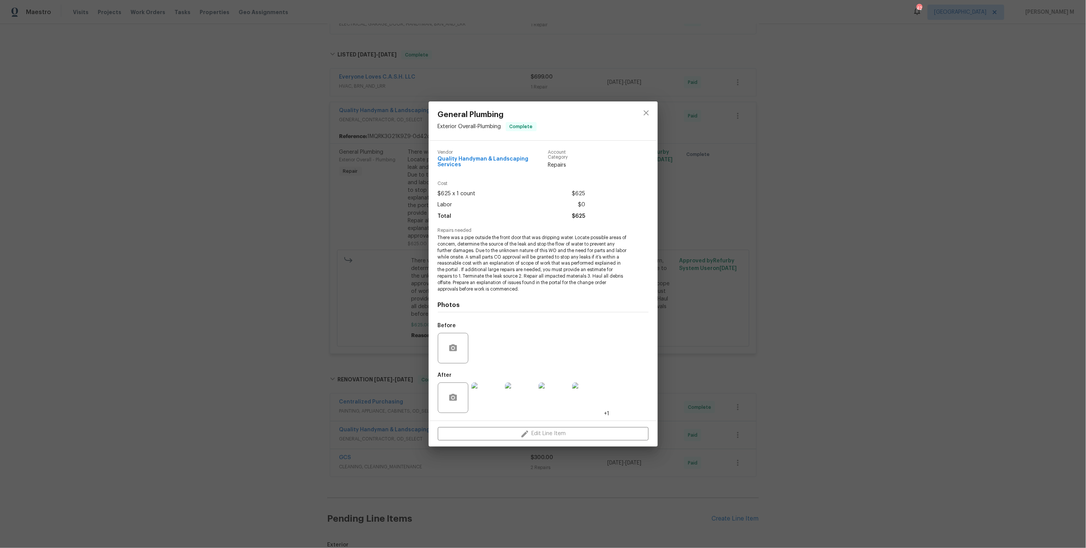
click at [824, 261] on div "General Plumbing Exterior Overall - Plumbing Complete Vendor Quality Handyman &…" at bounding box center [543, 274] width 1086 height 548
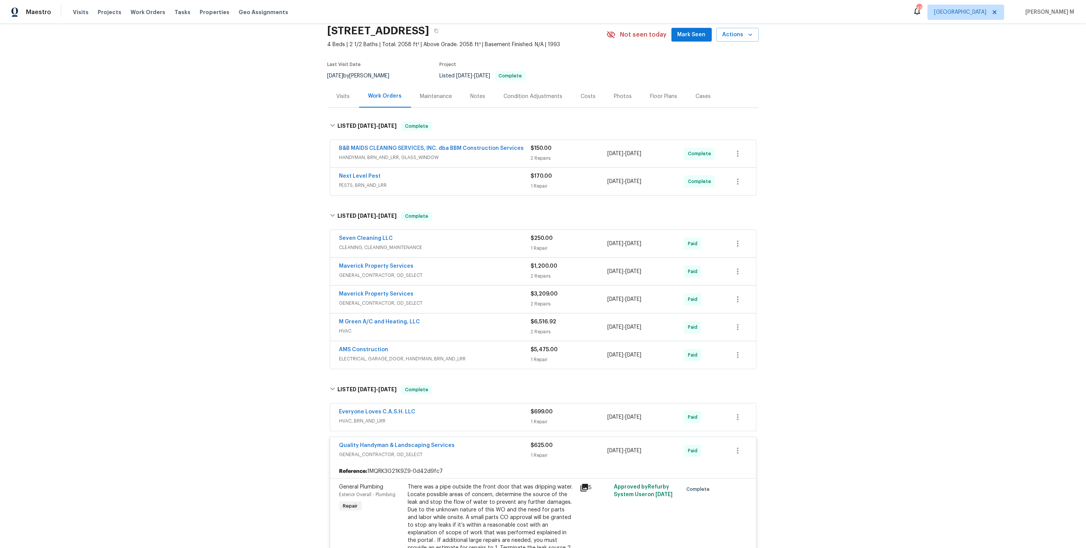
scroll to position [0, 0]
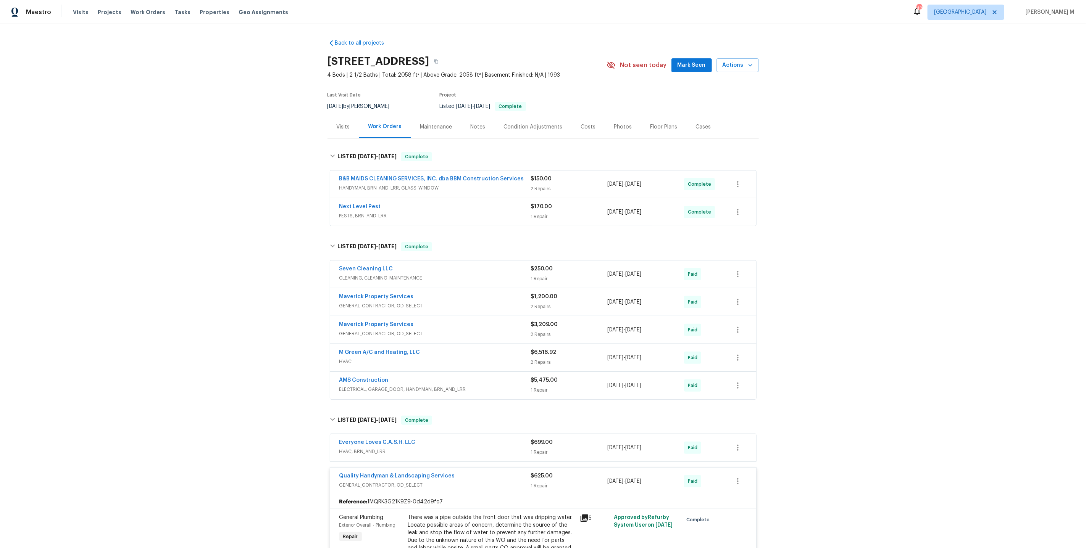
click at [390, 188] on div "B&B MAIDS CLEANING SERVICES, INC. dba BBM Construction Services HANDYMAN, BRN_A…" at bounding box center [435, 184] width 192 height 18
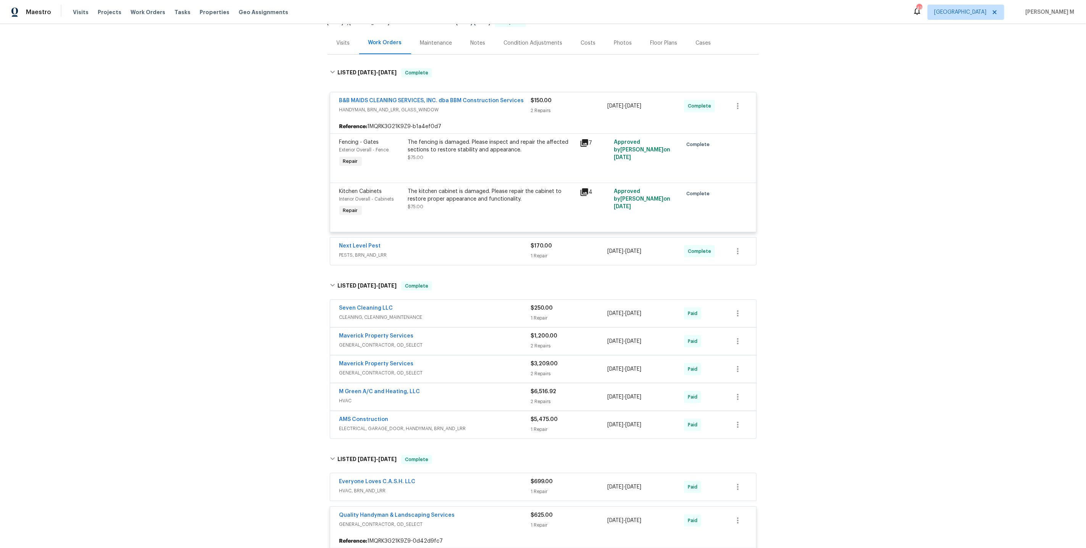
scroll to position [93, 0]
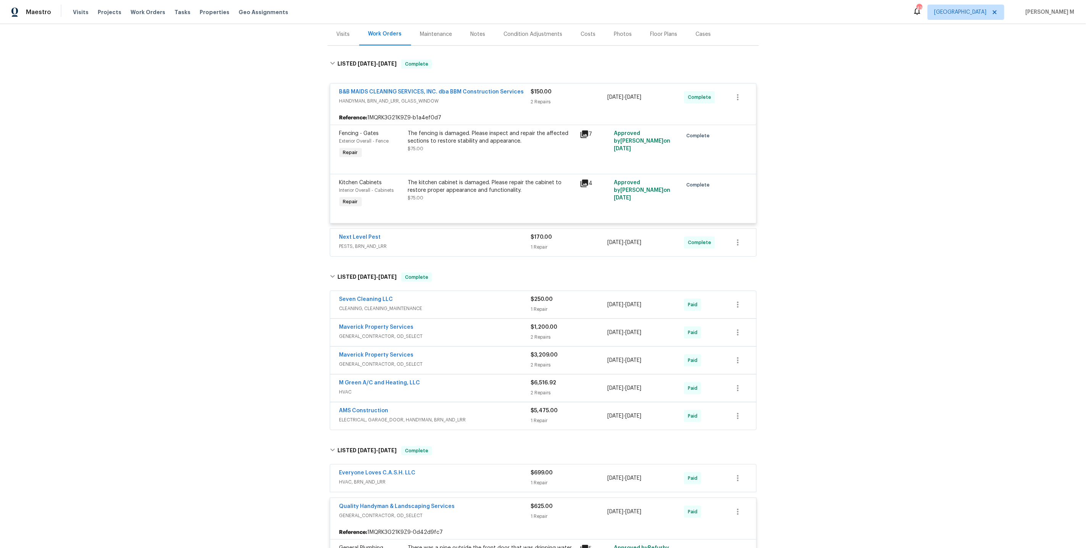
click at [362, 305] on span "CLEANING, CLEANING_MAINTENANCE" at bounding box center [435, 309] width 192 height 8
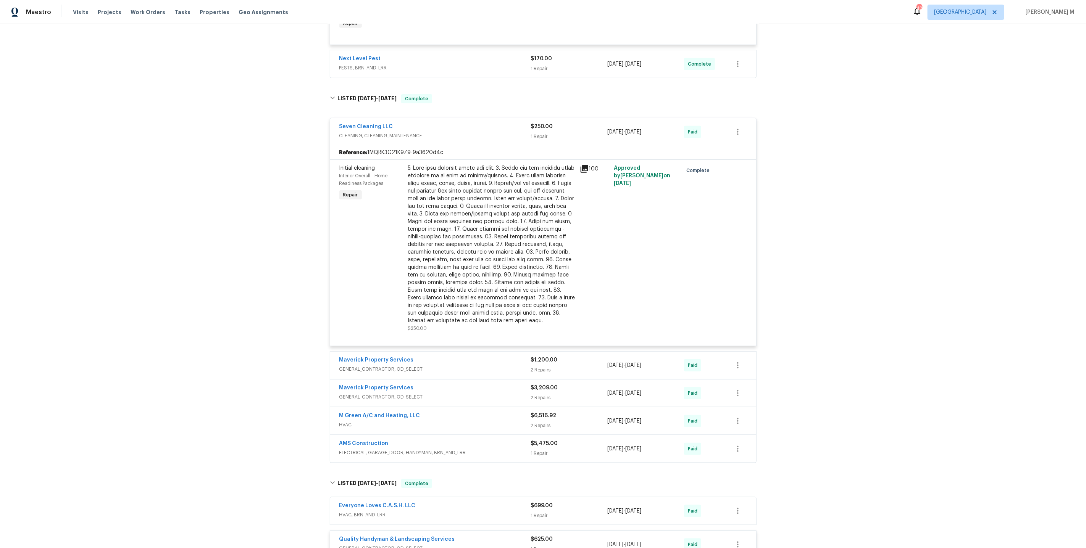
scroll to position [273, 0]
click at [393, 364] on span "GENERAL_CONTRACTOR, OD_SELECT" at bounding box center [435, 368] width 192 height 8
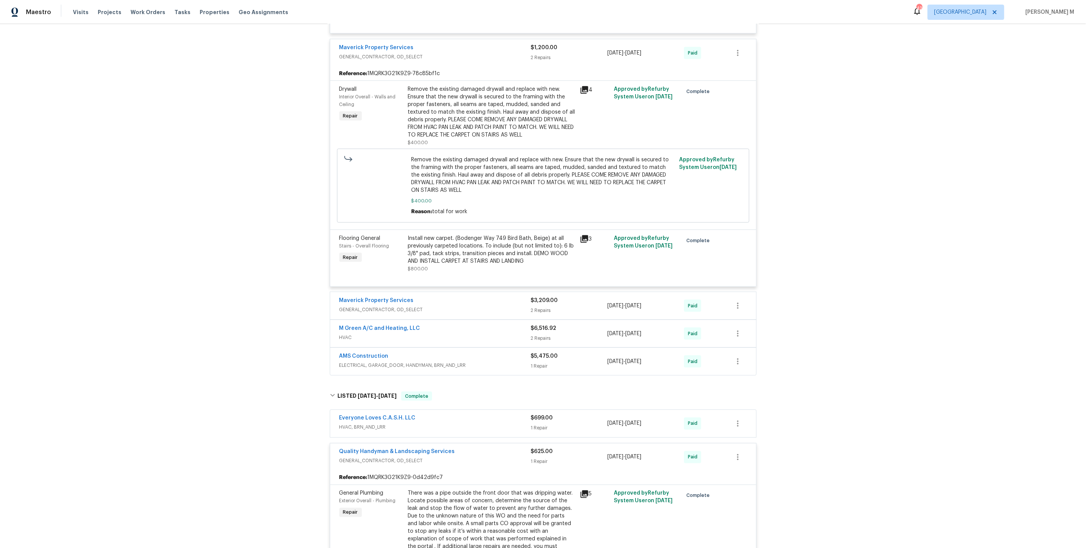
scroll to position [587, 0]
click at [379, 303] on span "GENERAL_CONTRACTOR, OD_SELECT" at bounding box center [435, 307] width 192 height 8
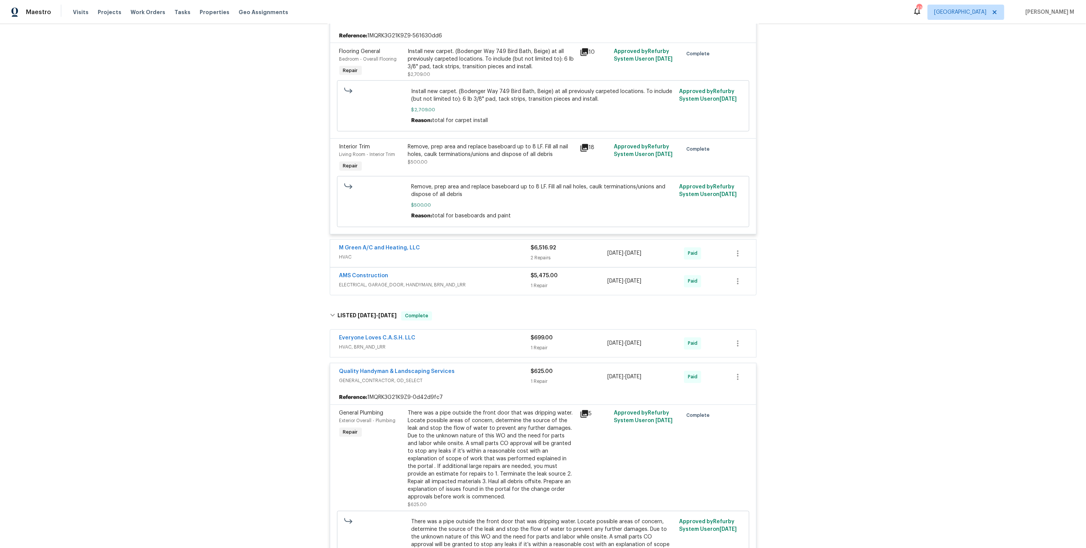
scroll to position [878, 0]
click at [353, 279] on span "ELECTRICAL, GARAGE_DOOR, HANDYMAN, BRN_AND_LRR" at bounding box center [435, 283] width 192 height 8
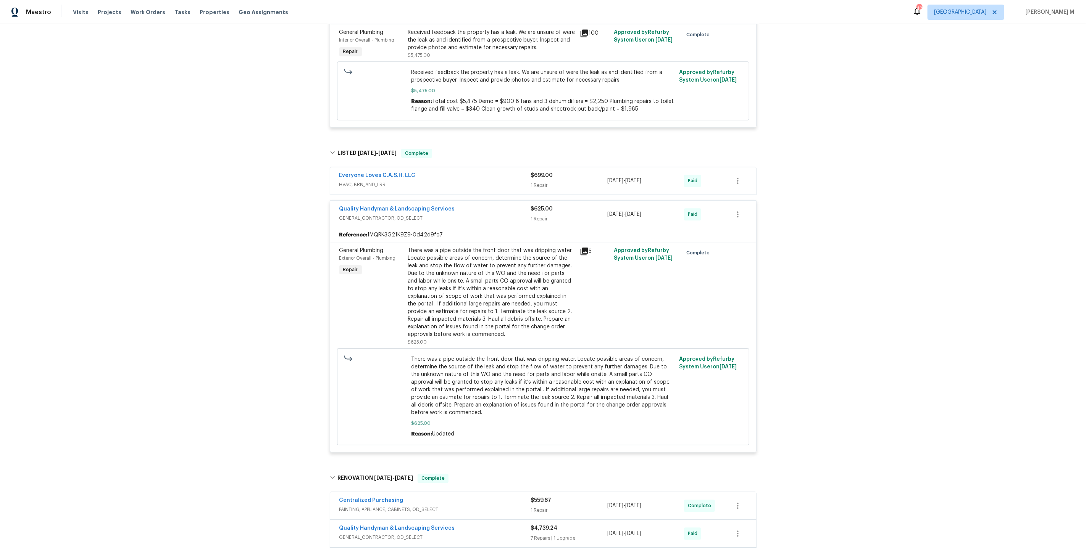
scroll to position [1169, 0]
click at [497, 269] on div "There was a pipe outside the front door that was dripping water. Locate possibl…" at bounding box center [491, 291] width 167 height 92
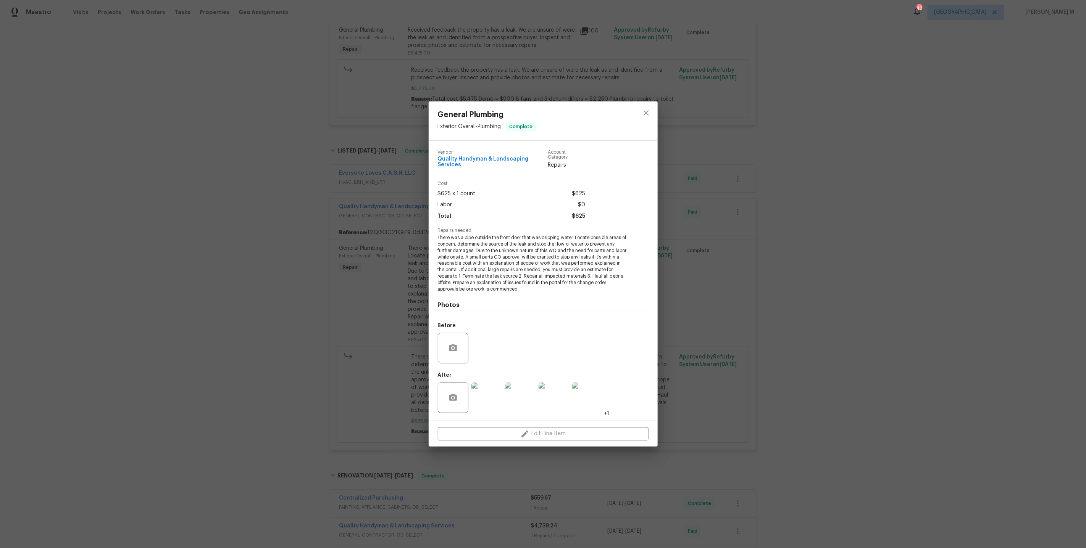
click at [646, 174] on div "Vendor Quality Handyman & Landscaping Services Account Category Repairs" at bounding box center [543, 162] width 211 height 37
click at [647, 118] on icon "close" at bounding box center [646, 112] width 9 height 9
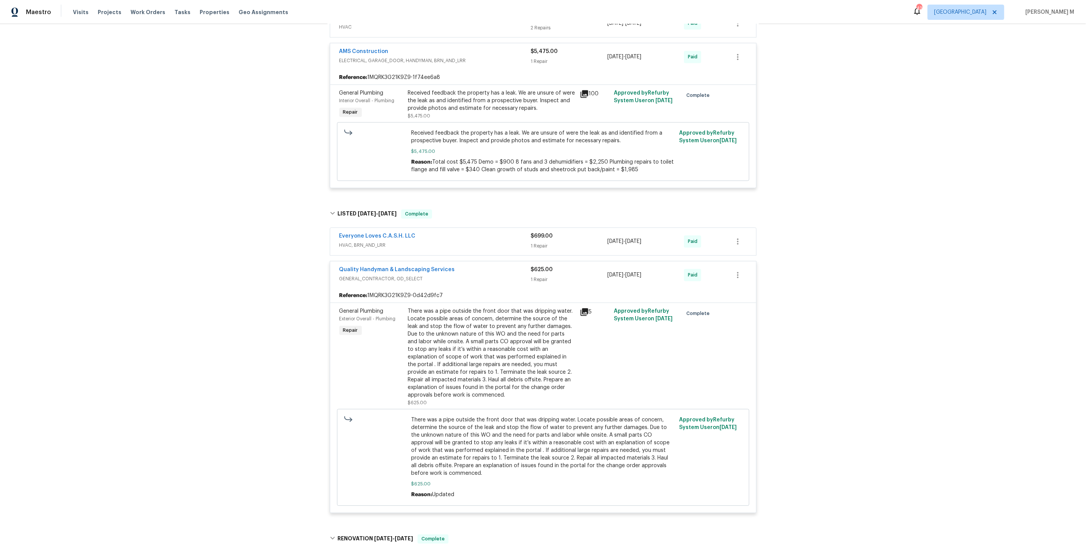
scroll to position [1327, 0]
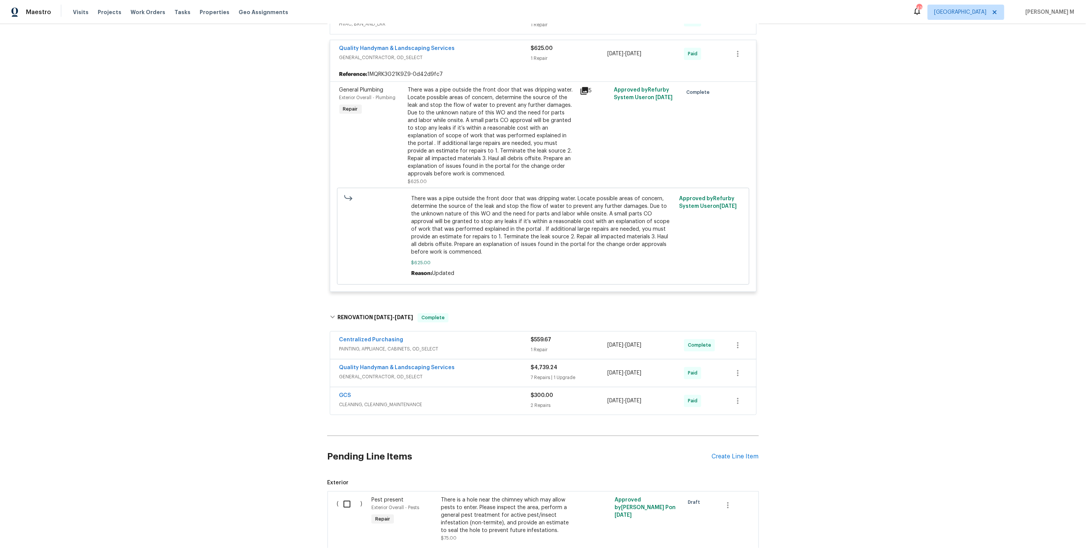
click at [360, 345] on span "PAINTING, APPLIANCE, CABINETS, OD_SELECT" at bounding box center [435, 349] width 192 height 8
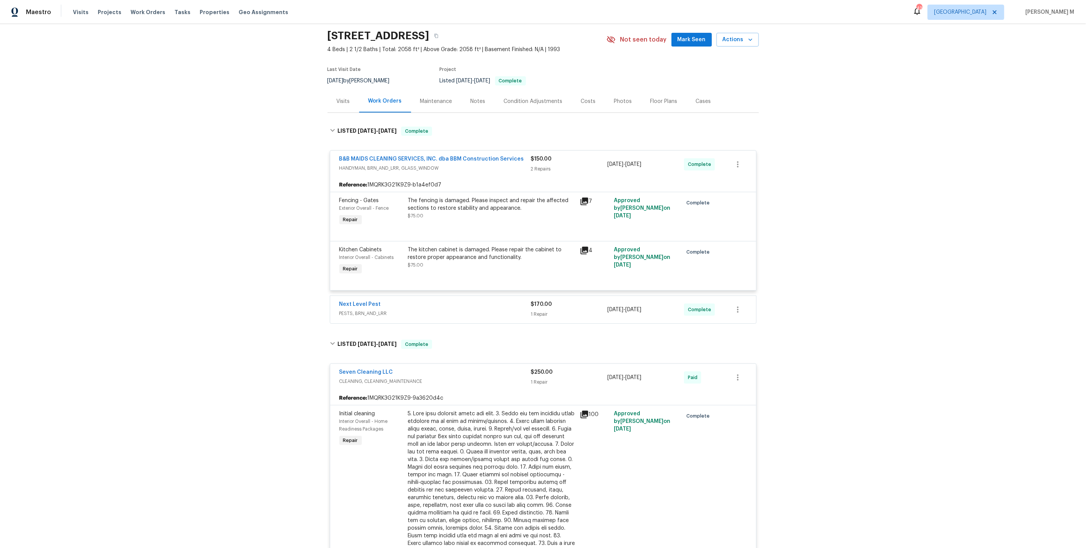
scroll to position [0, 0]
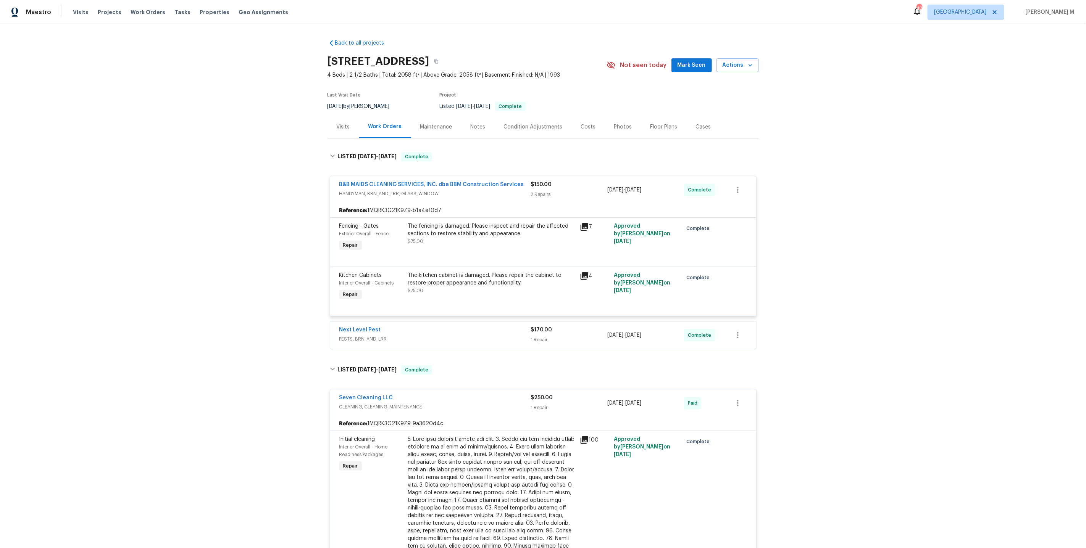
click at [1058, 230] on div "Back to all projects [STREET_ADDRESS] 4 Beds | 2 1/2 Baths | Total: 2058 ft² | …" at bounding box center [543, 286] width 1086 height 524
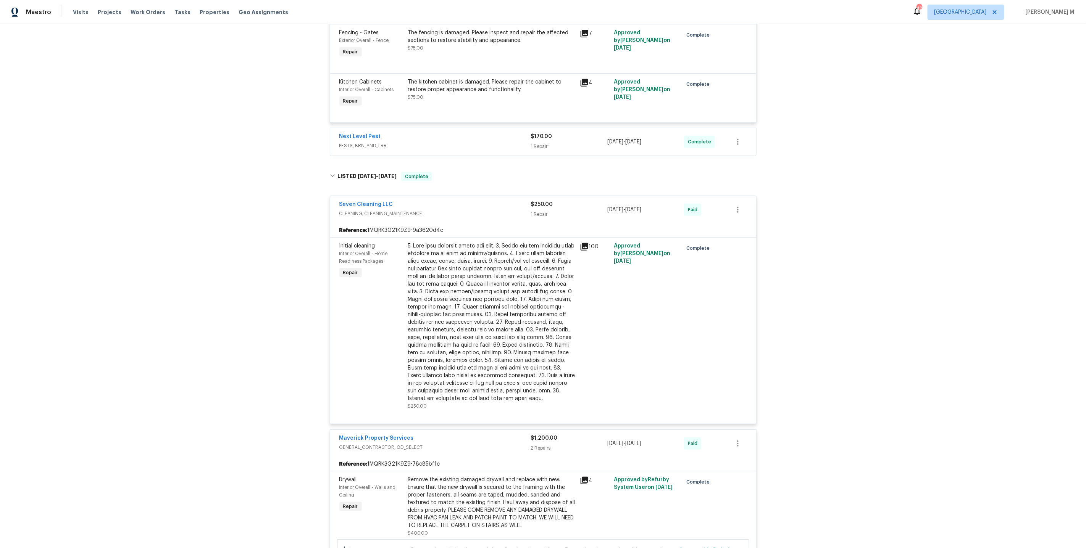
scroll to position [30, 0]
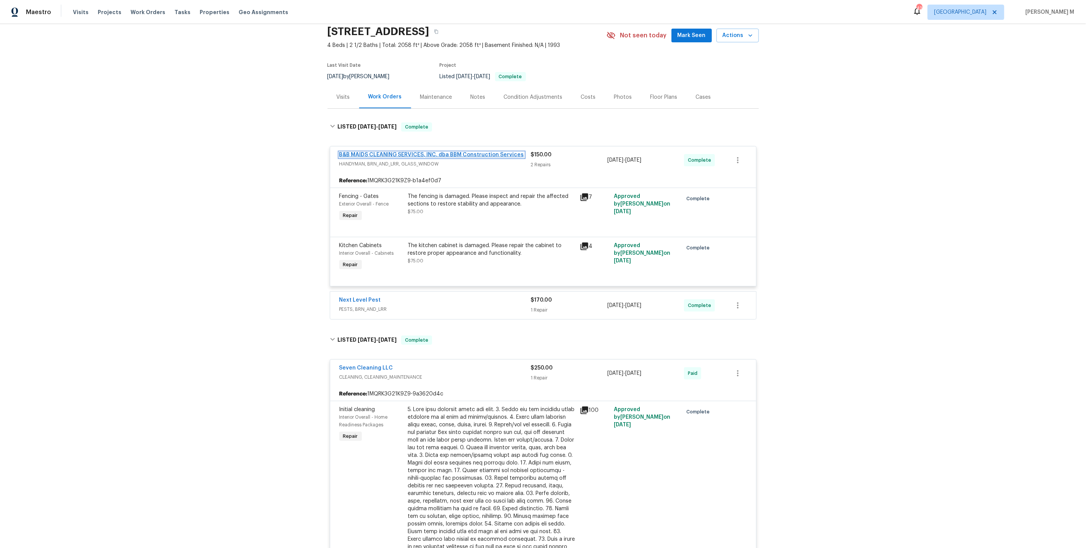
click at [388, 152] on link "B&B MAIDS CLEANING SERVICES, INC. dba BBM Construction Services" at bounding box center [431, 154] width 185 height 5
